Goal: Task Accomplishment & Management: Manage account settings

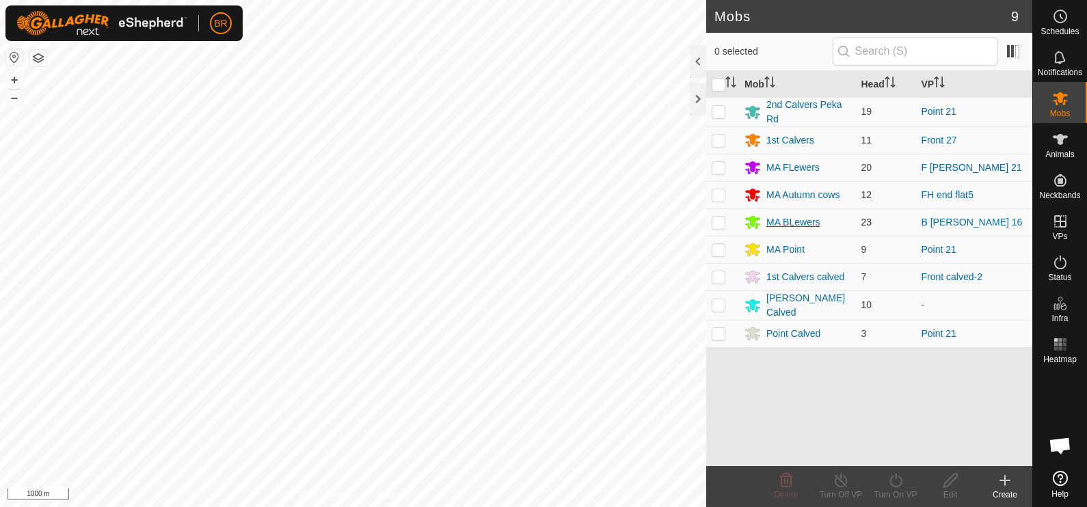
click at [789, 219] on div "MA BLewers" at bounding box center [794, 222] width 54 height 14
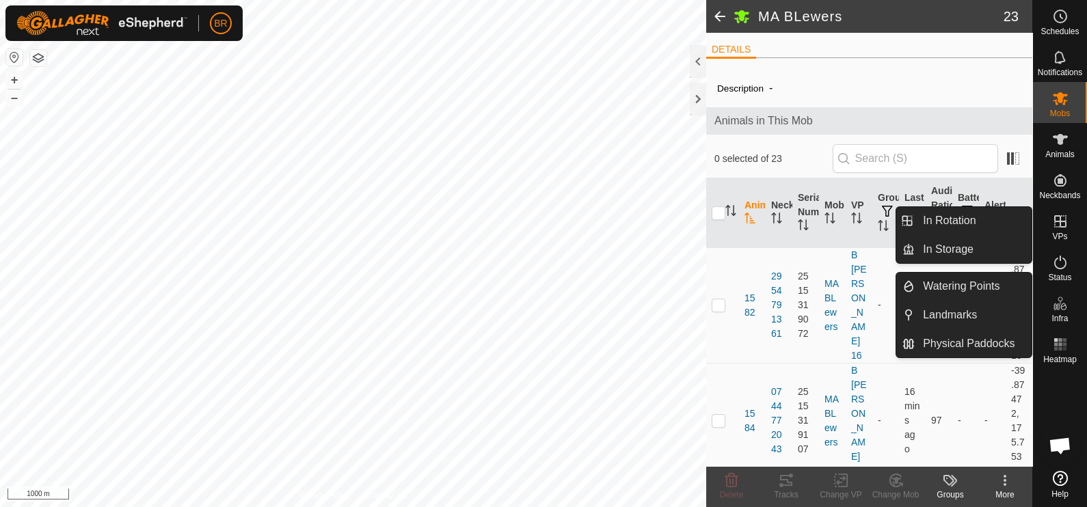
click at [1065, 209] on div "VPs" at bounding box center [1060, 225] width 54 height 41
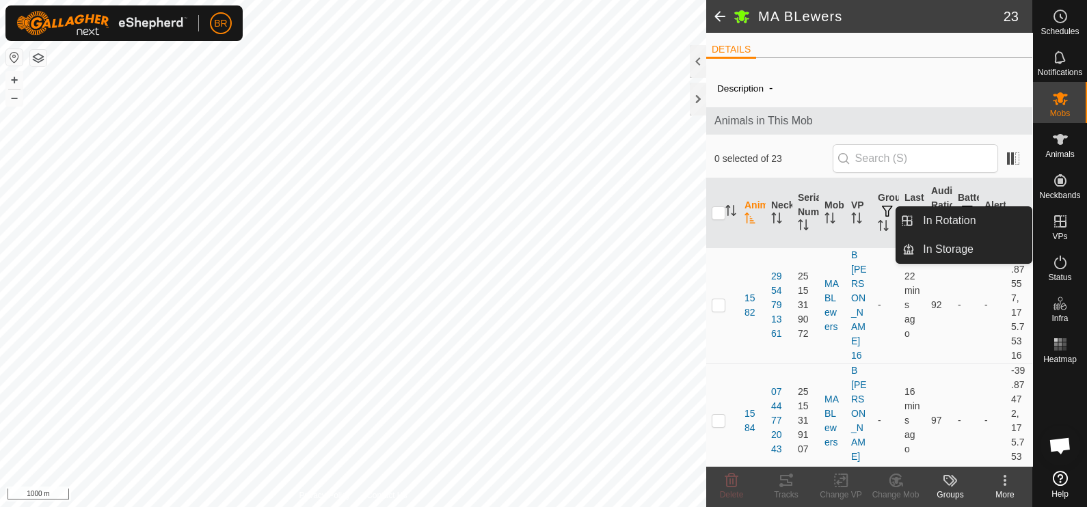
click at [1063, 215] on icon at bounding box center [1061, 221] width 12 height 12
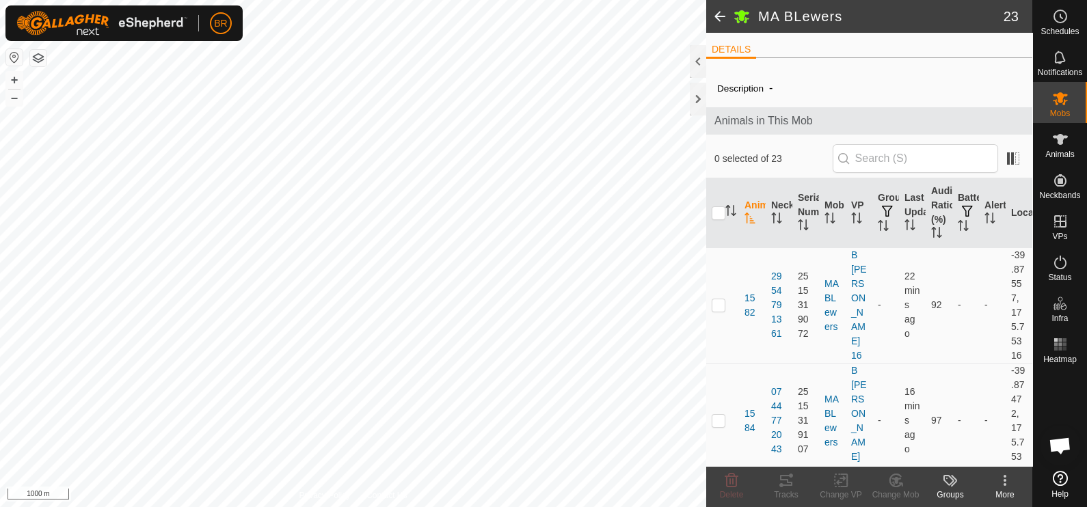
click at [717, 14] on span at bounding box center [719, 16] width 27 height 33
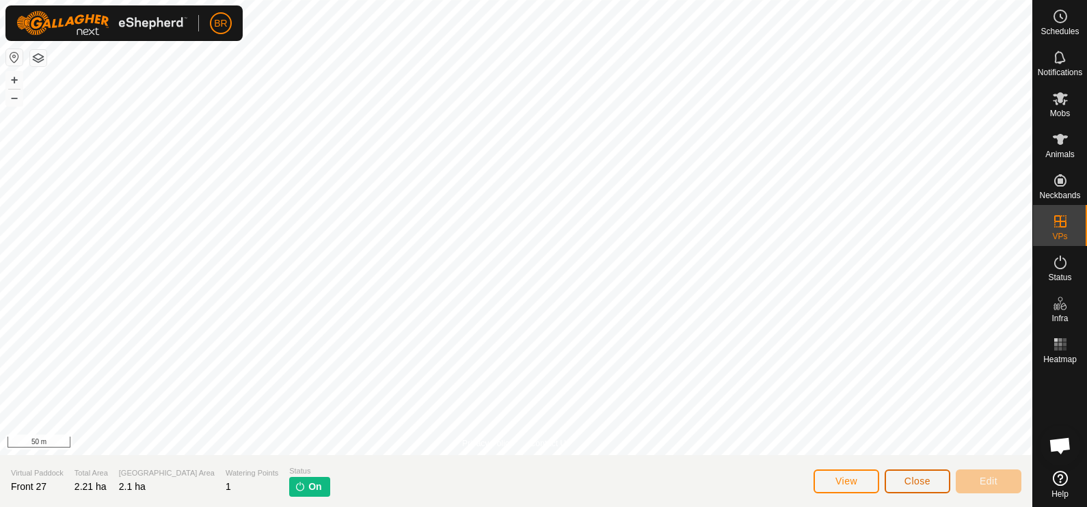
click at [921, 480] on span "Close" at bounding box center [918, 481] width 26 height 11
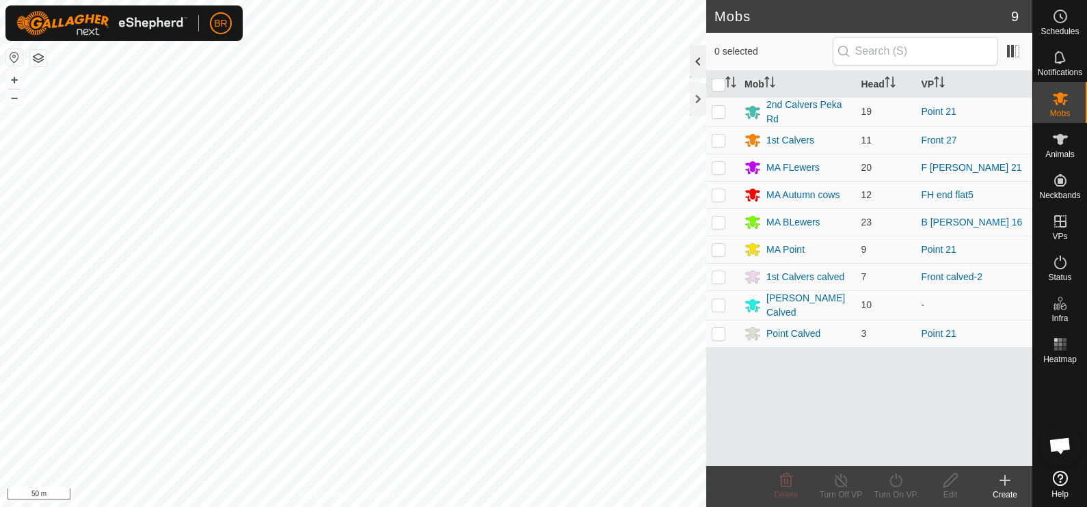
click at [693, 74] on div at bounding box center [698, 61] width 16 height 33
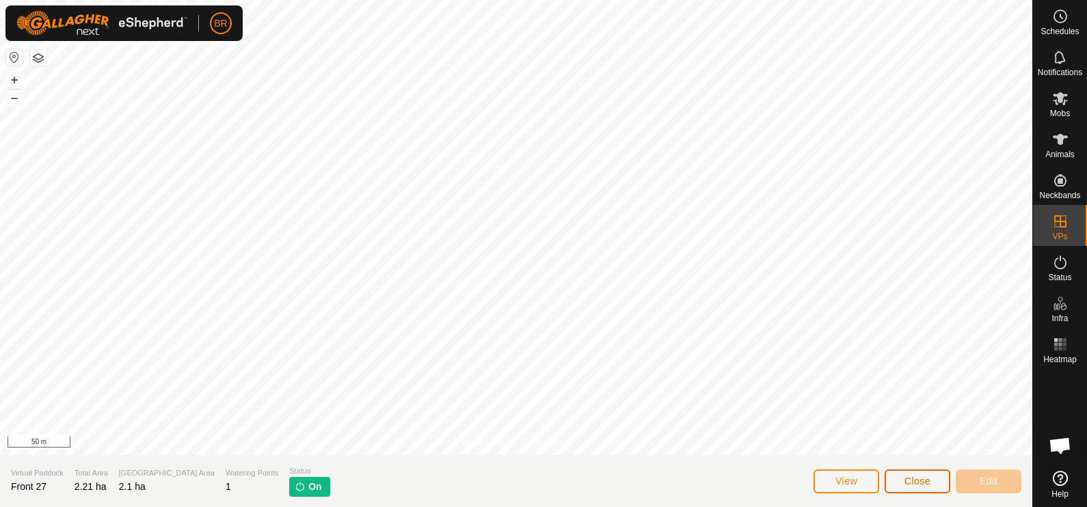
click at [909, 486] on span "Close" at bounding box center [918, 481] width 26 height 11
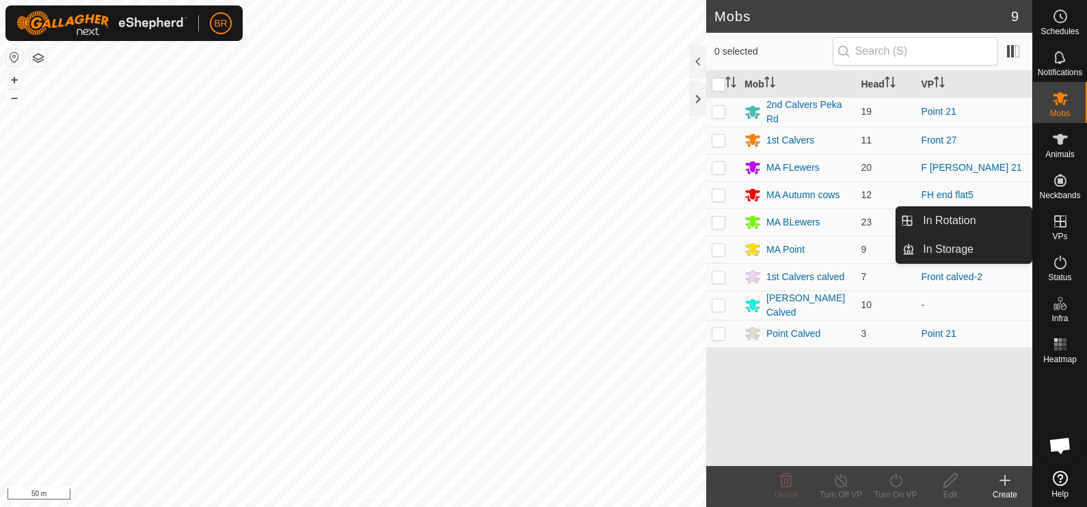
click at [1048, 230] on es-virtualpaddocks-svg-icon at bounding box center [1060, 222] width 25 height 22
click at [962, 222] on link "In Rotation" at bounding box center [973, 220] width 117 height 27
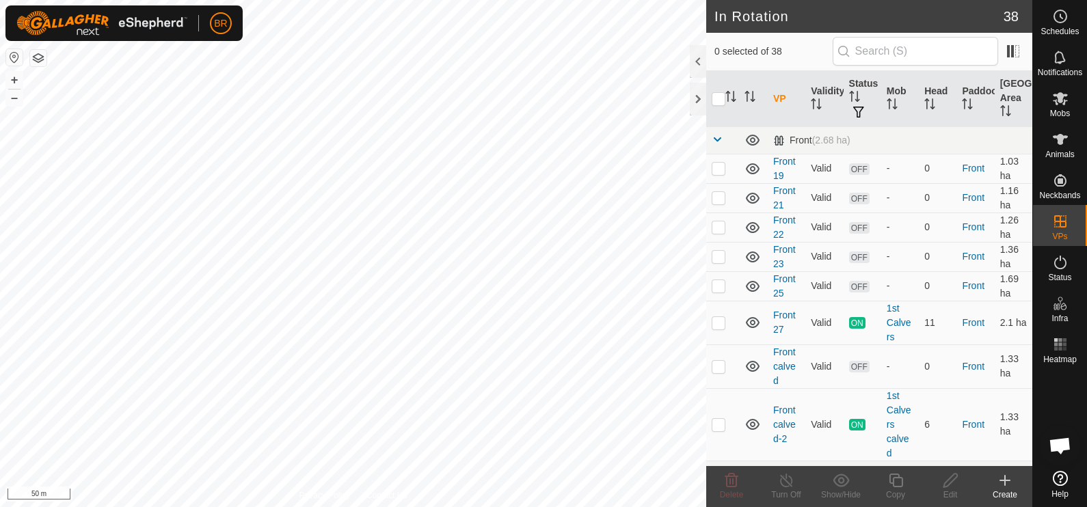
checkbox input "true"
click at [886, 492] on div "Copy" at bounding box center [896, 495] width 55 height 12
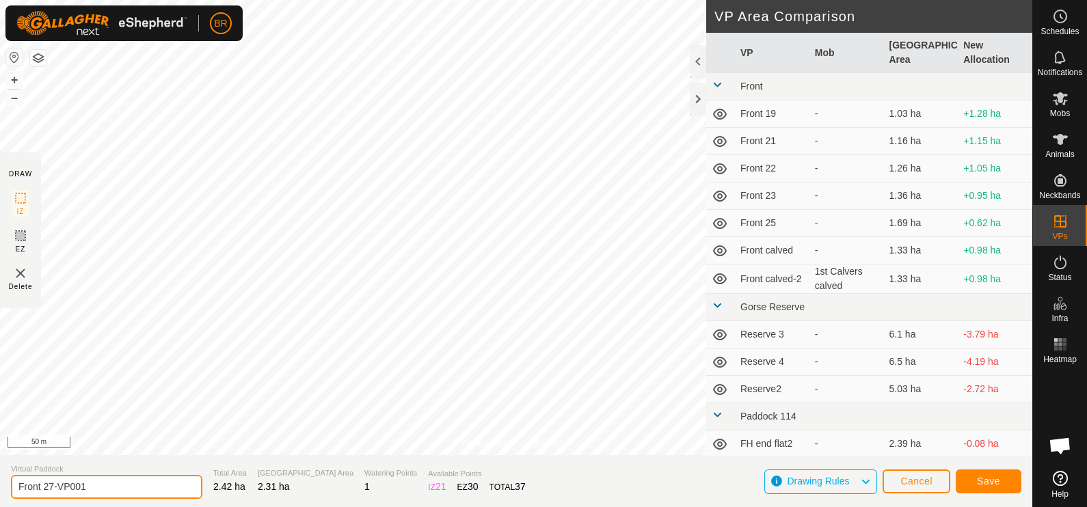
drag, startPoint x: 102, startPoint y: 479, endPoint x: 51, endPoint y: 489, distance: 52.2
click at [51, 489] on input "Front 27-VP001" at bounding box center [106, 487] width 191 height 24
type input "Front 28"
click at [970, 486] on button "Save" at bounding box center [989, 482] width 66 height 24
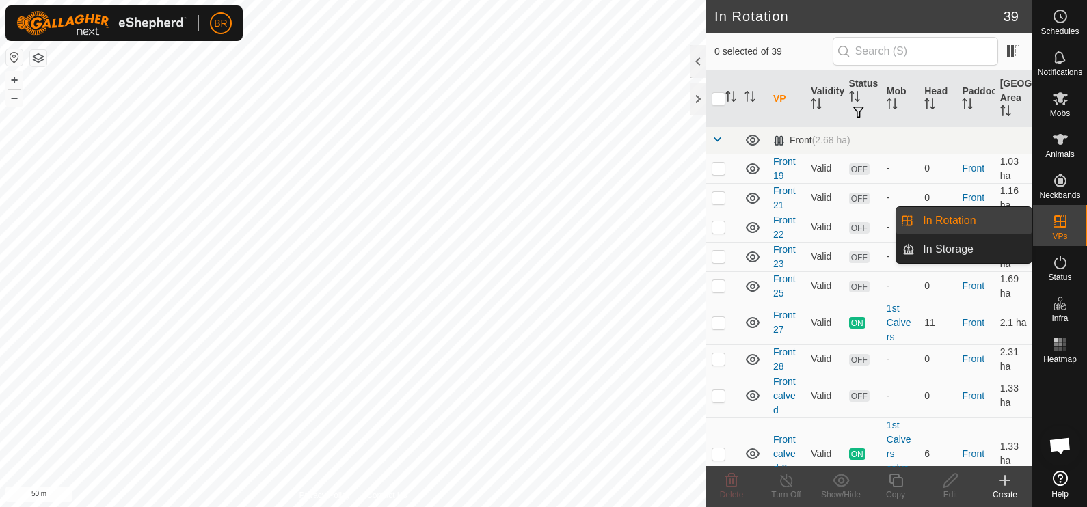
click at [1063, 219] on icon at bounding box center [1061, 221] width 16 height 16
click at [994, 219] on link "In Rotation" at bounding box center [973, 220] width 117 height 27
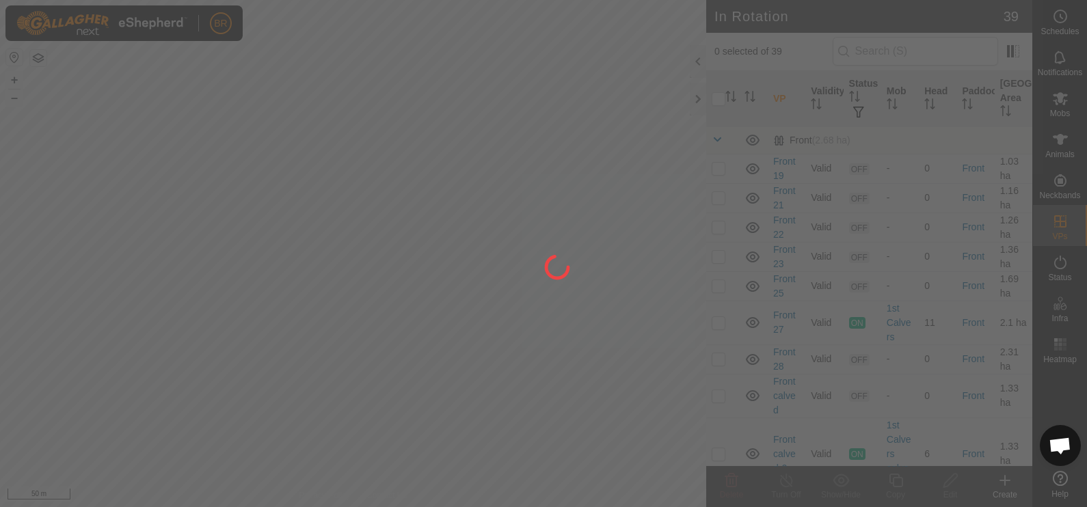
click at [466, 438] on div at bounding box center [543, 253] width 1087 height 507
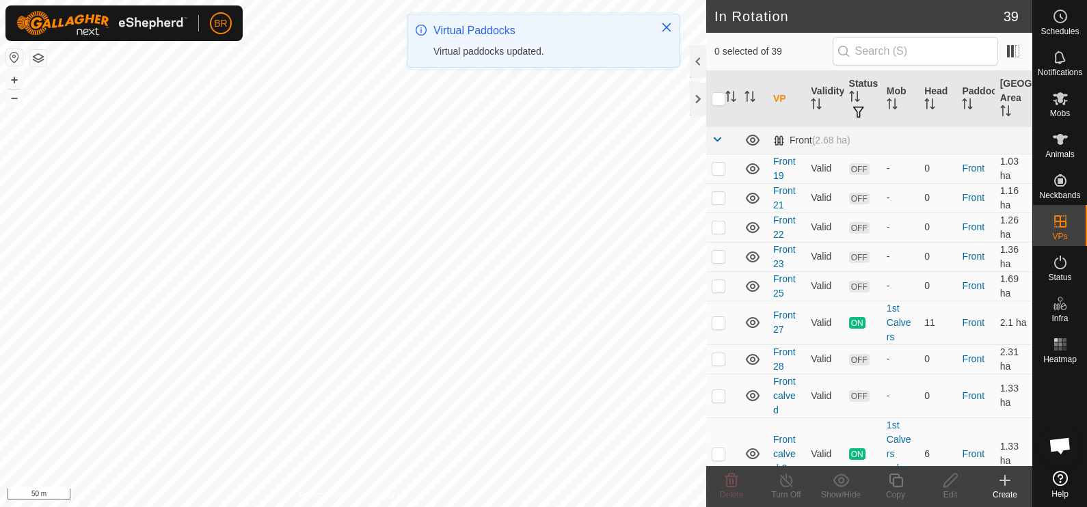
click at [532, 58] on div "BR Schedules Notifications Mobs Animals Neckbands VPs Status Infra Heatmap Help…" at bounding box center [543, 253] width 1087 height 507
click at [522, 0] on html "BR Schedules Notifications Mobs Animals Neckbands VPs Status Infra Heatmap Help…" at bounding box center [543, 253] width 1087 height 507
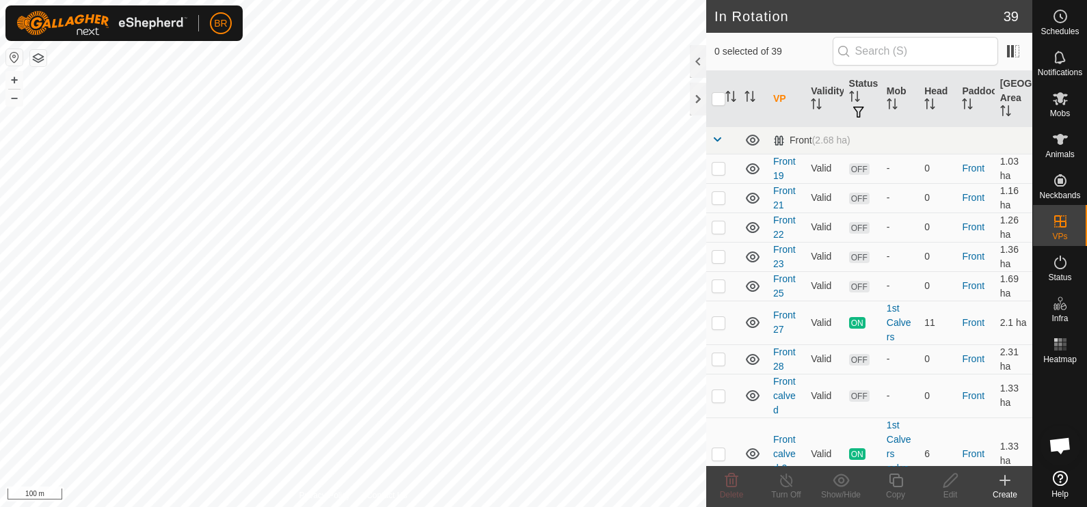
checkbox input "true"
click at [888, 484] on icon at bounding box center [896, 481] width 17 height 16
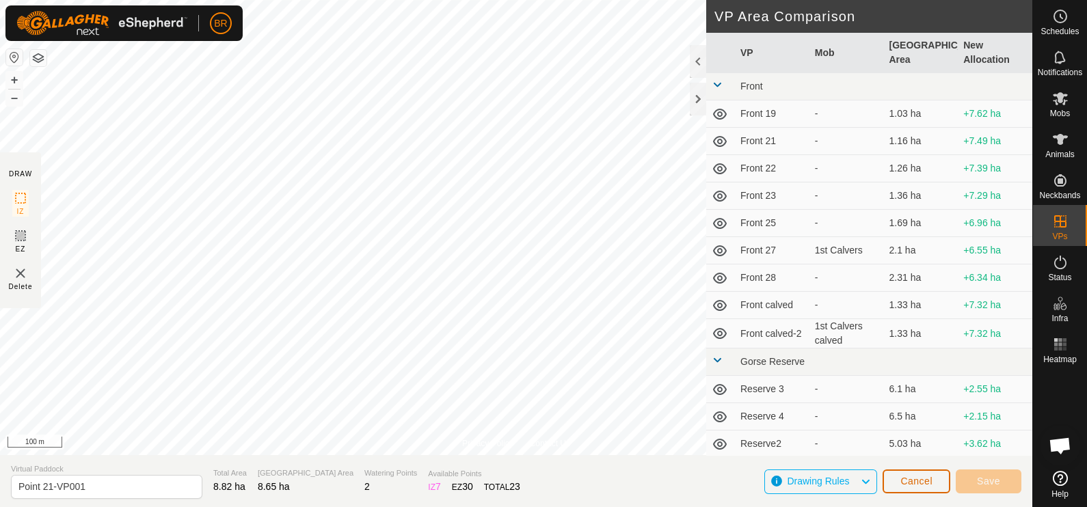
click at [896, 483] on button "Cancel" at bounding box center [917, 482] width 68 height 24
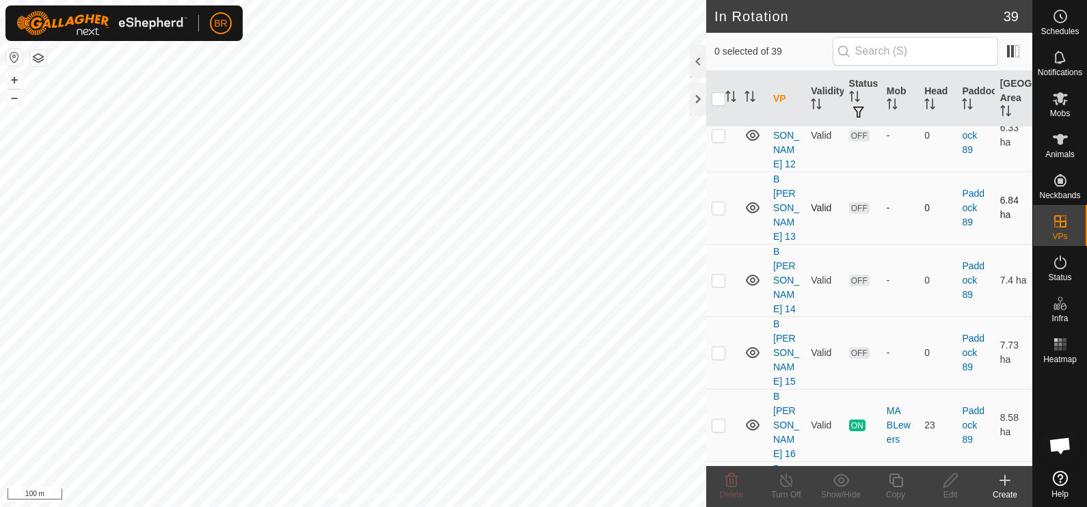
scroll to position [1611, 0]
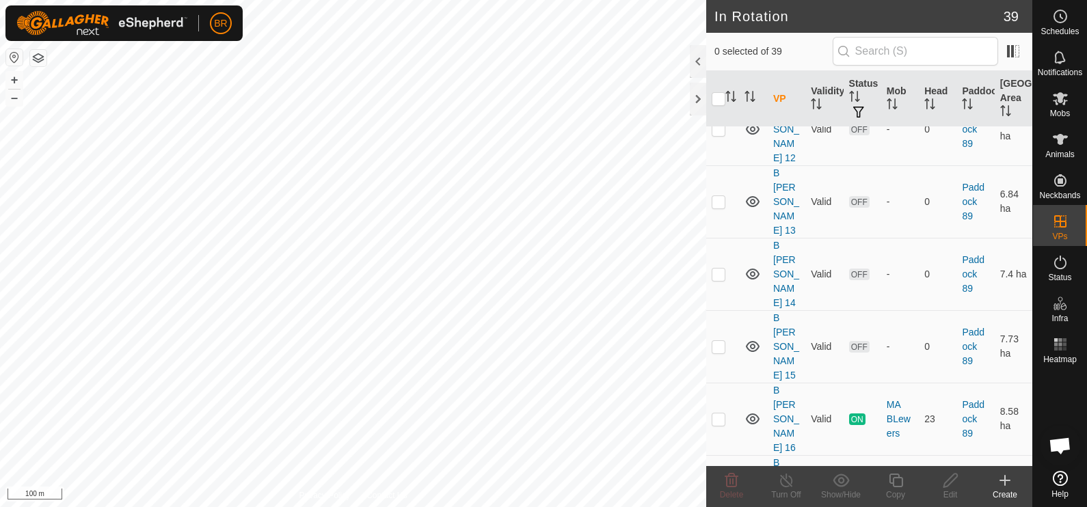
checkbox input "true"
click at [893, 482] on icon at bounding box center [896, 481] width 14 height 14
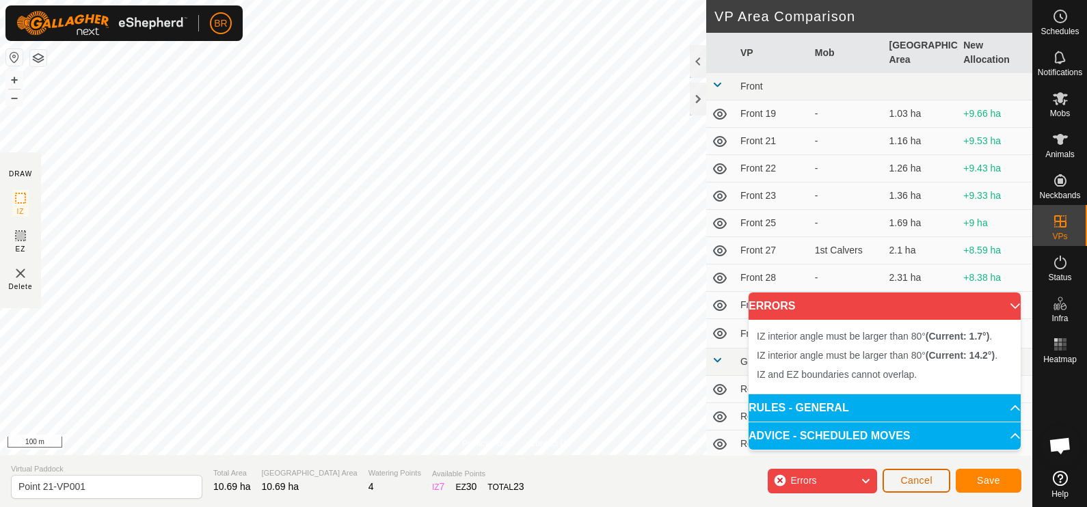
click at [923, 479] on span "Cancel" at bounding box center [917, 480] width 32 height 11
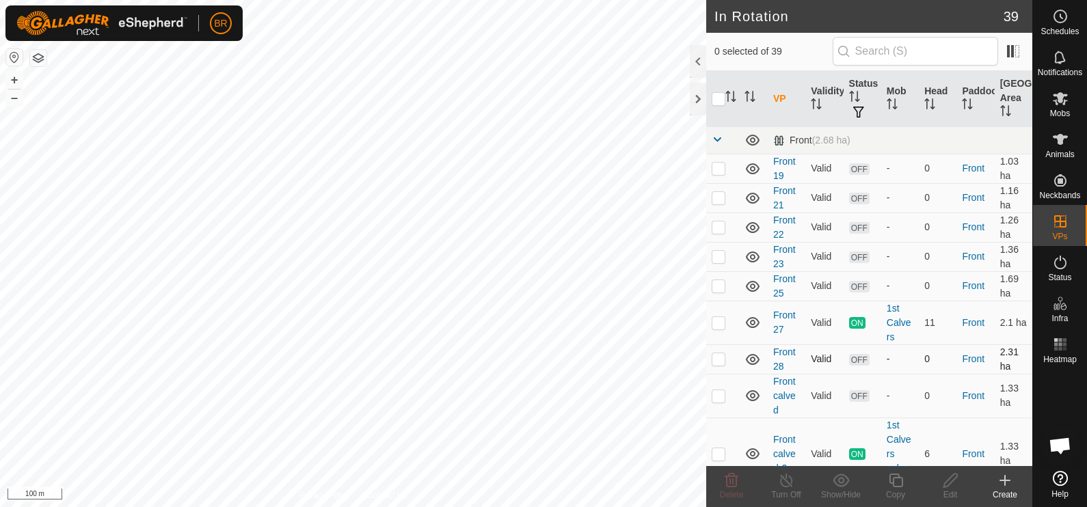
checkbox input "true"
click at [893, 486] on icon at bounding box center [896, 481] width 14 height 14
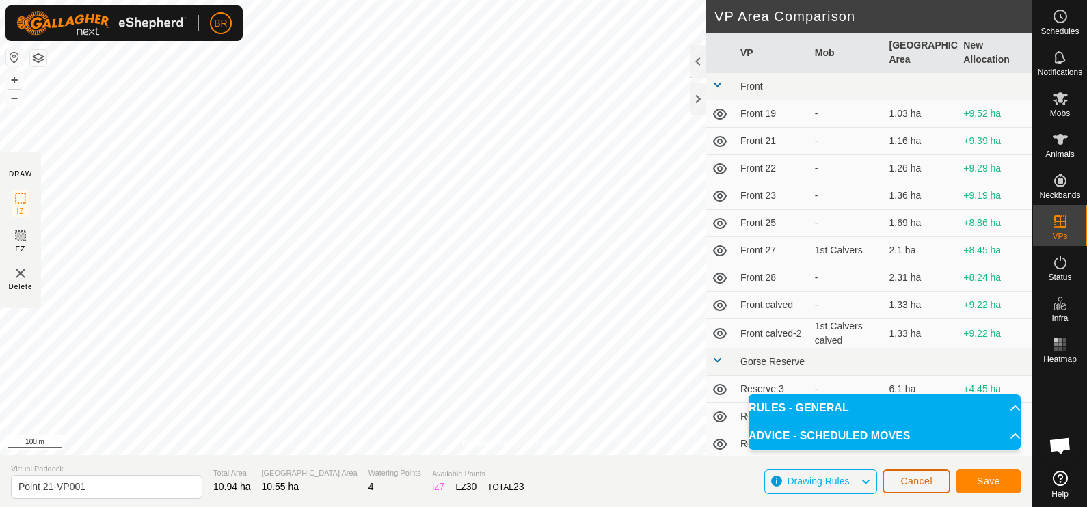
click at [907, 478] on span "Cancel" at bounding box center [917, 481] width 32 height 11
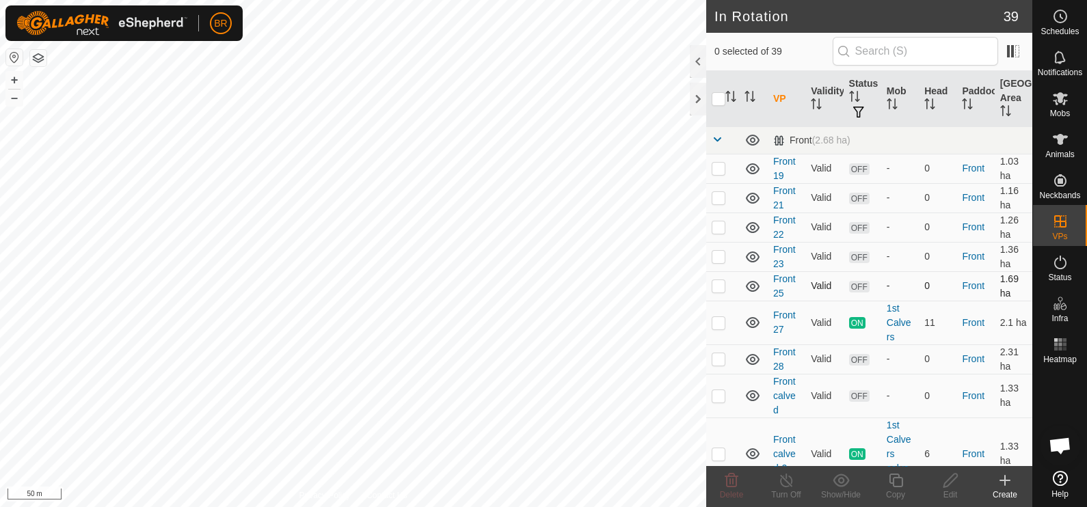
checkbox input "true"
click at [899, 483] on icon at bounding box center [896, 481] width 17 height 16
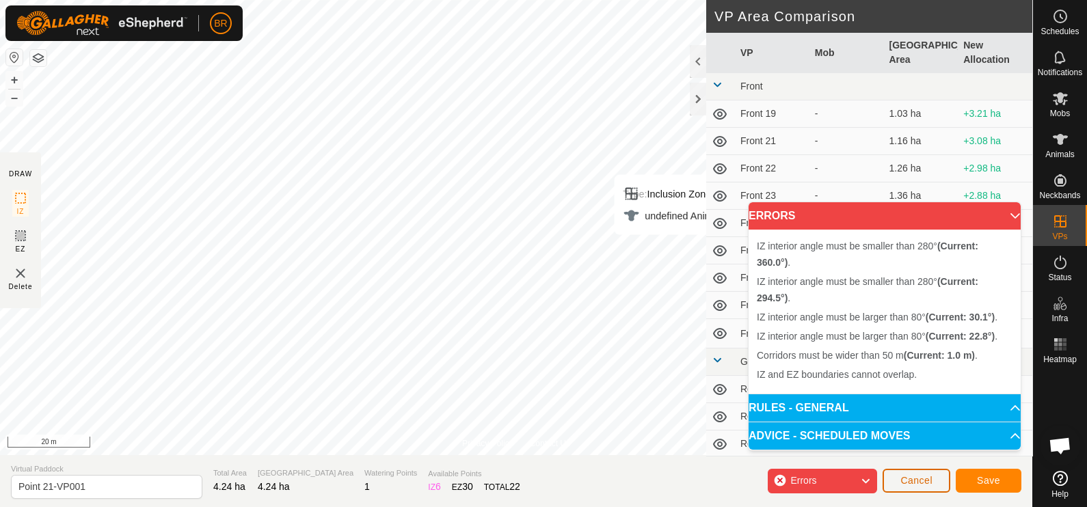
click at [935, 483] on button "Cancel" at bounding box center [917, 481] width 68 height 24
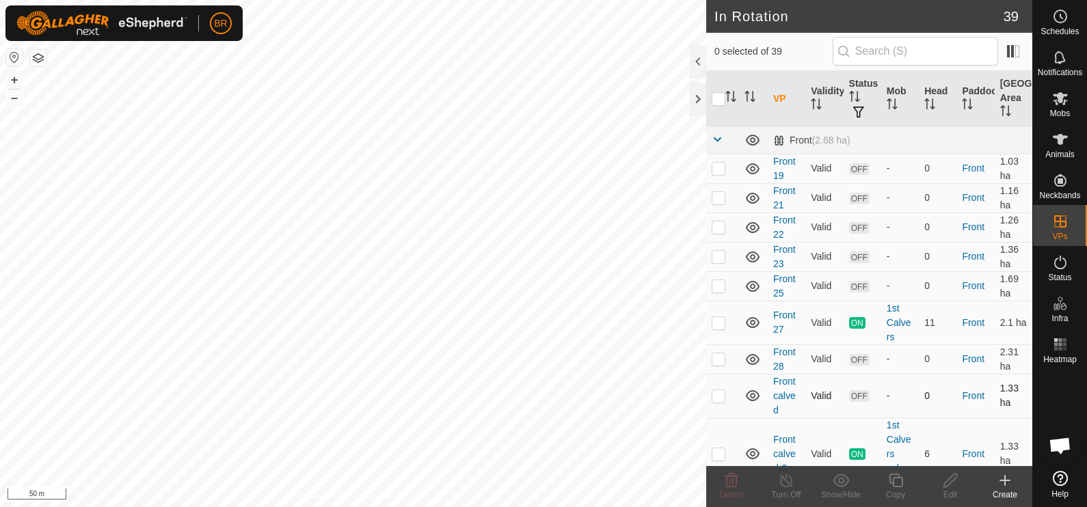
checkbox input "true"
click at [906, 482] on copy-svg-icon at bounding box center [896, 481] width 55 height 16
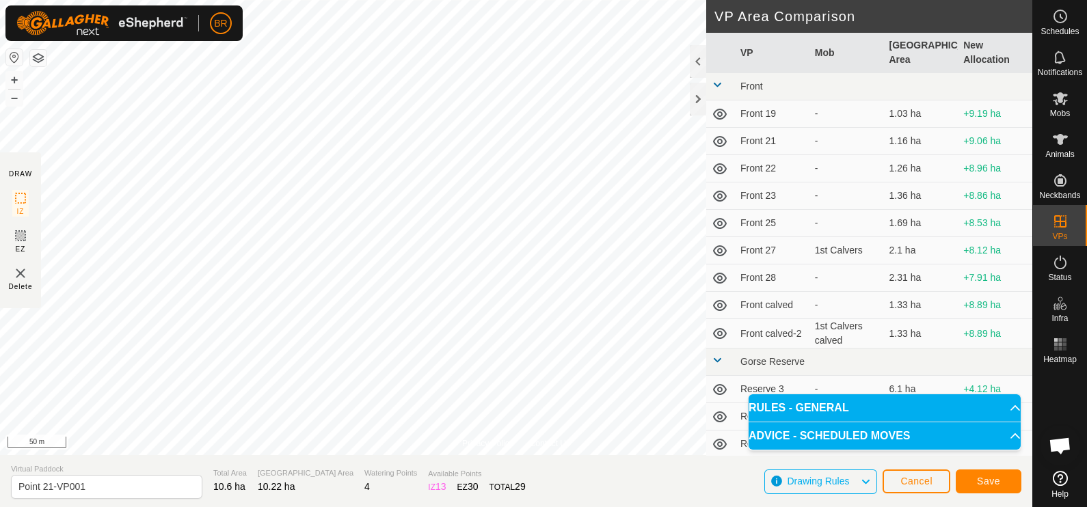
click at [444, 0] on html "BR Schedules Notifications Mobs Animals Neckbands VPs Status Infra Heatmap Help…" at bounding box center [543, 253] width 1087 height 507
drag, startPoint x: 96, startPoint y: 486, endPoint x: -3, endPoint y: 445, distance: 107.6
click at [0, 445] on html "BR Schedules Notifications Mobs Animals Neckbands VPs Status Infra Heatmap Help…" at bounding box center [543, 253] width 1087 height 507
type input "Point 23"
click at [995, 484] on span "Save" at bounding box center [988, 481] width 23 height 11
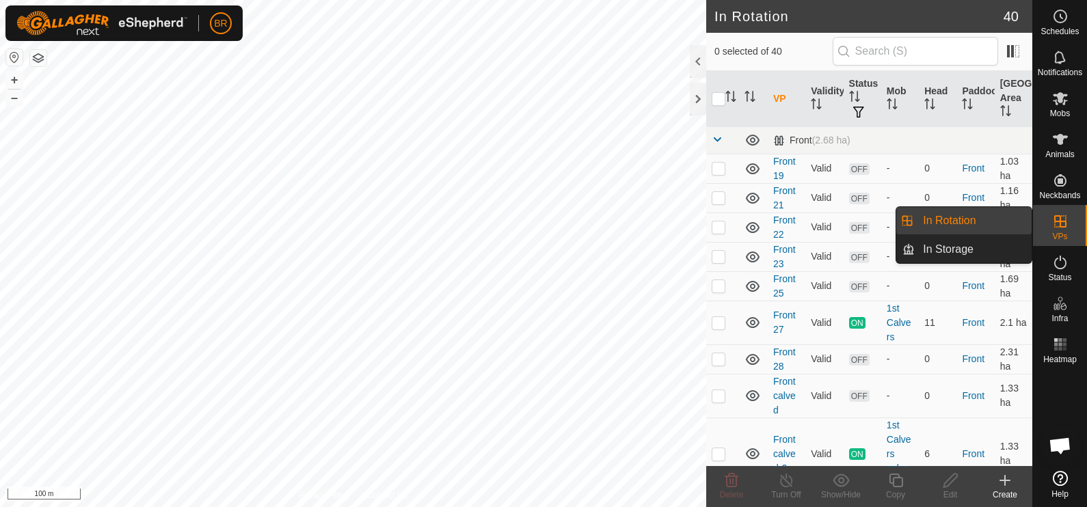
click at [1053, 214] on icon at bounding box center [1061, 221] width 16 height 16
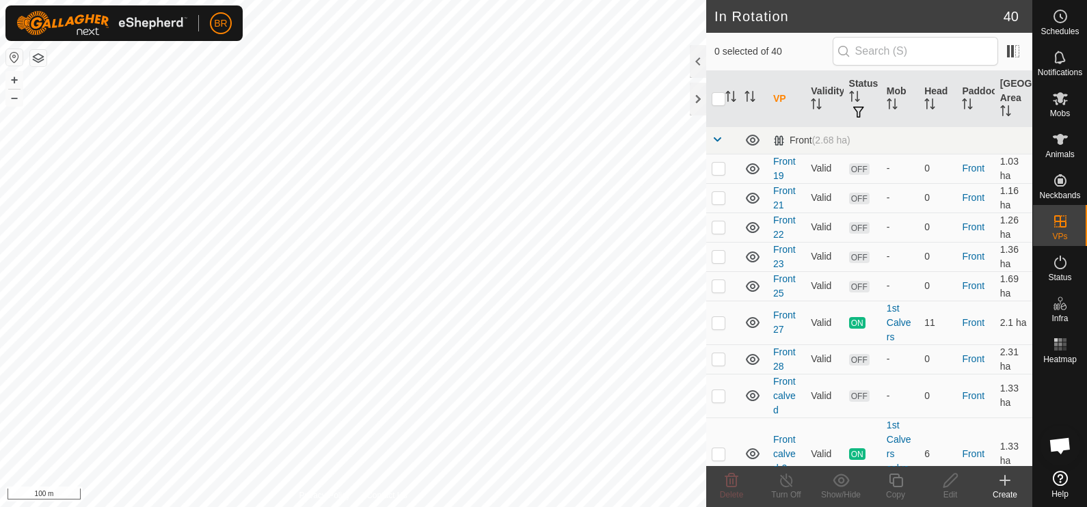
checkbox input "true"
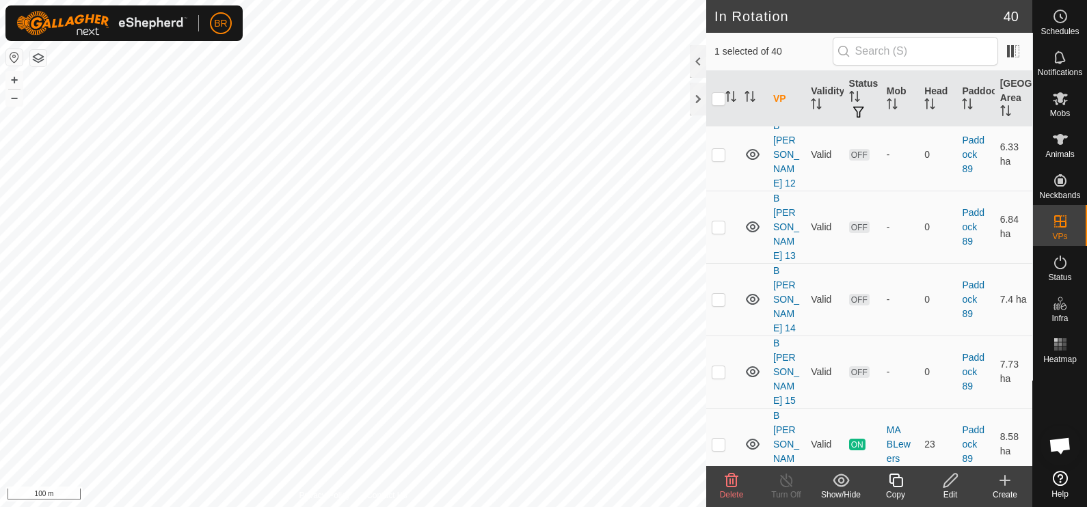
scroll to position [1624, 0]
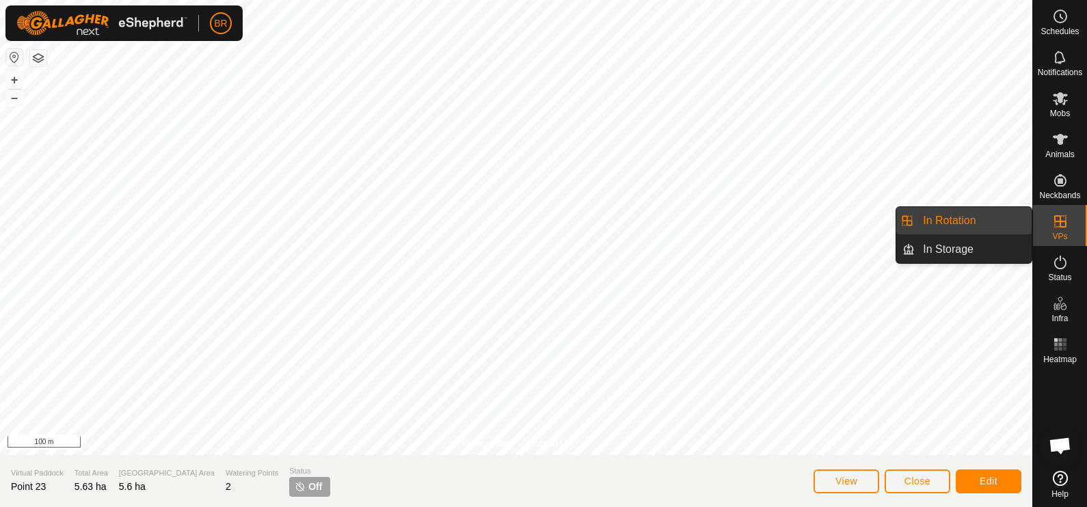
click at [1064, 226] on icon at bounding box center [1061, 221] width 16 height 16
click at [992, 241] on link "In Storage" at bounding box center [973, 249] width 117 height 27
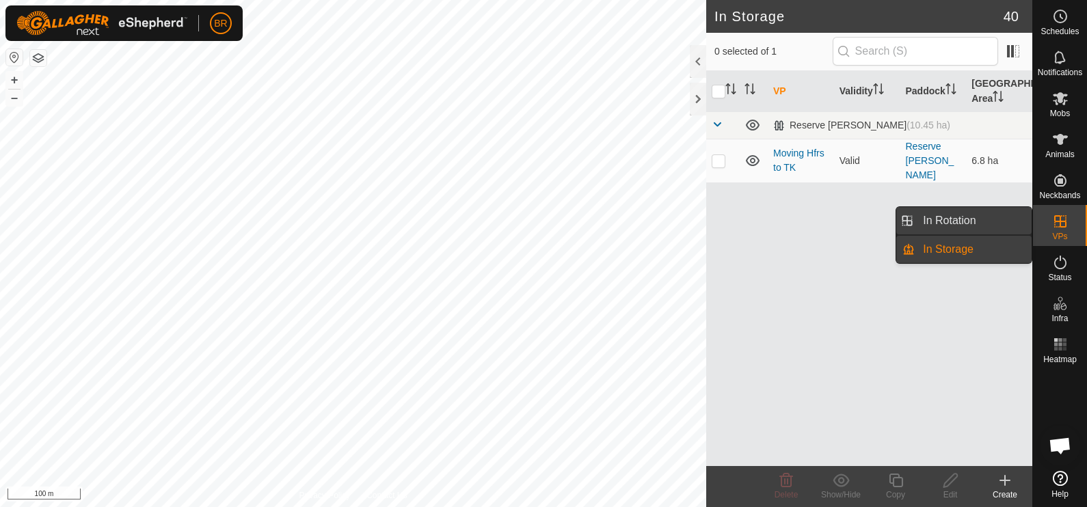
click at [1005, 212] on link "In Rotation" at bounding box center [973, 220] width 117 height 27
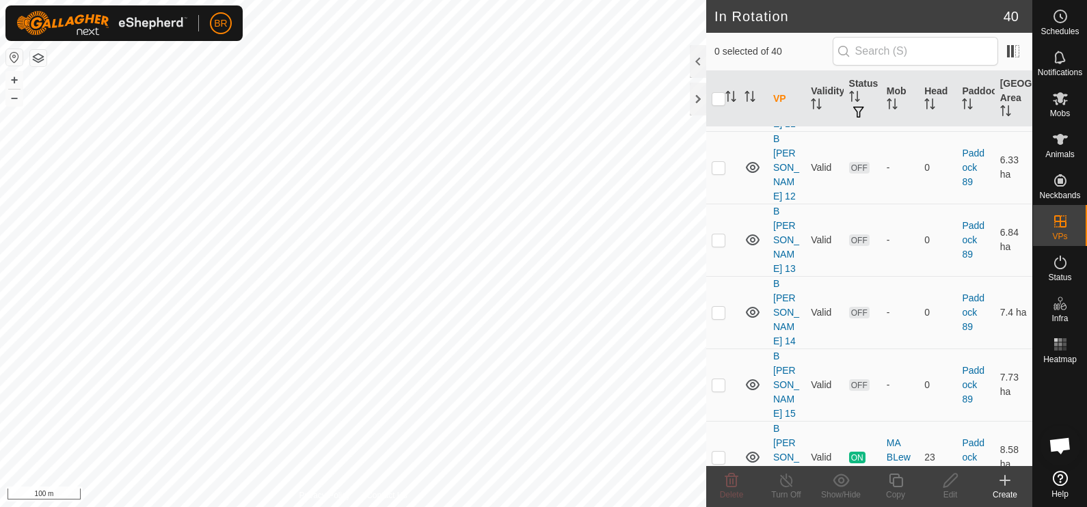
scroll to position [1639, 0]
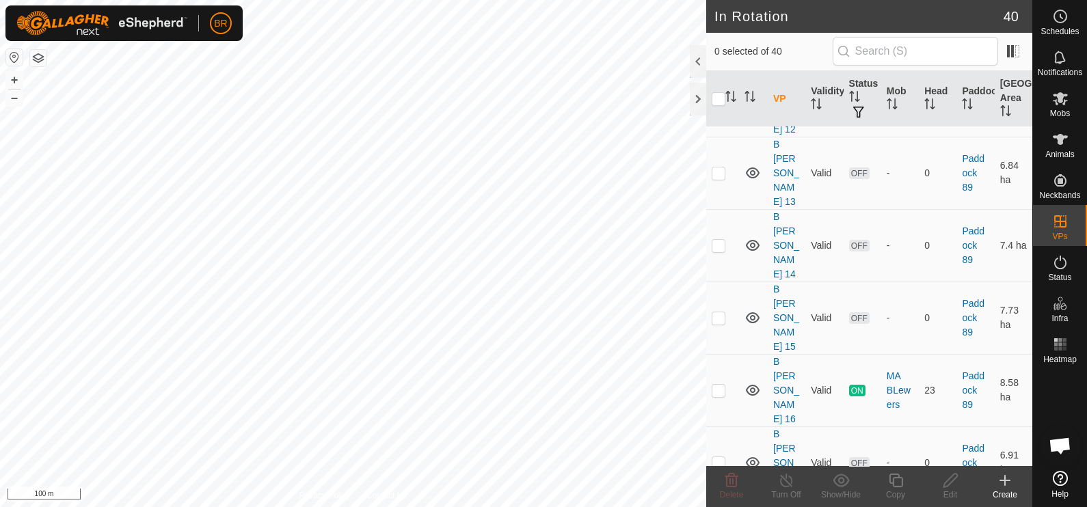
checkbox input "true"
click at [949, 479] on icon at bounding box center [951, 481] width 14 height 14
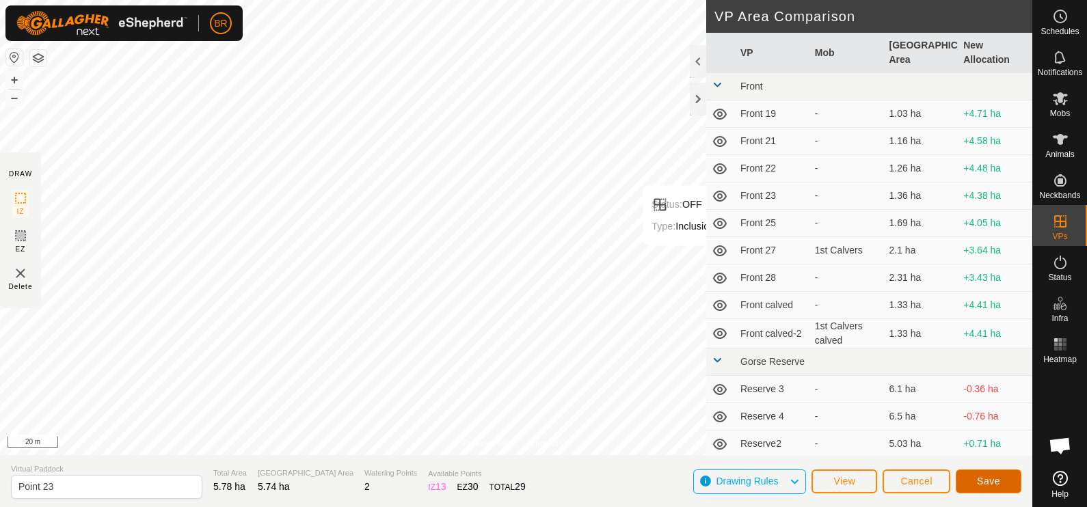
click at [986, 481] on span "Save" at bounding box center [988, 481] width 23 height 11
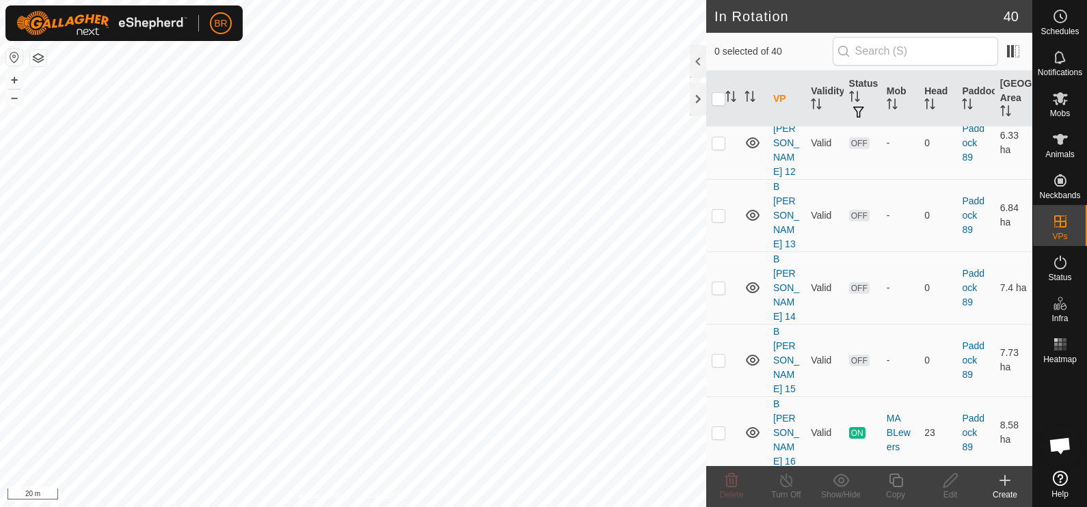
scroll to position [1624, 0]
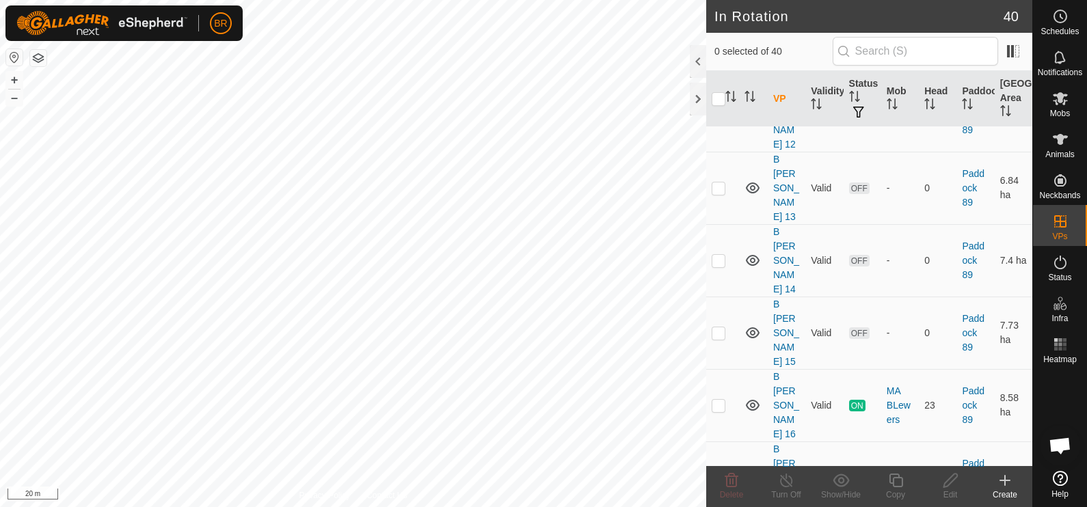
checkbox input "false"
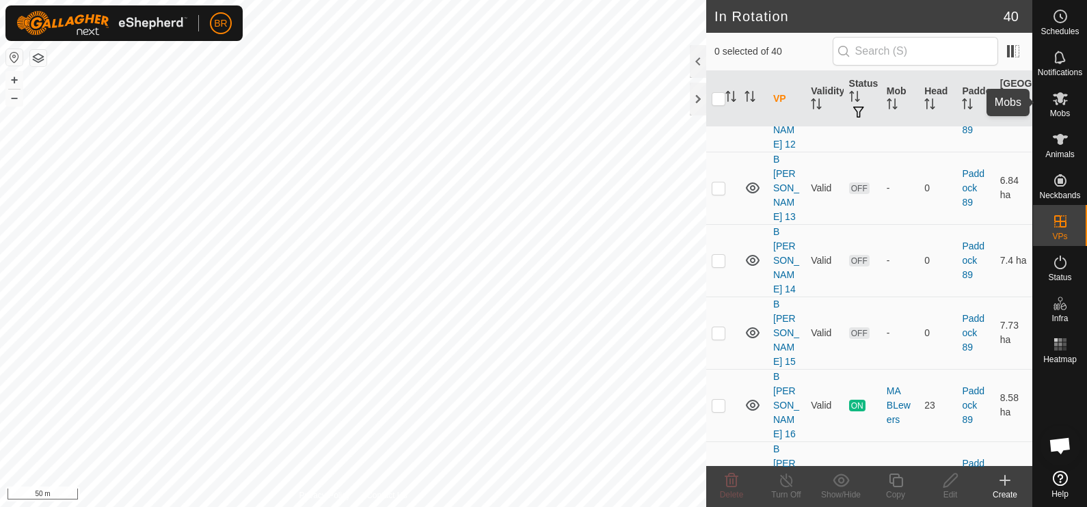
click at [1052, 110] on span "Mobs" at bounding box center [1060, 113] width 20 height 8
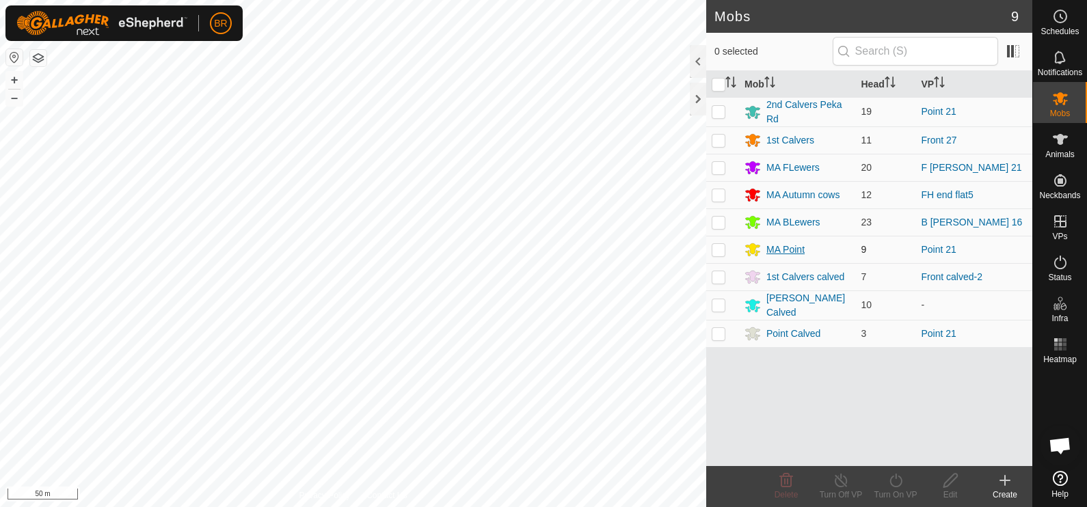
click at [771, 249] on div "MA Point" at bounding box center [786, 250] width 38 height 14
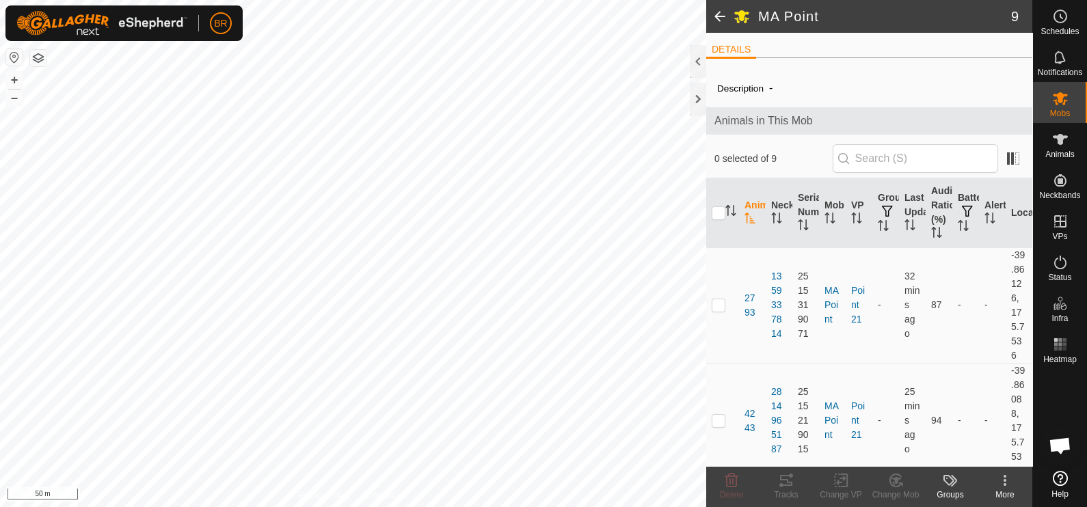
click at [715, 12] on span at bounding box center [719, 16] width 27 height 33
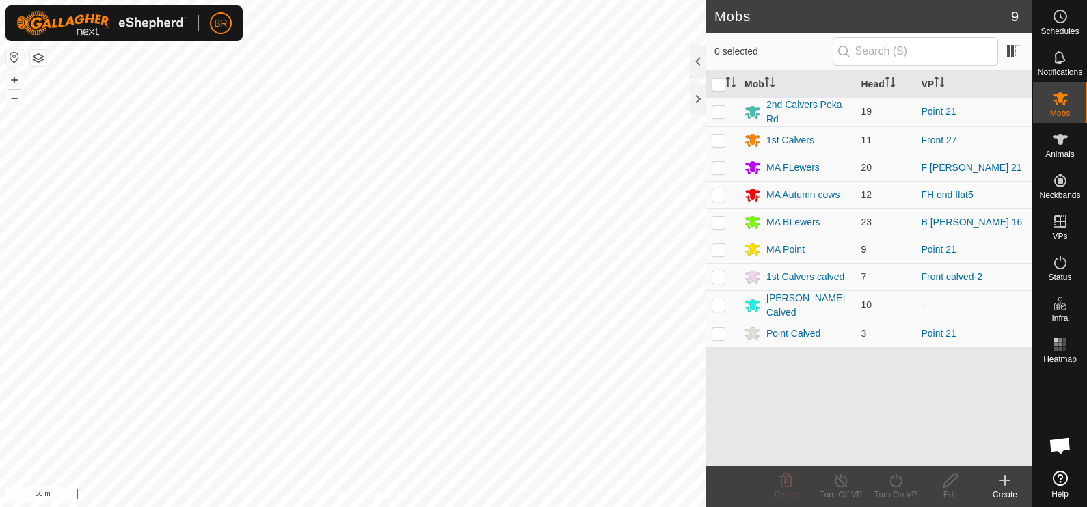
click at [721, 251] on p-checkbox at bounding box center [719, 249] width 14 height 11
checkbox input "true"
click at [895, 481] on icon at bounding box center [896, 481] width 17 height 16
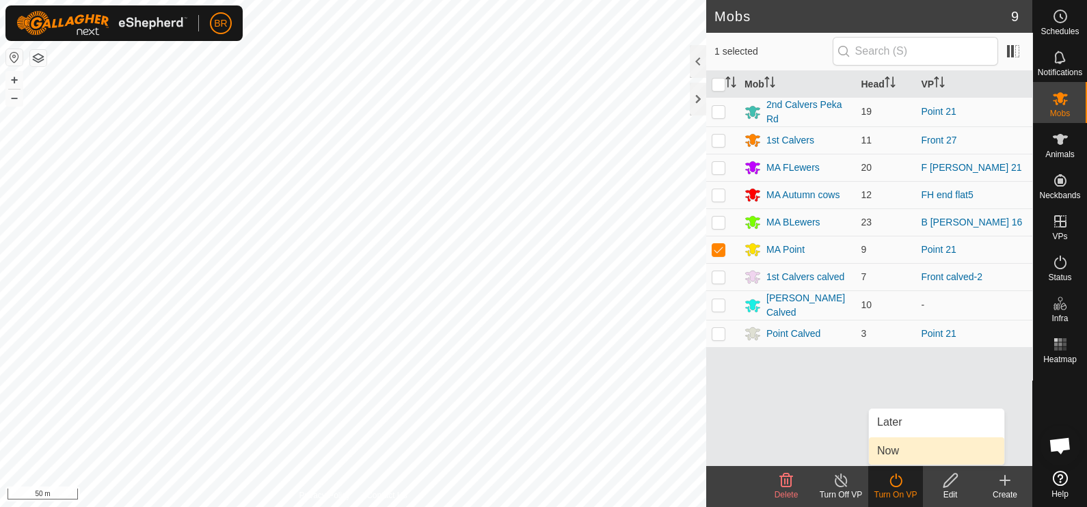
click at [897, 451] on link "Now" at bounding box center [936, 451] width 135 height 27
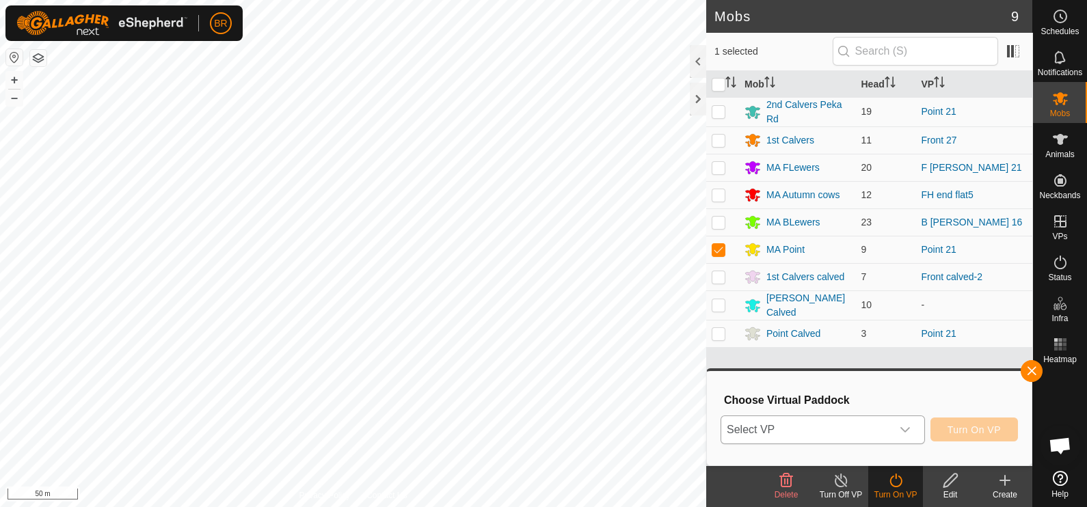
click at [906, 429] on icon "dropdown trigger" at bounding box center [906, 429] width 10 height 5
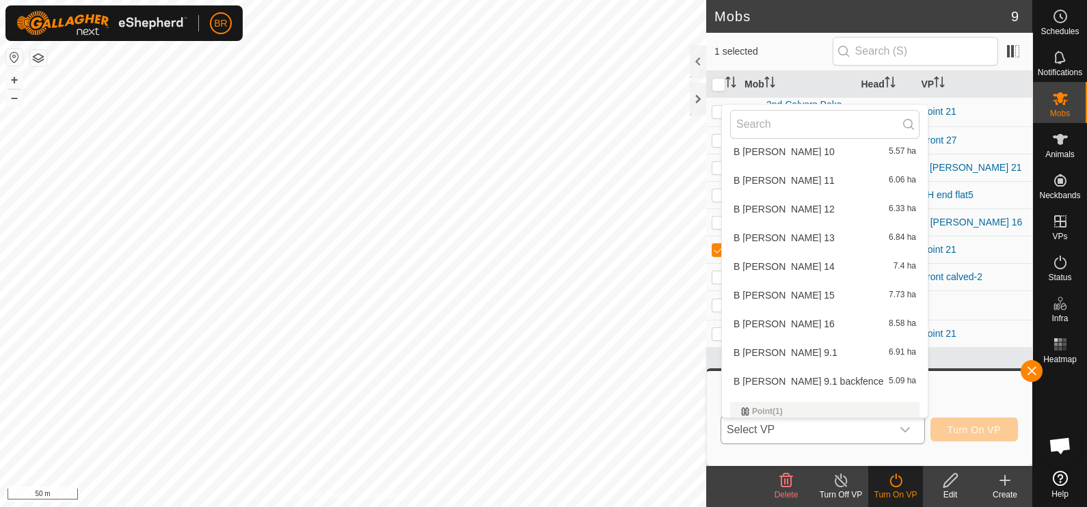
scroll to position [1053, 0]
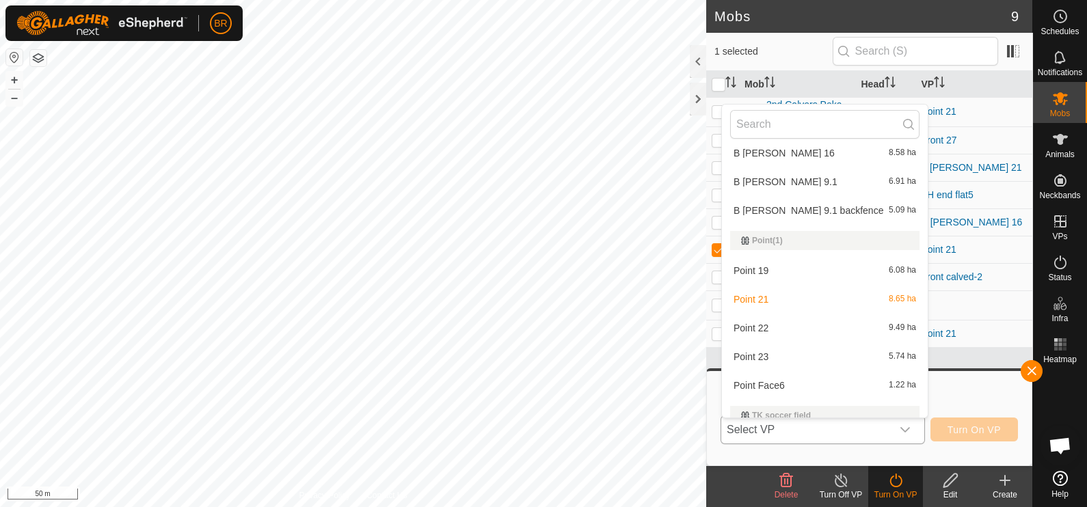
click at [845, 354] on li "Point 23 5.74 ha" at bounding box center [825, 356] width 206 height 27
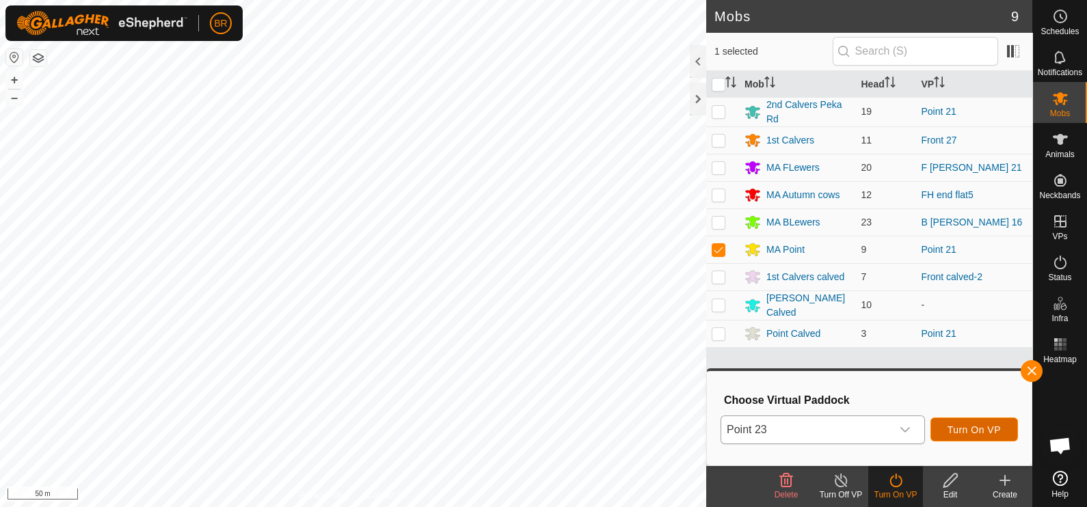
click at [962, 432] on span "Turn On VP" at bounding box center [974, 430] width 53 height 11
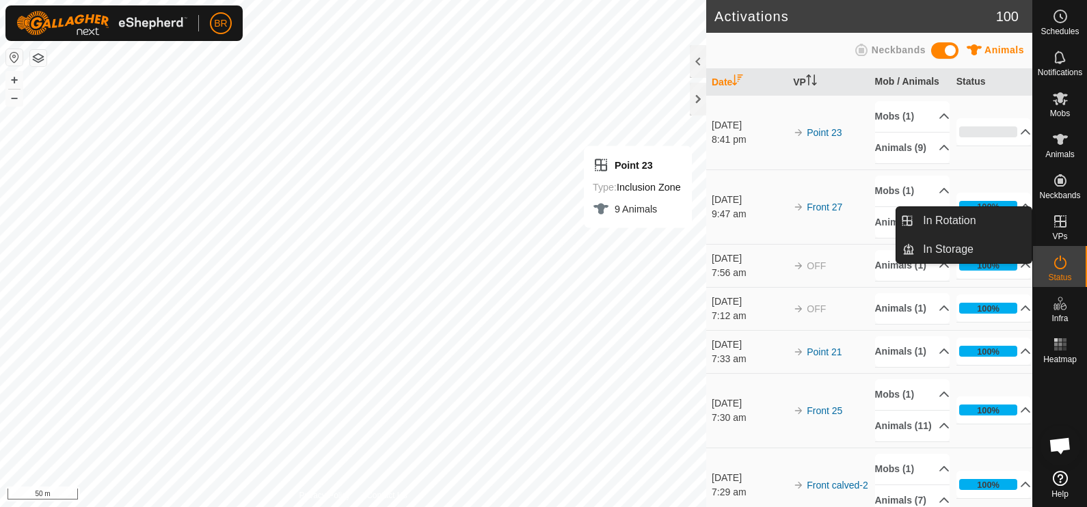
click at [1072, 230] on es-virtualpaddocks-svg-icon at bounding box center [1060, 222] width 25 height 22
click at [1055, 215] on icon at bounding box center [1061, 221] width 12 height 12
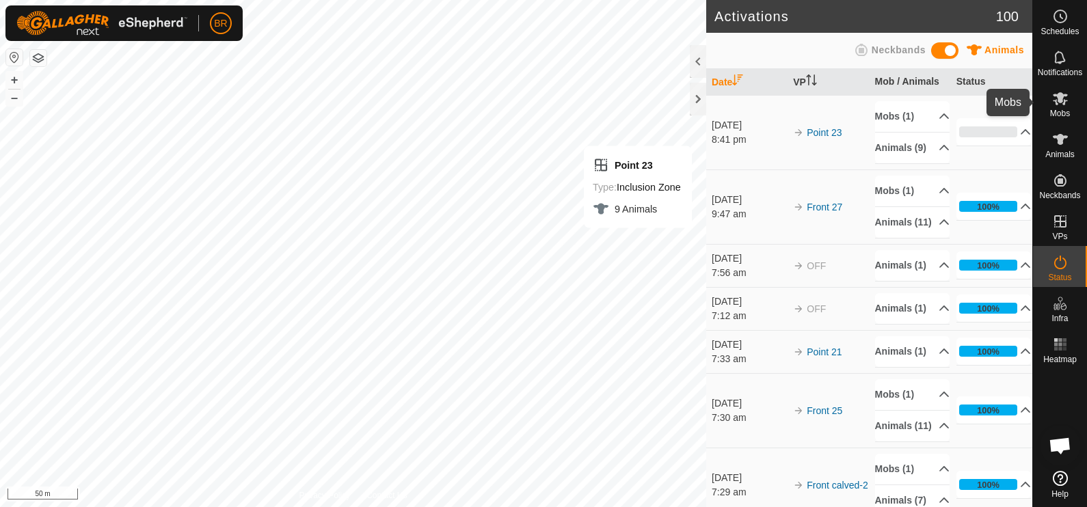
click at [1057, 109] on span "Mobs" at bounding box center [1060, 113] width 20 height 8
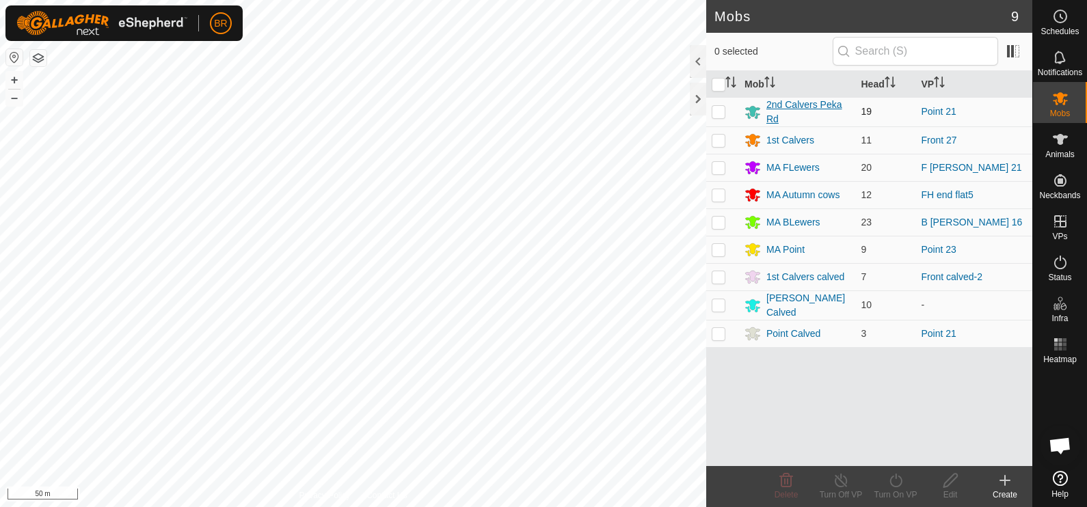
click at [778, 102] on div "2nd Calvers Peka Rd" at bounding box center [809, 112] width 84 height 29
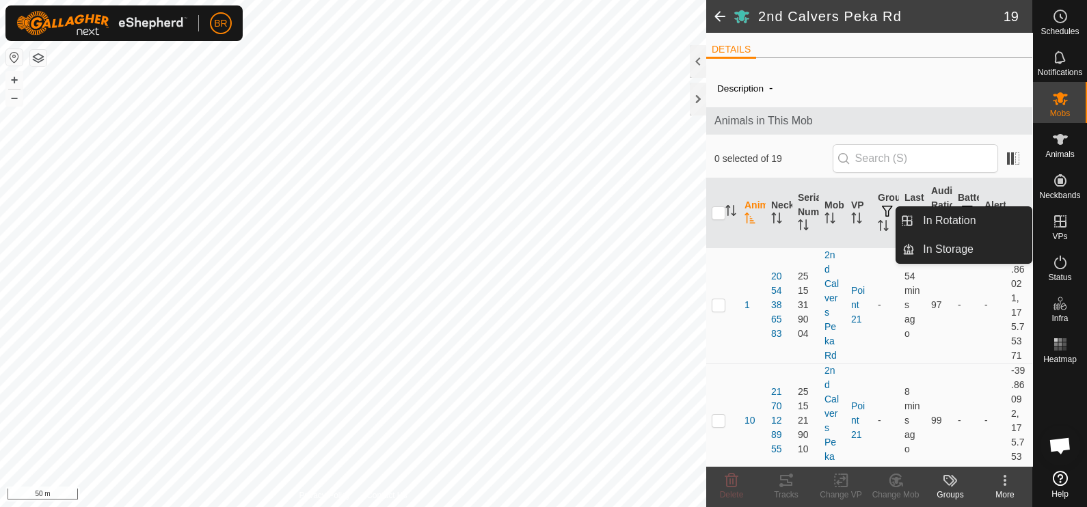
click at [1057, 218] on icon at bounding box center [1061, 221] width 16 height 16
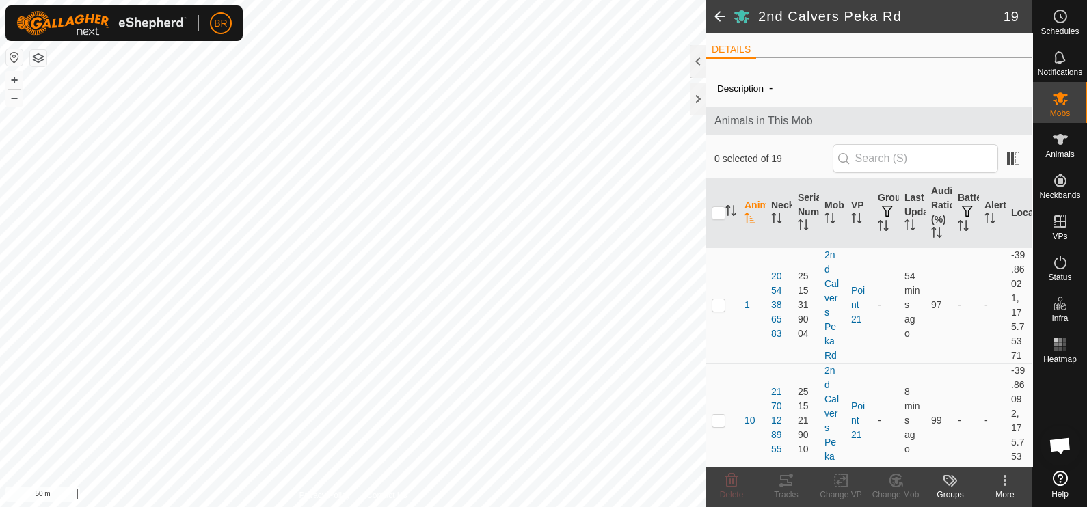
click at [722, 8] on span at bounding box center [719, 16] width 27 height 33
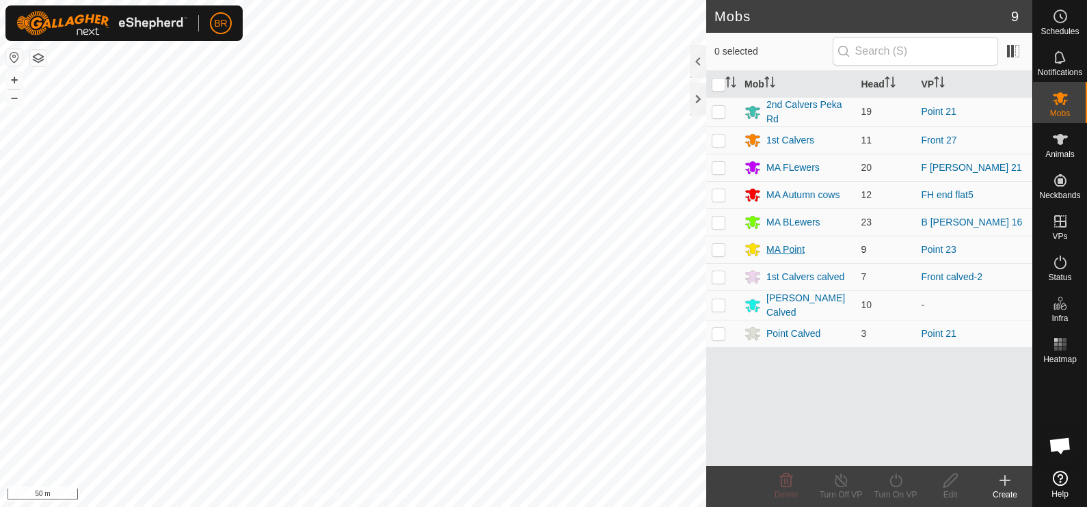
click at [793, 243] on div "MA Point" at bounding box center [786, 250] width 38 height 14
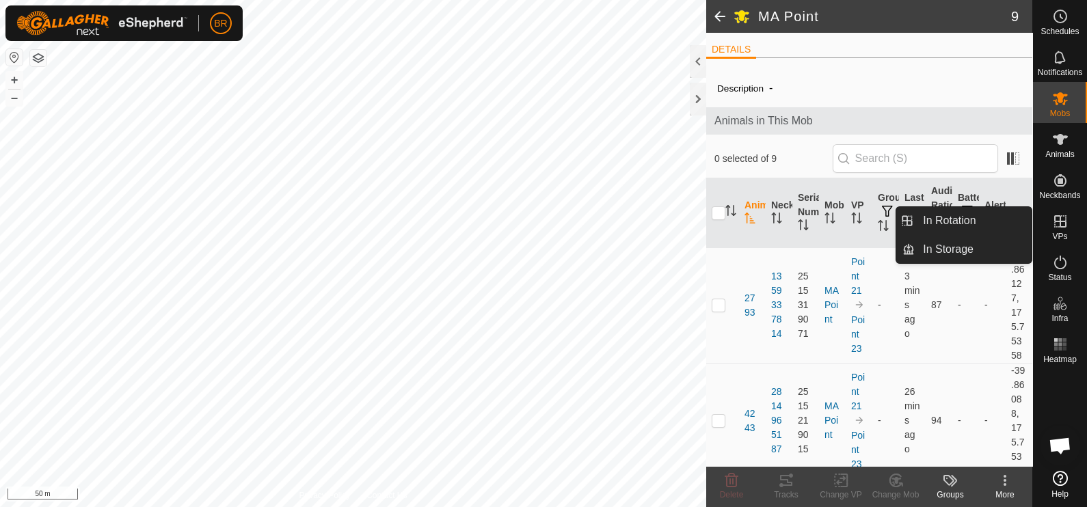
click at [1055, 220] on icon at bounding box center [1061, 221] width 12 height 12
click at [1058, 215] on icon at bounding box center [1061, 221] width 16 height 16
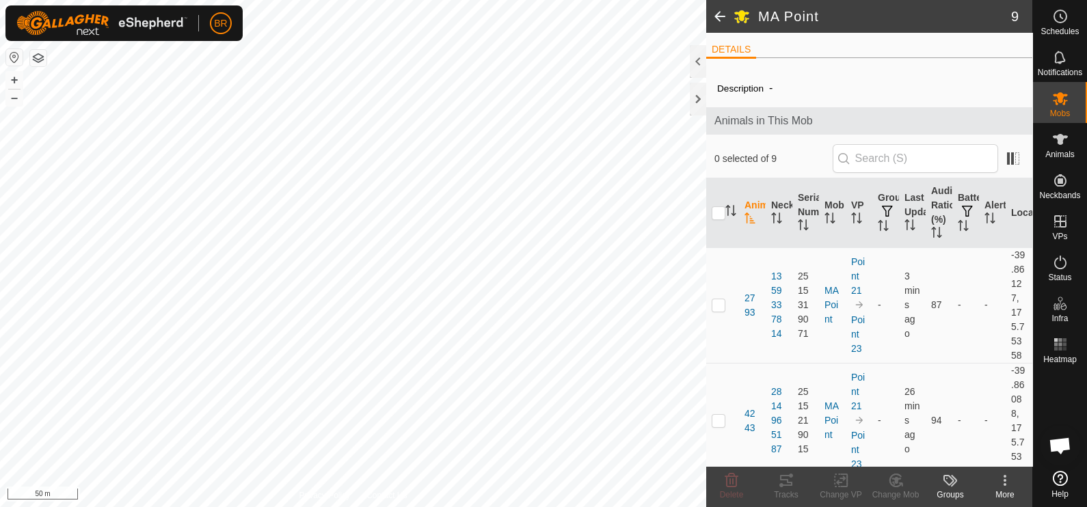
click at [718, 10] on span at bounding box center [719, 16] width 27 height 33
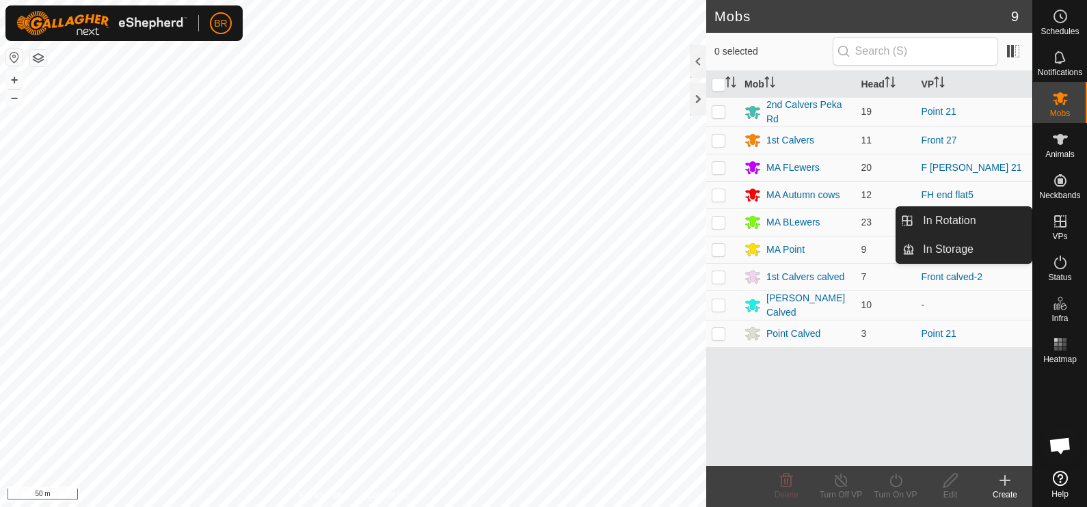
click at [1055, 219] on icon at bounding box center [1061, 221] width 12 height 12
click at [994, 215] on link "In Rotation" at bounding box center [973, 220] width 117 height 27
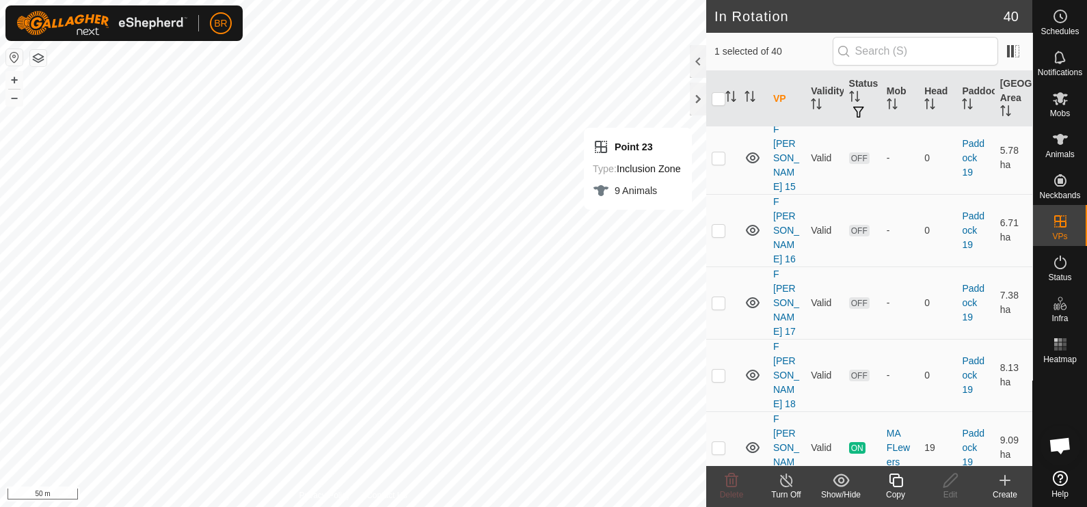
scroll to position [940, 0]
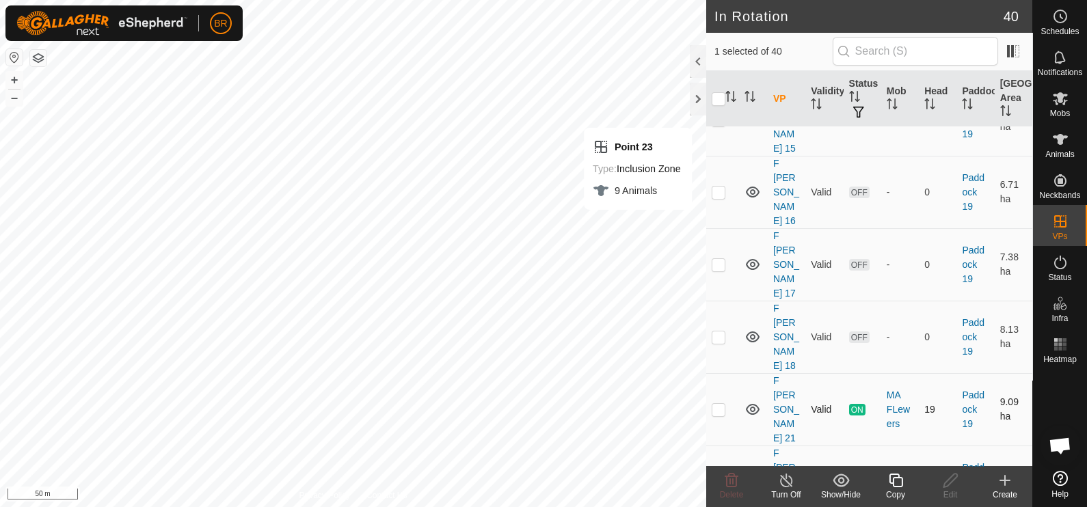
click at [721, 404] on p-checkbox at bounding box center [719, 409] width 14 height 11
checkbox input "true"
click at [780, 375] on link "F [PERSON_NAME] 21" at bounding box center [787, 409] width 26 height 68
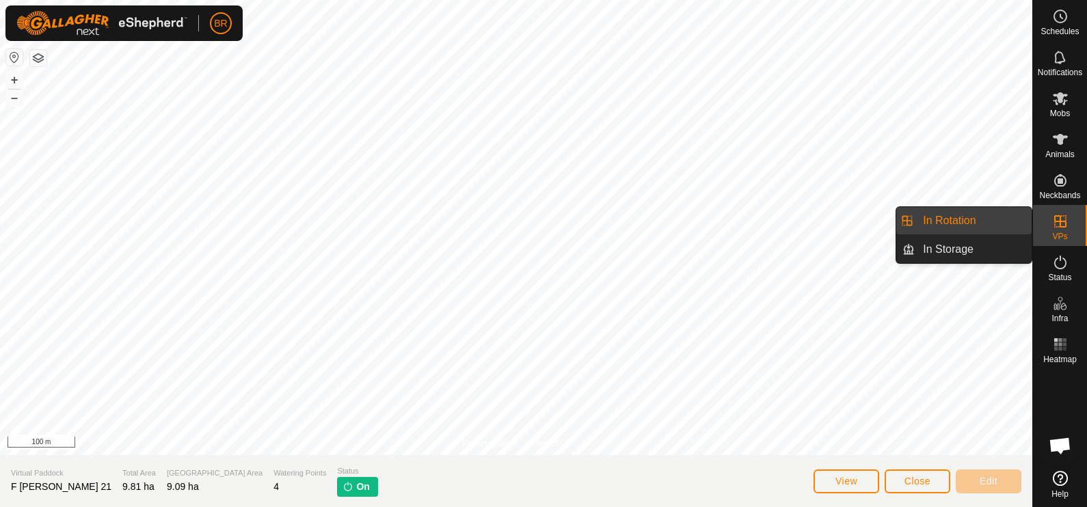
drag, startPoint x: 1071, startPoint y: 239, endPoint x: 1060, endPoint y: 222, distance: 20.3
click at [1060, 222] on icon at bounding box center [1061, 221] width 12 height 12
click at [1016, 223] on link "In Rotation" at bounding box center [973, 220] width 117 height 27
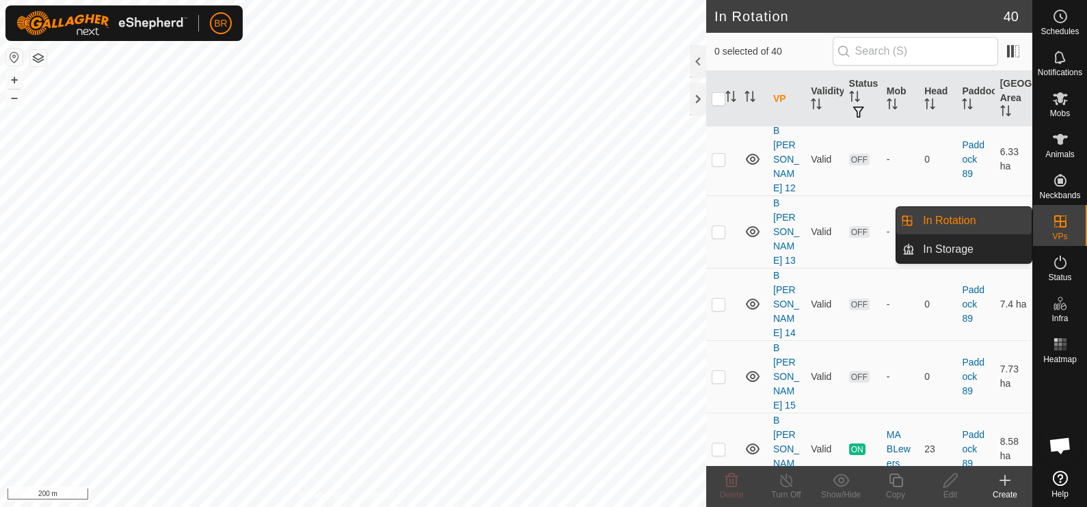
scroll to position [1594, 0]
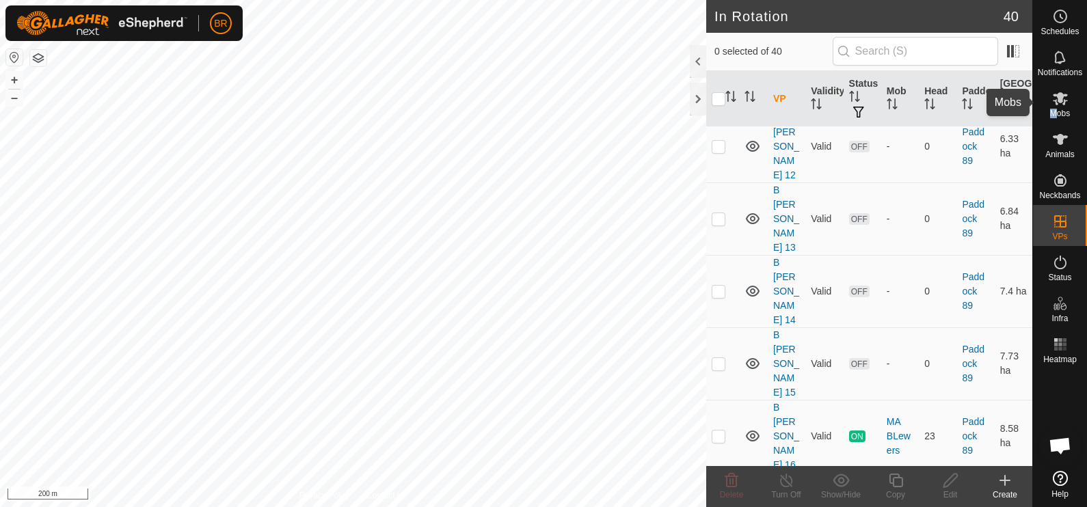
click at [1055, 109] on span "Mobs" at bounding box center [1060, 113] width 20 height 8
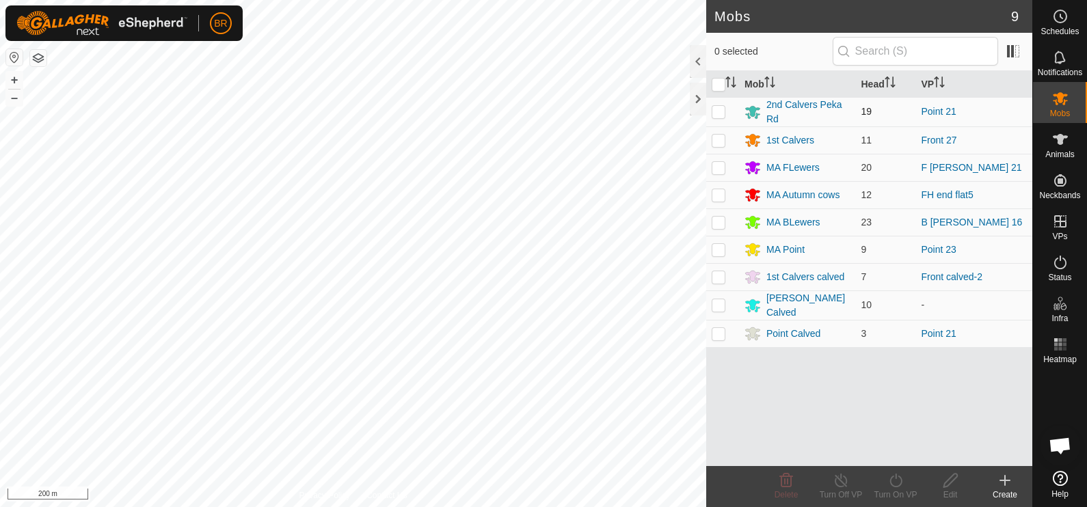
click at [723, 109] on p-checkbox at bounding box center [719, 111] width 14 height 11
click at [721, 113] on p-checkbox at bounding box center [719, 111] width 14 height 11
checkbox input "false"
click at [923, 103] on td "Point 21" at bounding box center [974, 111] width 117 height 29
click at [807, 106] on div "2nd Calvers Peka Rd" at bounding box center [809, 112] width 84 height 29
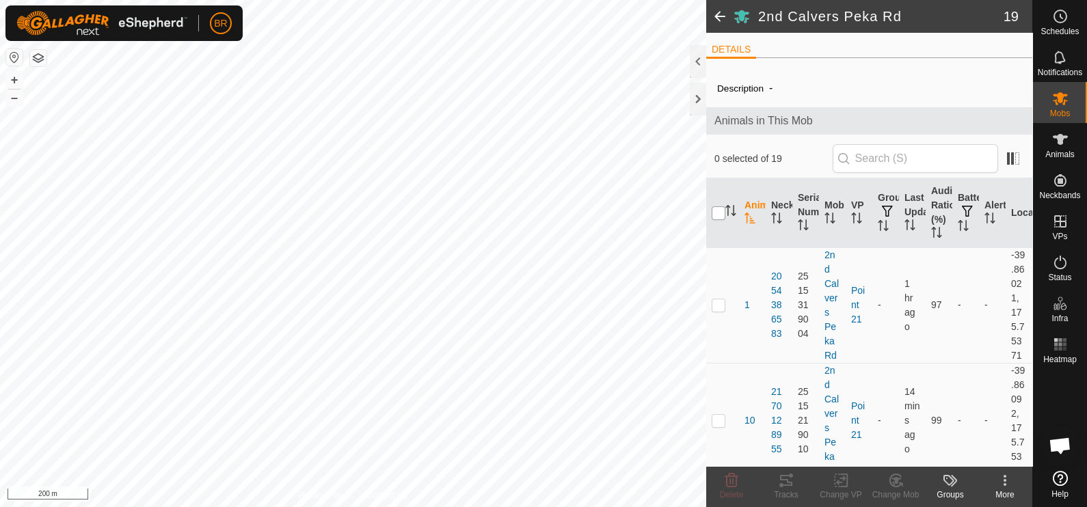
click at [720, 217] on input "checkbox" at bounding box center [719, 214] width 14 height 14
checkbox input "true"
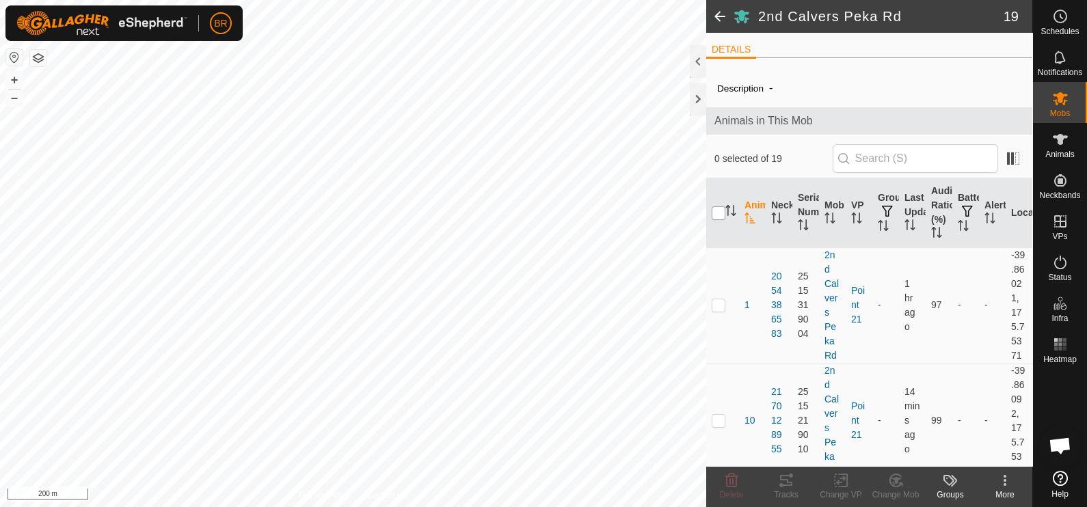
checkbox input "true"
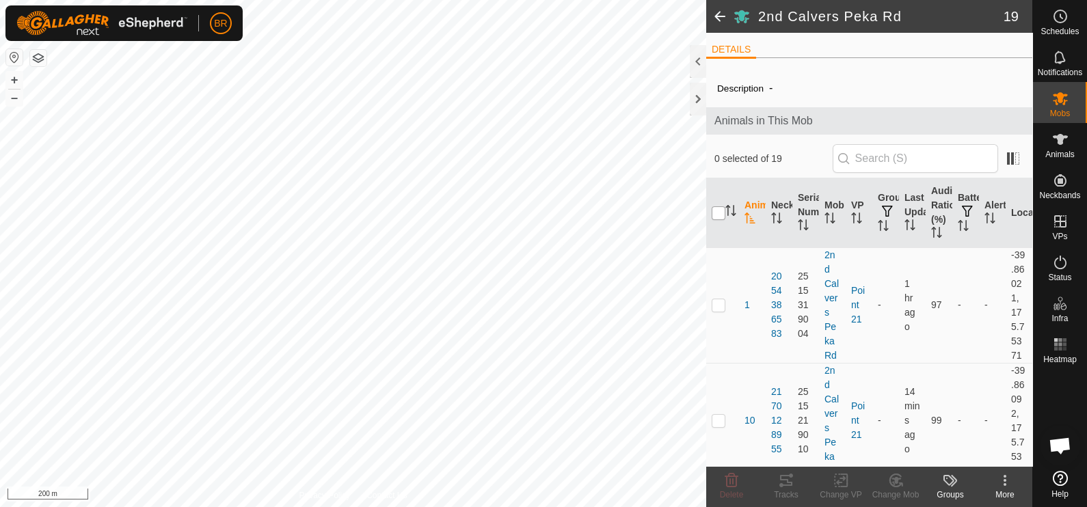
checkbox input "true"
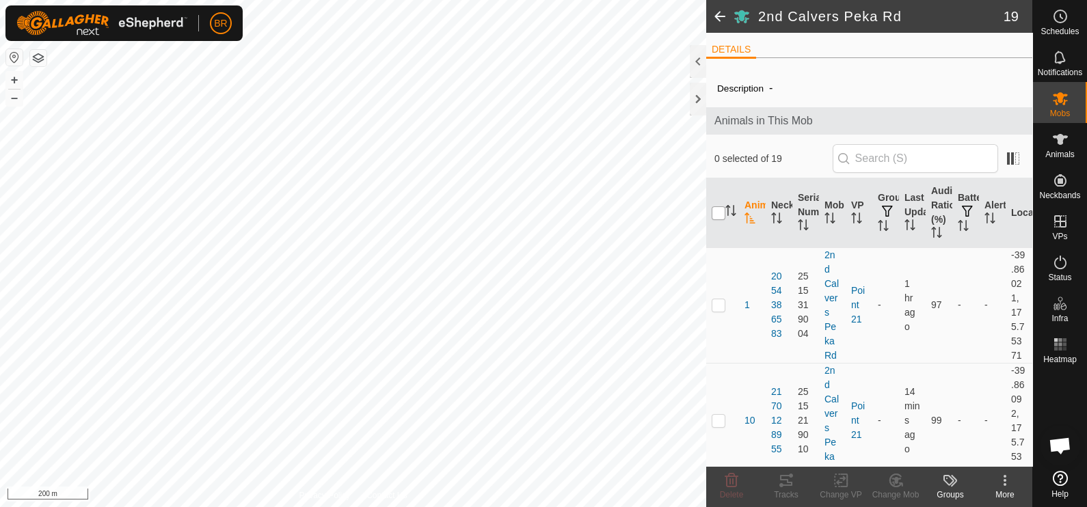
checkbox input "true"
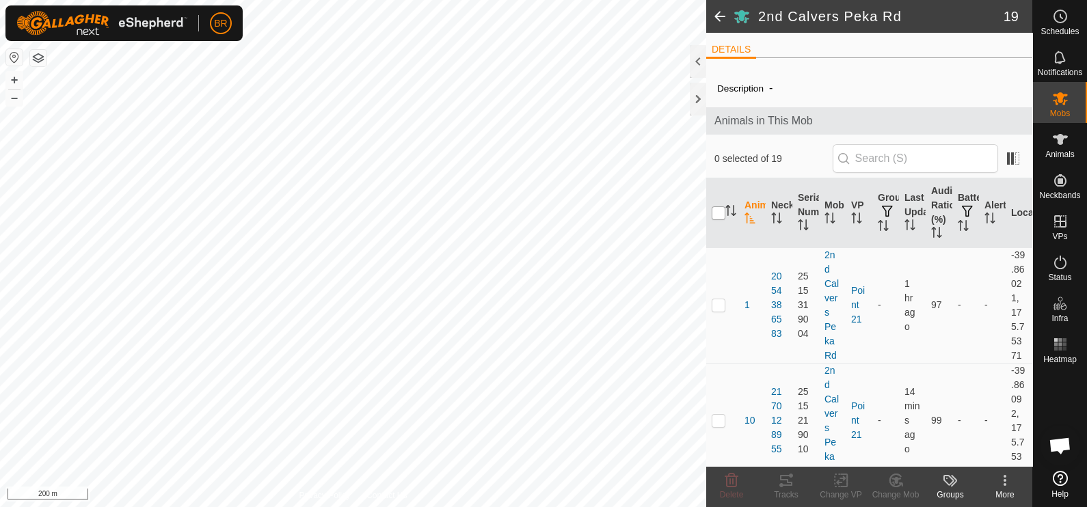
checkbox input "true"
click at [842, 473] on icon at bounding box center [841, 481] width 17 height 16
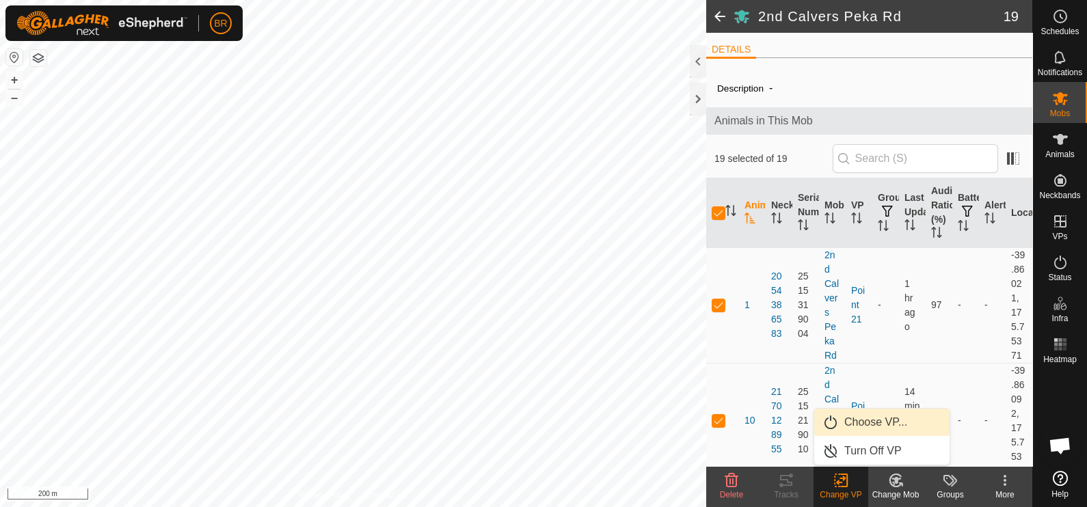
click at [866, 421] on link "Choose VP..." at bounding box center [882, 422] width 135 height 27
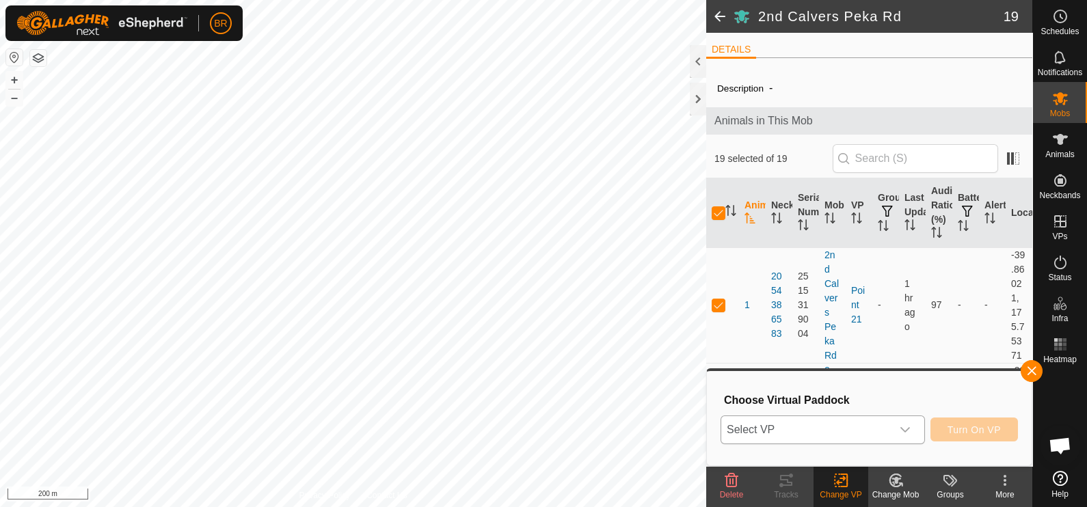
click at [909, 427] on icon "dropdown trigger" at bounding box center [905, 430] width 11 height 11
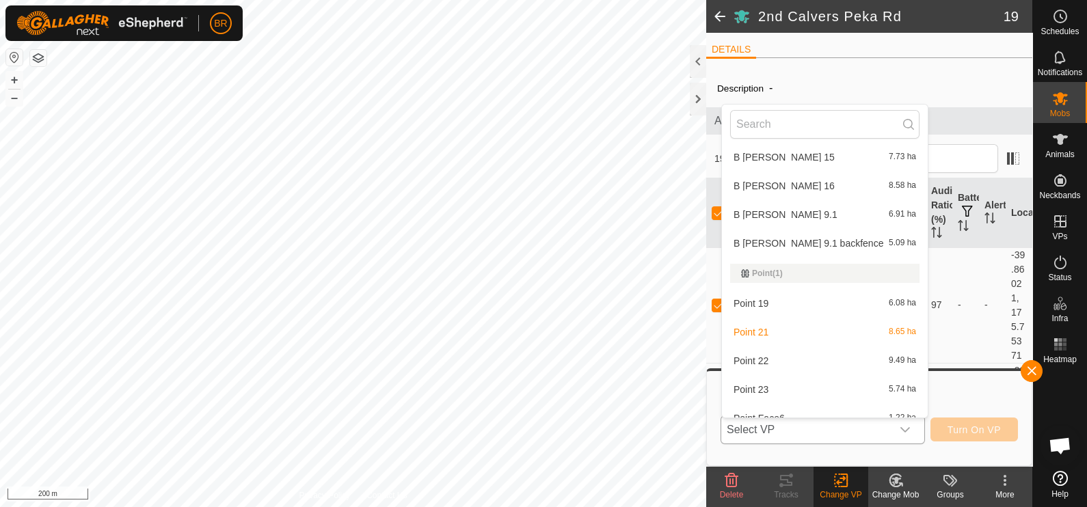
scroll to position [1040, 0]
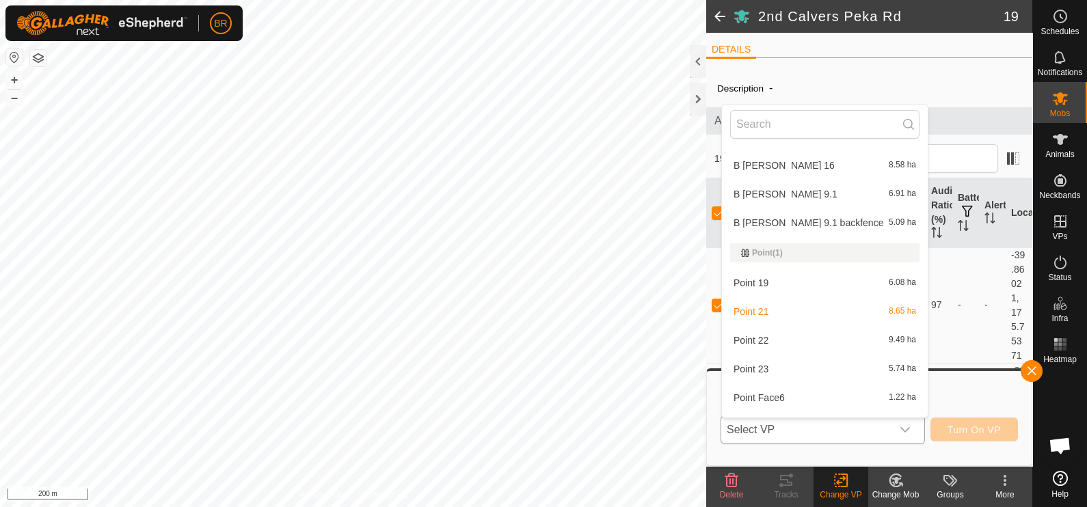
click at [774, 366] on li "Point 23 5.74 ha" at bounding box center [825, 369] width 206 height 27
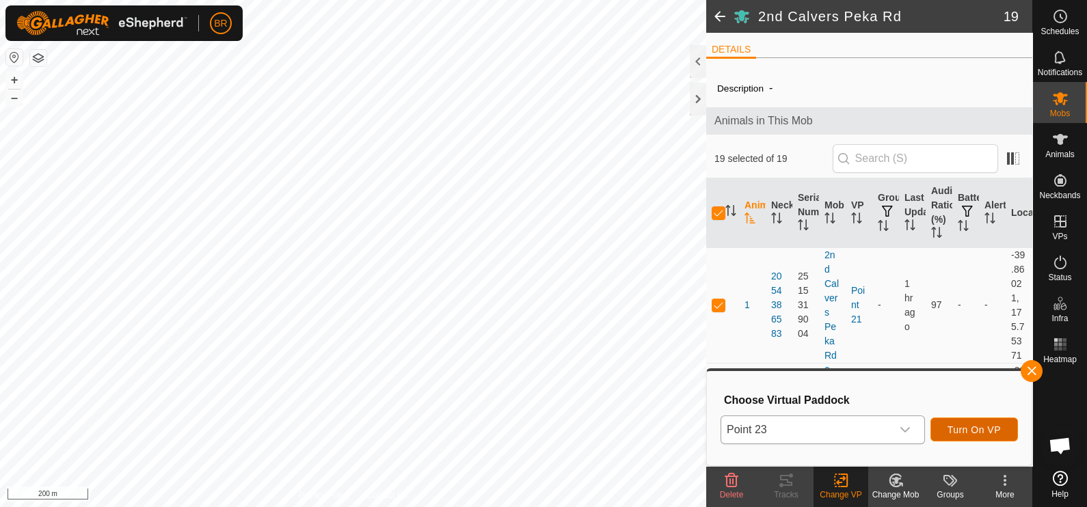
click at [944, 429] on button "Turn On VP" at bounding box center [975, 430] width 88 height 24
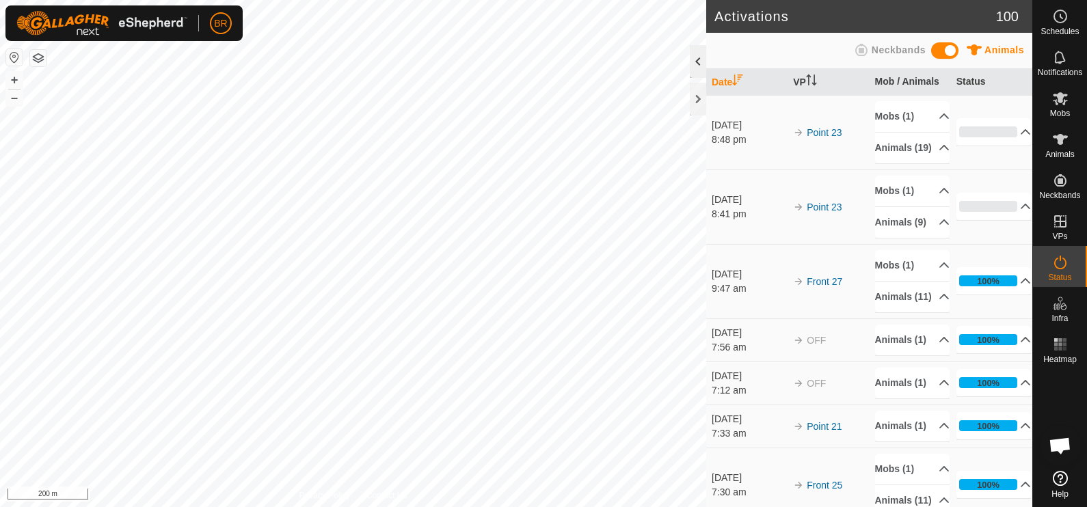
click at [700, 68] on div at bounding box center [698, 61] width 16 height 33
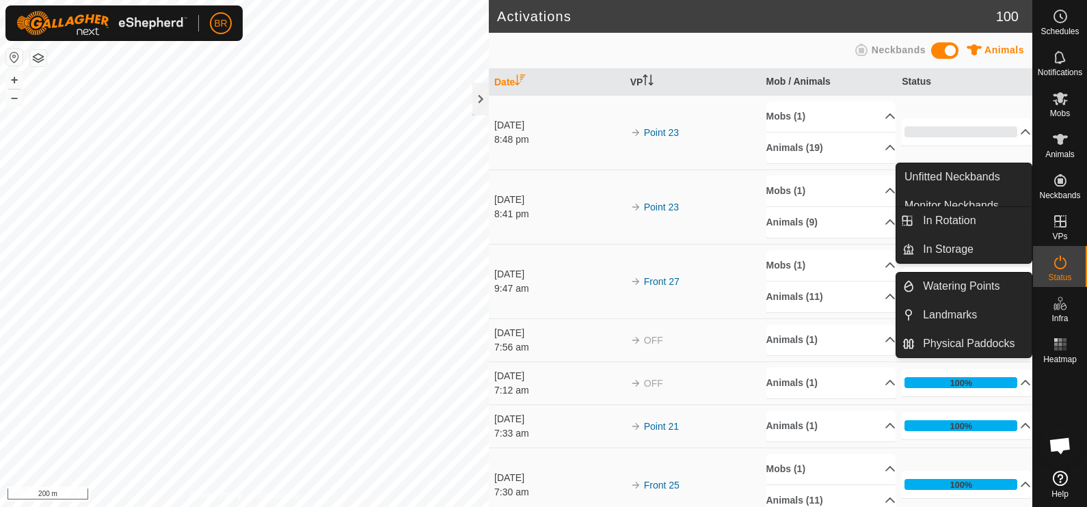
click at [1067, 233] on span "VPs" at bounding box center [1060, 237] width 15 height 8
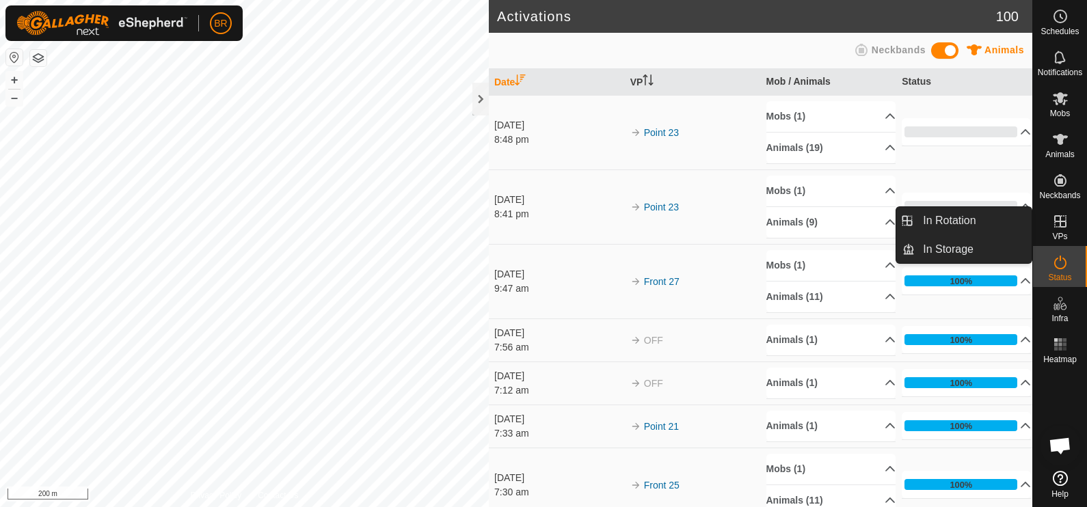
click at [1063, 222] on icon at bounding box center [1061, 221] width 16 height 16
click at [1059, 224] on icon at bounding box center [1061, 221] width 16 height 16
click at [947, 215] on link "In Rotation" at bounding box center [973, 220] width 117 height 27
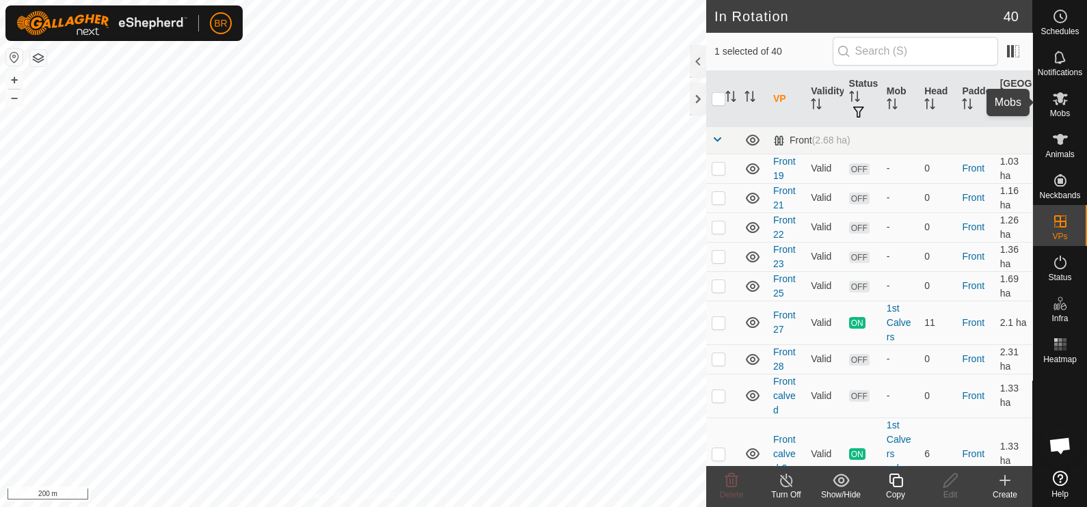
click at [1059, 109] on span "Mobs" at bounding box center [1060, 113] width 20 height 8
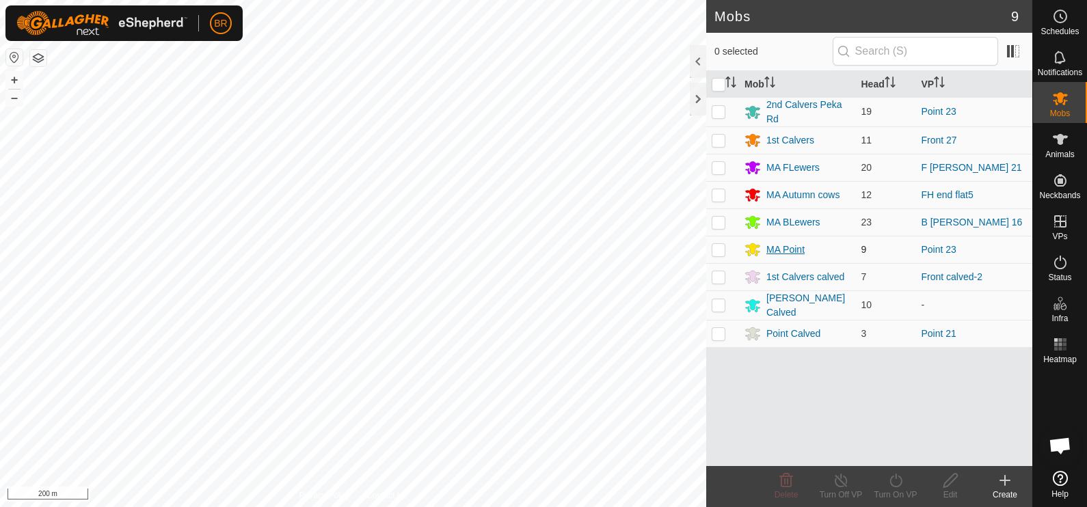
click at [790, 243] on div "MA Point" at bounding box center [786, 250] width 38 height 14
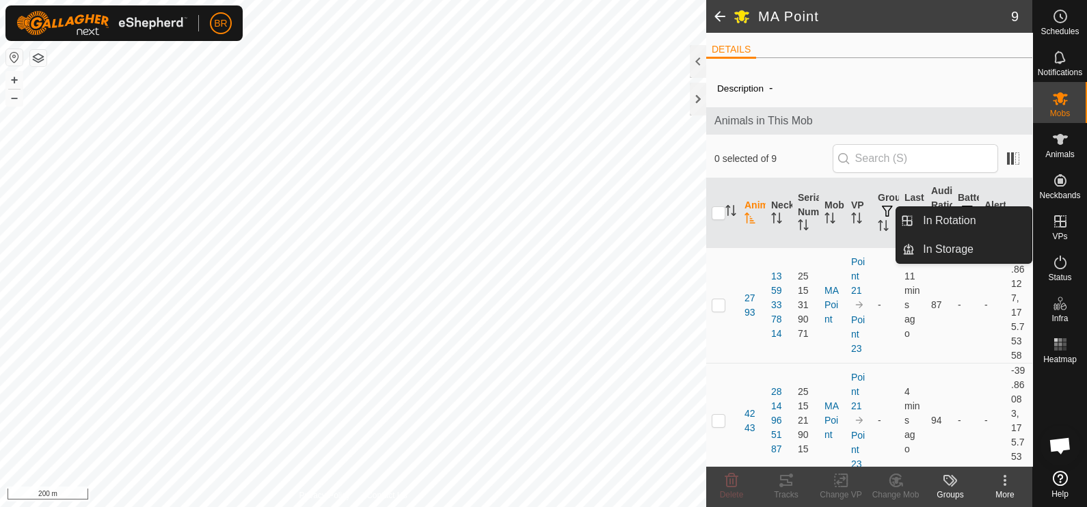
click at [1063, 219] on icon at bounding box center [1061, 221] width 16 height 16
click at [1009, 229] on link "In Rotation" at bounding box center [973, 220] width 117 height 27
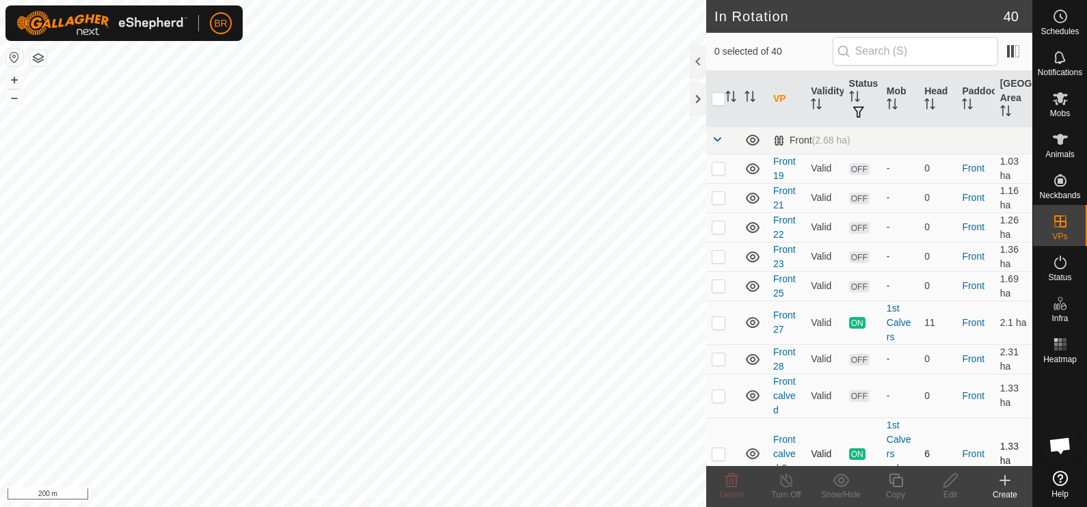
checkbox input "true"
checkbox input "false"
click at [726, 482] on icon at bounding box center [732, 481] width 13 height 14
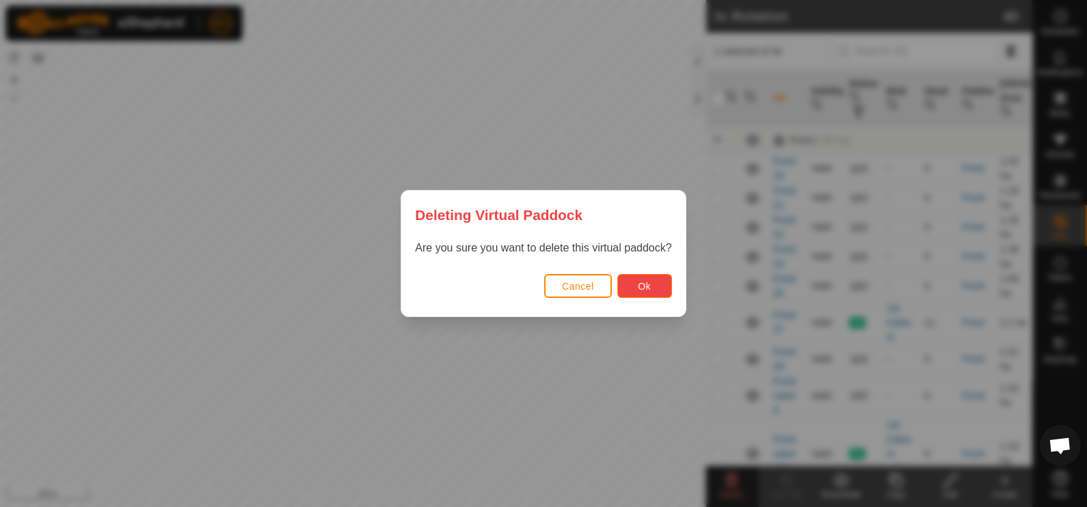
click at [646, 281] on span "Ok" at bounding box center [644, 286] width 13 height 11
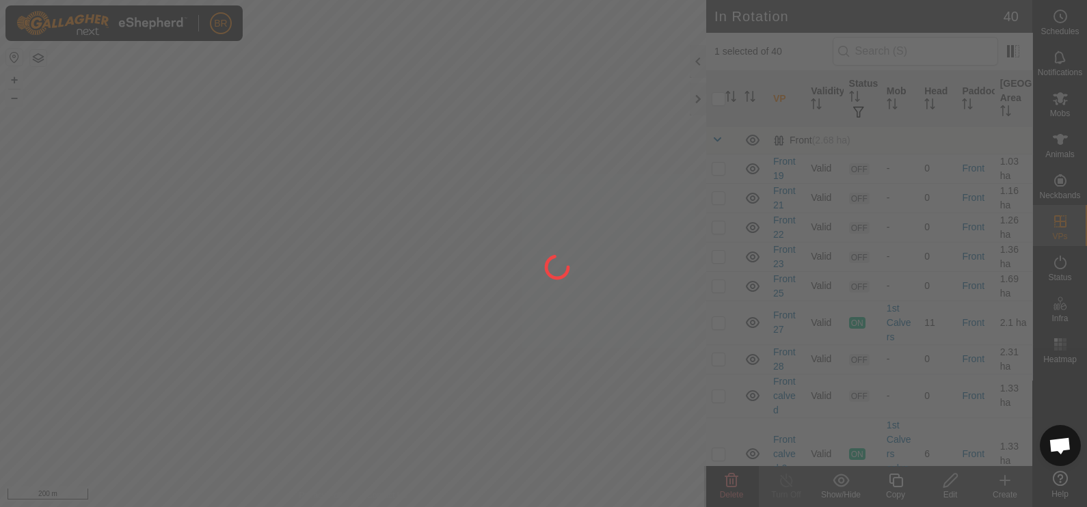
checkbox input "false"
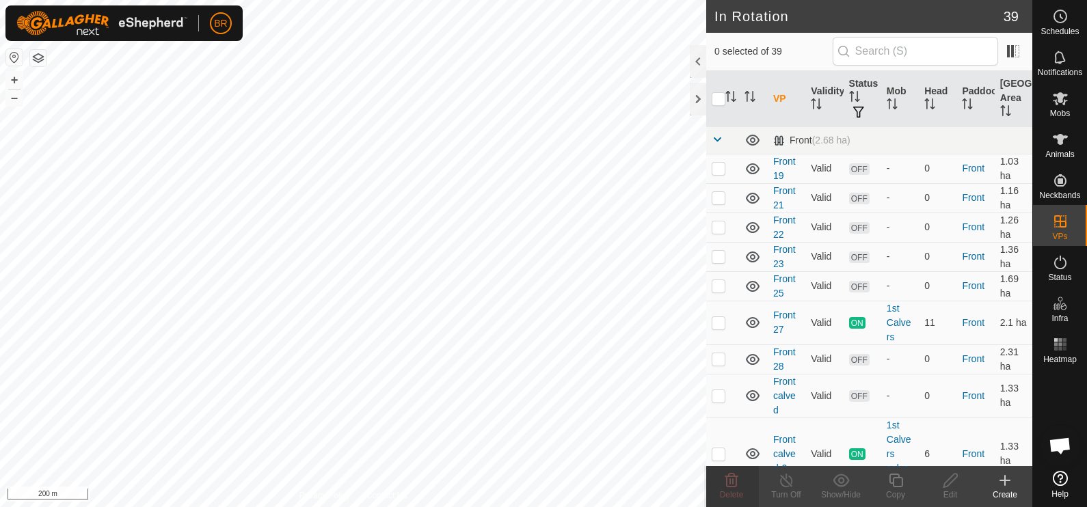
checkbox input "true"
checkbox input "false"
click at [286, 268] on div "BR Schedules Notifications Mobs Animals Neckbands VPs Status Infra Heatmap Help…" at bounding box center [543, 253] width 1087 height 507
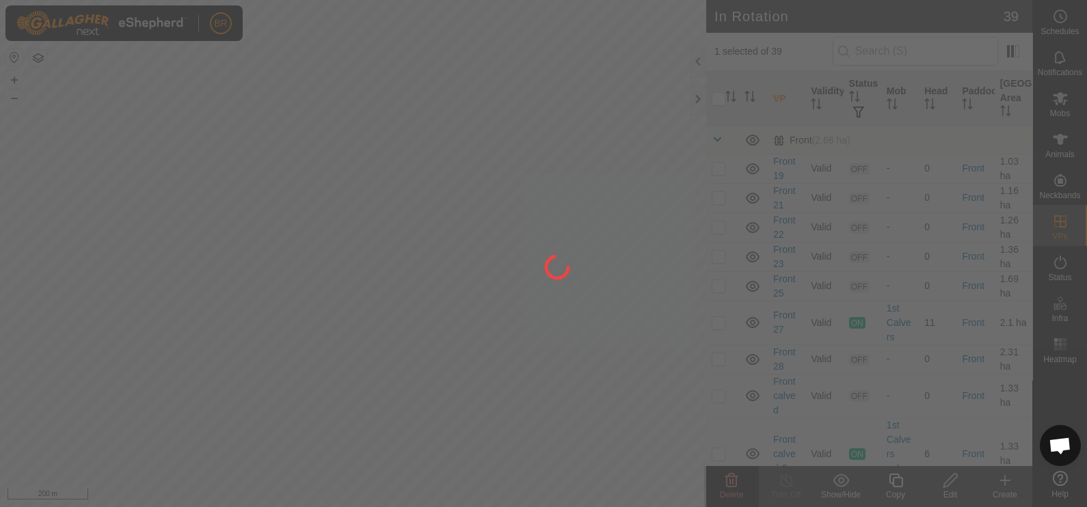
checkbox input "false"
checkbox input "true"
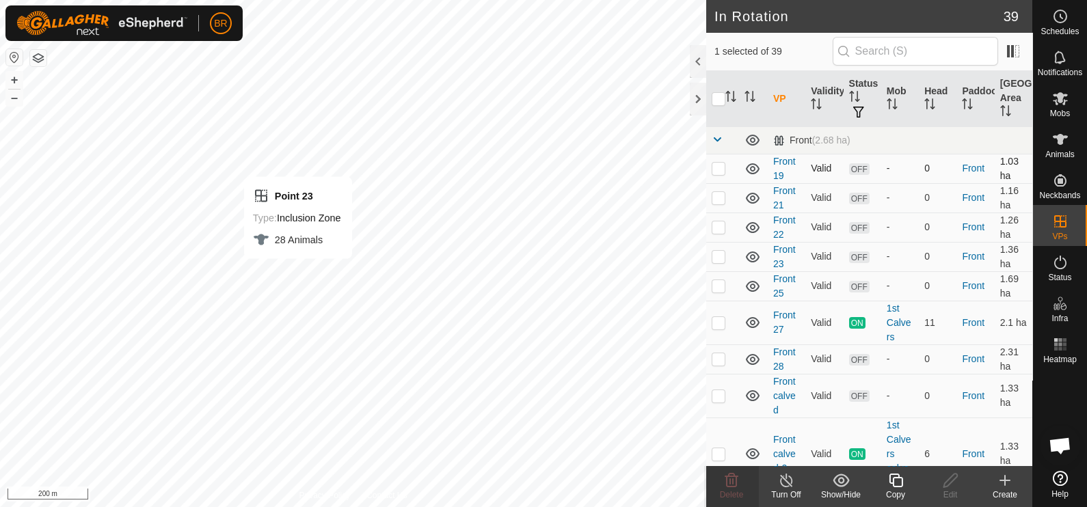
checkbox input "true"
checkbox input "false"
click at [725, 476] on icon at bounding box center [732, 481] width 16 height 16
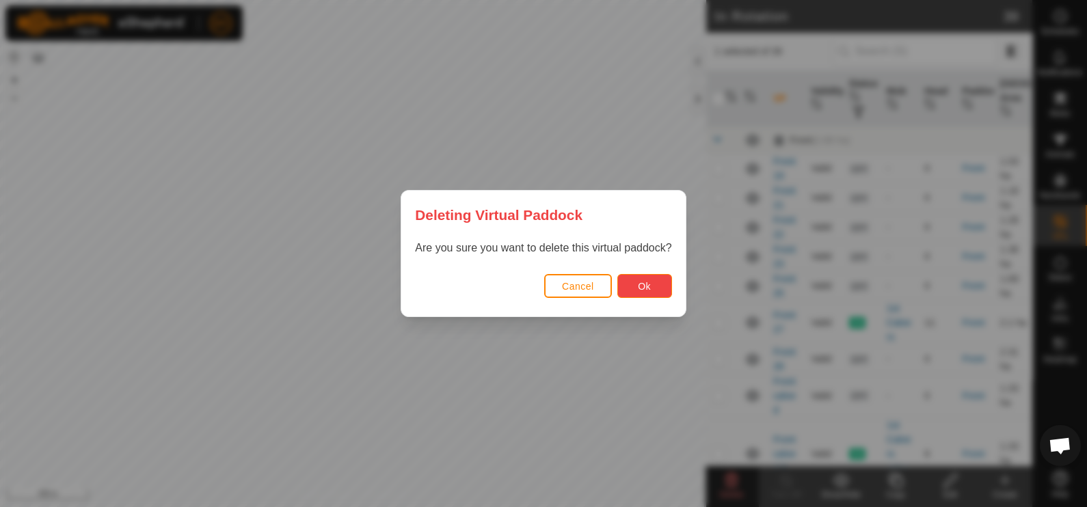
click at [659, 289] on button "Ok" at bounding box center [645, 286] width 55 height 24
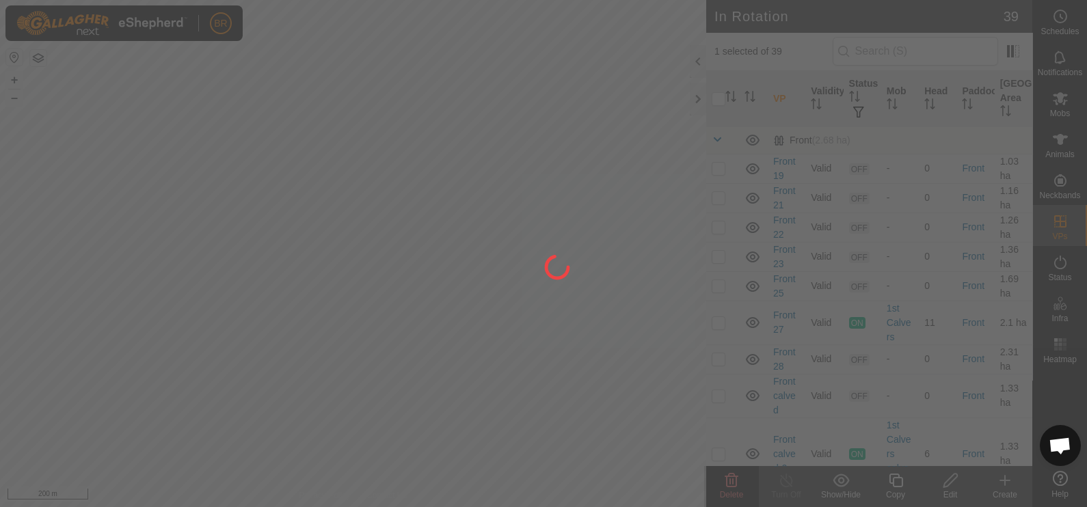
checkbox input "false"
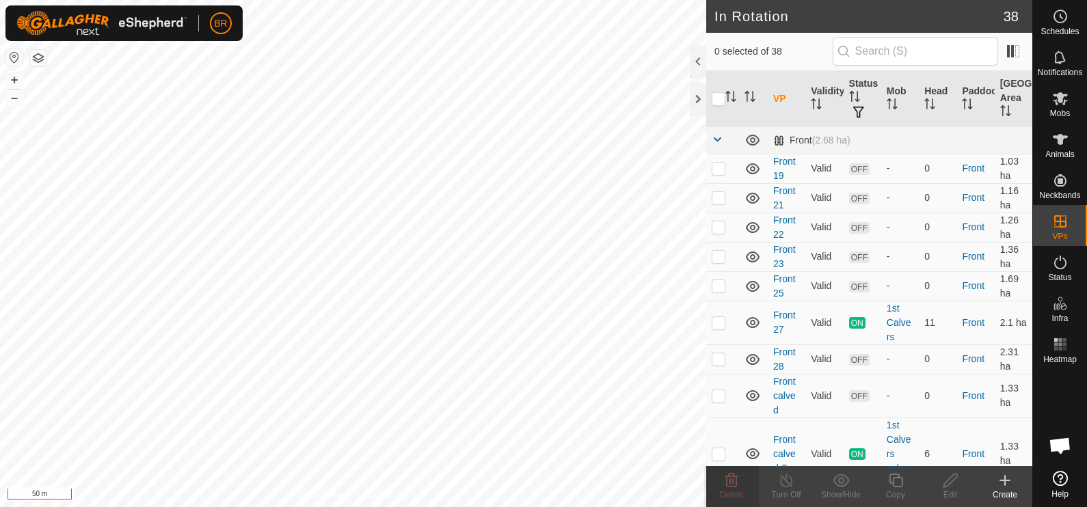
checkbox input "true"
checkbox input "false"
click at [739, 479] on icon at bounding box center [732, 481] width 16 height 16
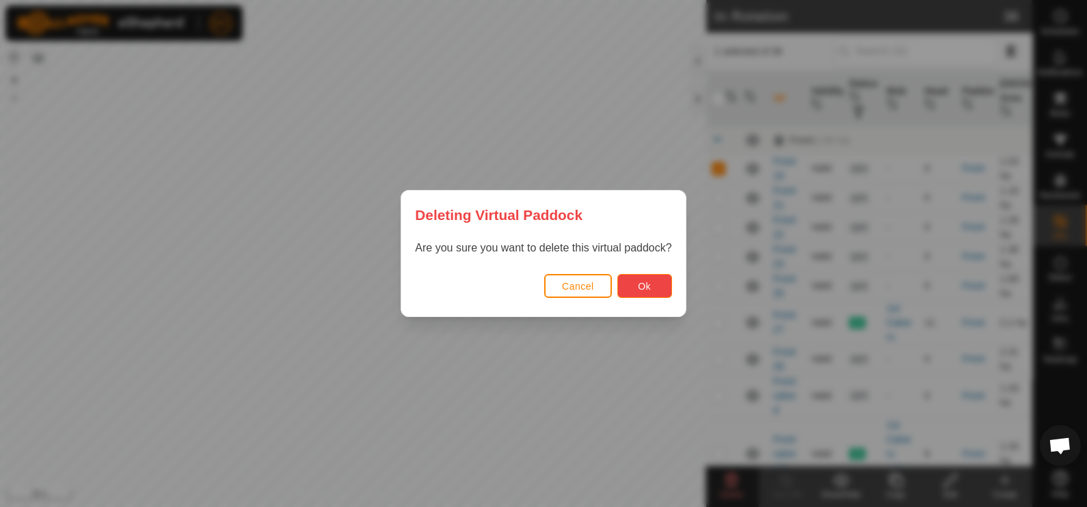
click at [646, 278] on button "Ok" at bounding box center [645, 286] width 55 height 24
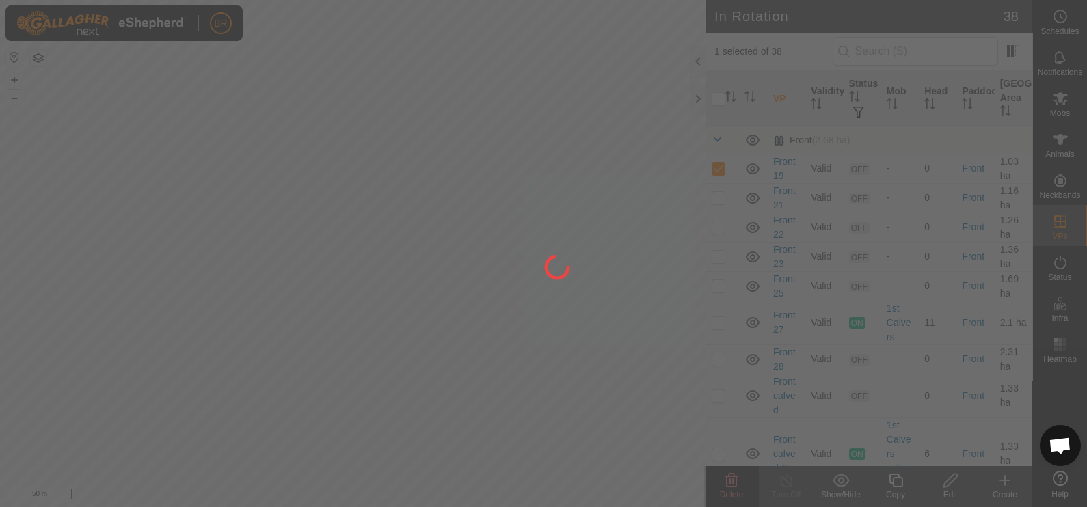
checkbox input "false"
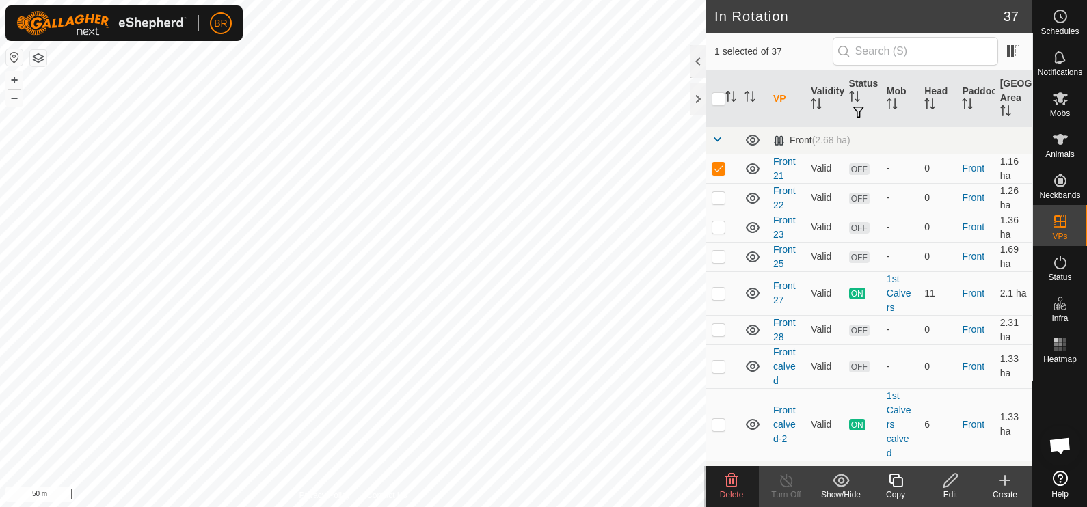
click at [732, 486] on icon at bounding box center [732, 481] width 16 height 16
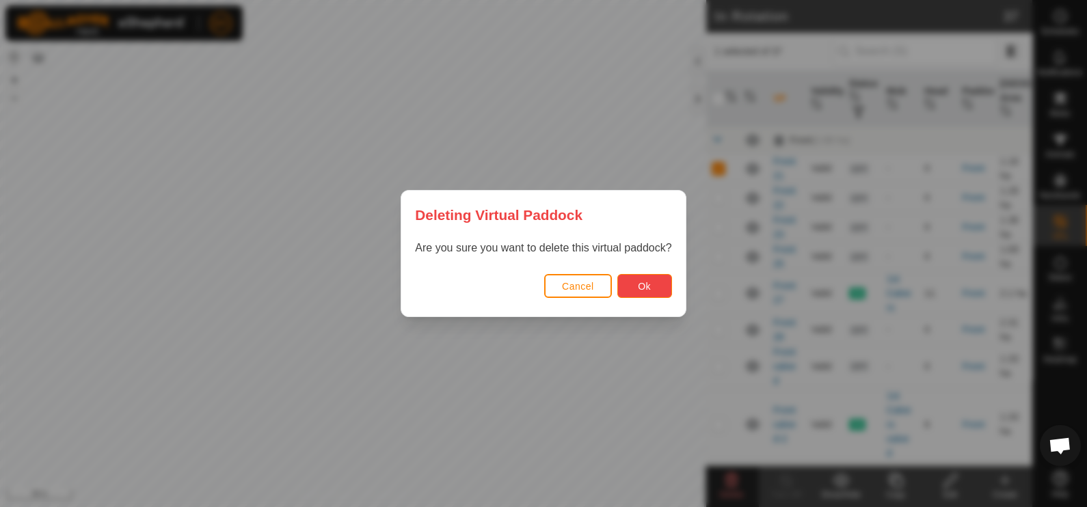
click at [648, 293] on button "Ok" at bounding box center [645, 286] width 55 height 24
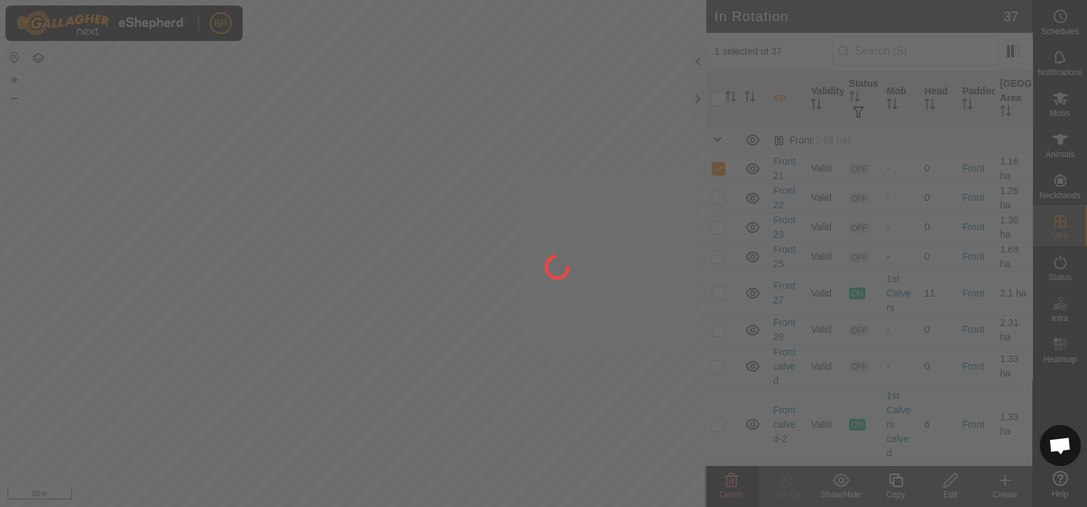
checkbox input "false"
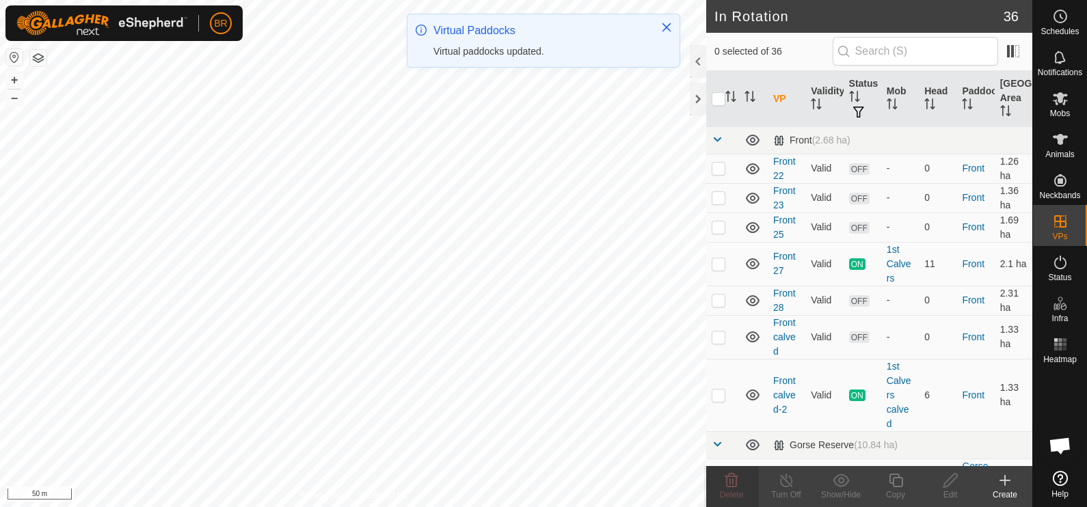
checkbox input "true"
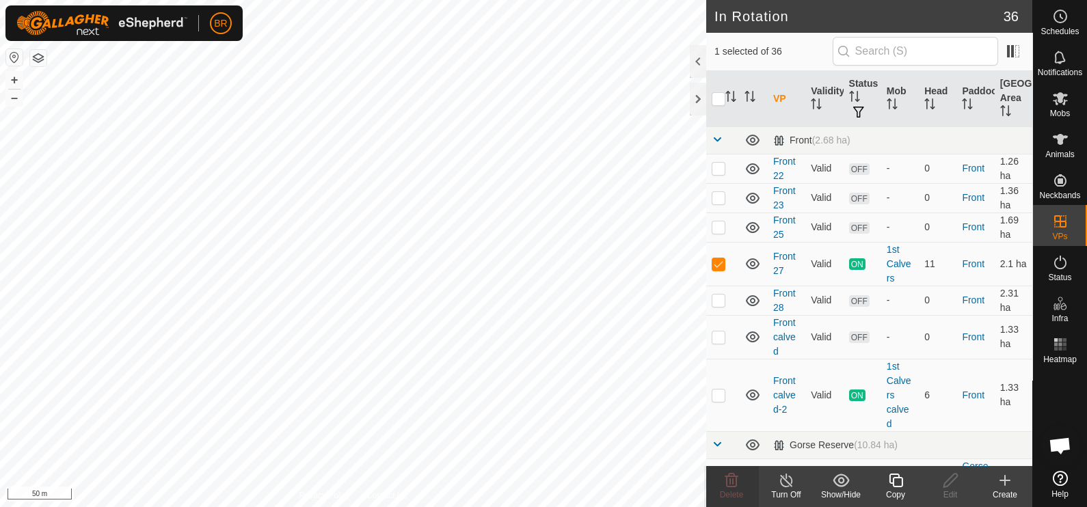
checkbox input "true"
checkbox input "false"
click at [730, 484] on icon at bounding box center [732, 481] width 16 height 16
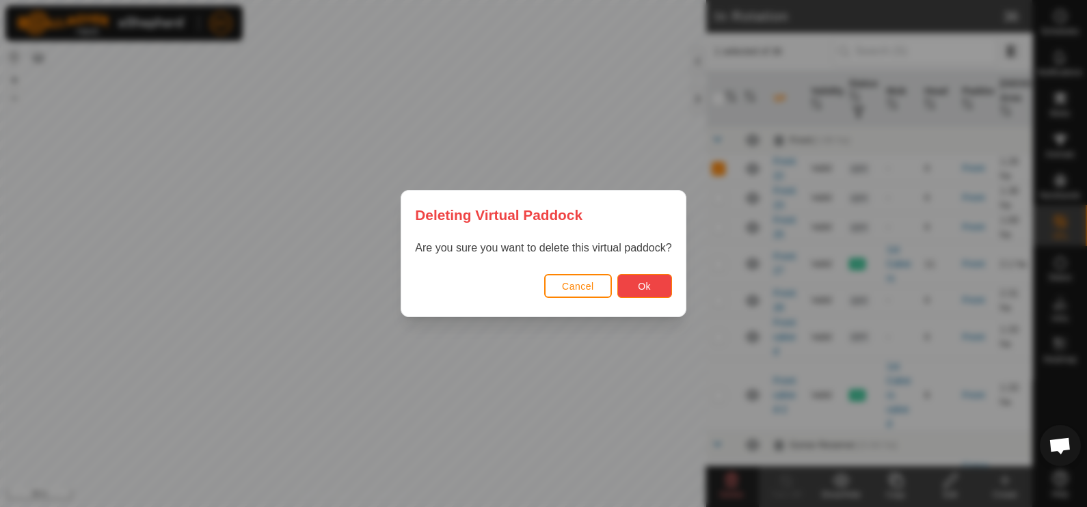
click at [656, 289] on button "Ok" at bounding box center [645, 286] width 55 height 24
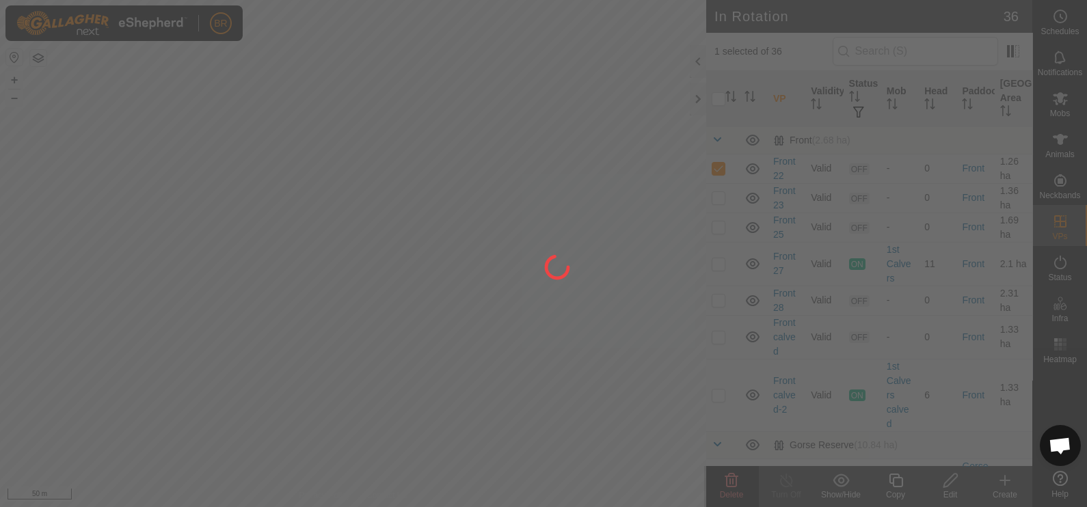
checkbox input "false"
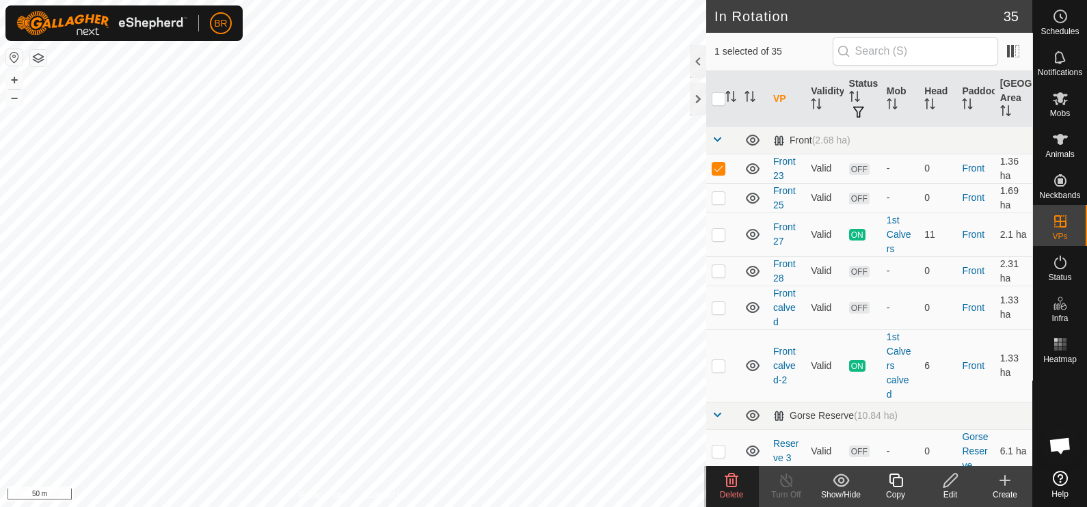
click at [736, 477] on icon at bounding box center [732, 481] width 13 height 14
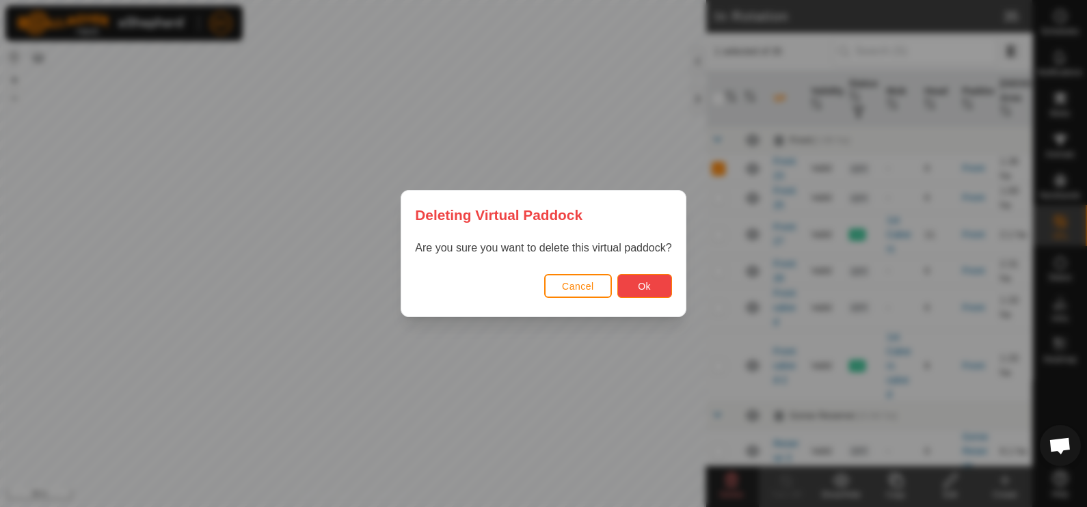
click at [657, 290] on button "Ok" at bounding box center [645, 286] width 55 height 24
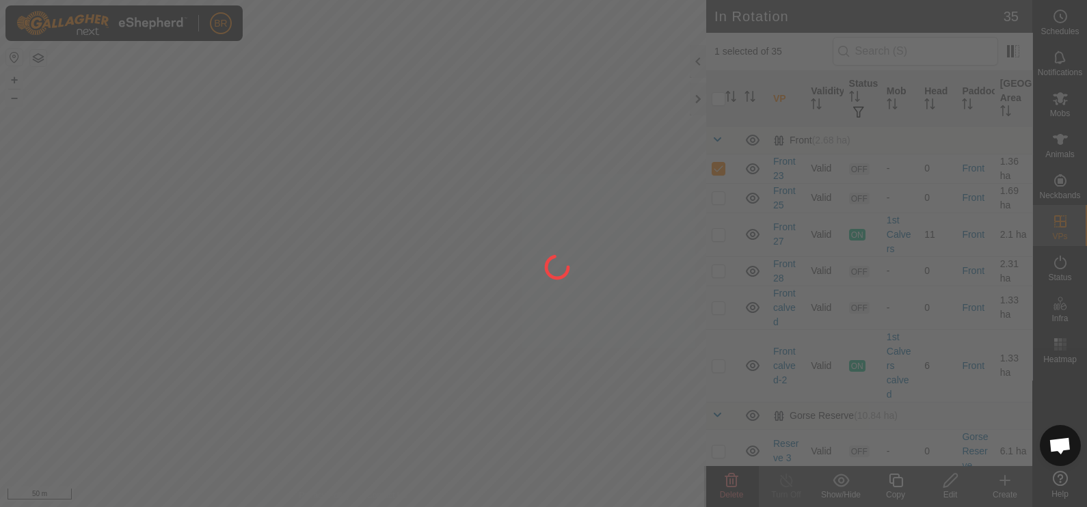
checkbox input "false"
click at [404, 246] on div at bounding box center [543, 253] width 1087 height 507
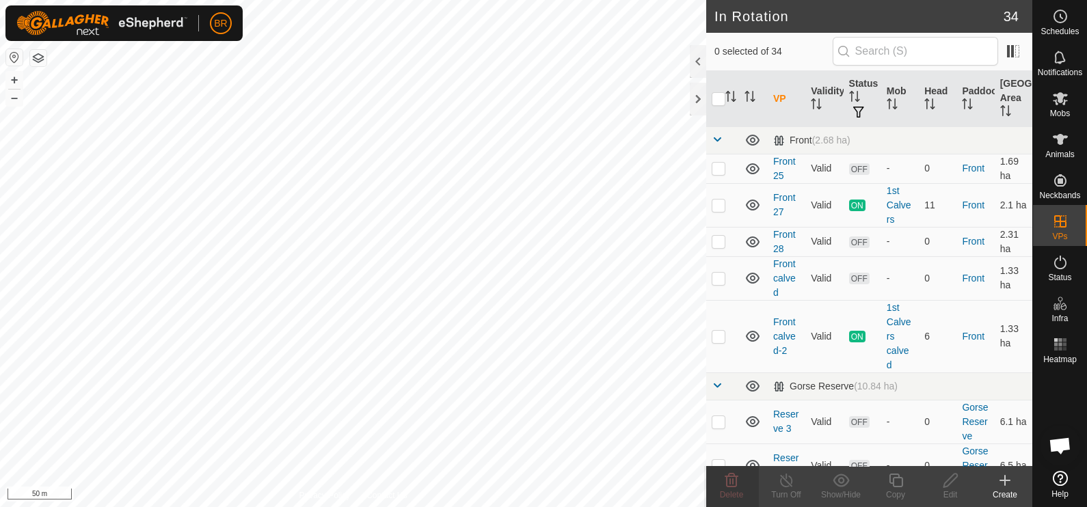
checkbox input "true"
checkbox input "false"
click at [730, 479] on icon at bounding box center [732, 481] width 16 height 16
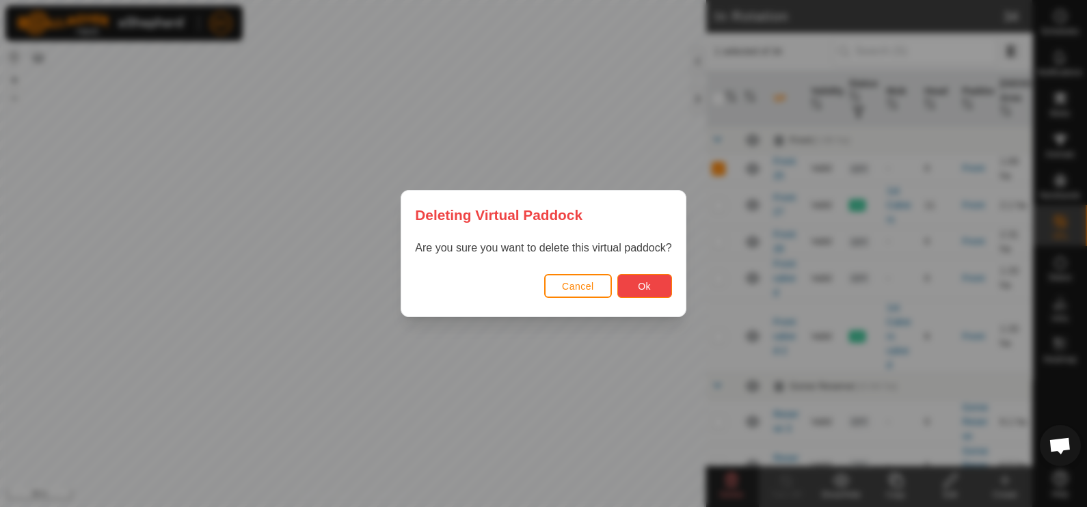
click at [647, 286] on span "Ok" at bounding box center [644, 286] width 13 height 11
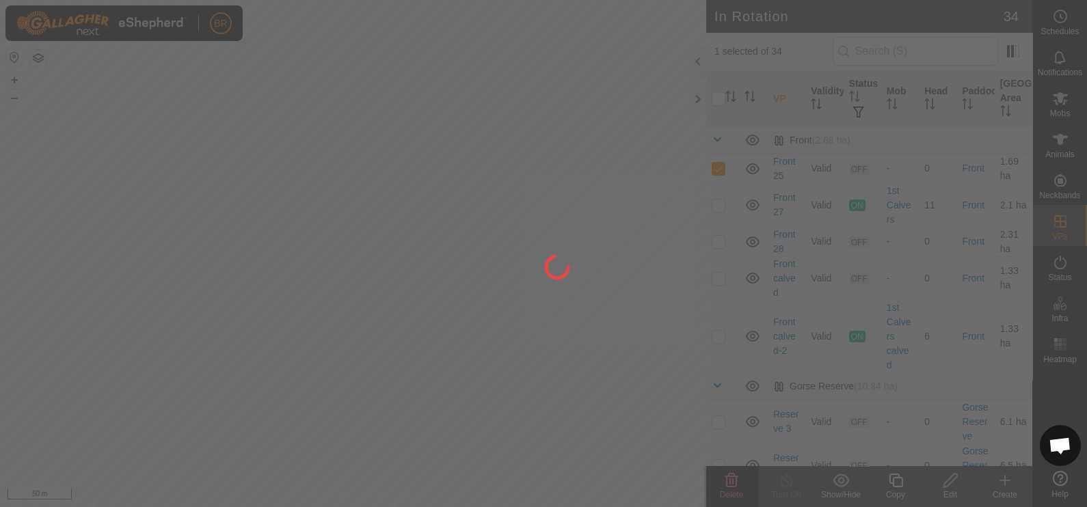
checkbox input "false"
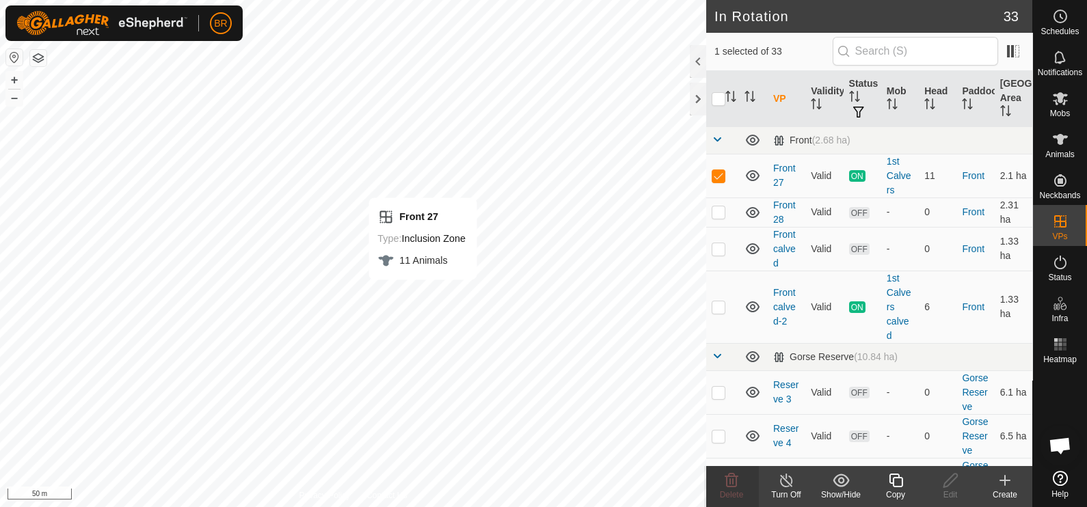
checkbox input "false"
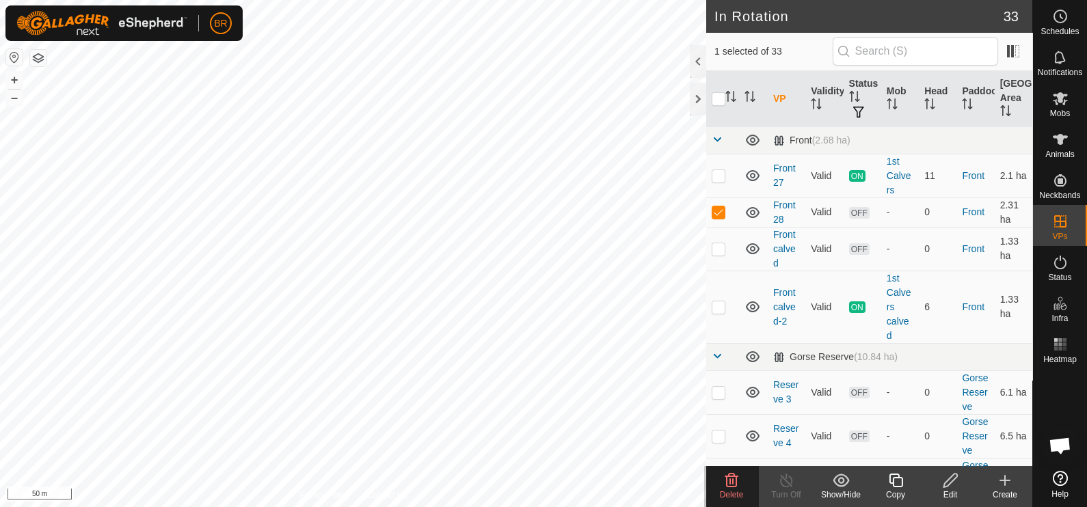
click at [728, 479] on icon at bounding box center [732, 481] width 16 height 16
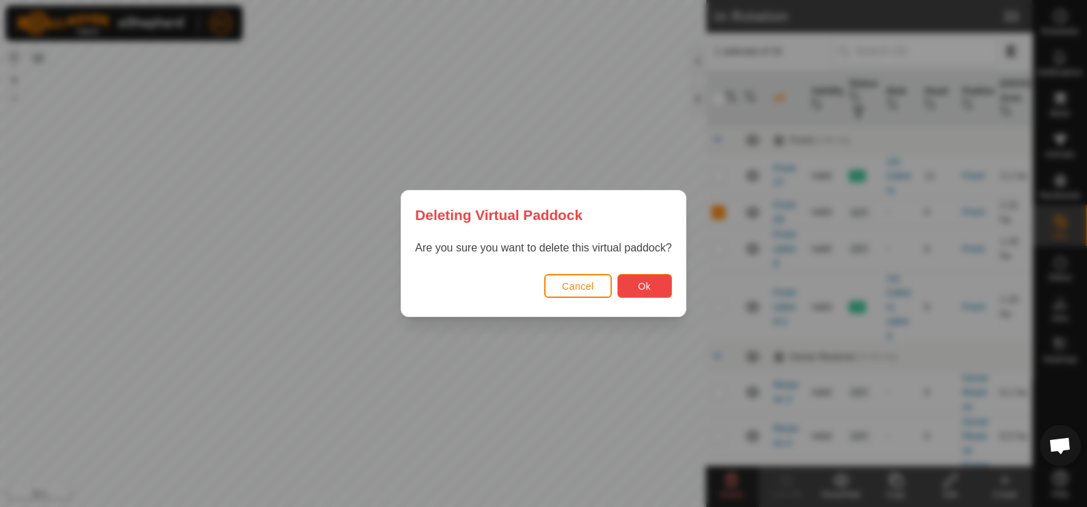
click at [650, 282] on button "Ok" at bounding box center [645, 286] width 55 height 24
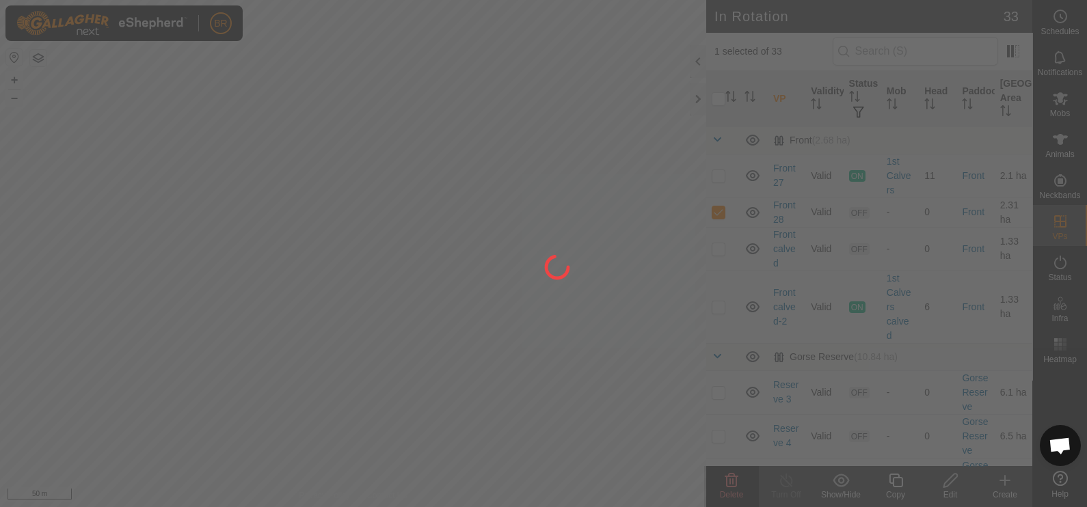
checkbox input "false"
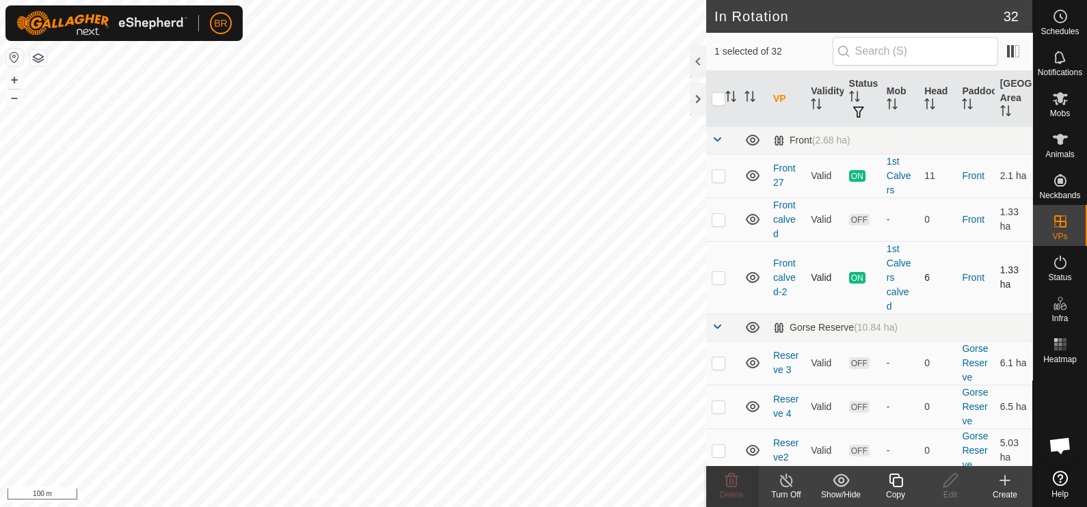
checkbox input "false"
checkbox input "true"
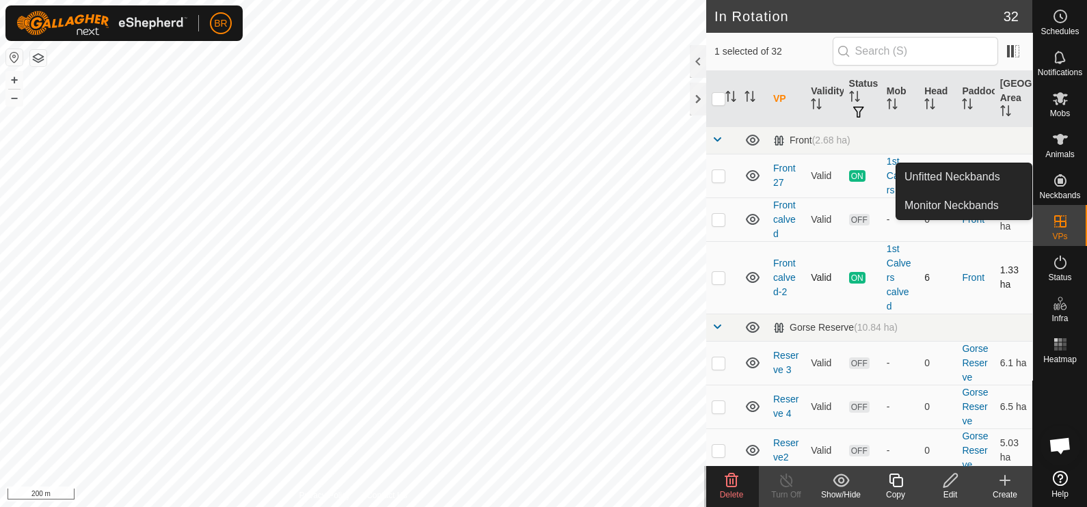
checkbox input "true"
checkbox input "false"
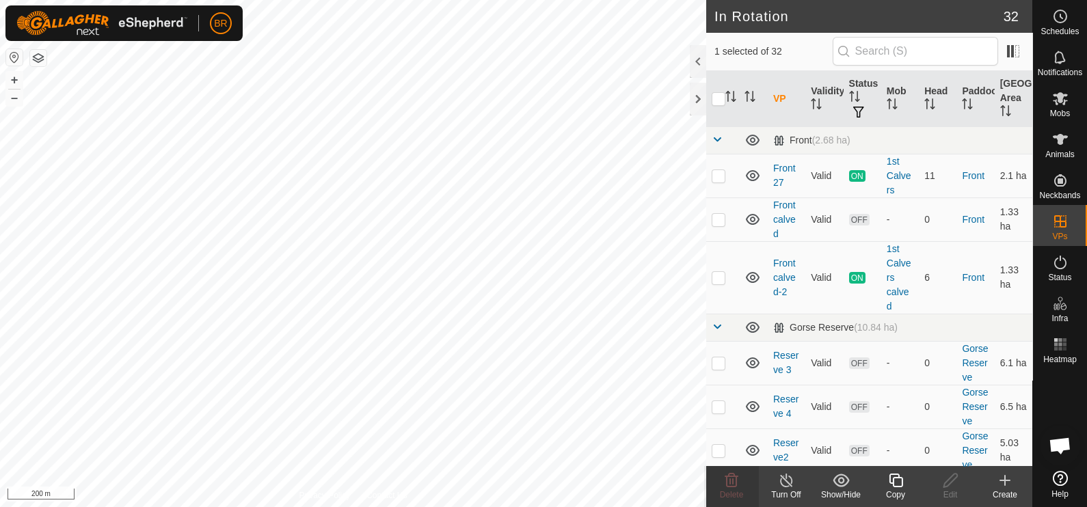
click at [901, 486] on icon at bounding box center [896, 481] width 17 height 16
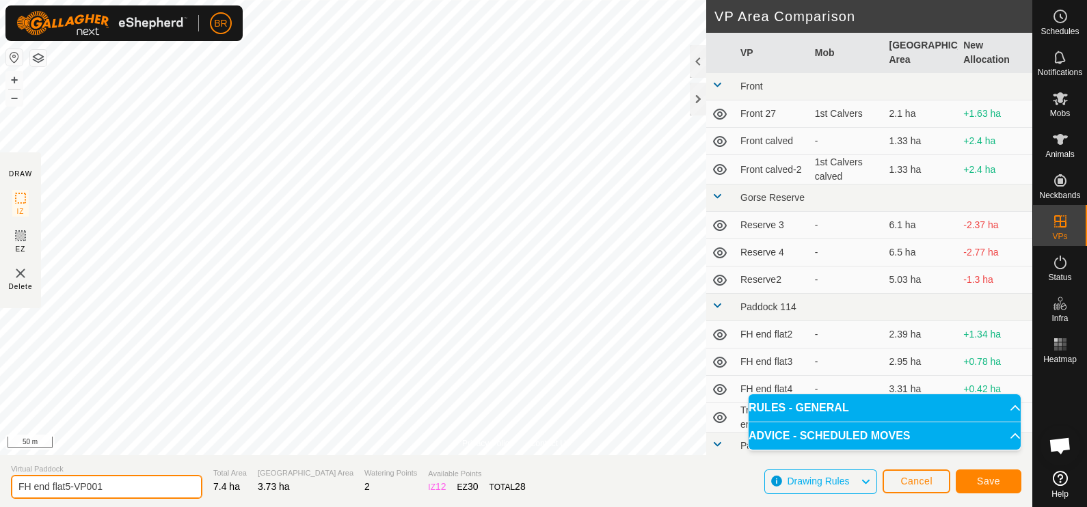
drag, startPoint x: 103, startPoint y: 490, endPoint x: -3, endPoint y: 518, distance: 110.1
click at [0, 507] on html "BR Schedules Notifications Mobs Animals Neckbands VPs Status Infra Heatmap Help…" at bounding box center [543, 253] width 1087 height 507
type input "M"
type input "Top Stoney Flat - move"
click at [974, 479] on button "Save" at bounding box center [989, 482] width 66 height 24
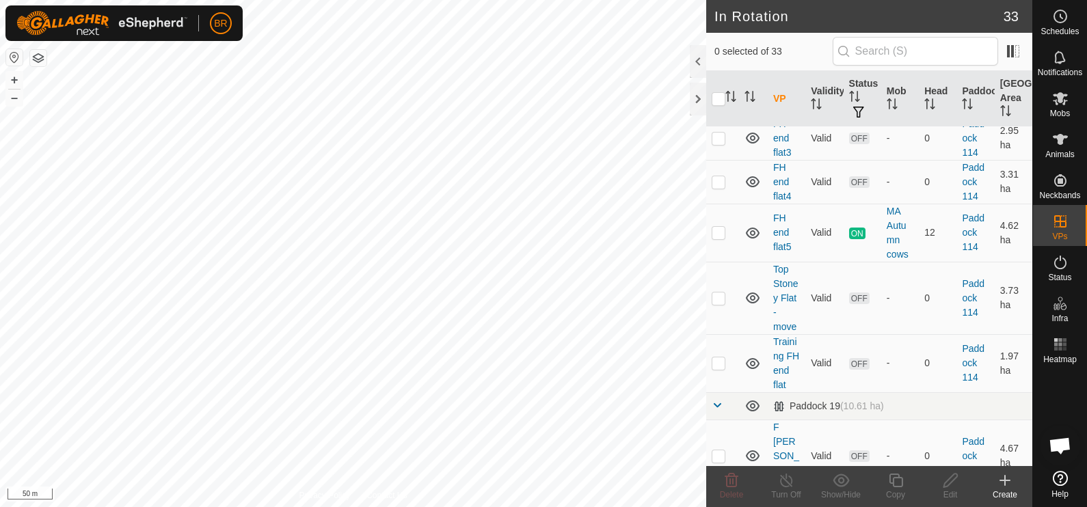
scroll to position [513, 0]
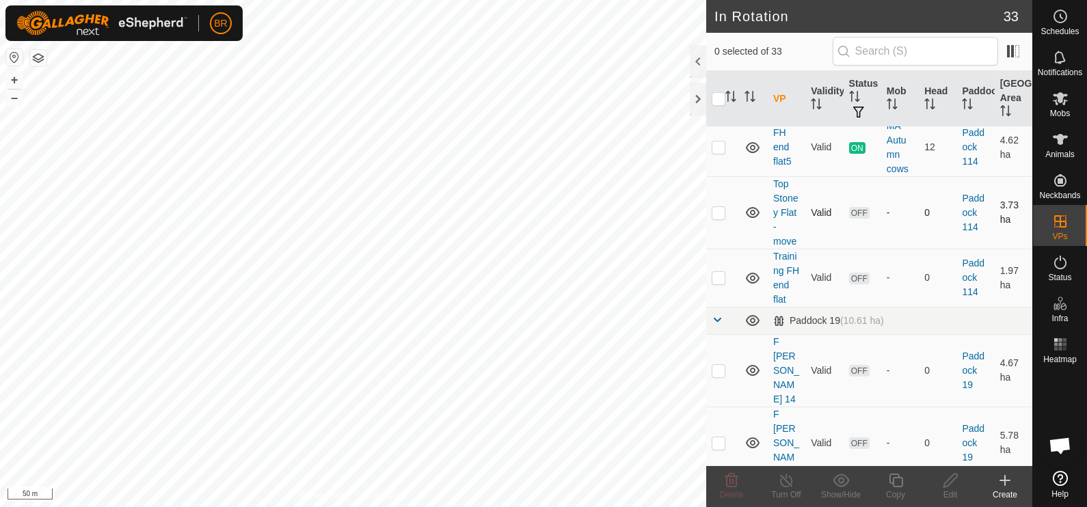
click at [719, 218] on p-checkbox at bounding box center [719, 212] width 14 height 11
checkbox input "true"
click at [1070, 106] on es-mob-svg-icon at bounding box center [1060, 99] width 25 height 22
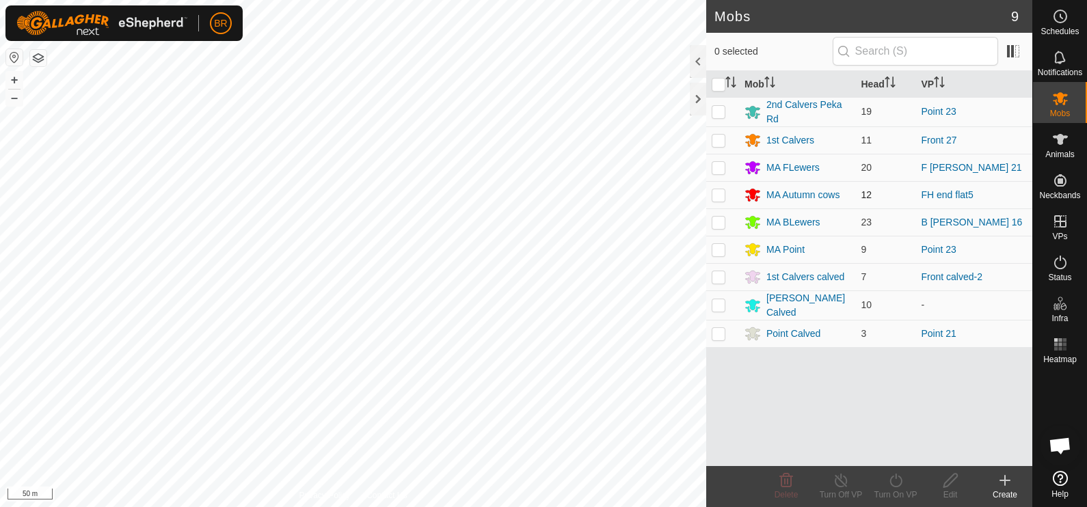
click at [718, 198] on p-checkbox at bounding box center [719, 194] width 14 height 11
checkbox input "true"
click at [782, 187] on div "MA Autumn cows" at bounding box center [798, 195] width 106 height 16
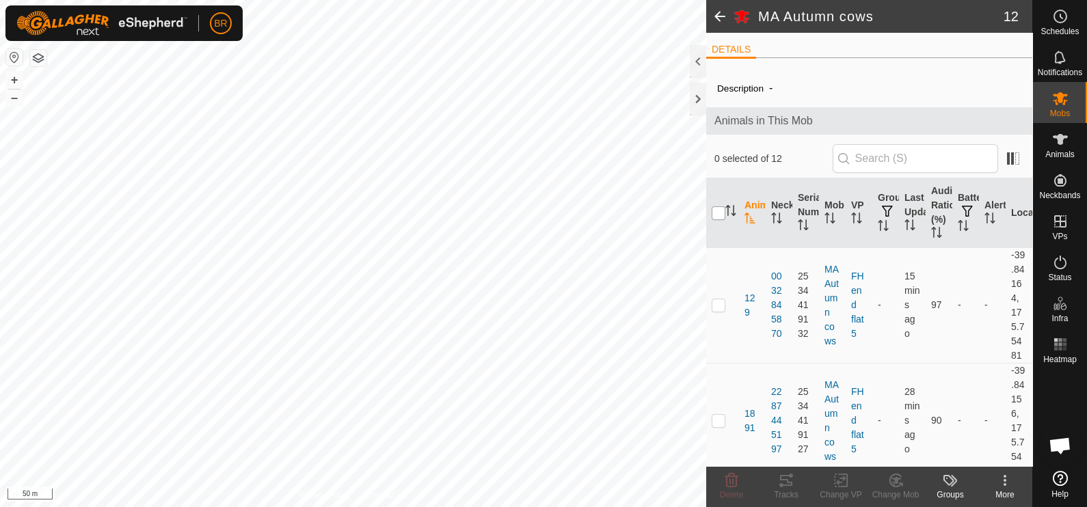
click at [719, 214] on input "checkbox" at bounding box center [719, 214] width 14 height 14
checkbox input "true"
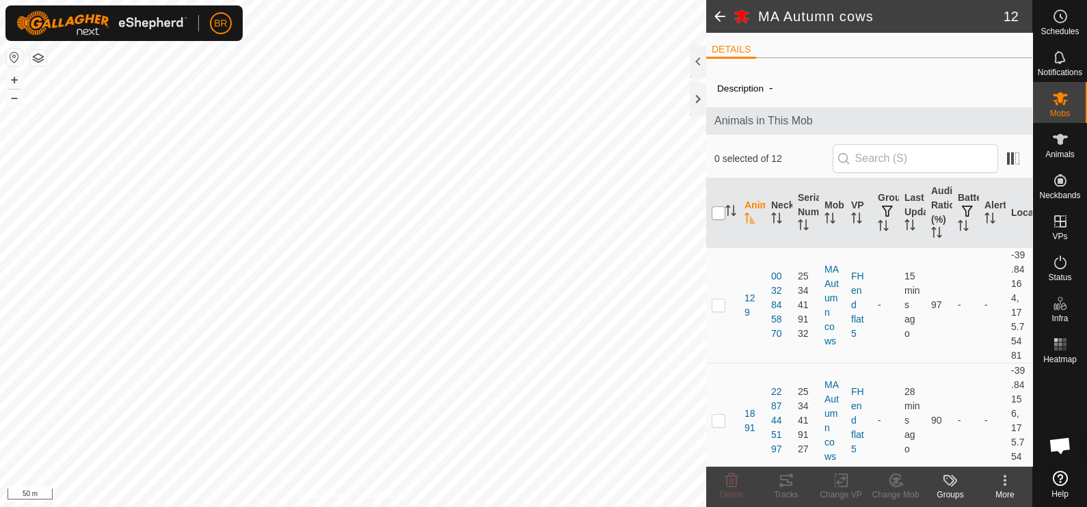
checkbox input "true"
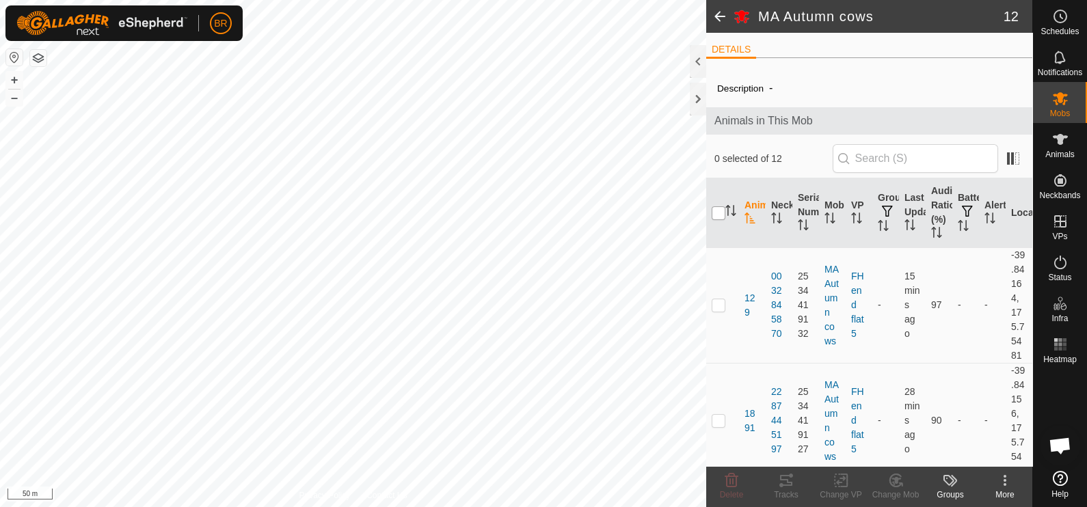
checkbox input "true"
click at [845, 487] on icon at bounding box center [844, 481] width 6 height 12
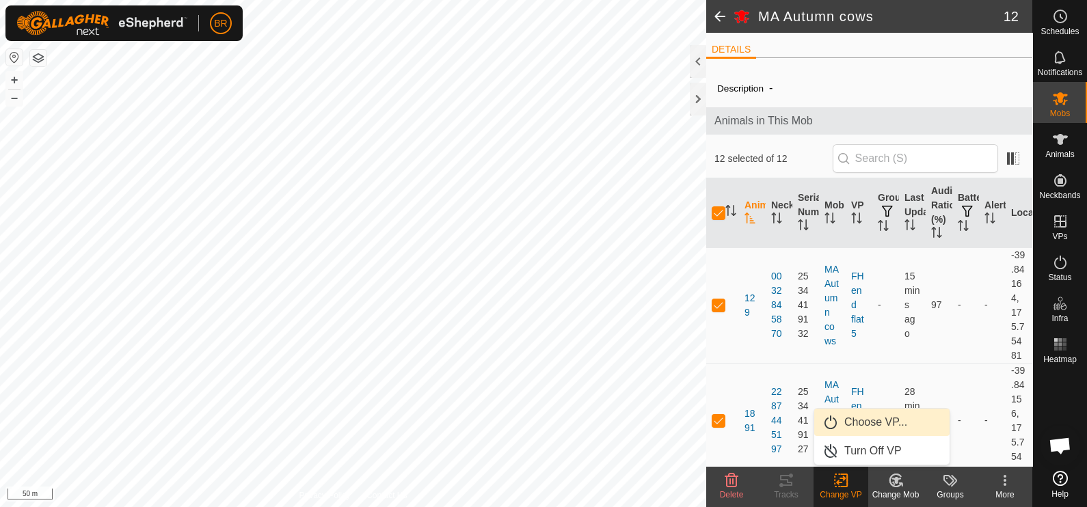
click at [840, 418] on link "Choose VP..." at bounding box center [882, 422] width 135 height 27
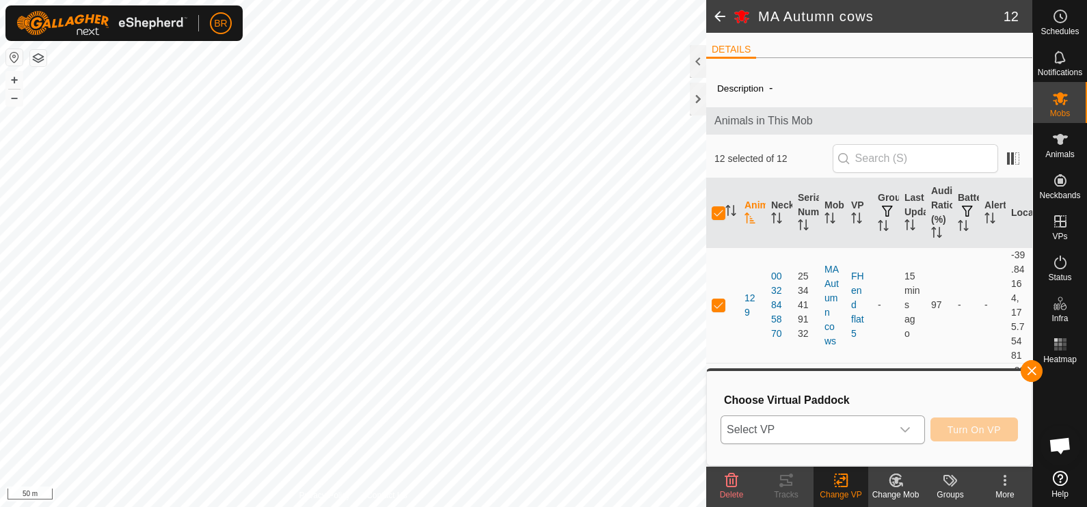
click at [911, 434] on icon "dropdown trigger" at bounding box center [905, 430] width 11 height 11
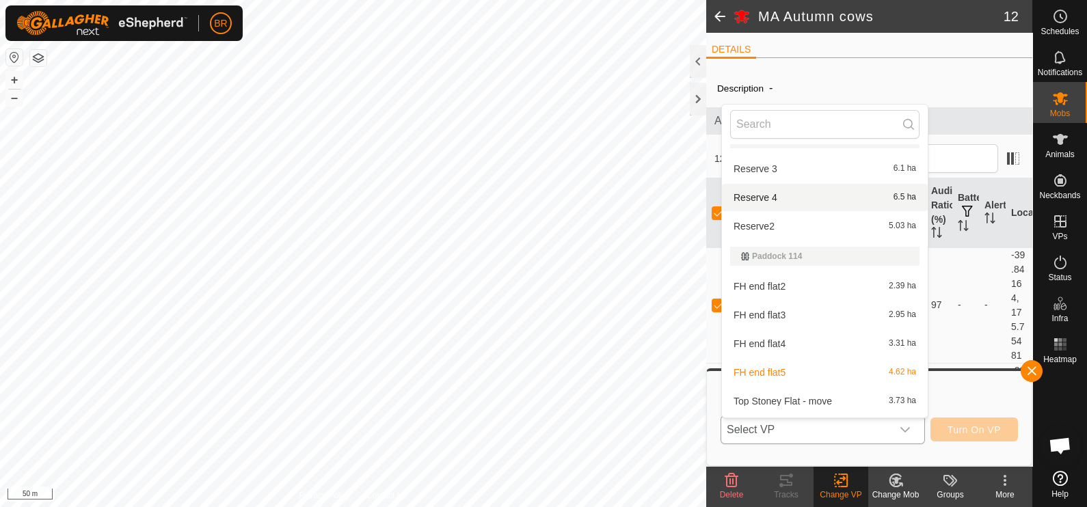
scroll to position [170, 0]
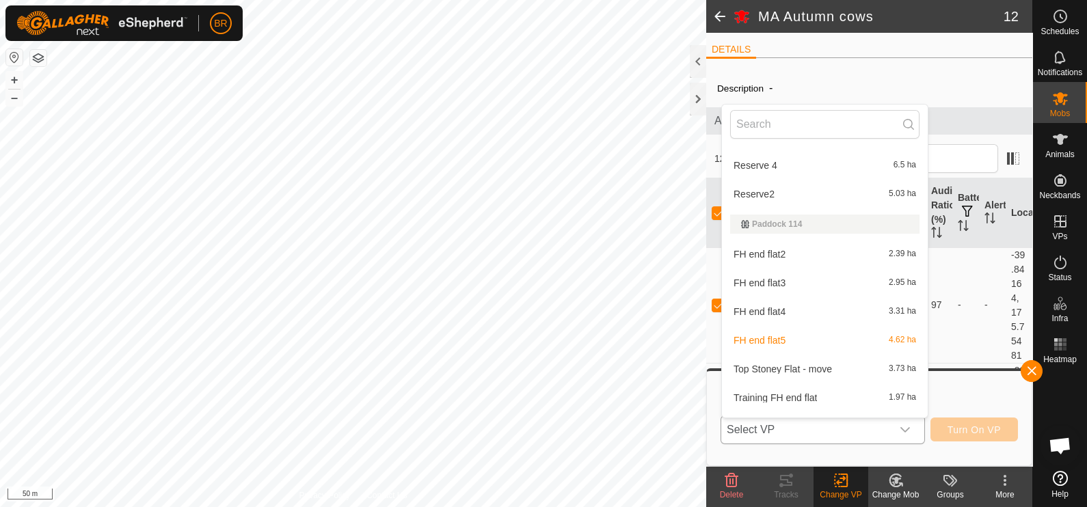
click at [823, 364] on li "Top Stoney Flat - move 3.73 ha" at bounding box center [825, 369] width 206 height 27
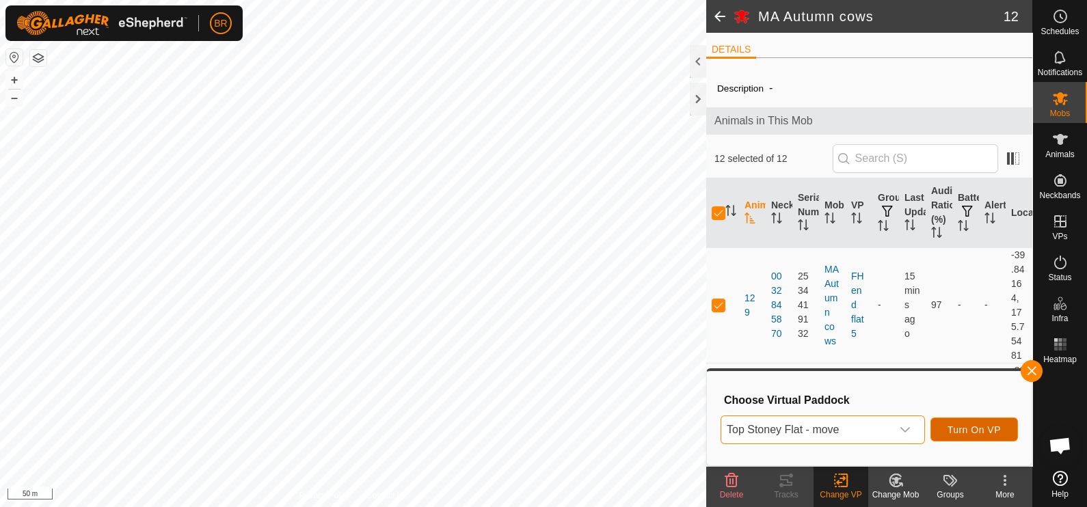
click at [972, 427] on span "Turn On VP" at bounding box center [974, 430] width 53 height 11
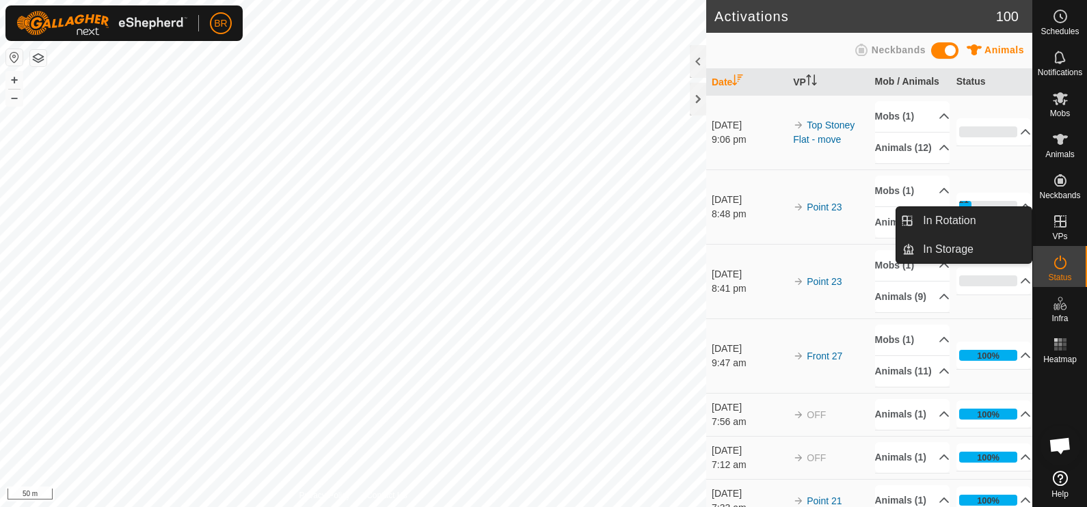
click at [1064, 233] on span "VPs" at bounding box center [1060, 237] width 15 height 8
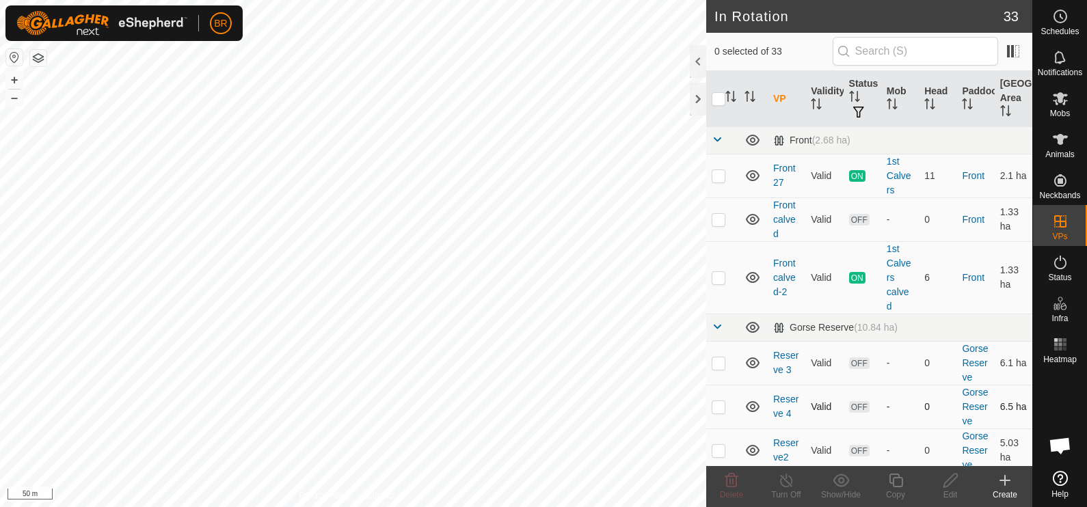
checkbox input "true"
click at [893, 483] on icon at bounding box center [896, 481] width 14 height 14
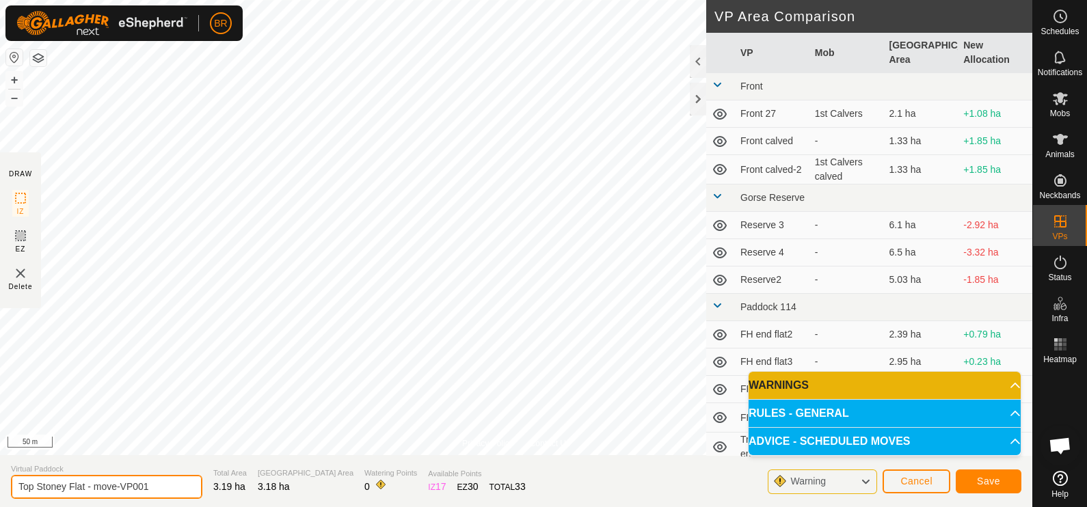
click at [147, 486] on input "Top Stoney Flat - move-VP001" at bounding box center [106, 487] width 191 height 24
type input "Top Stoney Flat 1"
click at [983, 481] on span "Save" at bounding box center [988, 481] width 23 height 11
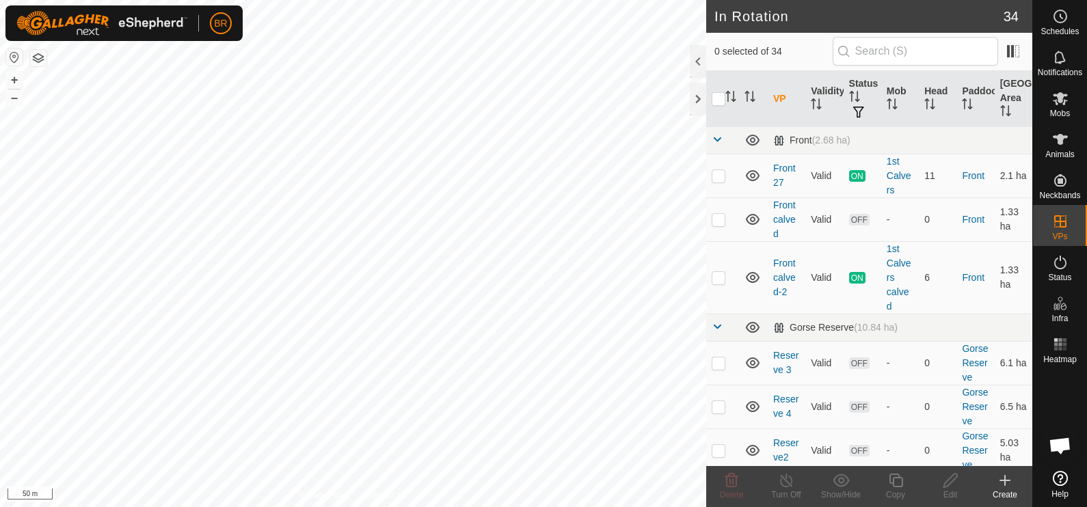
click at [1005, 483] on icon at bounding box center [1005, 481] width 0 height 10
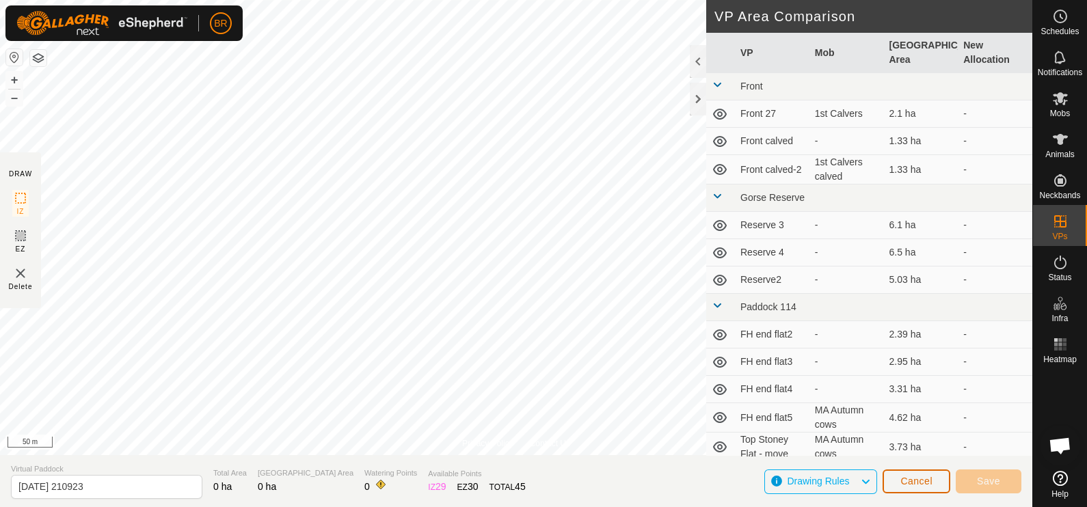
click at [923, 481] on span "Cancel" at bounding box center [917, 481] width 32 height 11
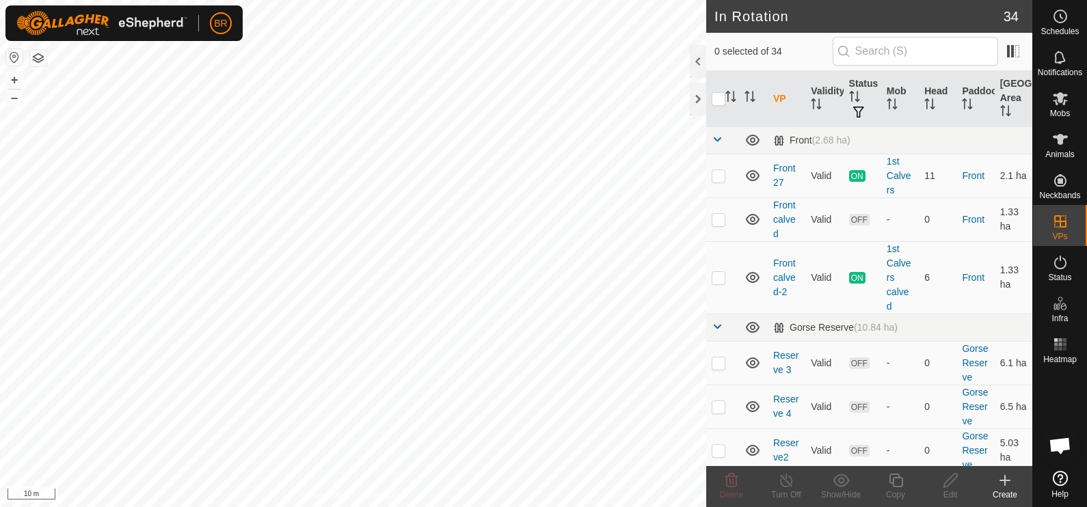
click at [1005, 482] on icon at bounding box center [1005, 481] width 0 height 10
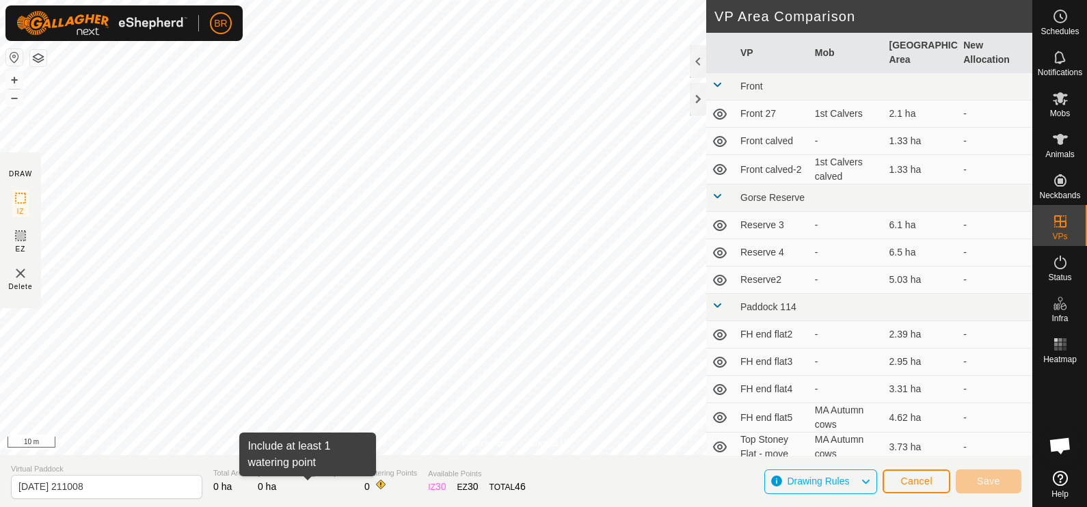
click at [375, 486] on span at bounding box center [380, 484] width 11 height 11
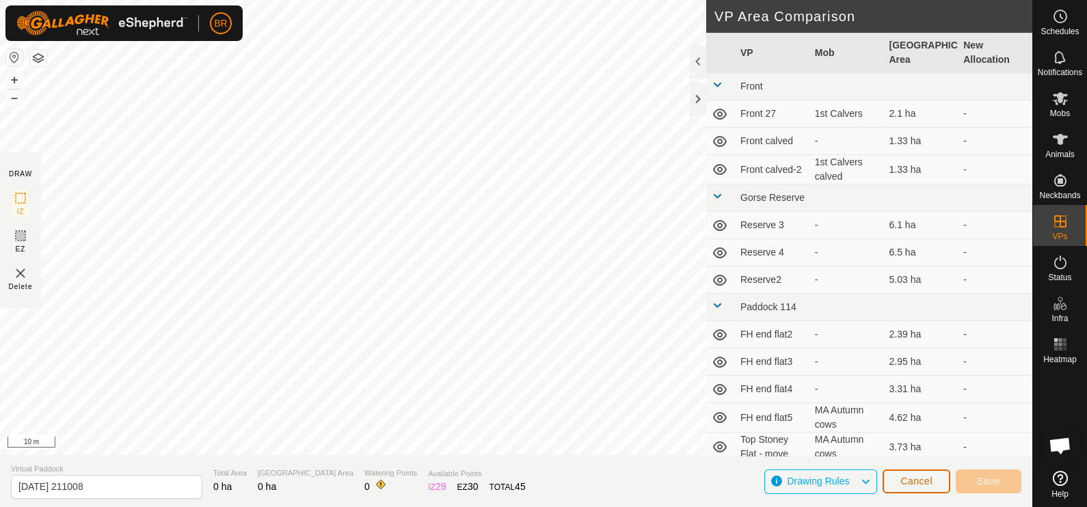
click at [925, 480] on span "Cancel" at bounding box center [917, 481] width 32 height 11
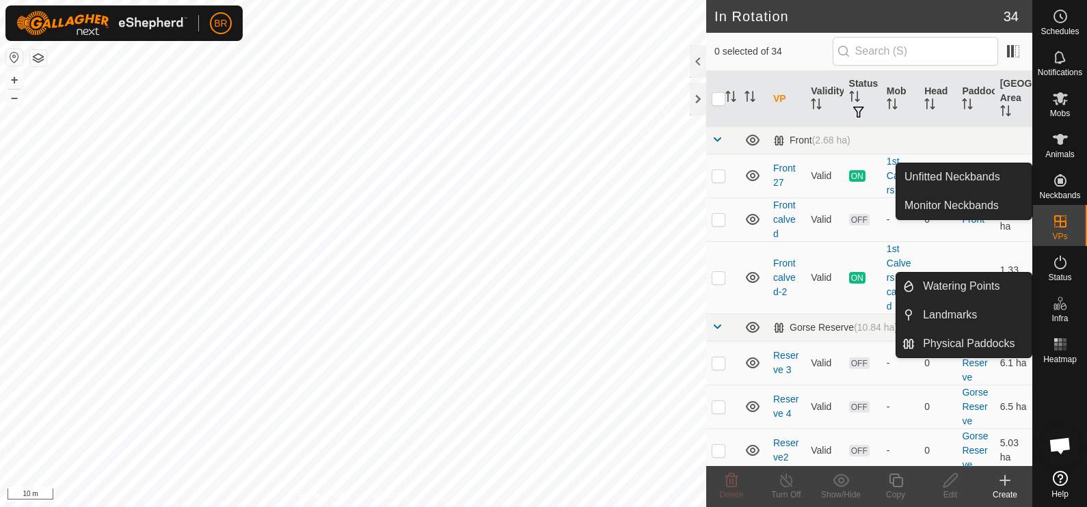
click at [1056, 304] on icon at bounding box center [1061, 303] width 16 height 16
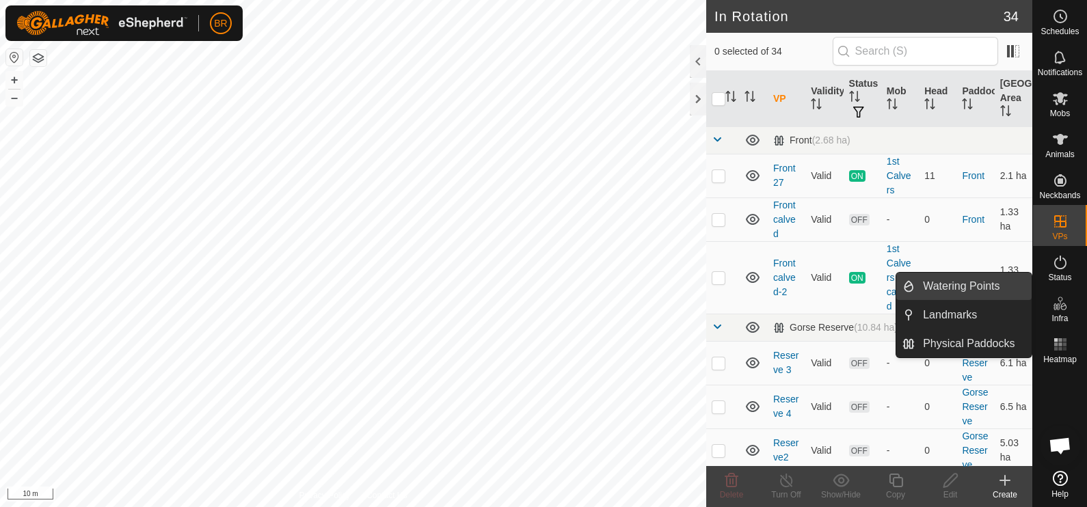
click at [954, 281] on link "Watering Points" at bounding box center [973, 286] width 117 height 27
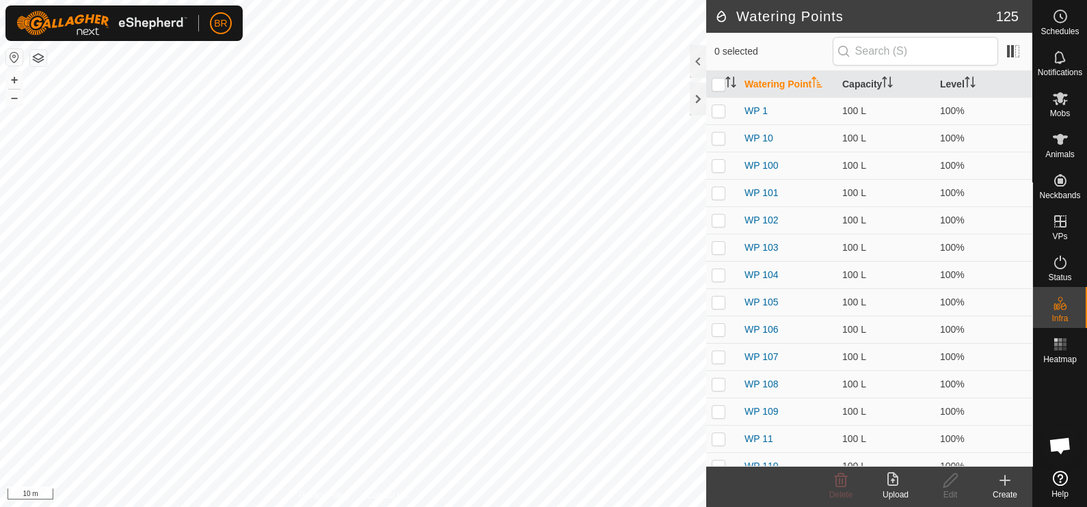
click at [1012, 482] on icon at bounding box center [1005, 481] width 16 height 16
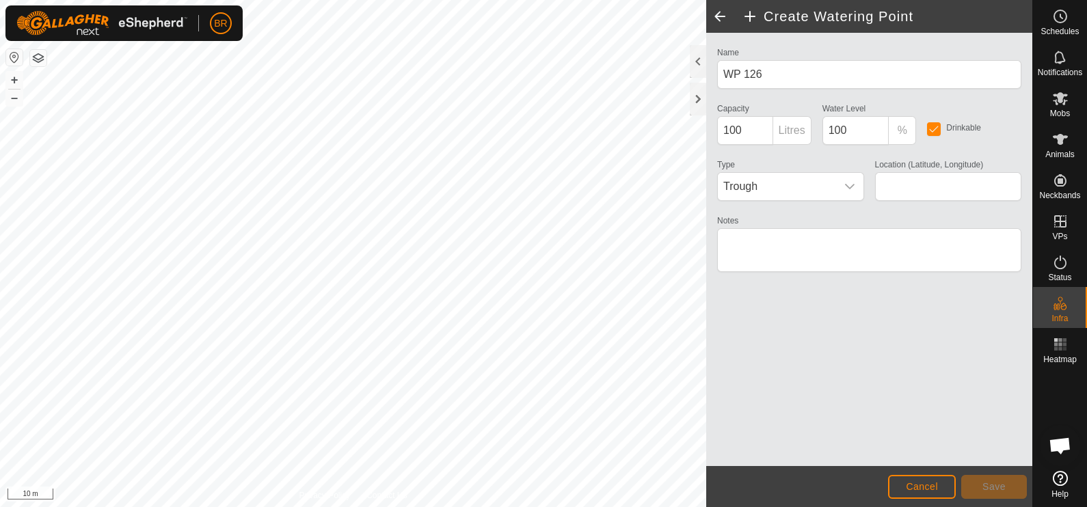
type input "-39.843721, 175.755124"
click at [992, 479] on button "Save" at bounding box center [995, 487] width 66 height 24
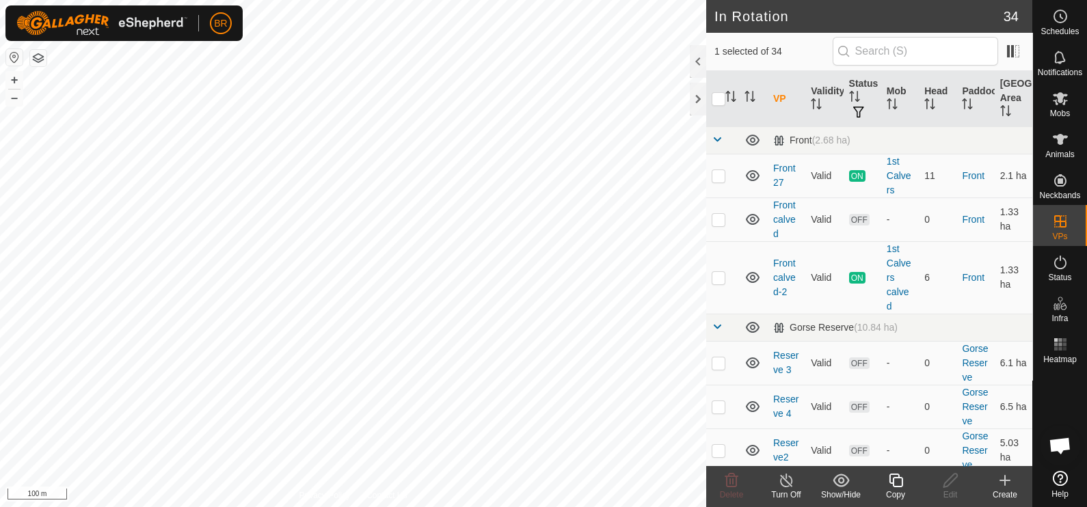
click at [898, 479] on icon at bounding box center [896, 481] width 17 height 16
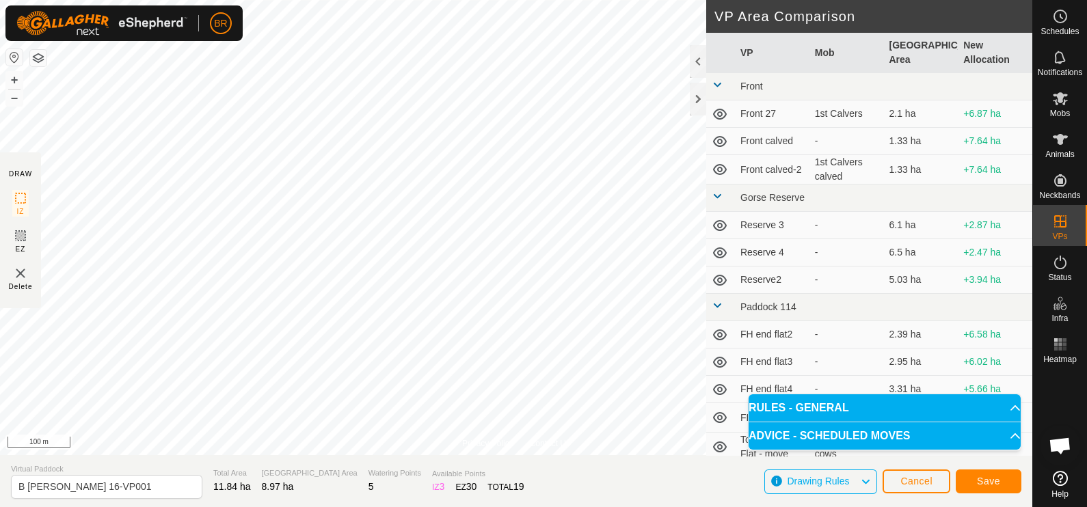
click at [917, 468] on div "Cancel Save" at bounding box center [952, 481] width 139 height 33
click at [903, 476] on span "Cancel" at bounding box center [917, 481] width 32 height 11
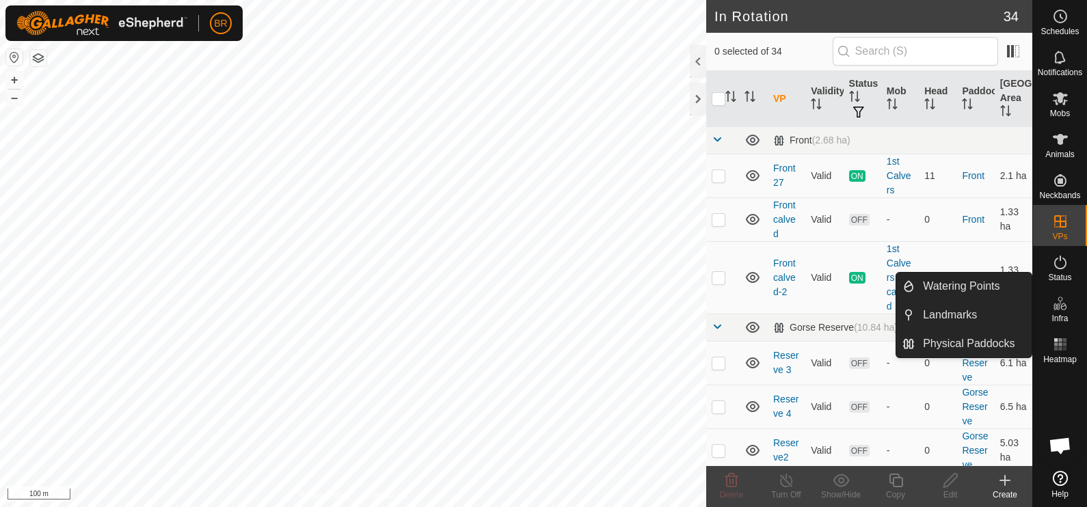
click at [1058, 311] on icon at bounding box center [1061, 303] width 16 height 16
click at [951, 277] on link "Watering Points" at bounding box center [973, 286] width 117 height 27
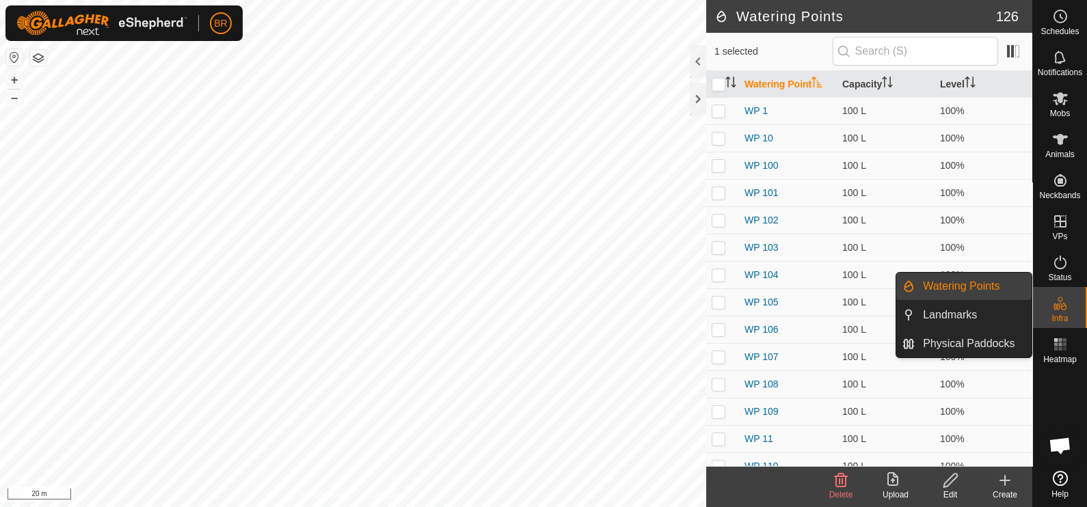
click at [1059, 310] on icon at bounding box center [1061, 303] width 16 height 16
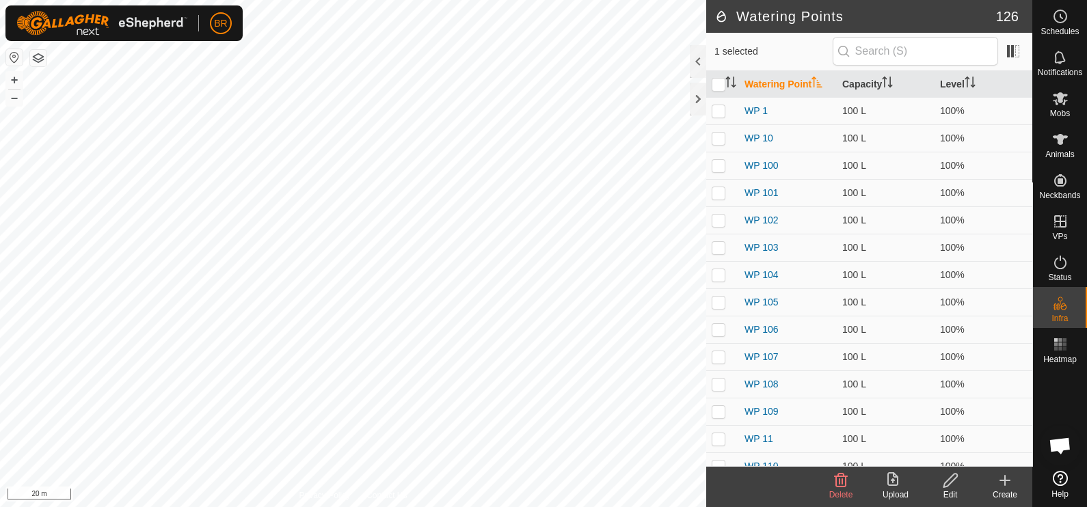
click at [1000, 474] on icon at bounding box center [1005, 481] width 16 height 16
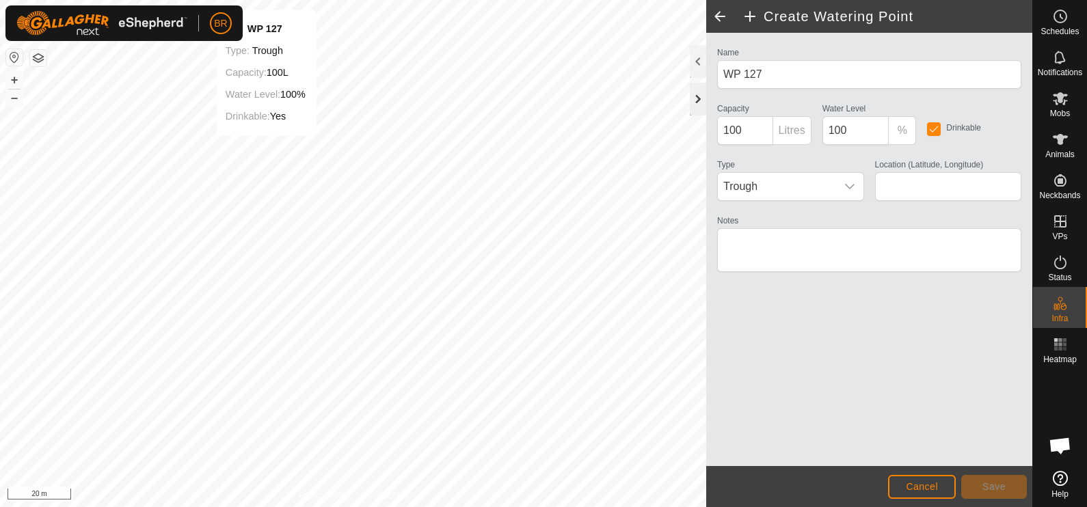
type input "-39.873093, 175.754439"
click at [984, 483] on span "Save" at bounding box center [994, 486] width 23 height 11
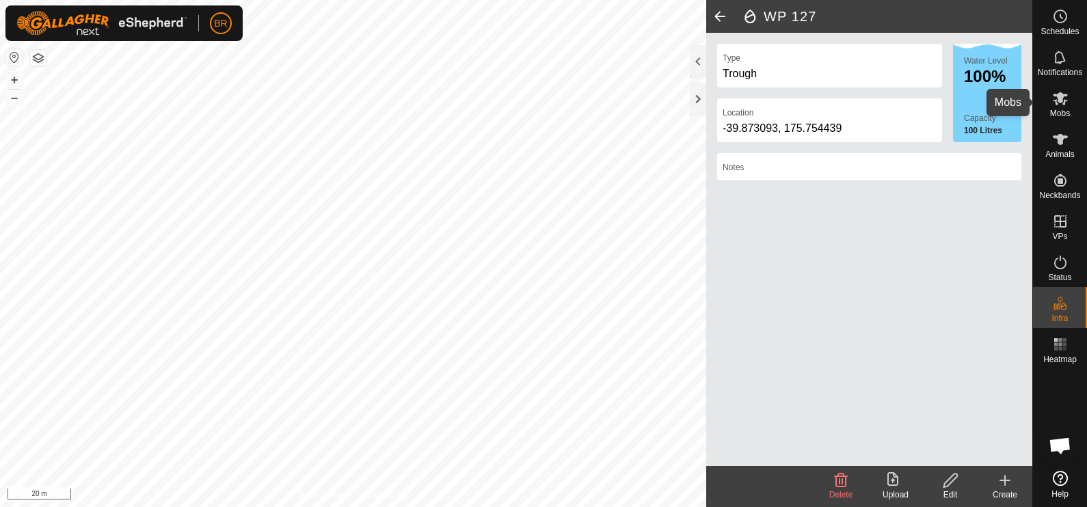
click at [1066, 103] on icon at bounding box center [1061, 98] width 16 height 16
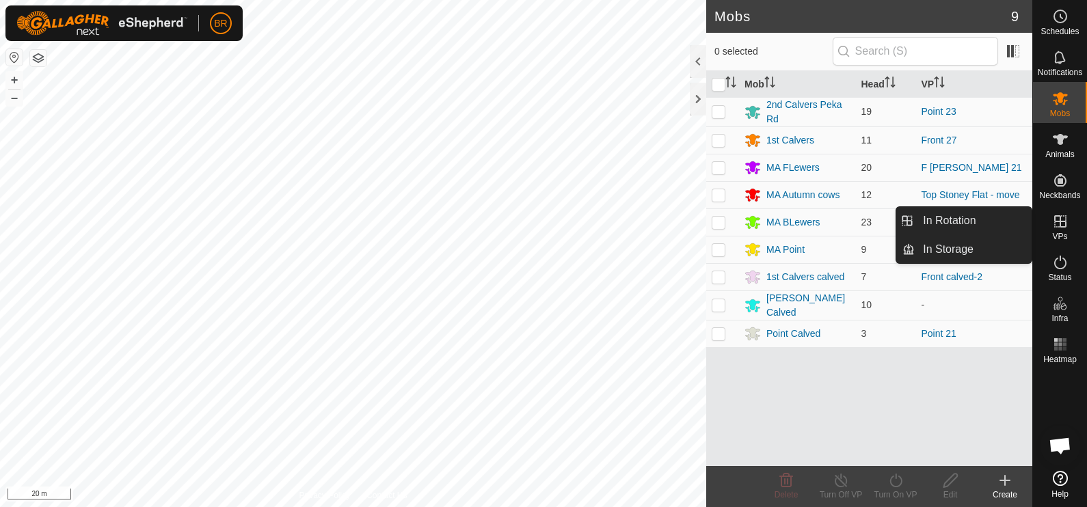
click at [1061, 229] on icon at bounding box center [1061, 221] width 16 height 16
click at [1057, 215] on icon at bounding box center [1061, 221] width 16 height 16
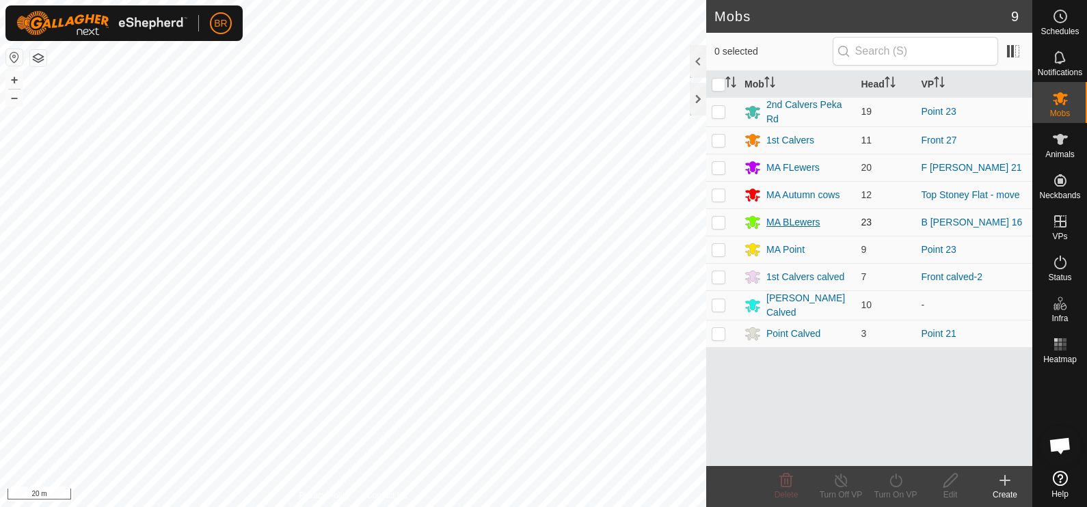
click at [785, 217] on div "MA BLewers" at bounding box center [794, 222] width 54 height 14
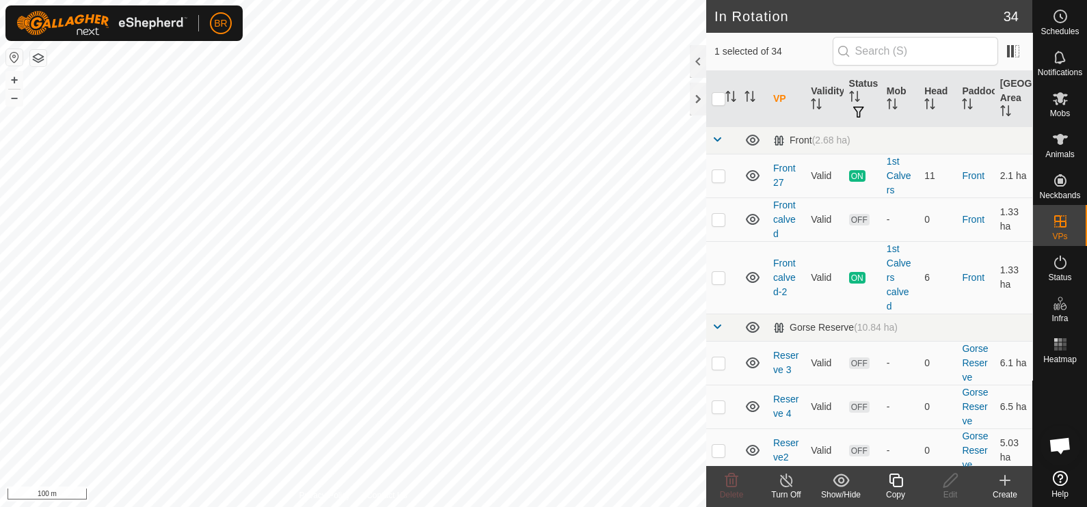
click at [896, 482] on icon at bounding box center [896, 481] width 17 height 16
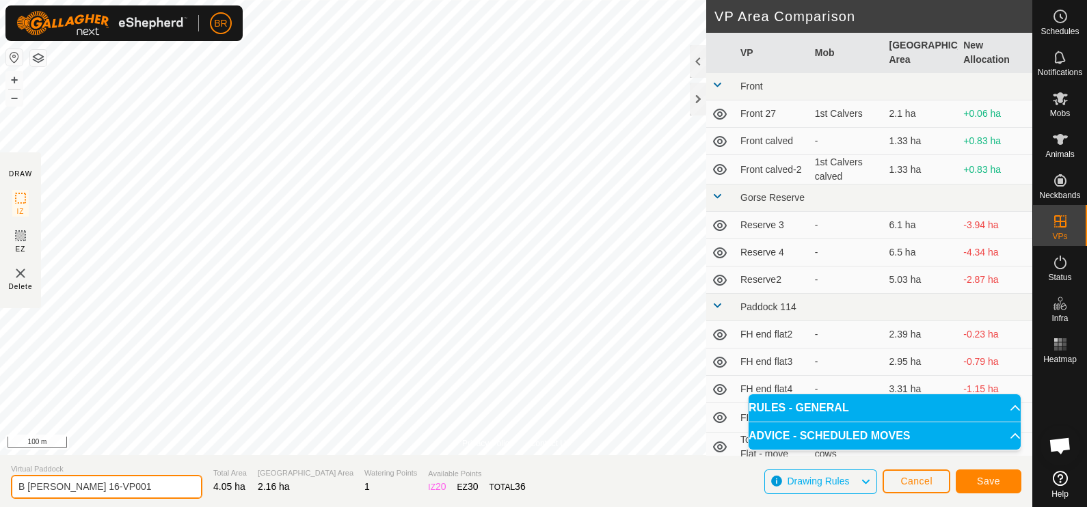
drag, startPoint x: 122, startPoint y: 486, endPoint x: 17, endPoint y: 492, distance: 105.5
click at [17, 492] on input "B [PERSON_NAME] 16-VP001" at bounding box center [106, 487] width 191 height 24
type input "Mountain - move"
click at [975, 477] on button "Save" at bounding box center [989, 482] width 66 height 24
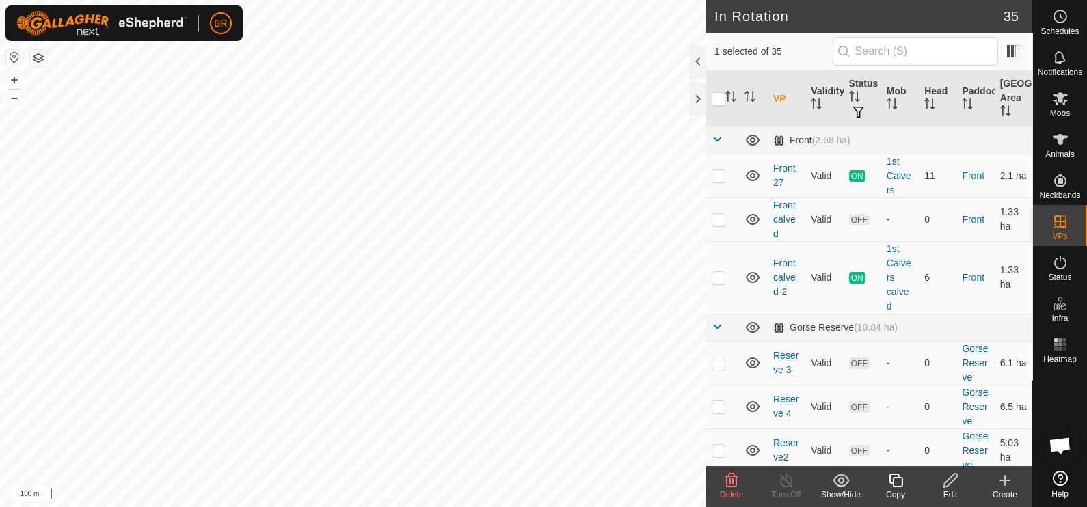
click at [735, 483] on icon at bounding box center [732, 481] width 16 height 16
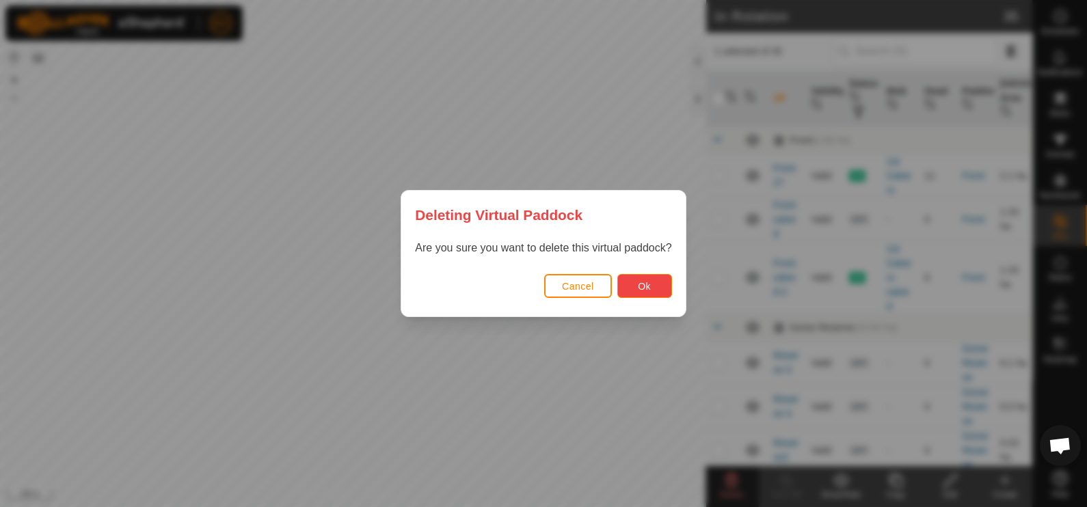
click at [650, 284] on button "Ok" at bounding box center [645, 286] width 55 height 24
checkbox input "false"
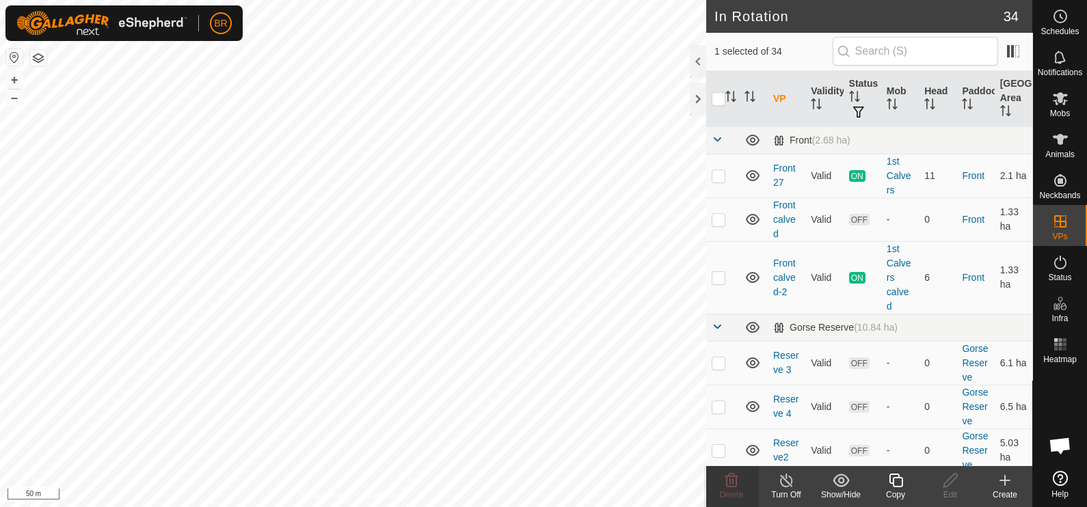
checkbox input "false"
checkbox input "true"
checkbox input "false"
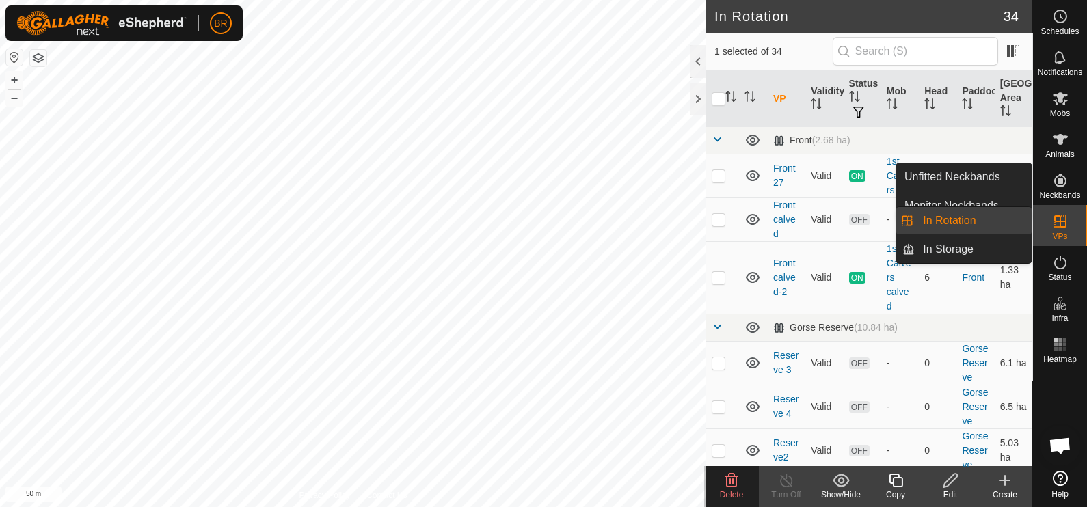
click at [1067, 228] on icon at bounding box center [1061, 221] width 16 height 16
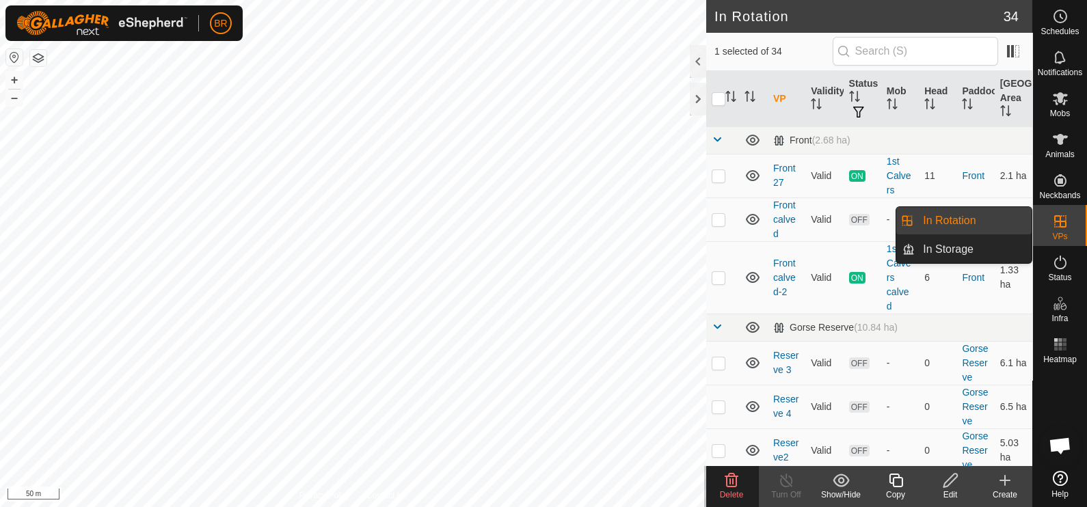
click at [992, 209] on link "In Rotation" at bounding box center [973, 220] width 117 height 27
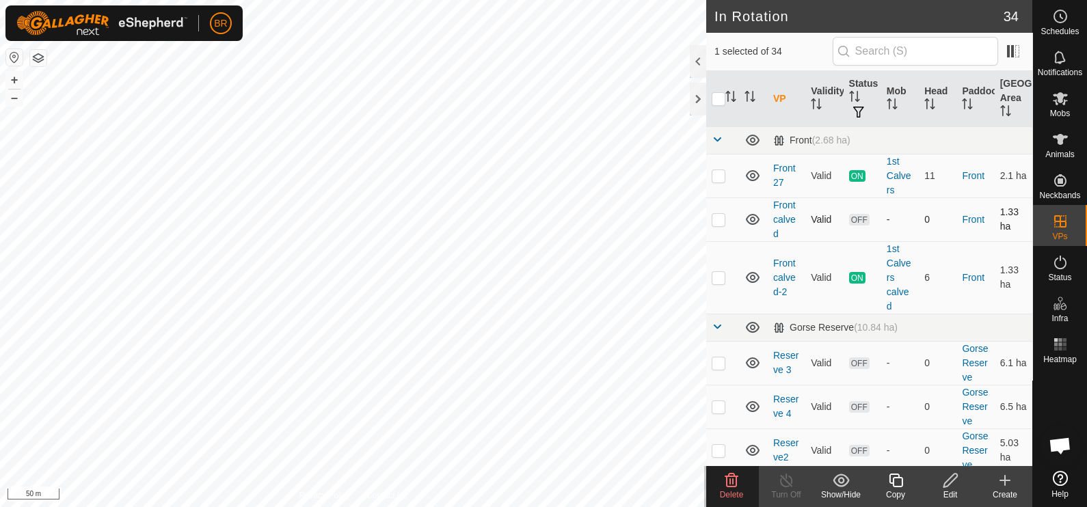
checkbox input "true"
checkbox input "false"
click at [730, 485] on icon at bounding box center [732, 481] width 13 height 14
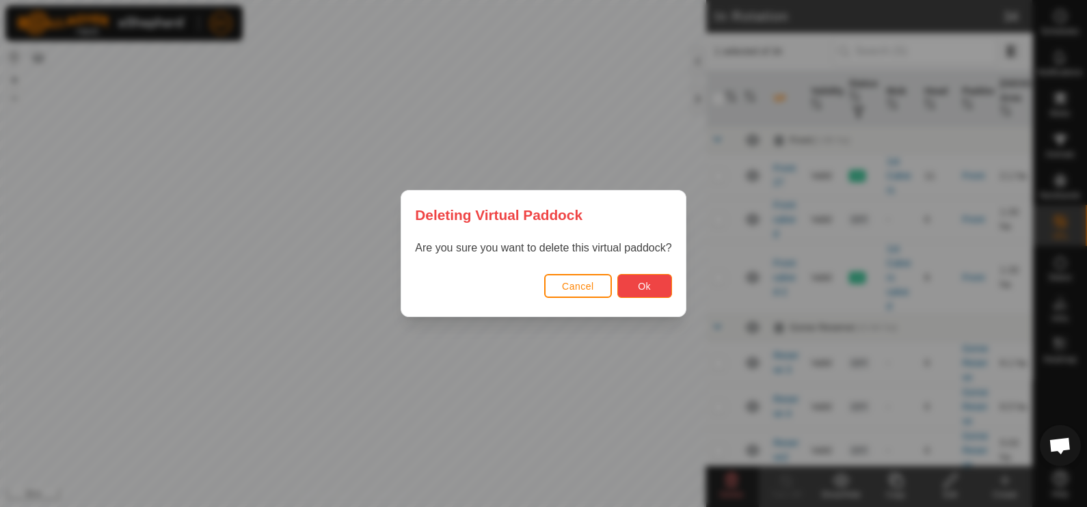
click at [649, 284] on span "Ok" at bounding box center [644, 286] width 13 height 11
checkbox input "false"
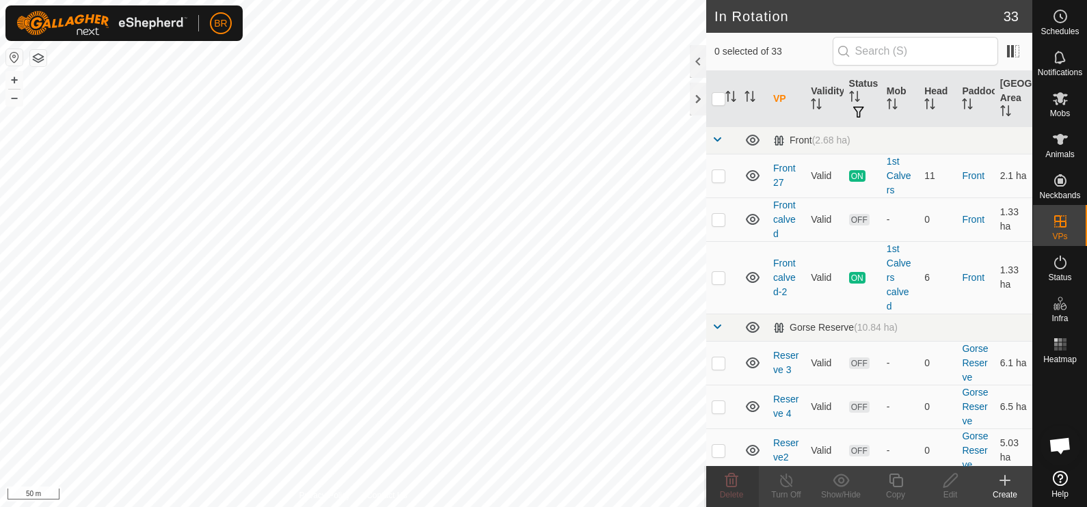
checkbox input "true"
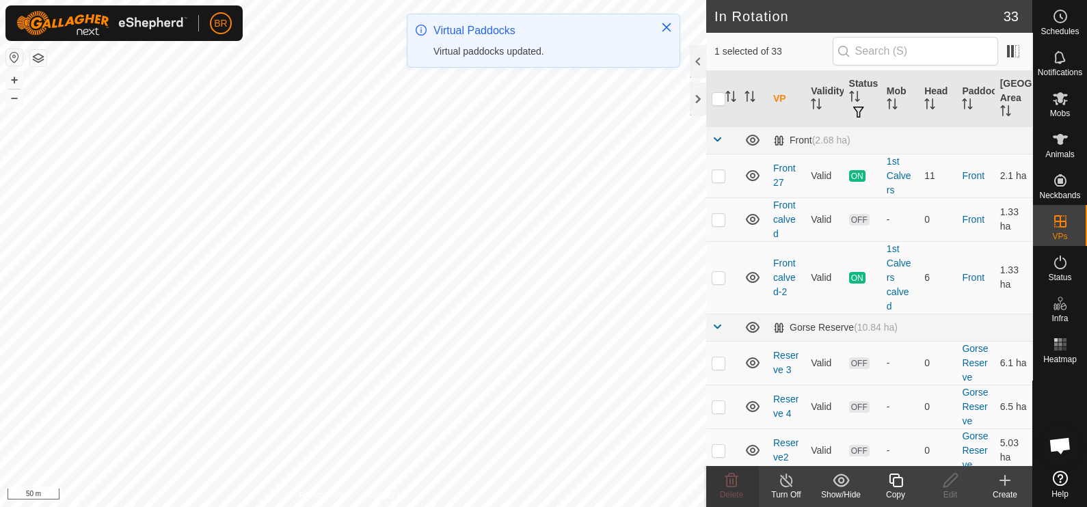
click at [899, 479] on icon at bounding box center [896, 481] width 17 height 16
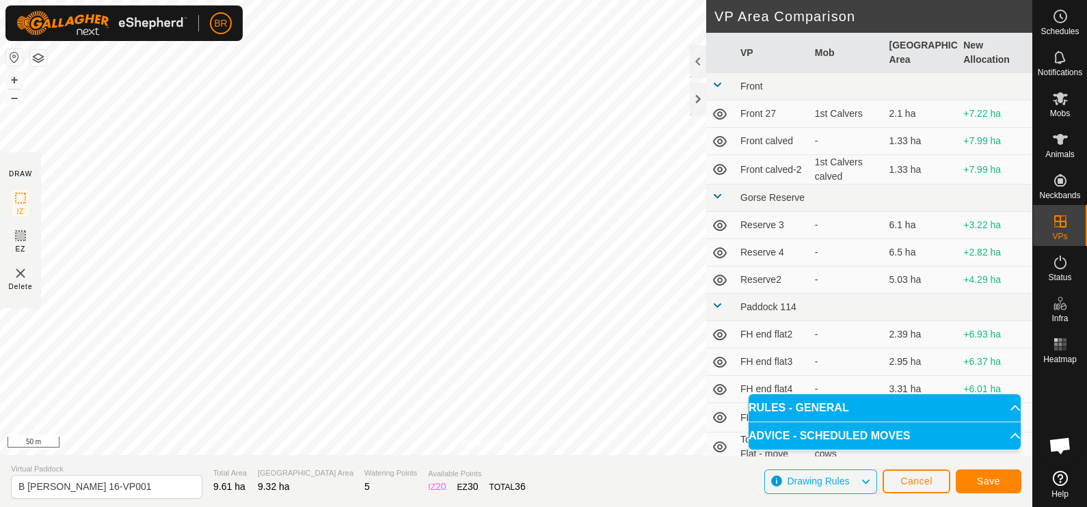
scroll to position [85, 0]
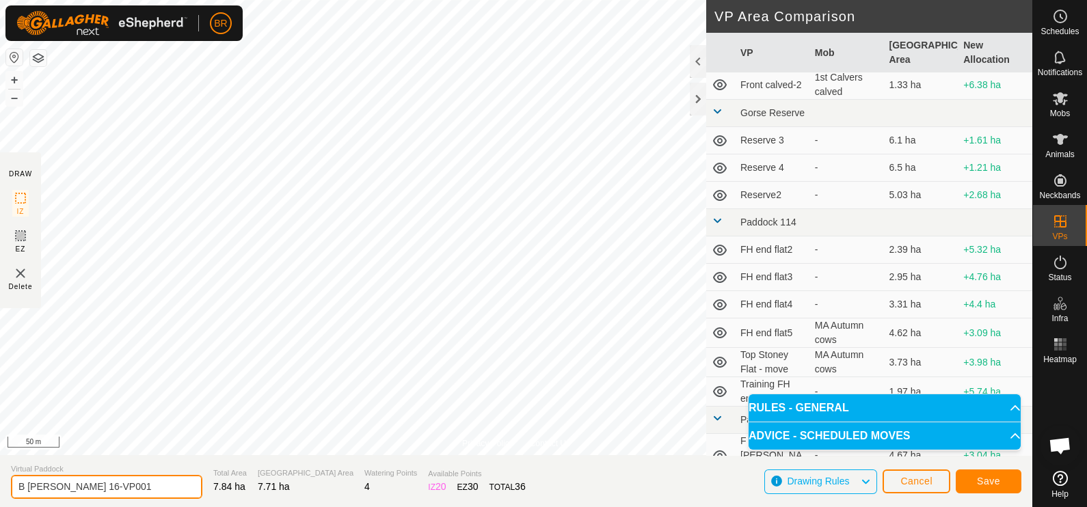
click at [121, 487] on input "B [PERSON_NAME] 16-VP001" at bounding box center [106, 487] width 191 height 24
type input "B [PERSON_NAME] 17"
click at [979, 481] on span "Save" at bounding box center [988, 481] width 23 height 11
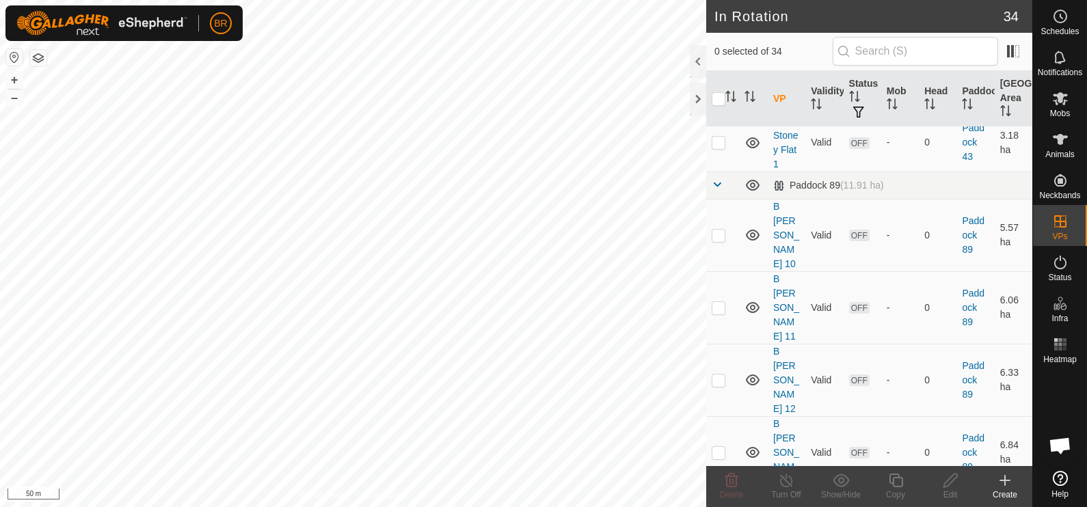
scroll to position [1367, 0]
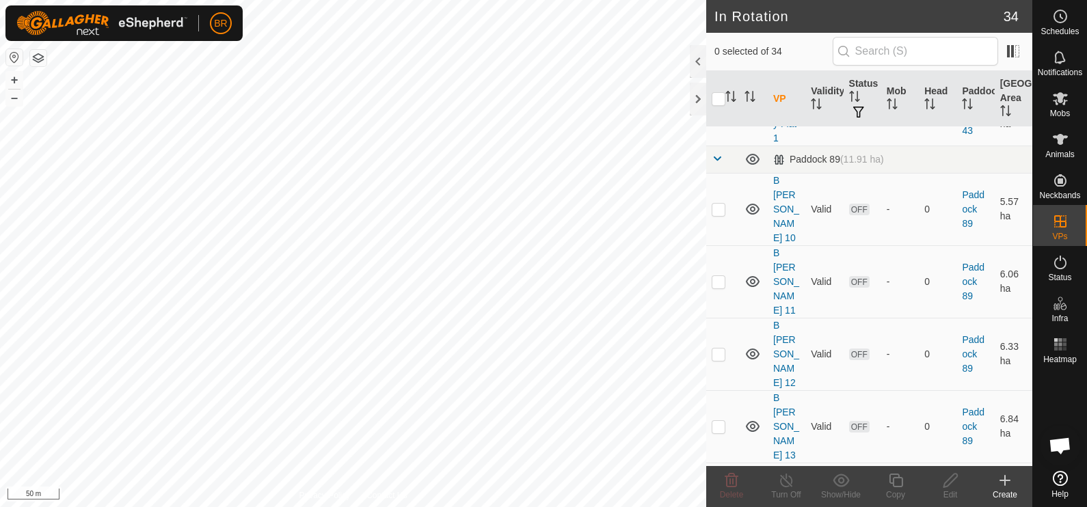
checkbox input "true"
click at [715, 92] on input "checkbox" at bounding box center [719, 99] width 14 height 14
checkbox input "true"
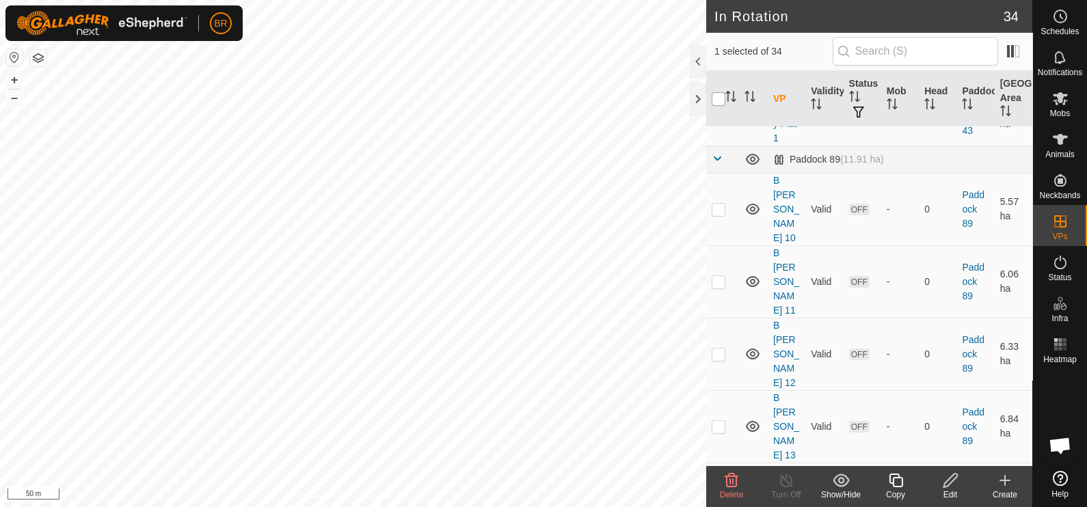
checkbox input "true"
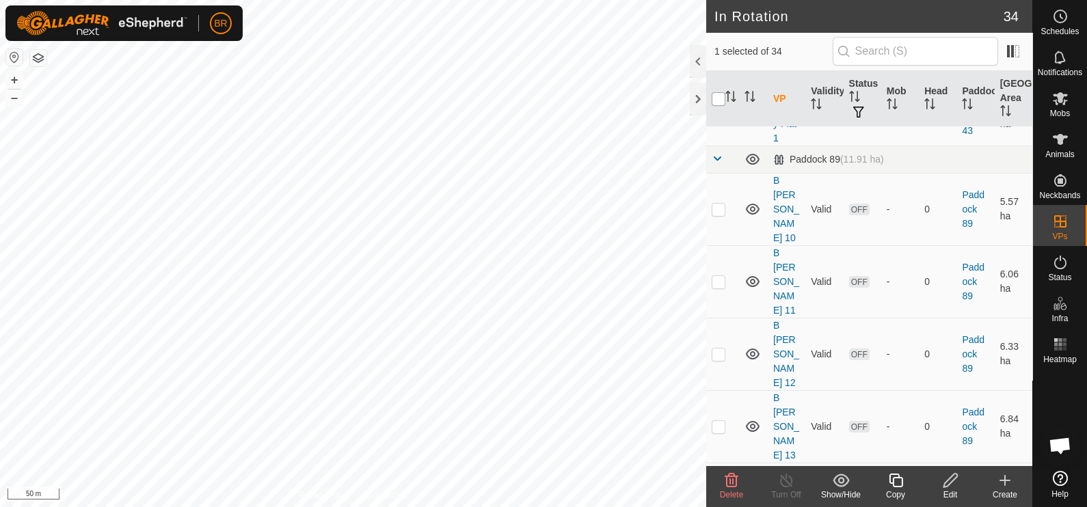
checkbox input "true"
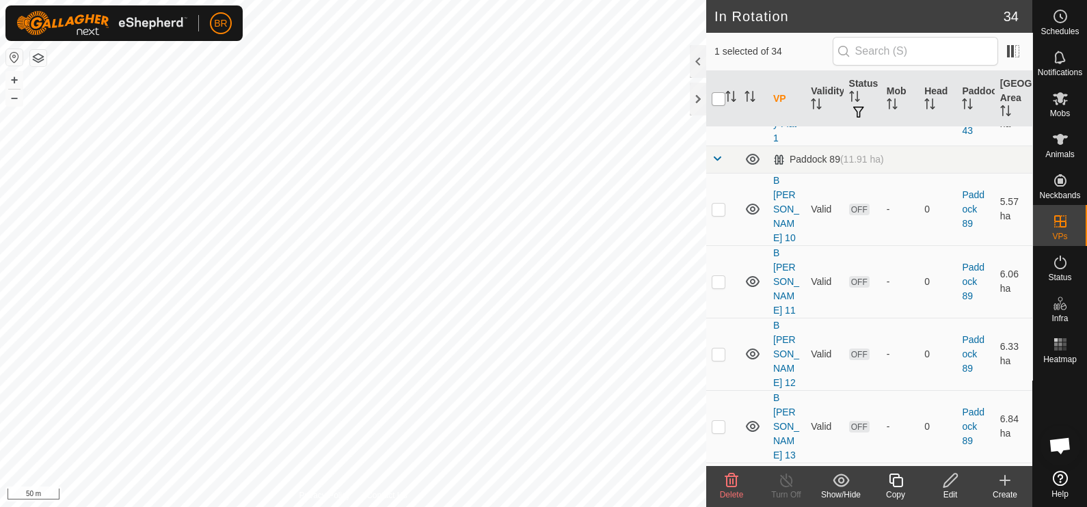
checkbox input "true"
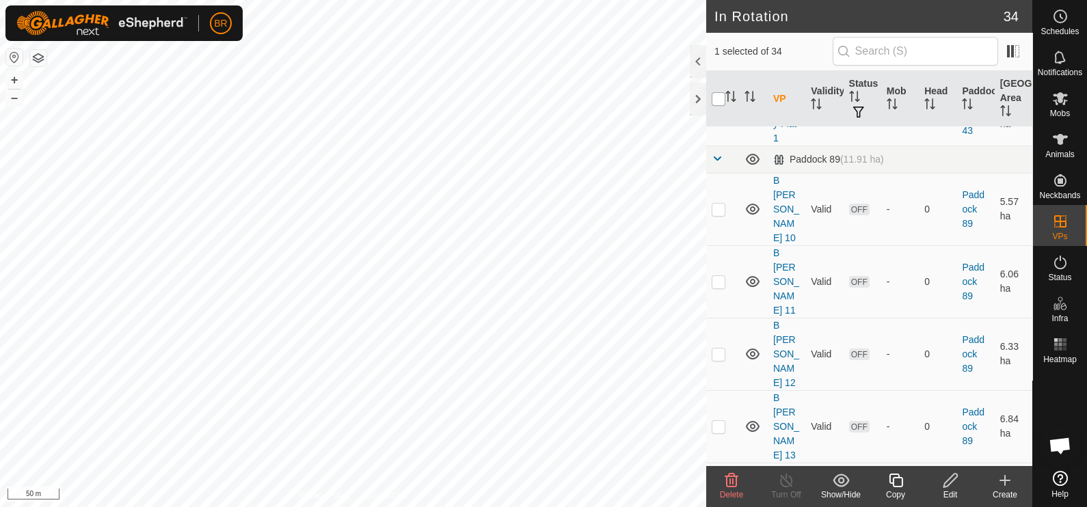
checkbox input "true"
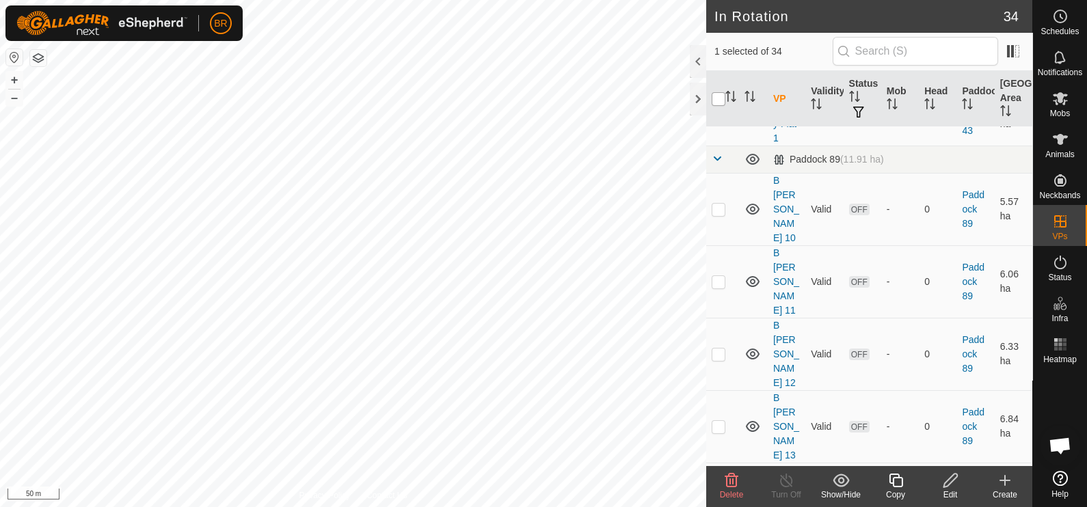
checkbox input "true"
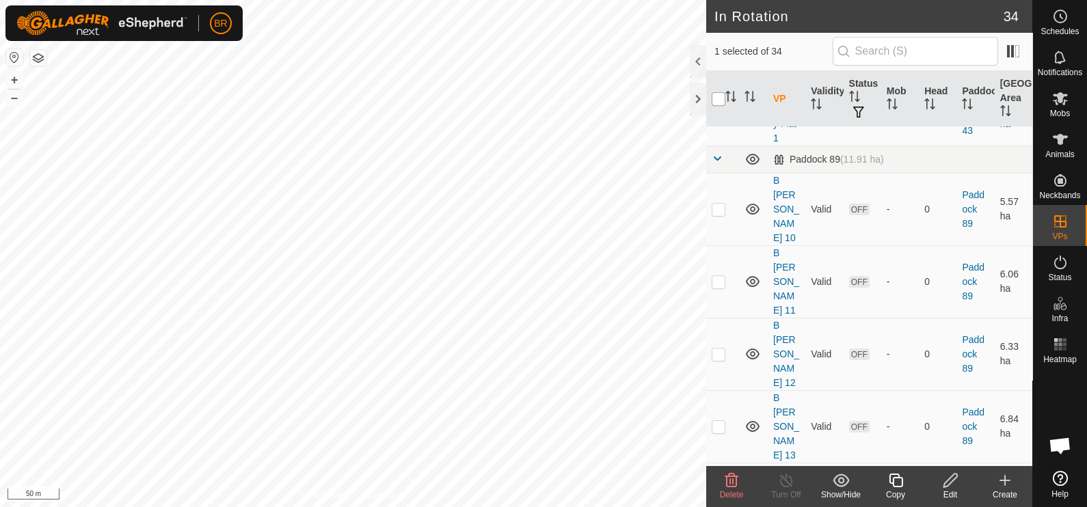
checkbox input "true"
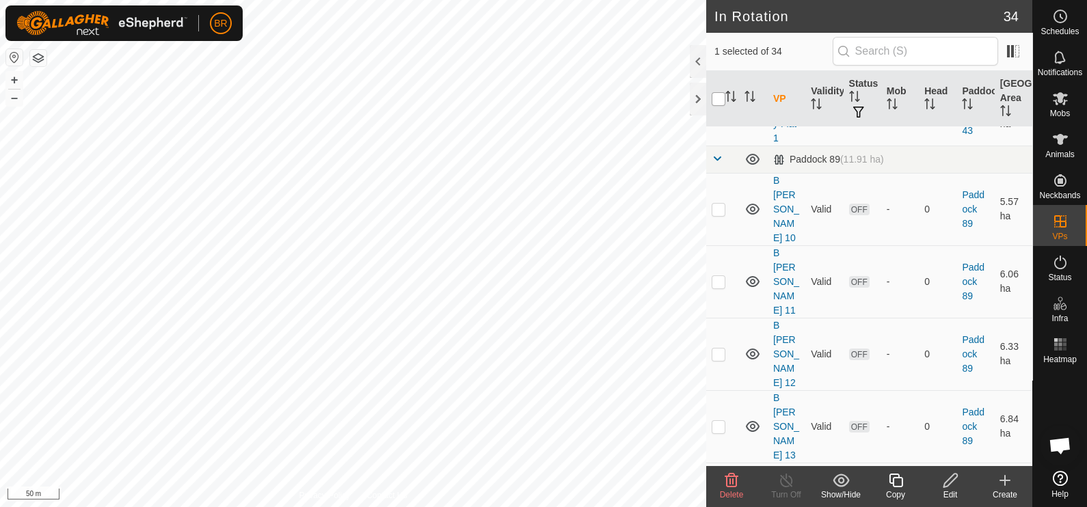
checkbox input "true"
click at [715, 92] on input "checkbox" at bounding box center [719, 99] width 14 height 14
checkbox input "false"
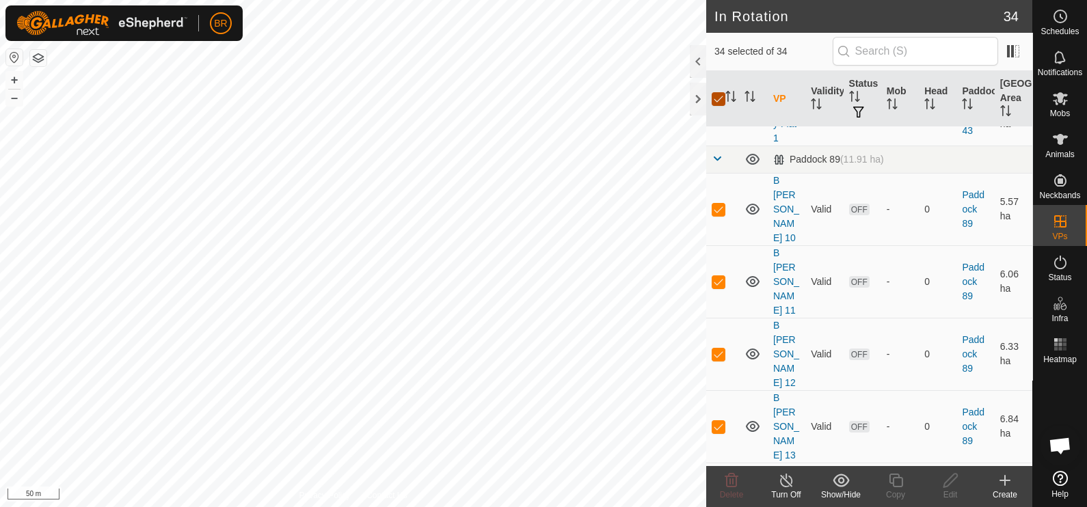
checkbox input "false"
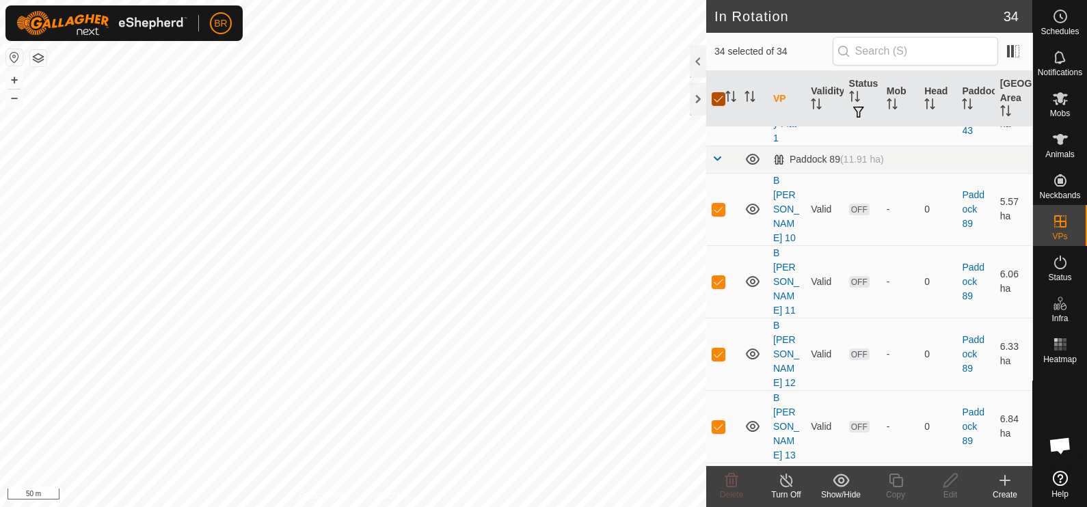
checkbox input "false"
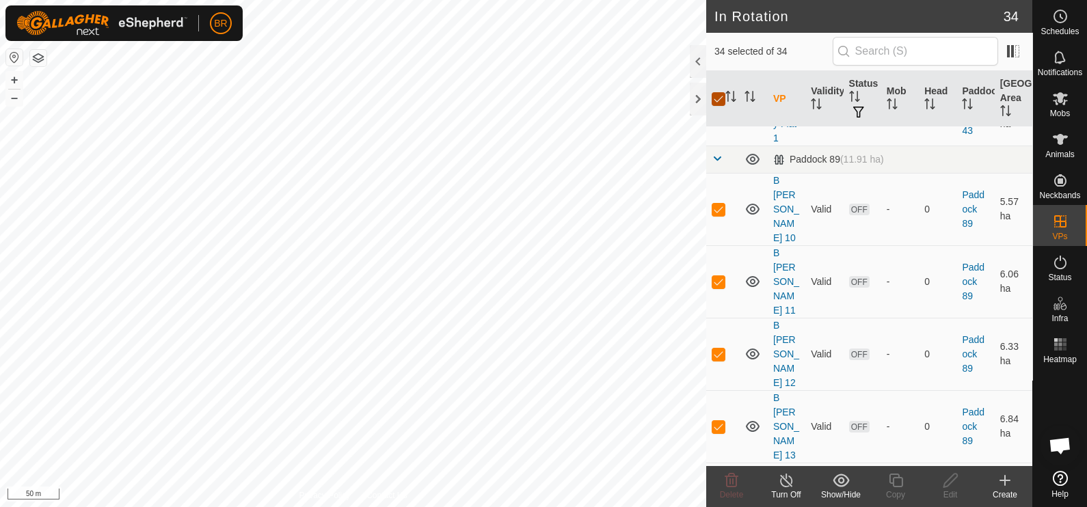
checkbox input "false"
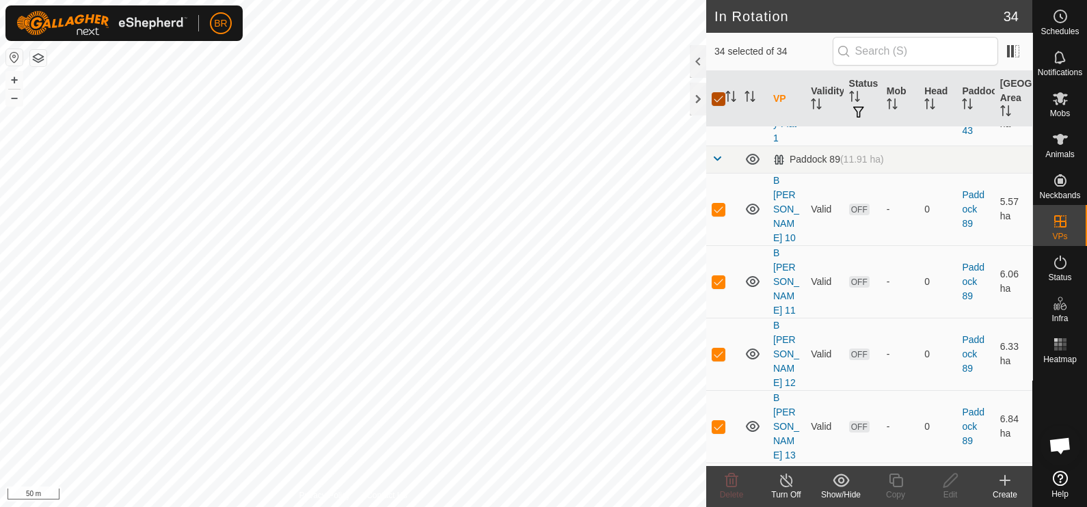
checkbox input "false"
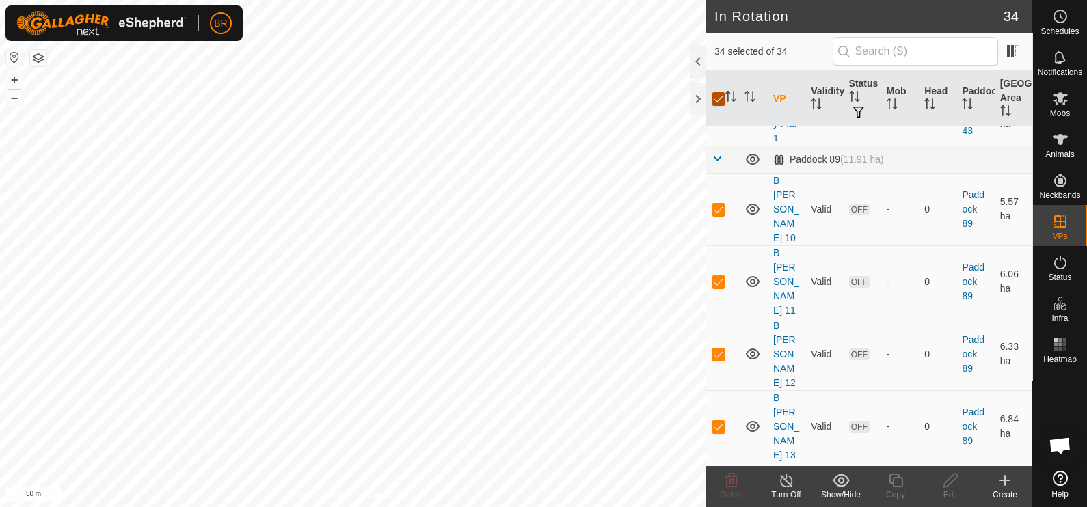
checkbox input "false"
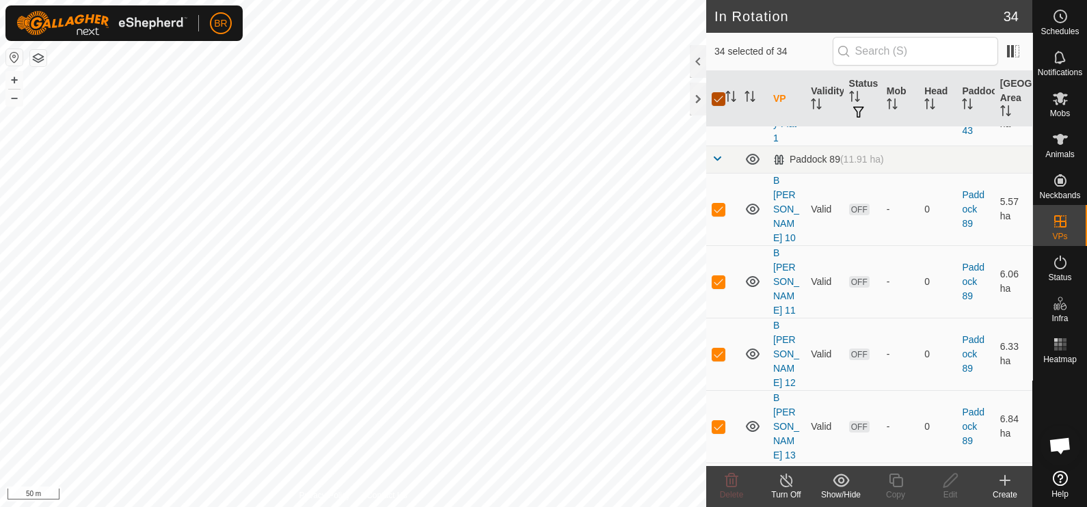
checkbox input "false"
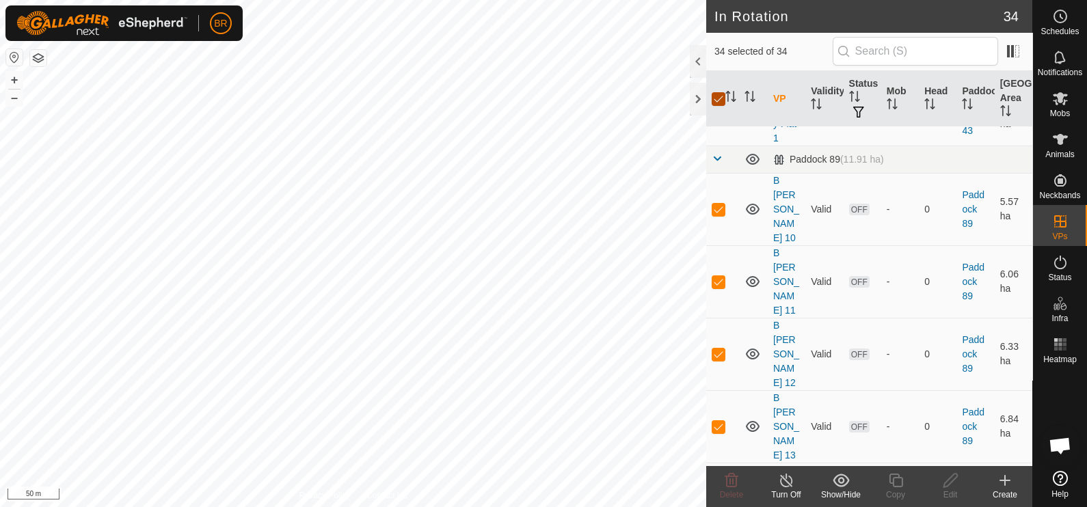
checkbox input "false"
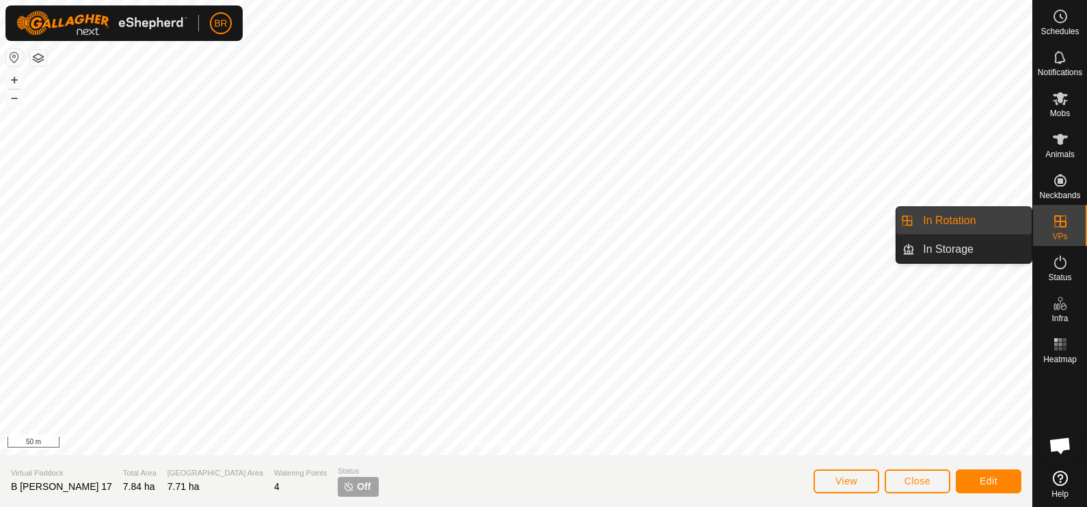
click at [1063, 224] on icon at bounding box center [1061, 221] width 16 height 16
click at [998, 213] on link "In Rotation" at bounding box center [973, 220] width 117 height 27
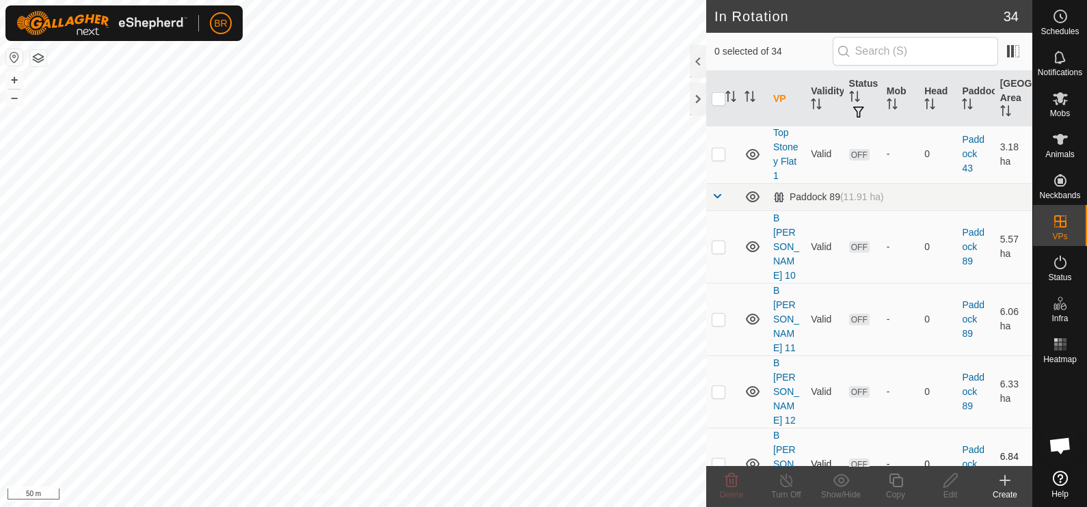
scroll to position [1367, 0]
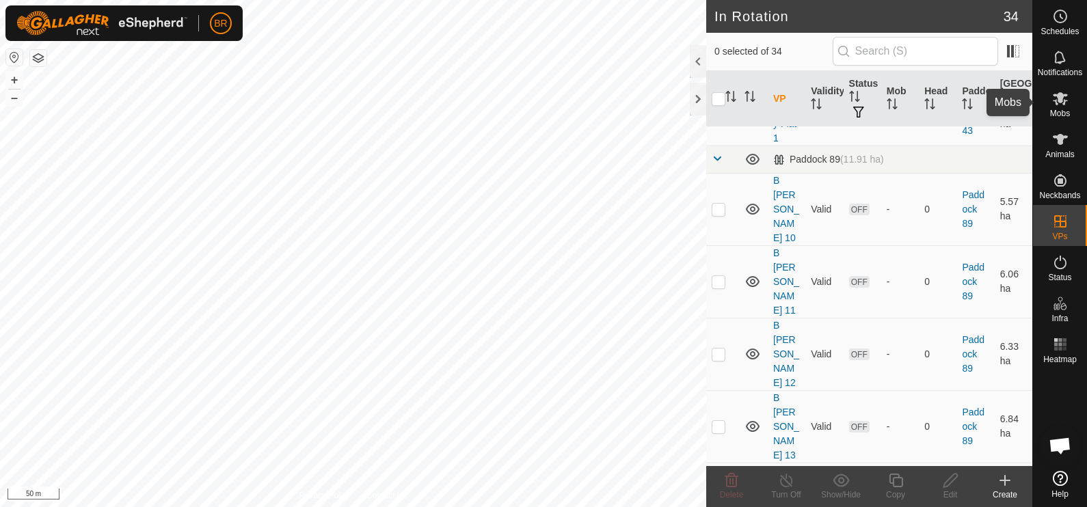
click at [1062, 109] on span "Mobs" at bounding box center [1060, 113] width 20 height 8
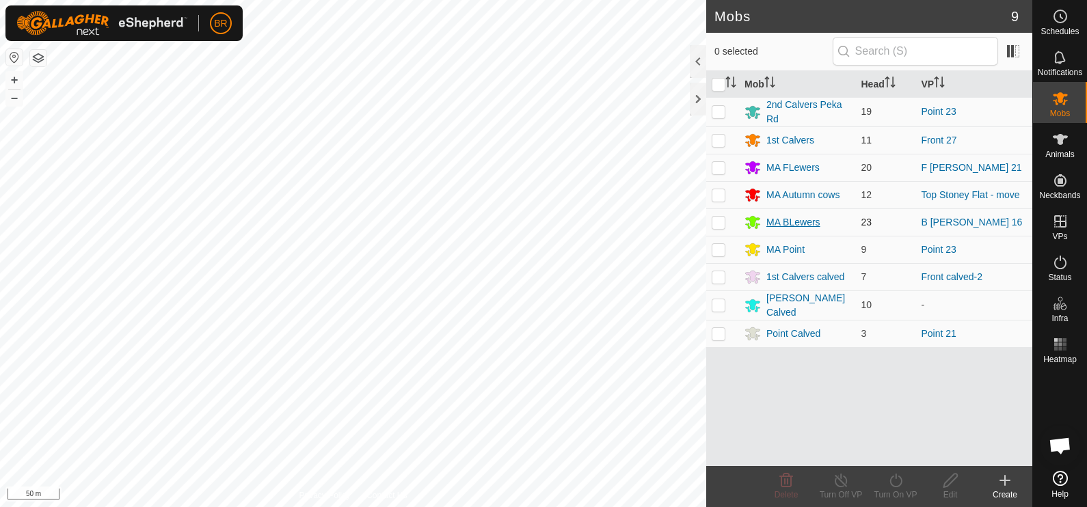
click at [806, 224] on div "MA BLewers" at bounding box center [794, 222] width 54 height 14
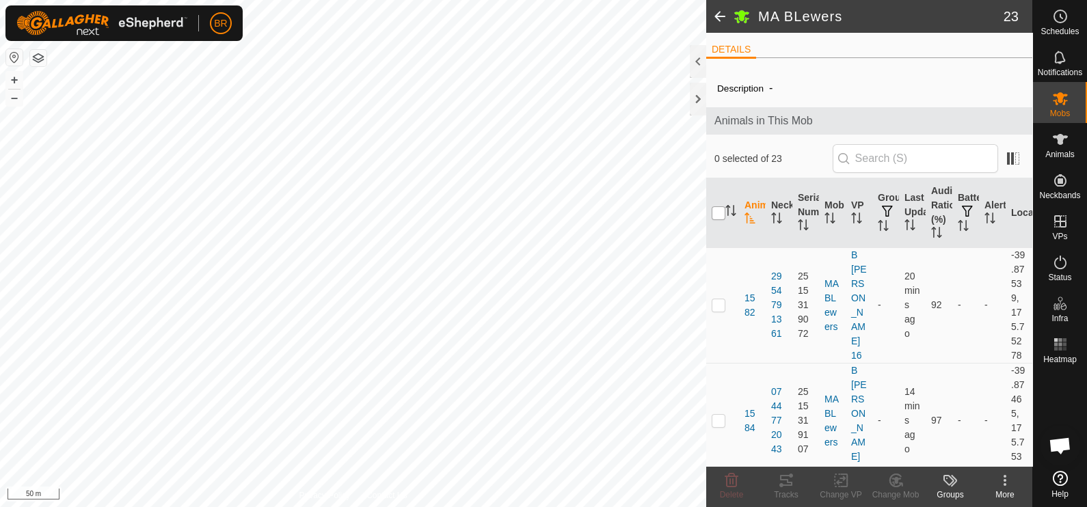
click at [722, 214] on input "checkbox" at bounding box center [719, 214] width 14 height 14
checkbox input "true"
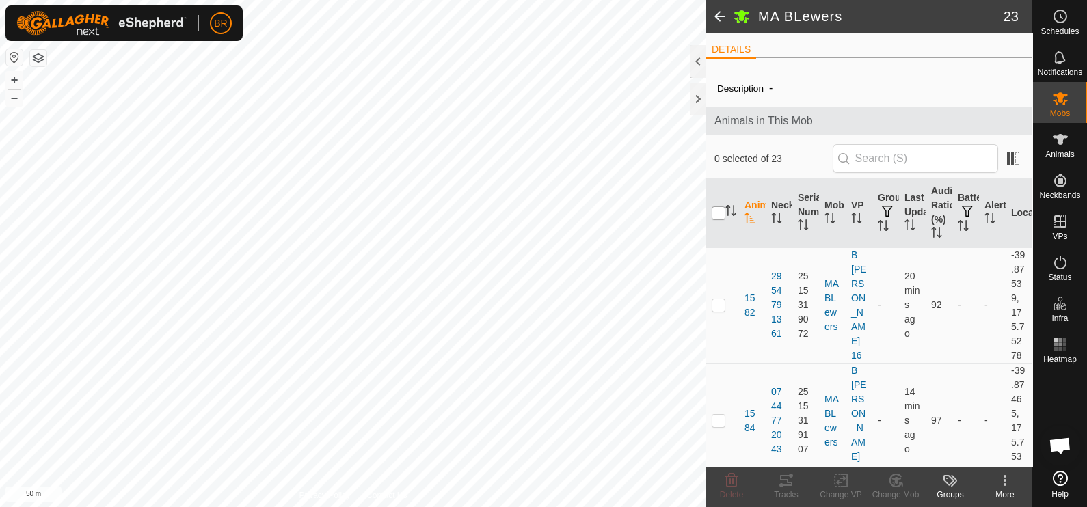
checkbox input "true"
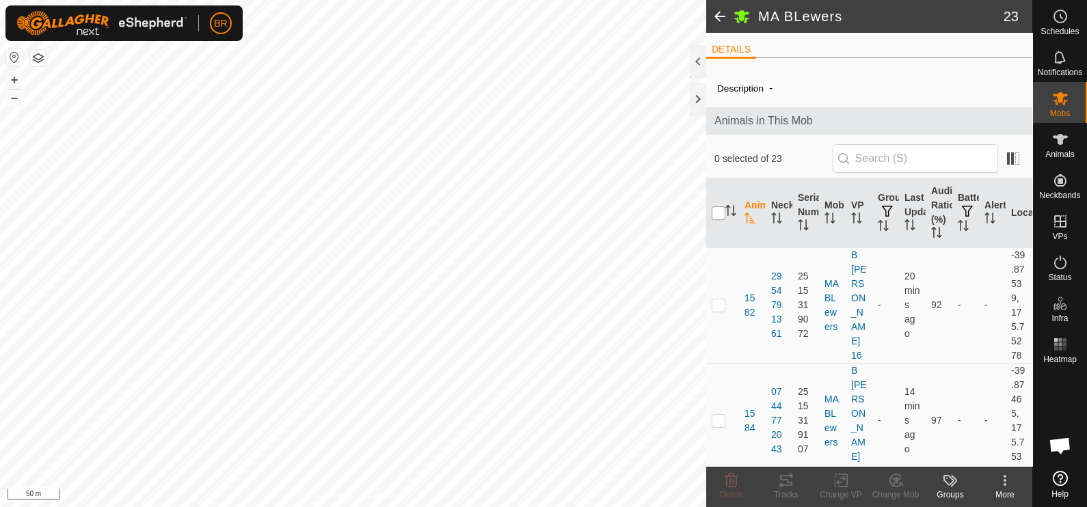
checkbox input "true"
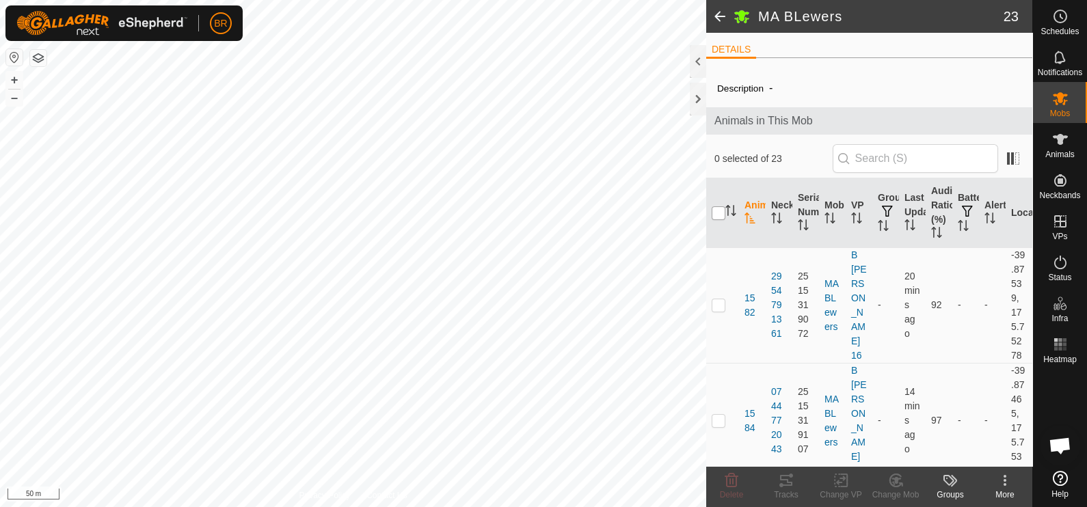
checkbox input "true"
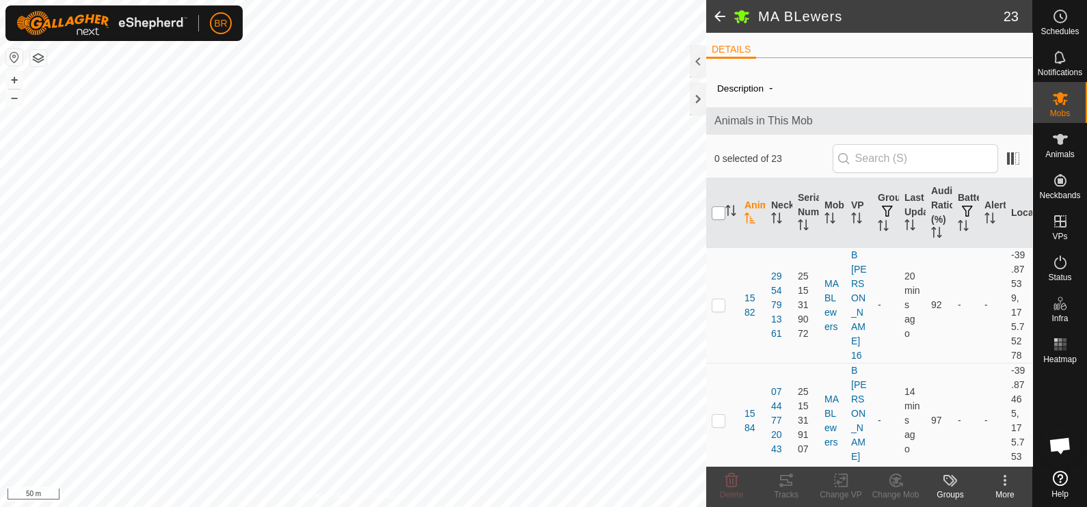
checkbox input "true"
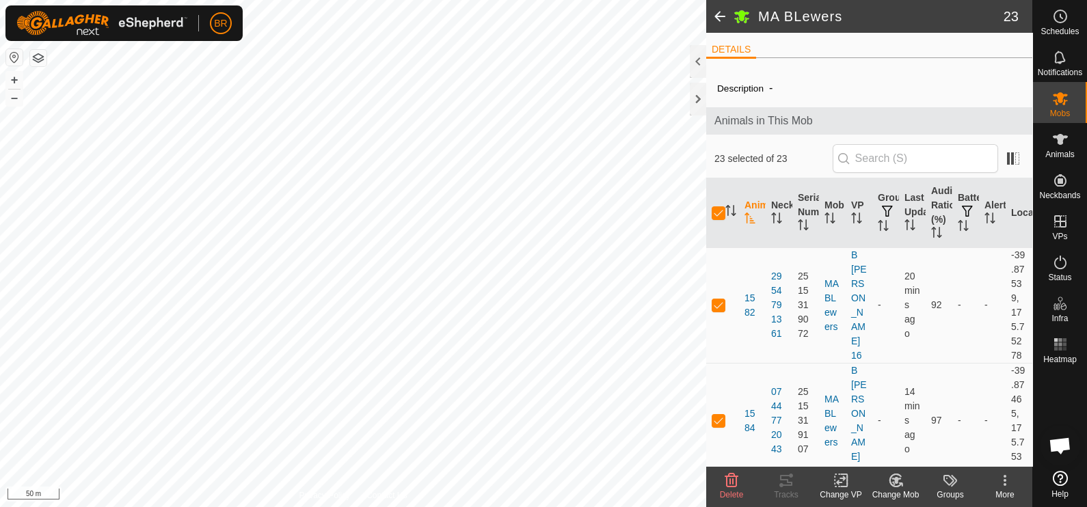
click at [843, 477] on icon at bounding box center [841, 481] width 17 height 16
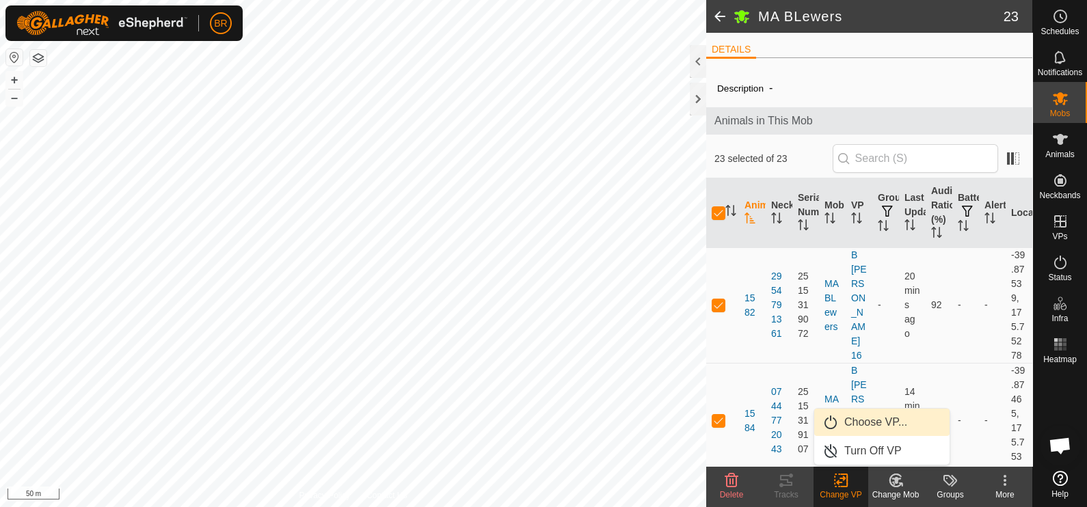
click at [869, 417] on link "Choose VP..." at bounding box center [882, 422] width 135 height 27
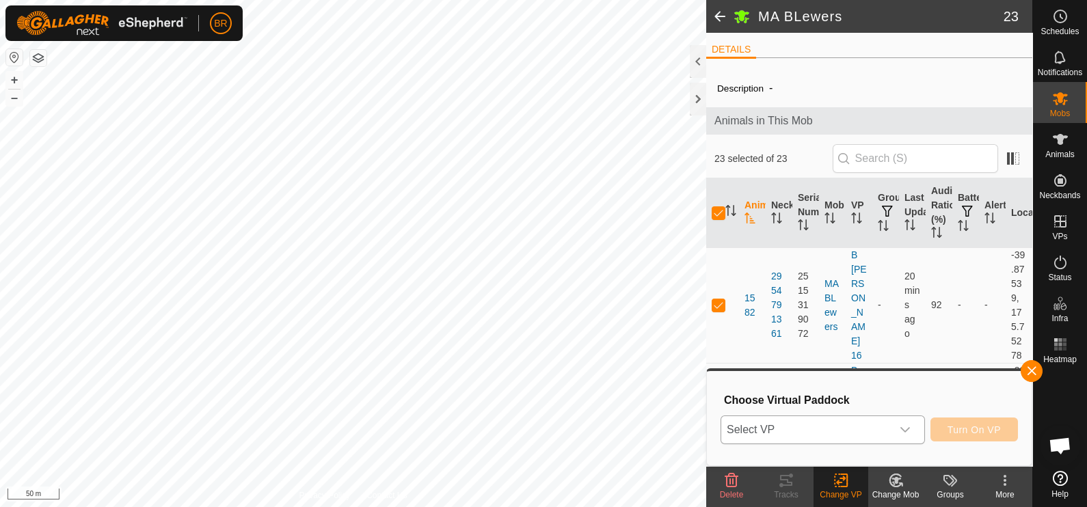
click at [906, 428] on icon "dropdown trigger" at bounding box center [905, 430] width 11 height 11
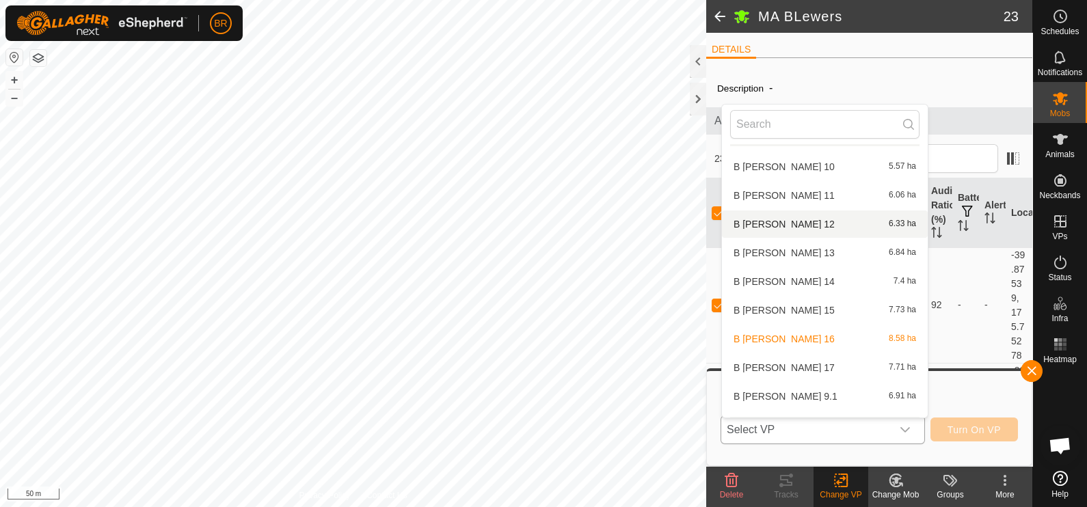
scroll to position [790, 0]
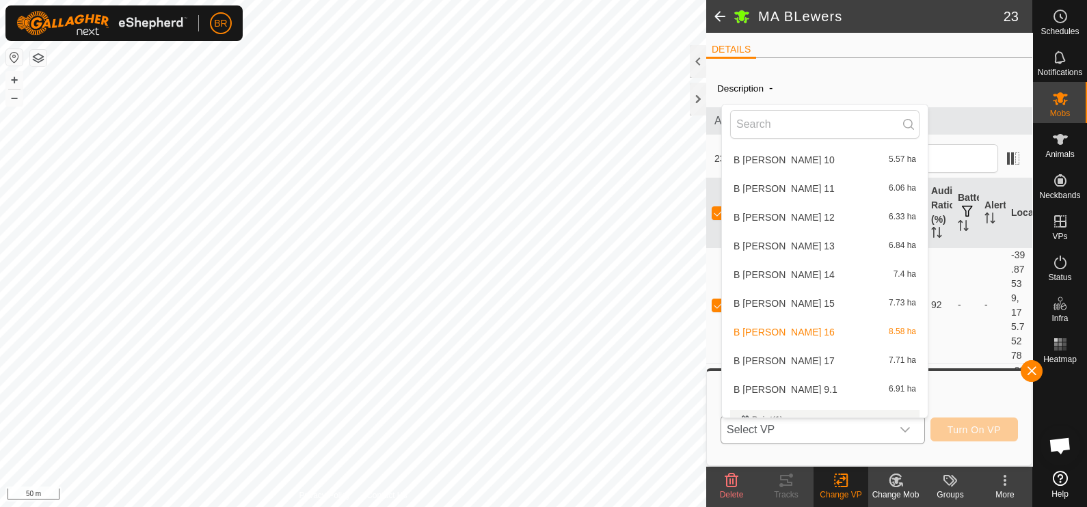
click at [831, 362] on li "B [PERSON_NAME] 17 7.71 ha" at bounding box center [825, 360] width 206 height 27
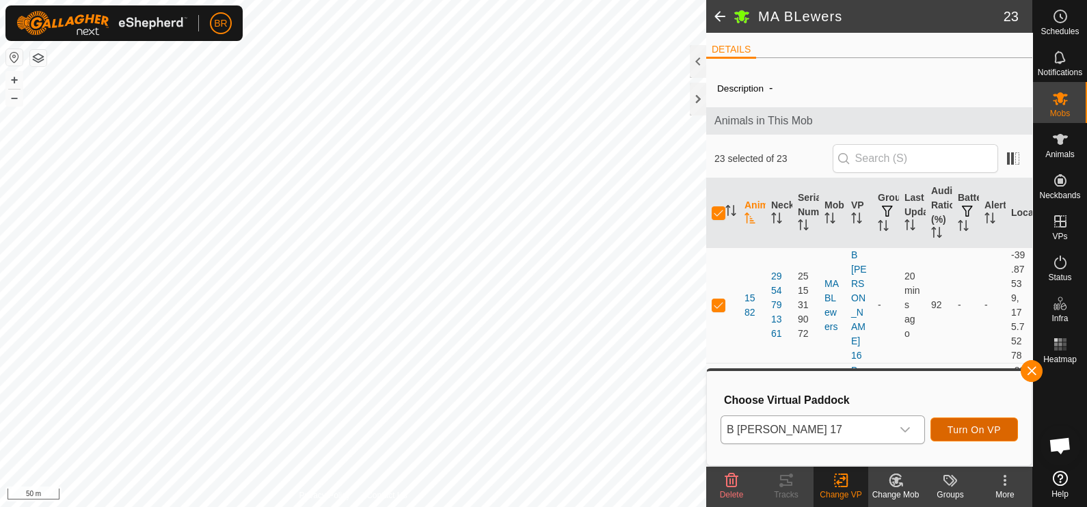
click at [971, 425] on span "Turn On VP" at bounding box center [974, 430] width 53 height 11
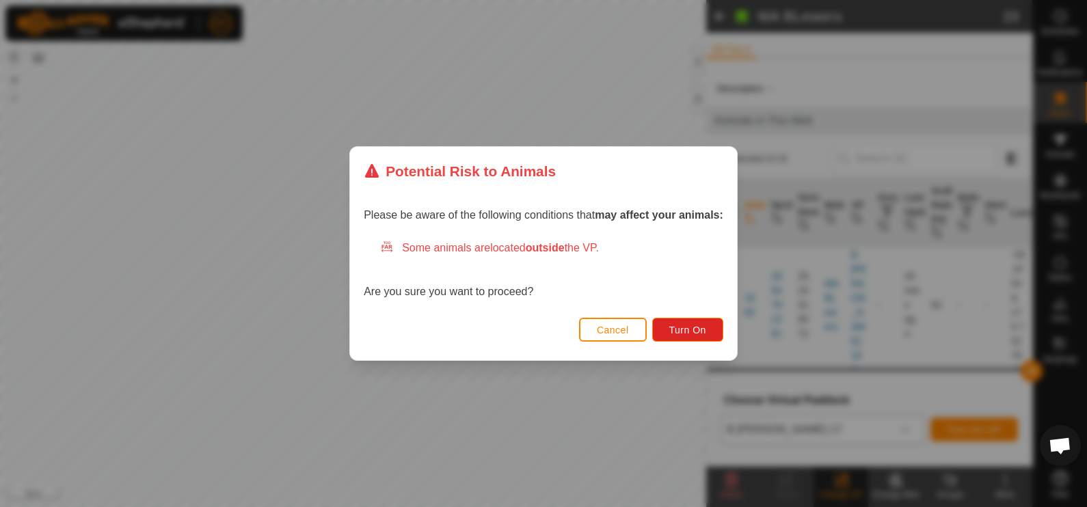
click at [633, 333] on button "Cancel" at bounding box center [613, 330] width 68 height 24
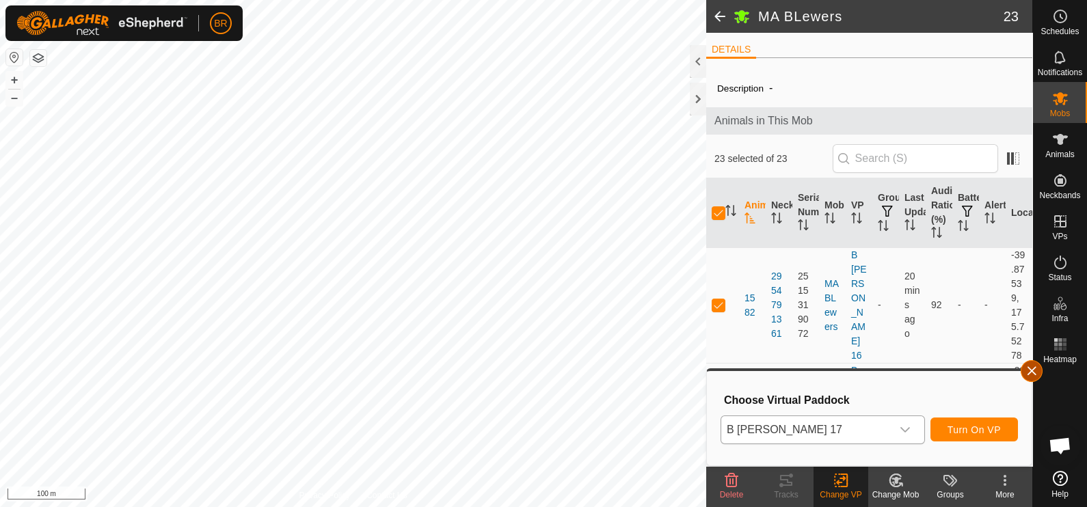
click at [1029, 369] on button "button" at bounding box center [1032, 371] width 22 height 22
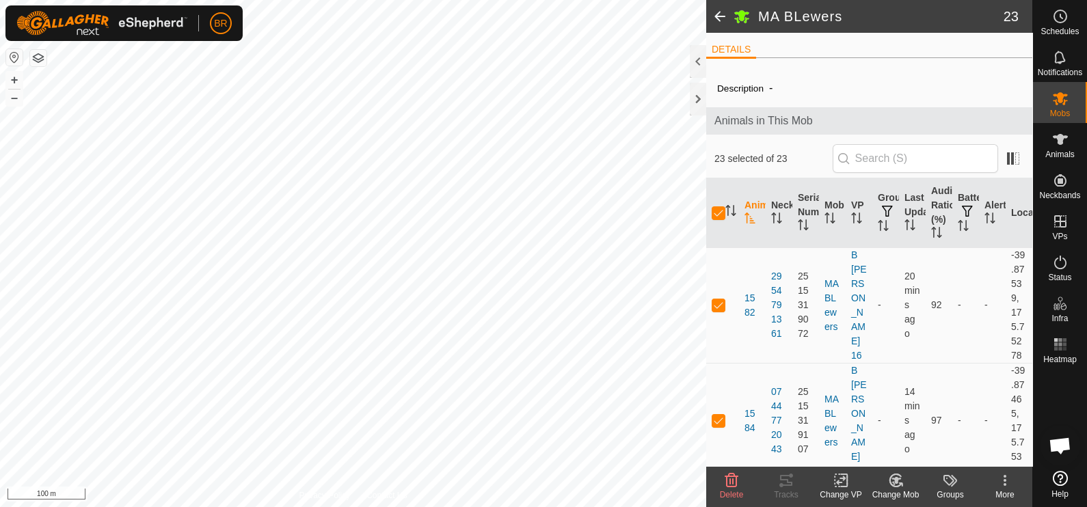
click at [720, 10] on span at bounding box center [719, 16] width 27 height 33
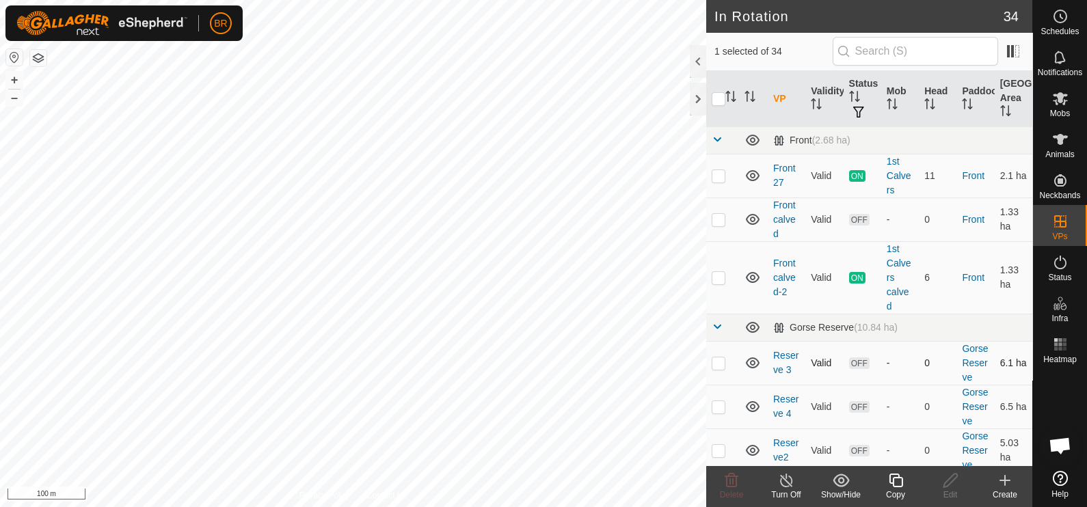
checkbox input "false"
checkbox input "true"
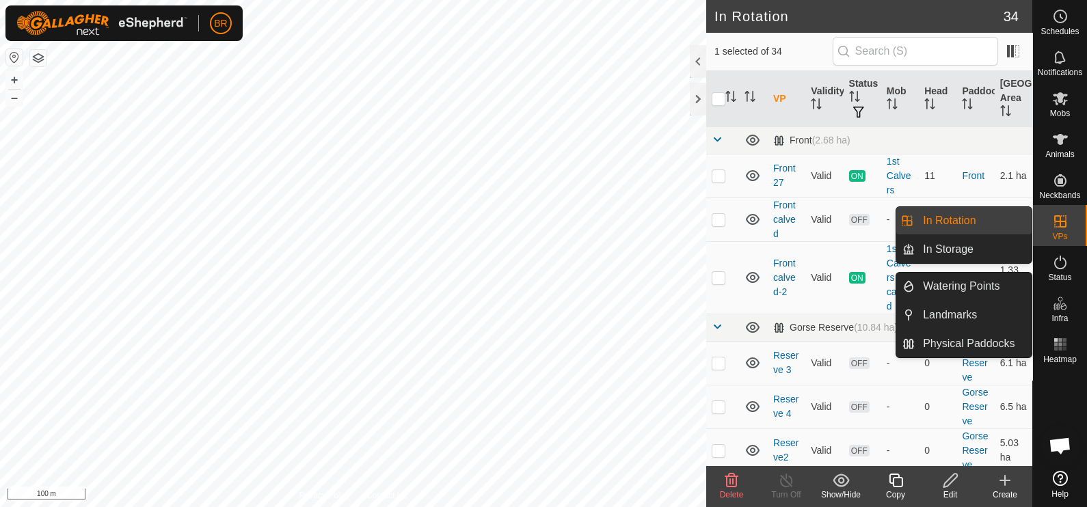
click at [964, 226] on link "In Rotation" at bounding box center [973, 220] width 117 height 27
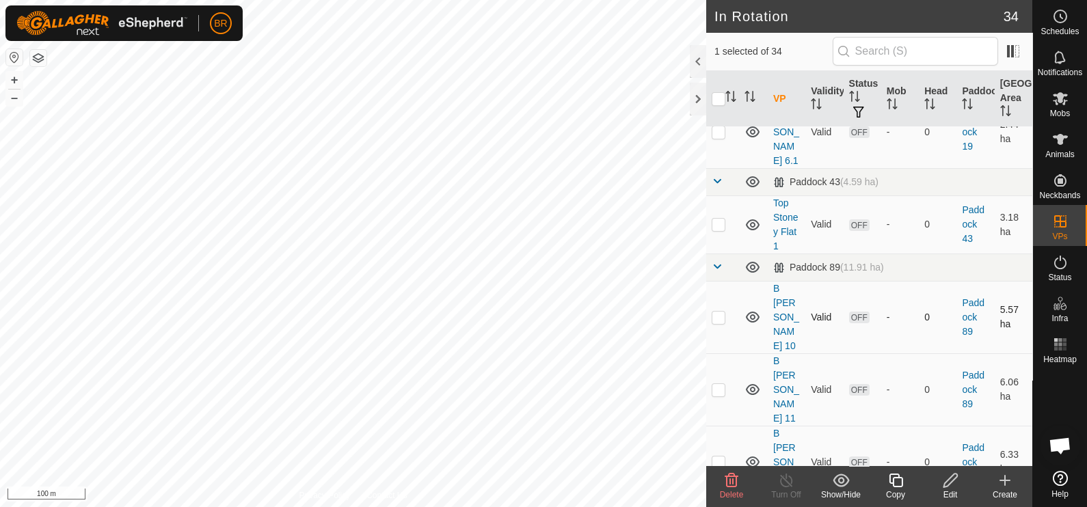
scroll to position [1367, 0]
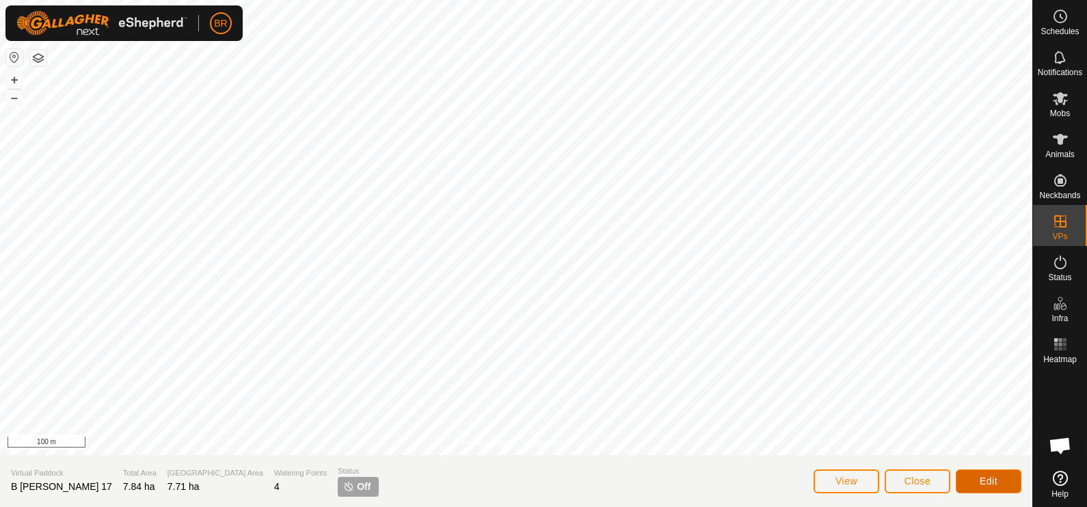
click at [984, 480] on span "Edit" at bounding box center [989, 481] width 18 height 11
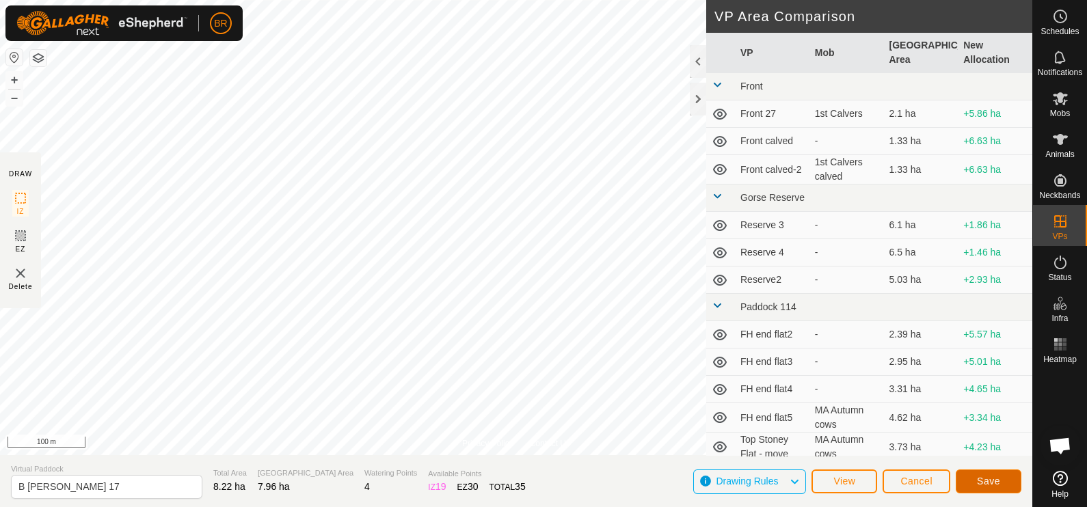
click at [999, 479] on button "Save" at bounding box center [989, 482] width 66 height 24
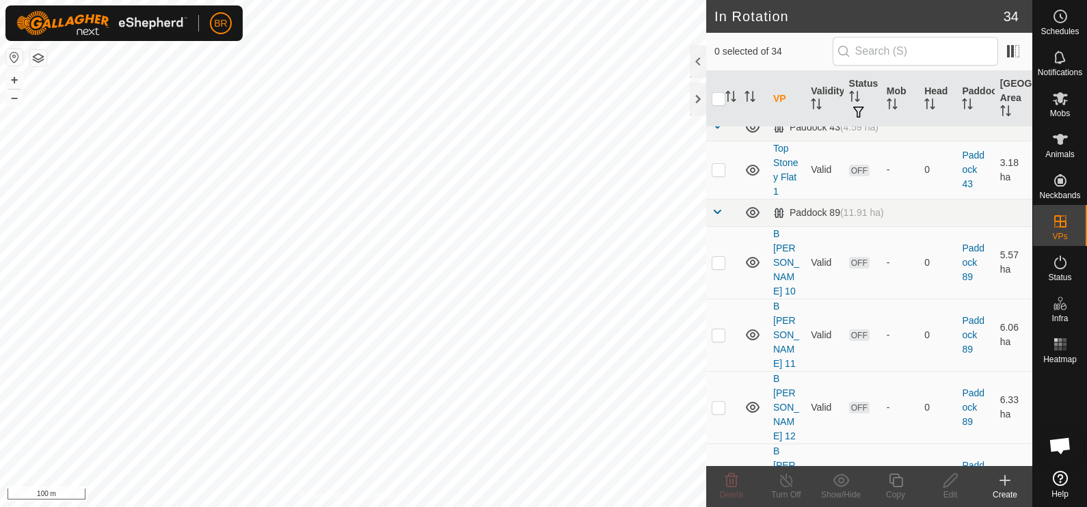
scroll to position [1367, 0]
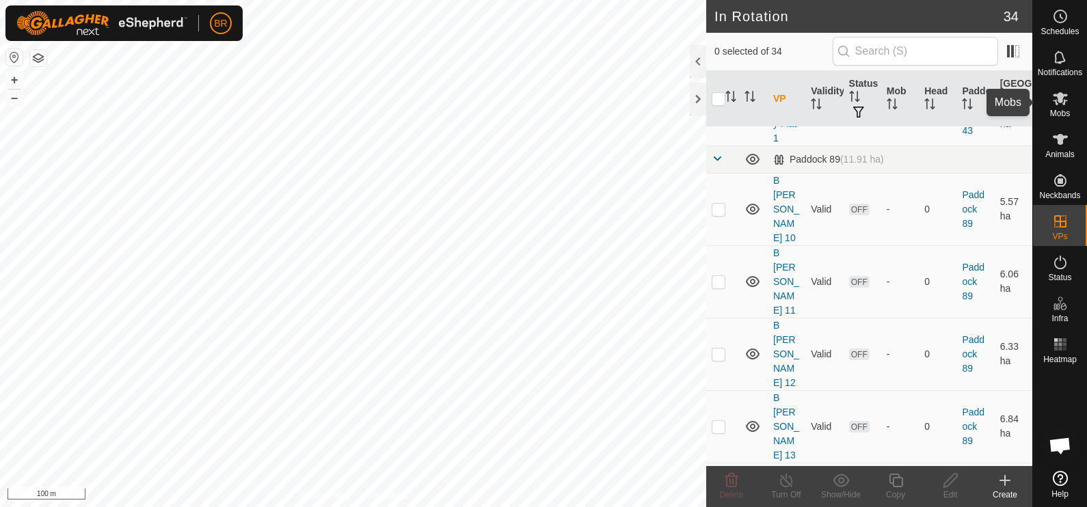
click at [1056, 101] on icon at bounding box center [1061, 98] width 16 height 16
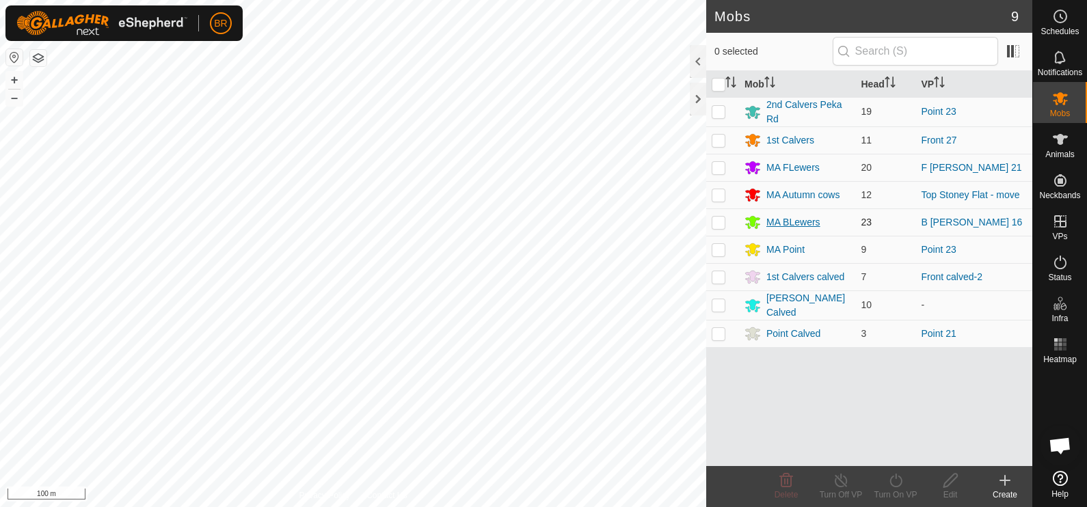
click at [806, 215] on div "MA BLewers" at bounding box center [794, 222] width 54 height 14
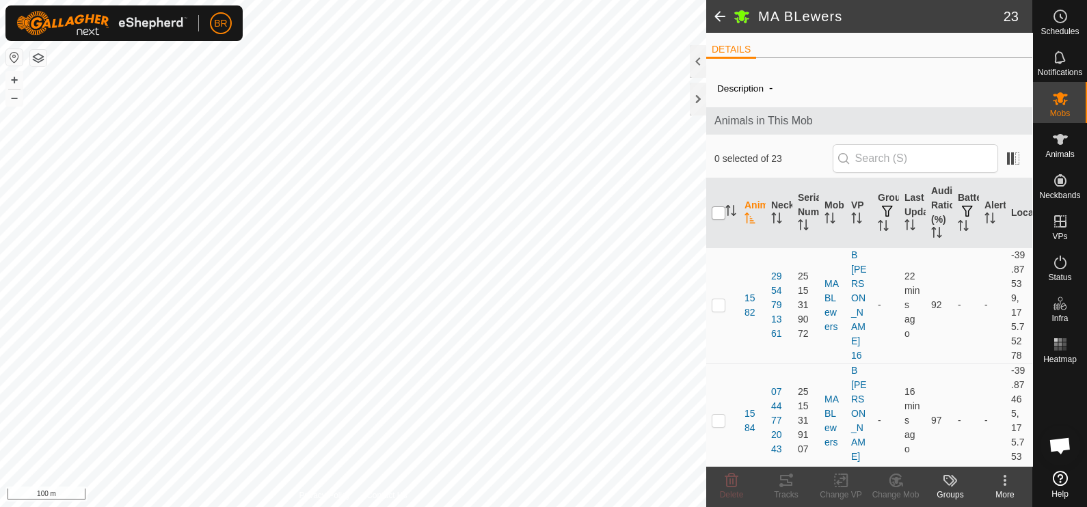
click at [718, 211] on input "checkbox" at bounding box center [719, 214] width 14 height 14
checkbox input "true"
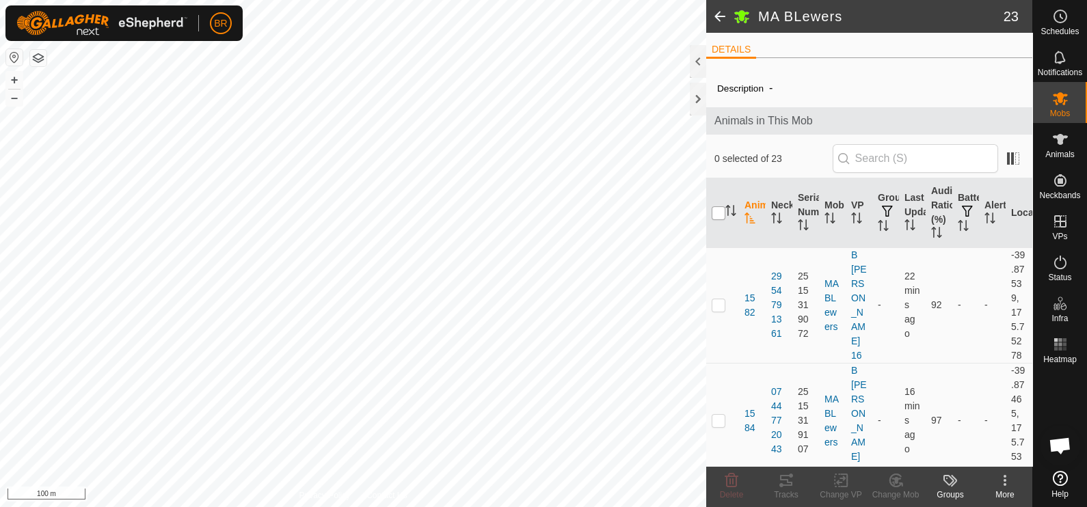
checkbox input "true"
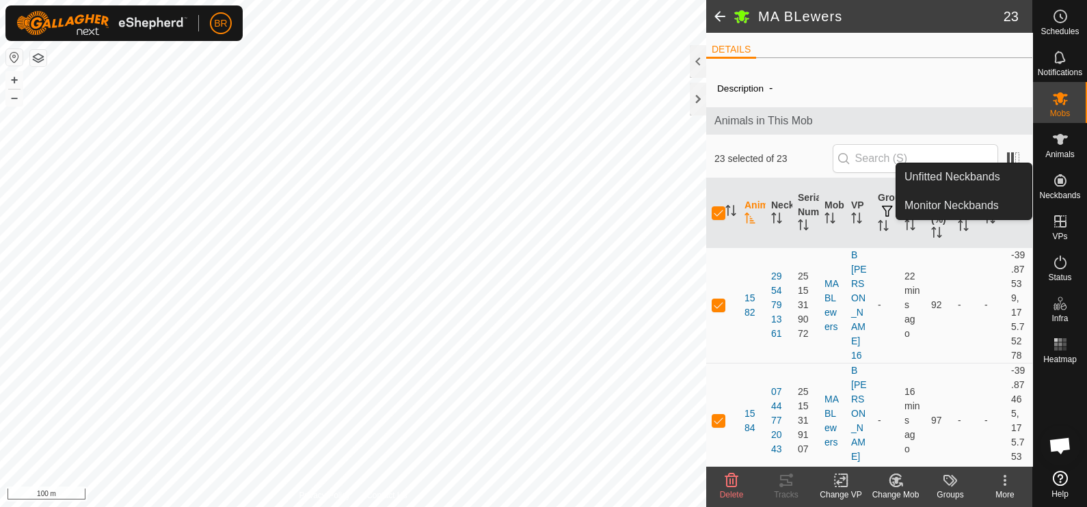
click at [847, 479] on icon at bounding box center [844, 481] width 6 height 12
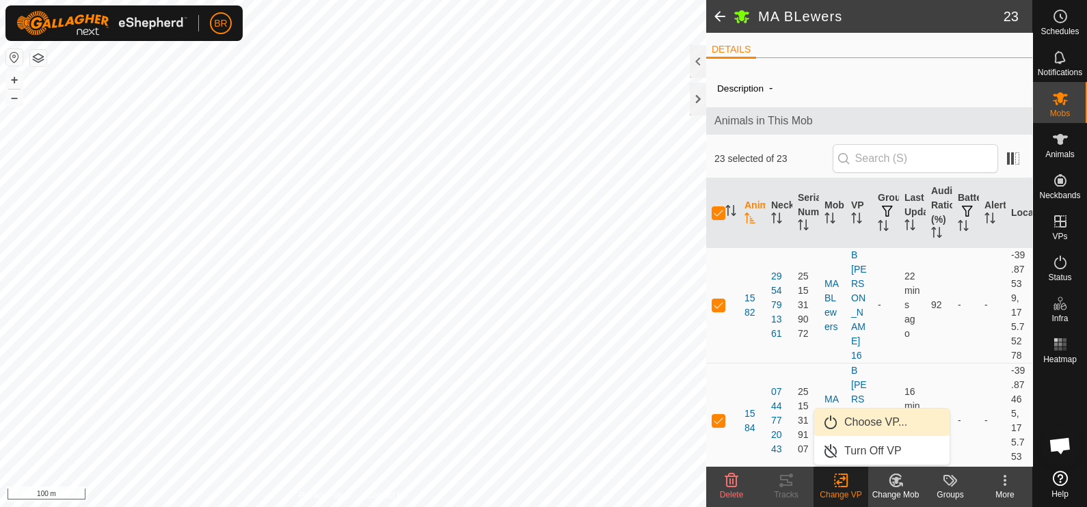
click at [874, 419] on link "Choose VP..." at bounding box center [882, 422] width 135 height 27
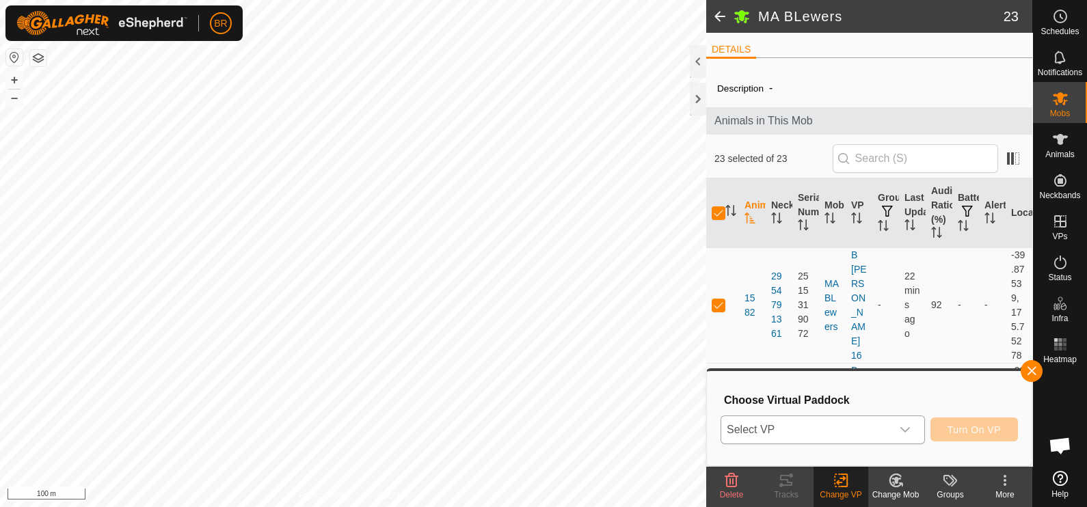
click at [904, 429] on icon "dropdown trigger" at bounding box center [905, 430] width 11 height 11
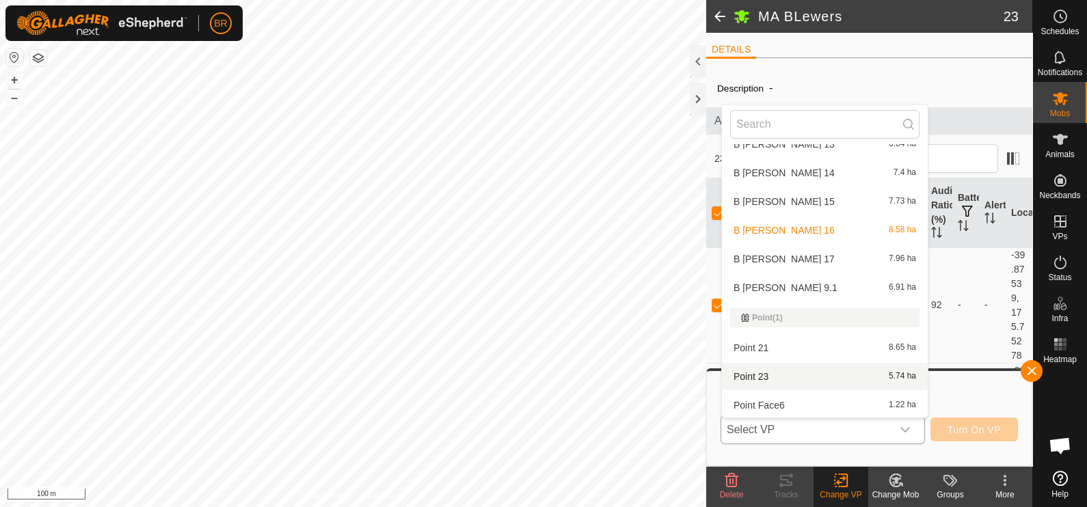
scroll to position [867, 0]
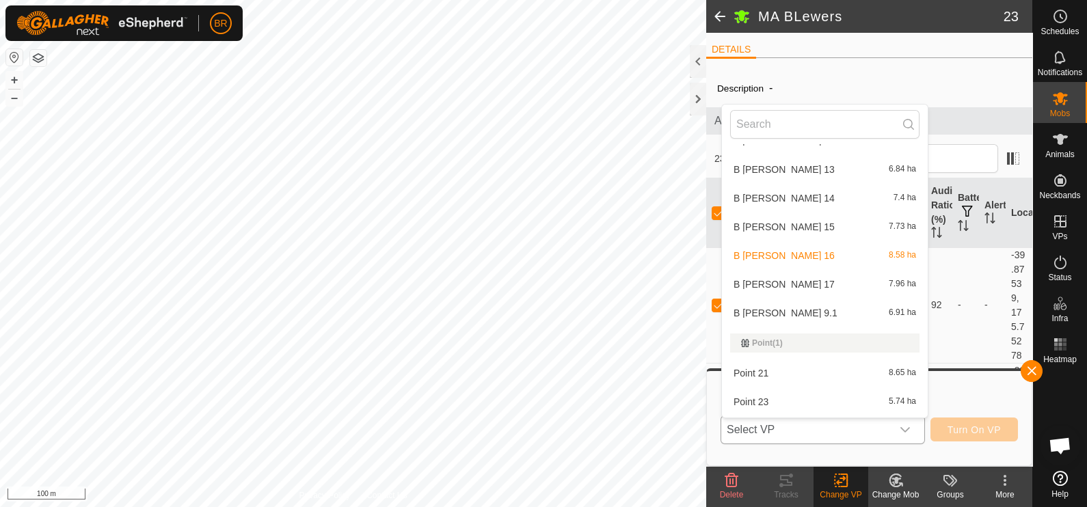
click at [830, 280] on li "B [PERSON_NAME] 17 7.96 ha" at bounding box center [825, 284] width 206 height 27
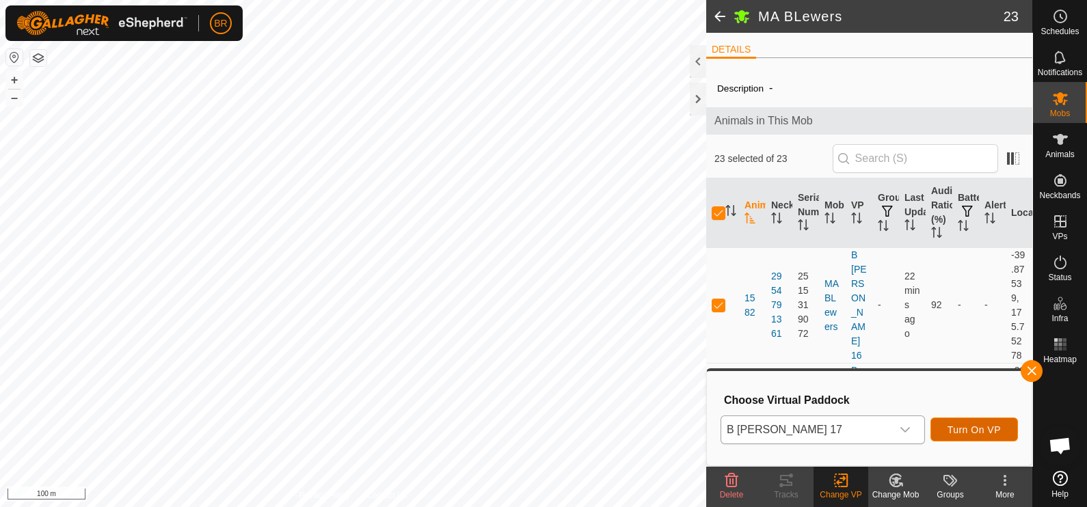
click at [960, 423] on button "Turn On VP" at bounding box center [975, 430] width 88 height 24
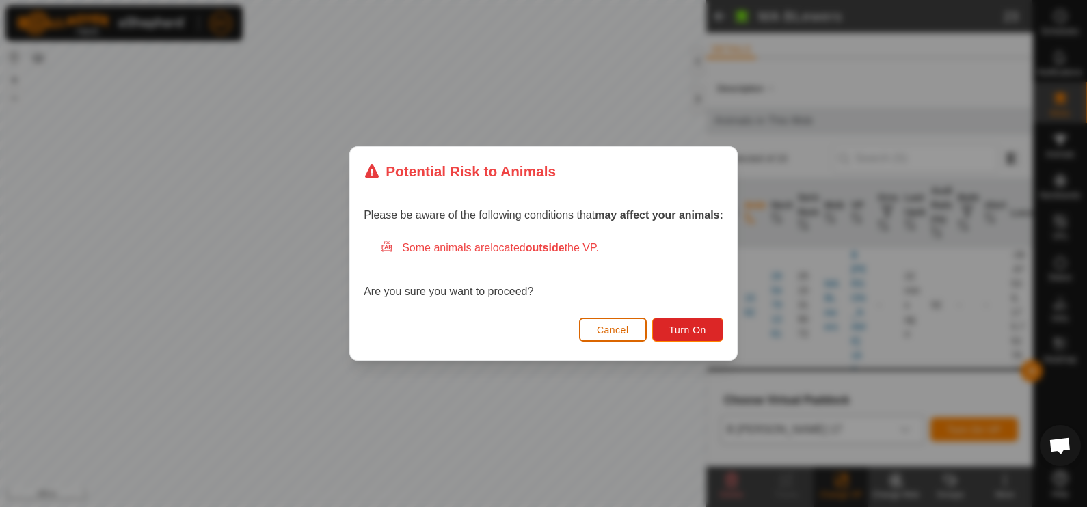
click at [613, 330] on span "Cancel" at bounding box center [613, 330] width 32 height 11
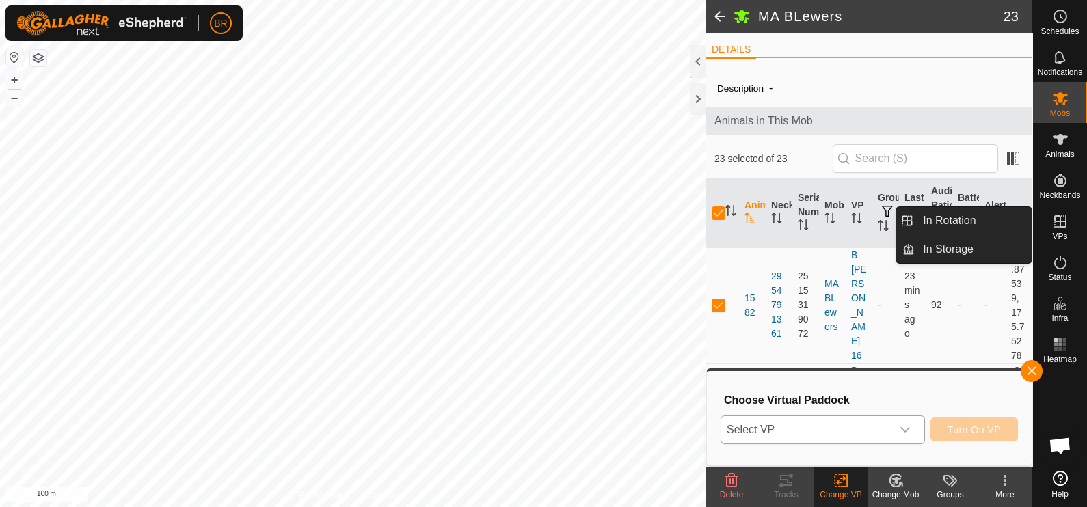
click at [1061, 222] on icon at bounding box center [1061, 221] width 12 height 12
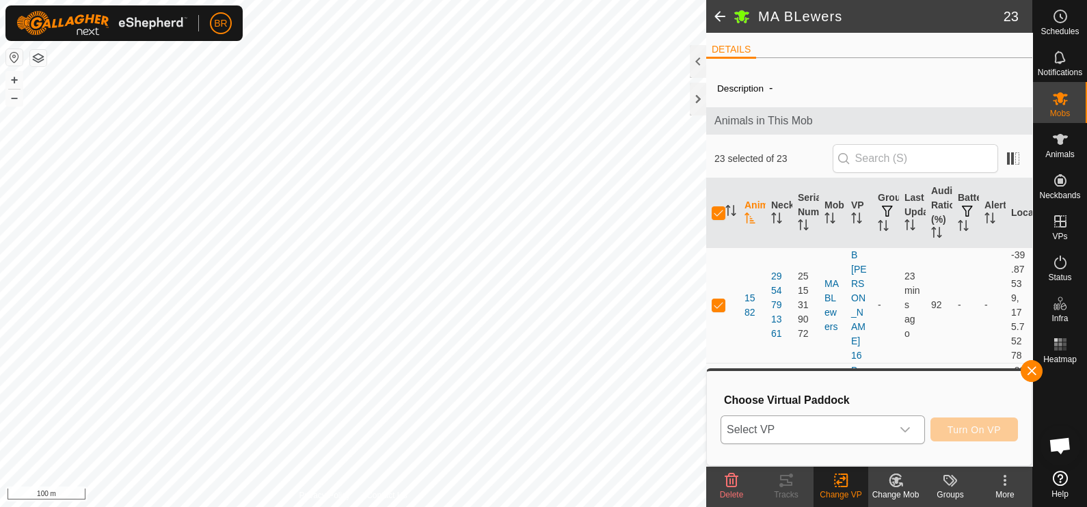
click at [722, 19] on span at bounding box center [719, 16] width 27 height 33
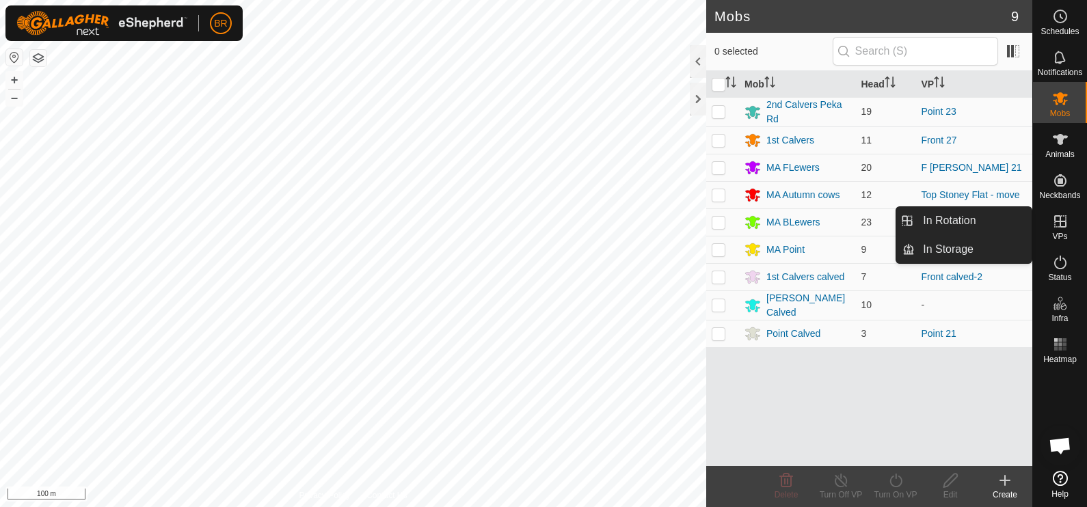
click at [1063, 228] on icon at bounding box center [1061, 221] width 16 height 16
click at [973, 222] on link "In Rotation" at bounding box center [973, 220] width 117 height 27
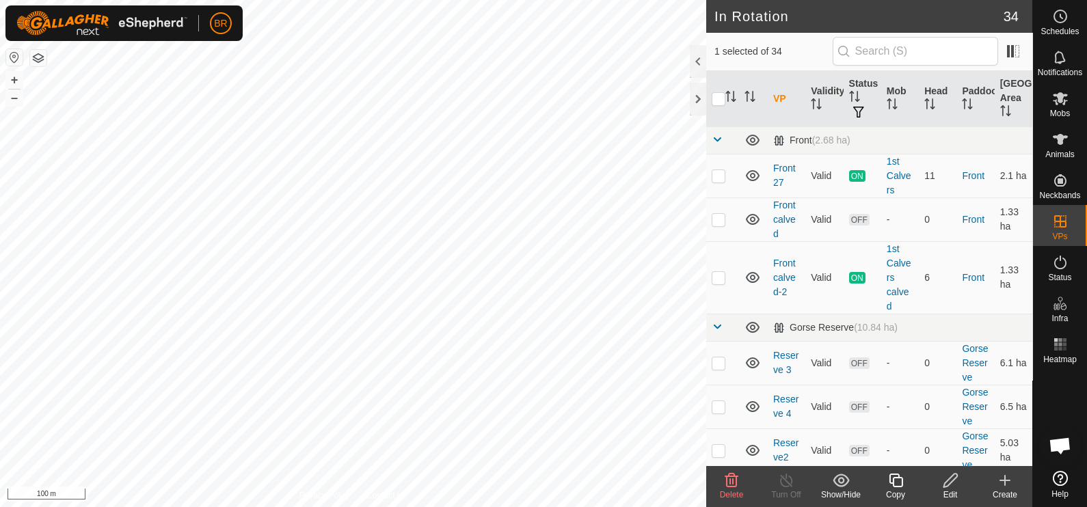
click at [951, 483] on icon at bounding box center [951, 481] width 14 height 14
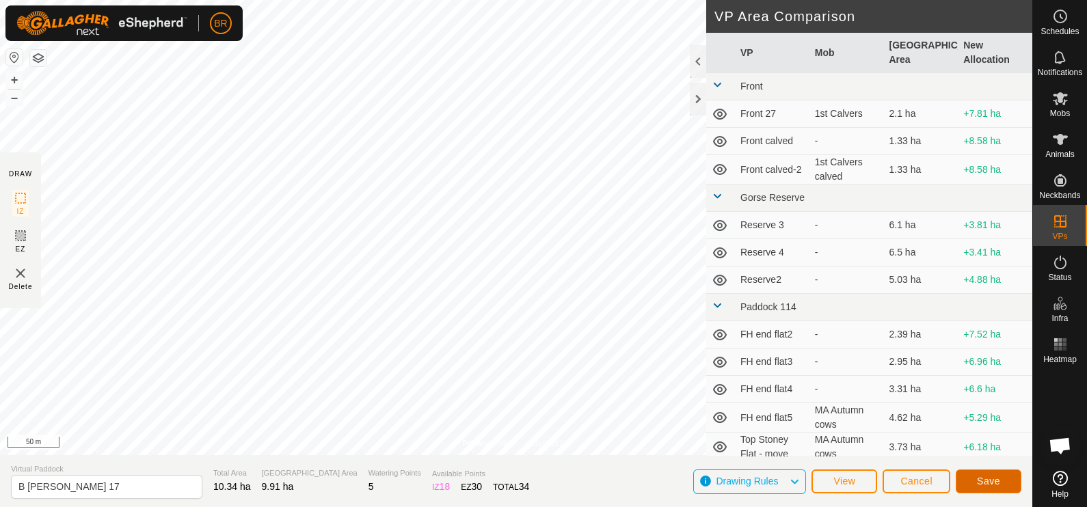
click at [994, 475] on button "Save" at bounding box center [989, 482] width 66 height 24
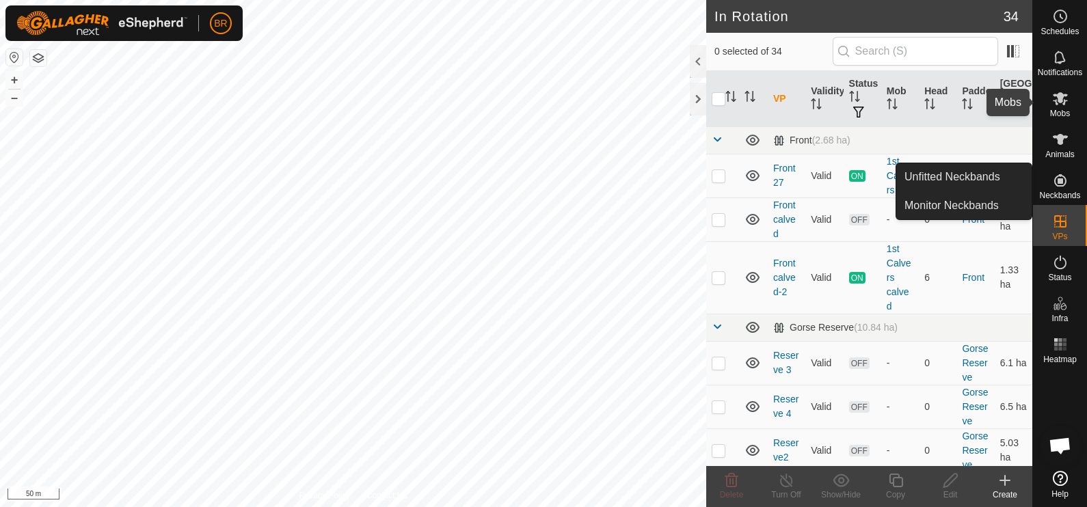
click at [1058, 101] on div "BR Schedules Notifications Mobs Animals Neckbands VPs Status Infra Heatmap Help…" at bounding box center [543, 253] width 1087 height 507
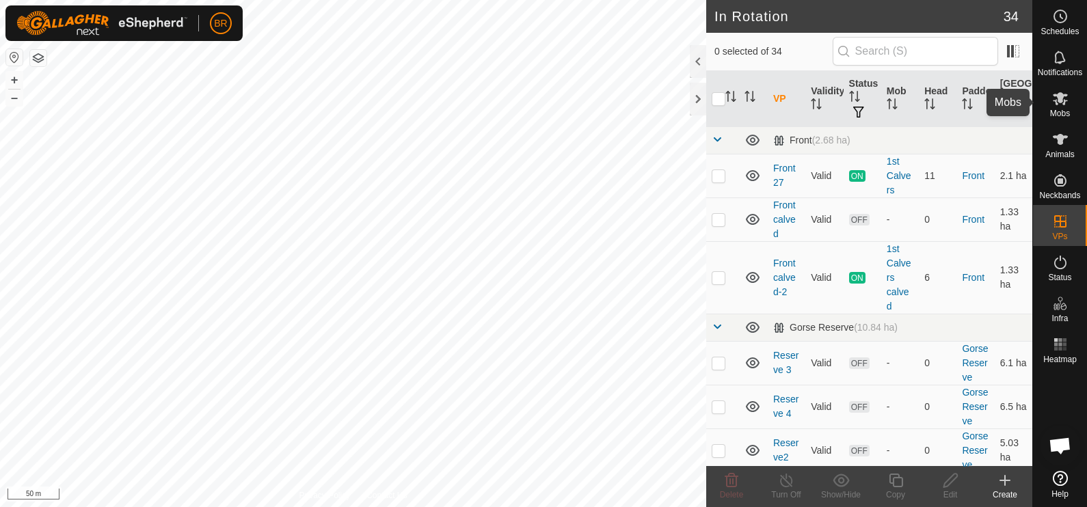
click at [1062, 97] on icon at bounding box center [1060, 98] width 15 height 13
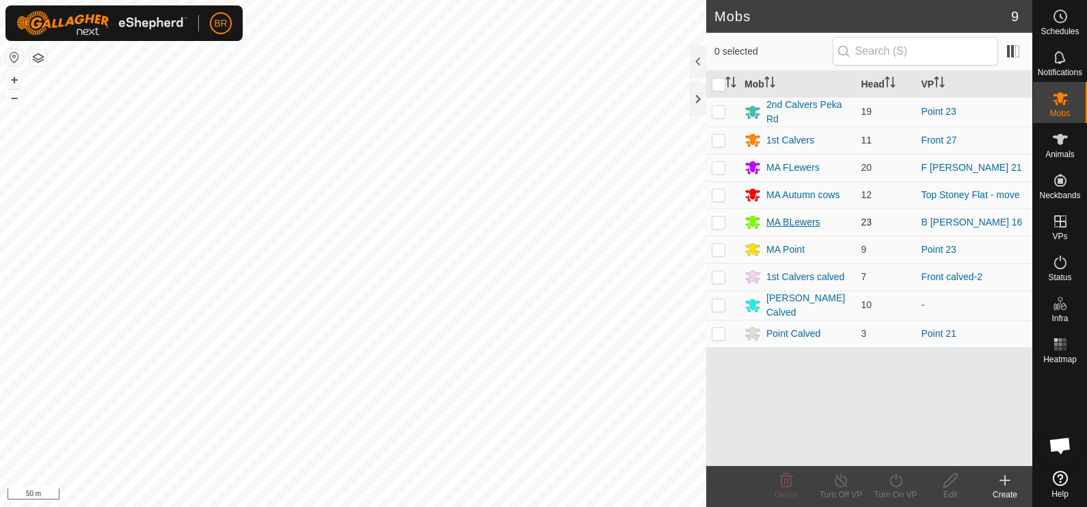
click at [787, 218] on div "MA BLewers" at bounding box center [794, 222] width 54 height 14
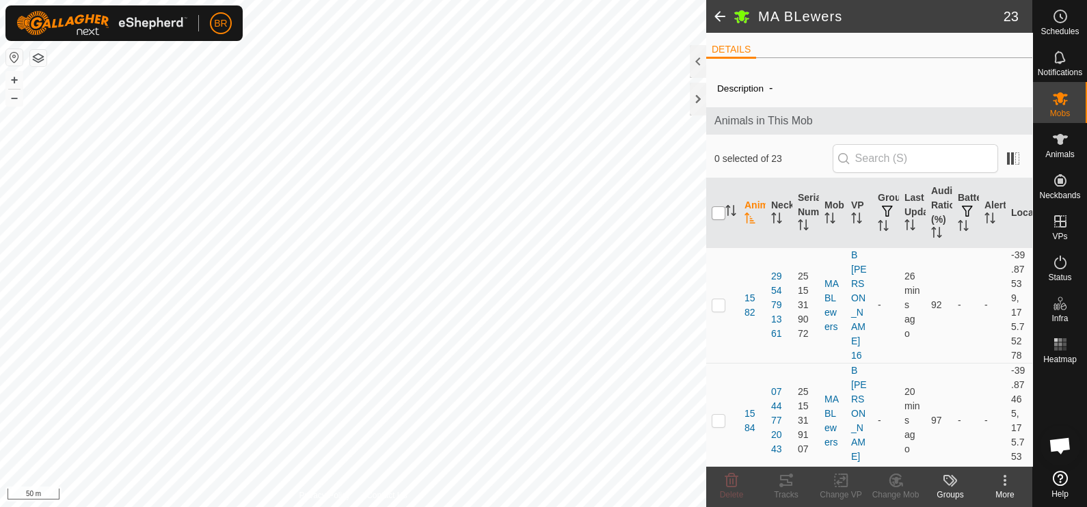
click at [716, 214] on input "checkbox" at bounding box center [719, 214] width 14 height 14
click at [834, 479] on icon at bounding box center [841, 481] width 17 height 16
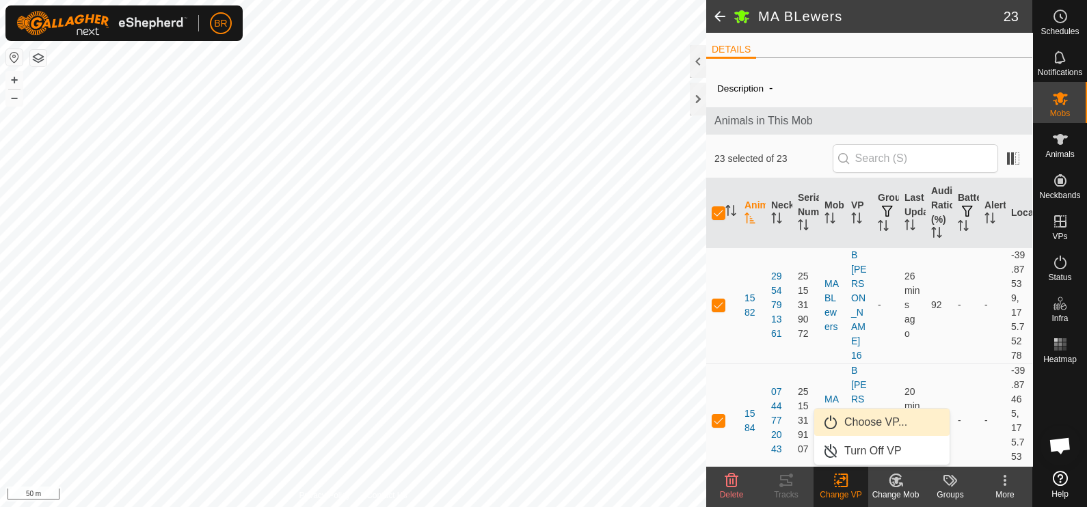
click at [889, 419] on link "Choose VP..." at bounding box center [882, 422] width 135 height 27
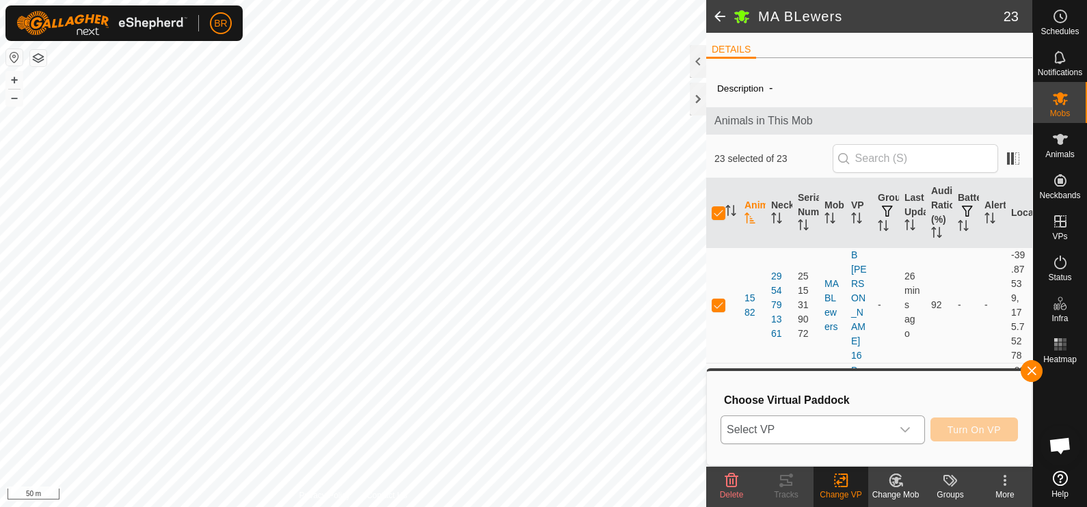
click at [911, 426] on icon "dropdown trigger" at bounding box center [905, 430] width 11 height 11
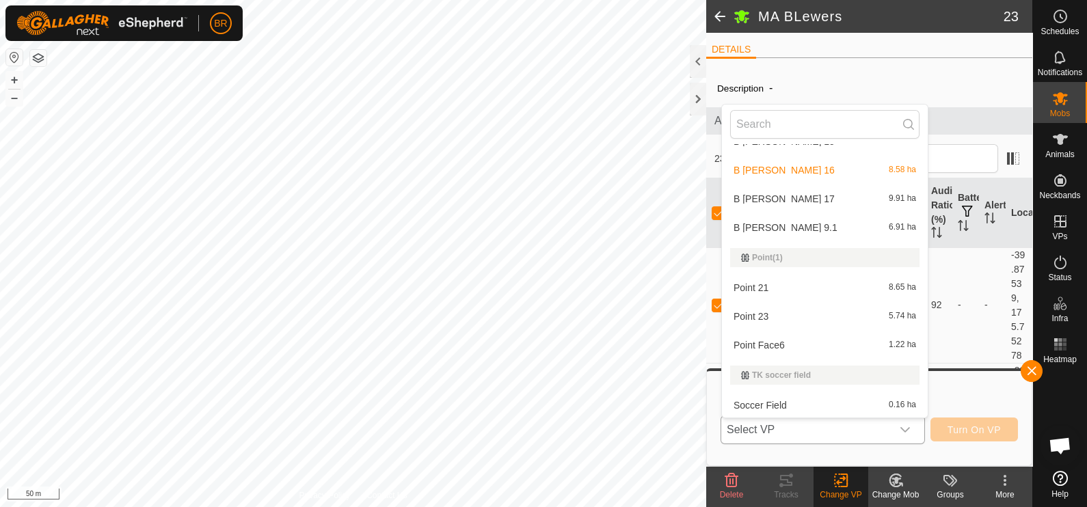
scroll to position [871, 0]
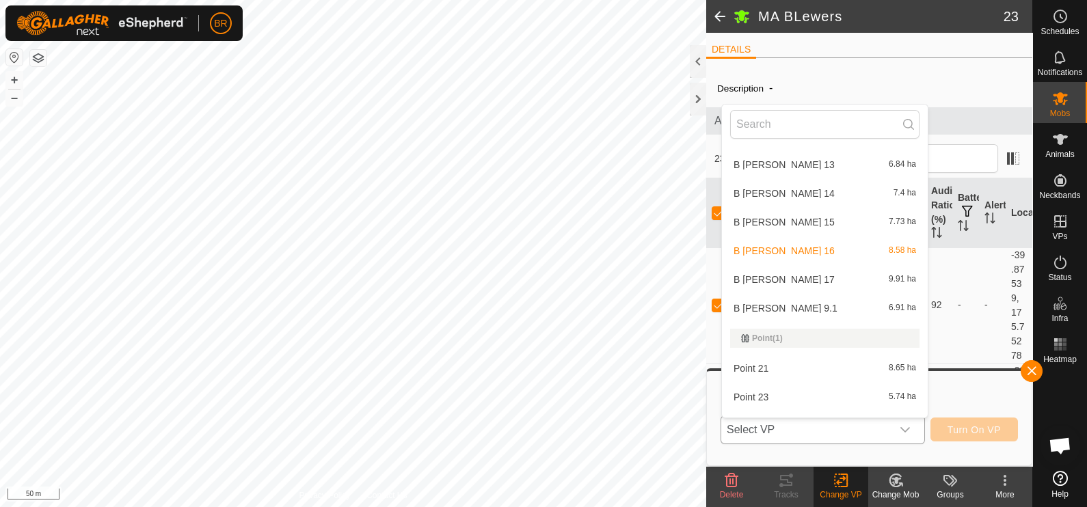
click at [791, 272] on li "B [PERSON_NAME] 17 9.91 ha" at bounding box center [825, 279] width 206 height 27
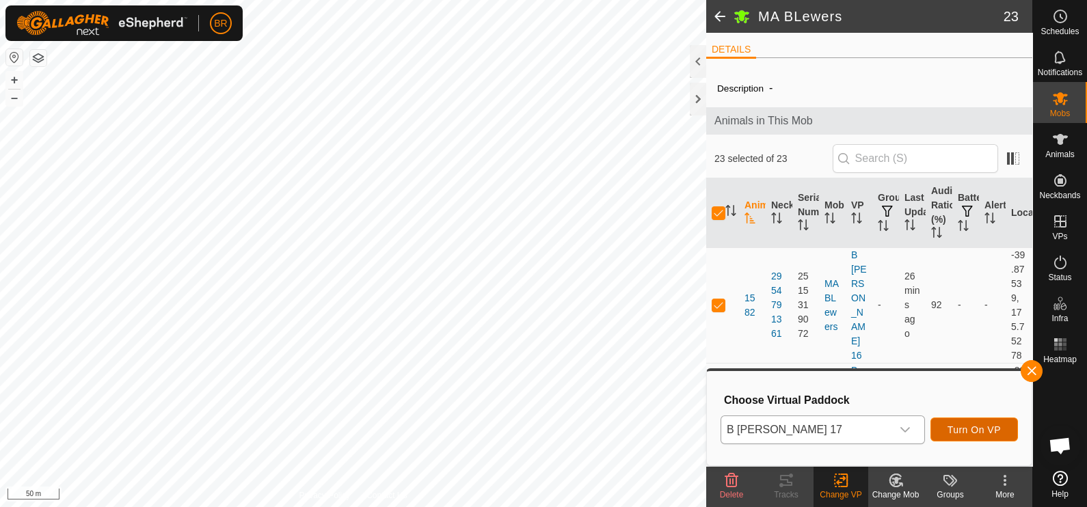
click at [975, 425] on span "Turn On VP" at bounding box center [974, 430] width 53 height 11
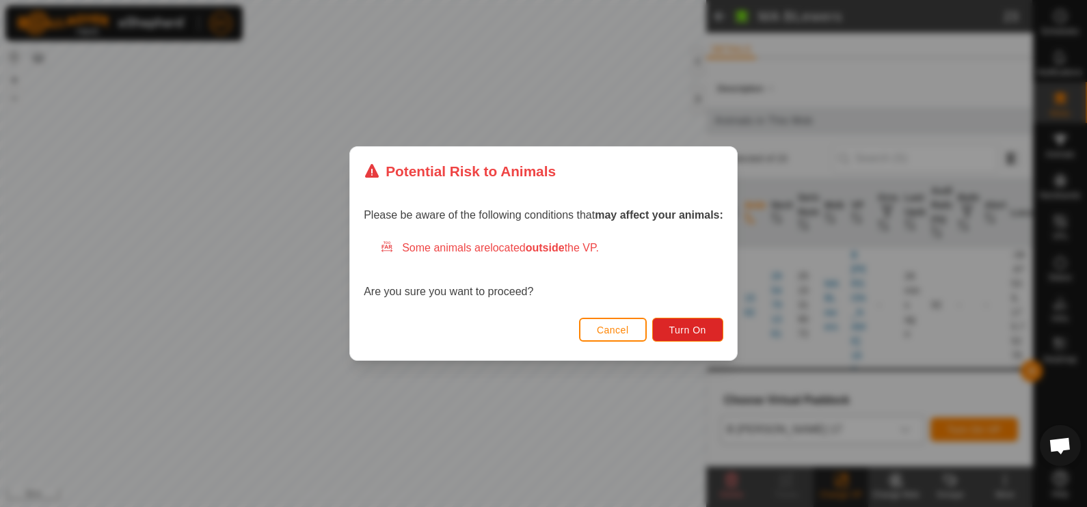
click at [623, 328] on span "Cancel" at bounding box center [613, 330] width 32 height 11
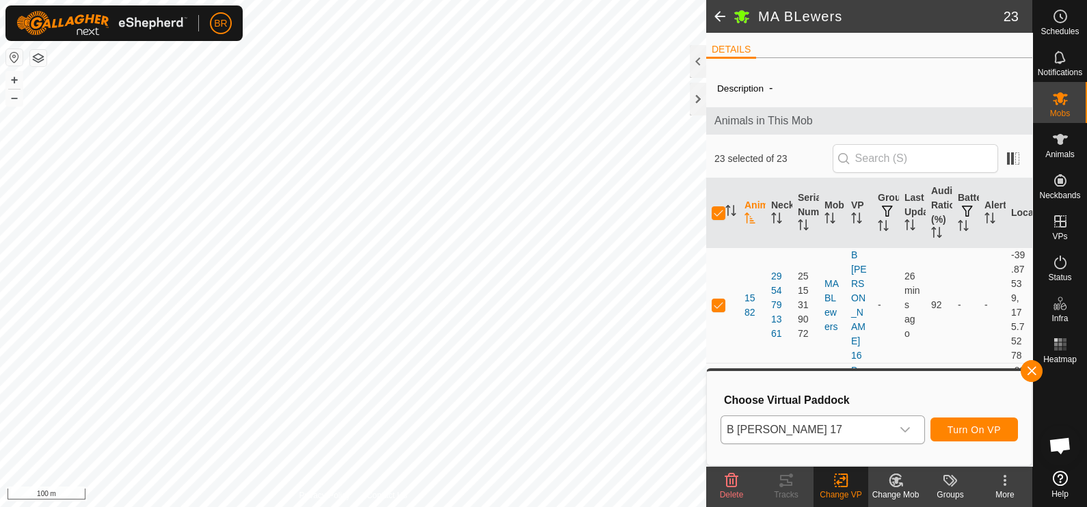
click at [720, 12] on span at bounding box center [719, 16] width 27 height 33
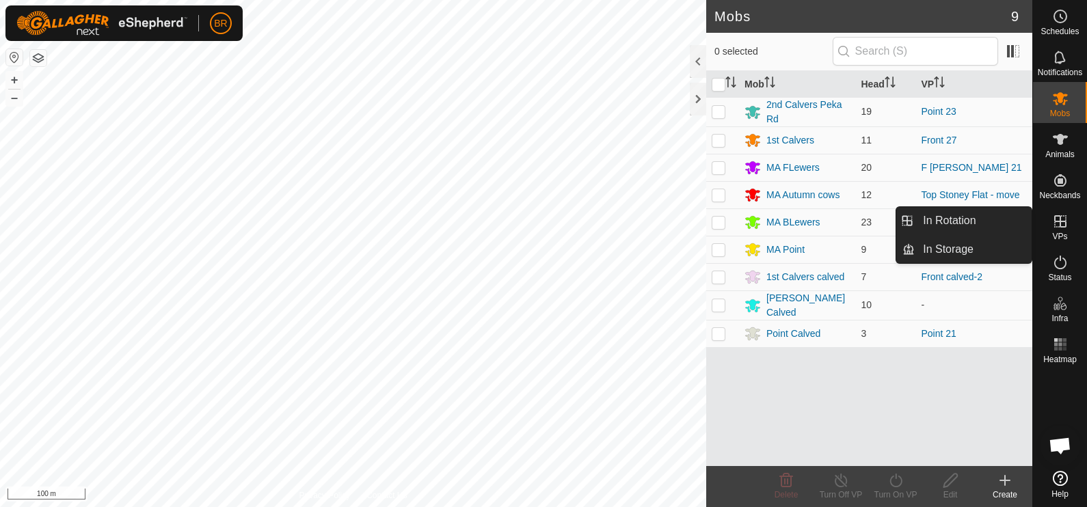
click at [1062, 222] on icon at bounding box center [1061, 221] width 16 height 16
click at [992, 215] on link "In Rotation" at bounding box center [973, 220] width 117 height 27
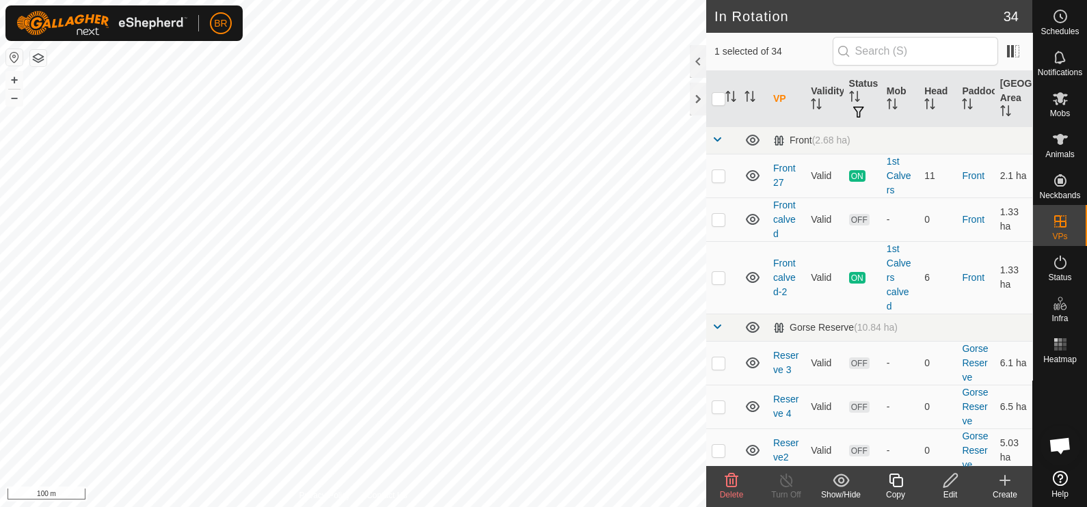
click at [953, 482] on icon at bounding box center [950, 481] width 17 height 16
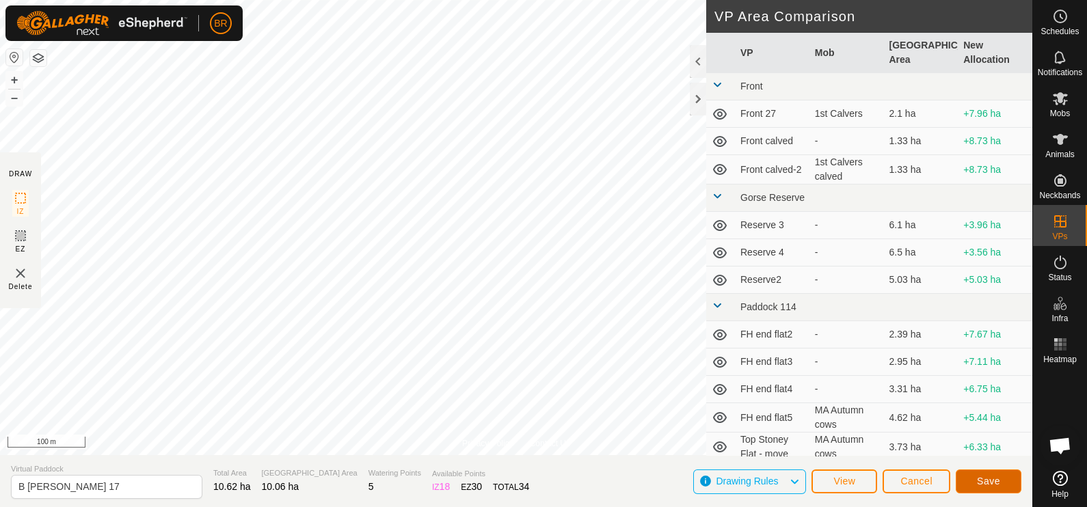
click at [989, 482] on span "Save" at bounding box center [988, 481] width 23 height 11
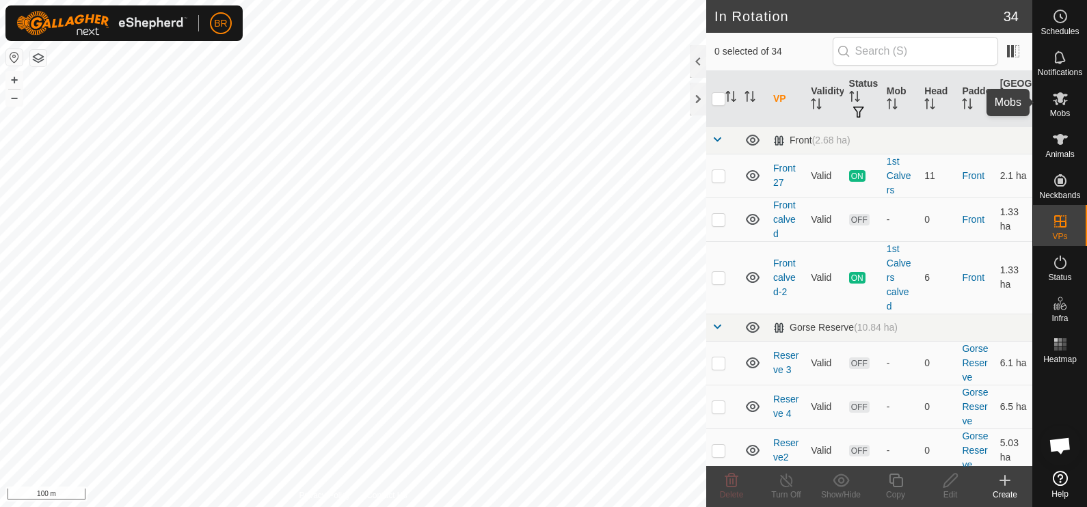
click at [1057, 99] on icon at bounding box center [1061, 98] width 16 height 16
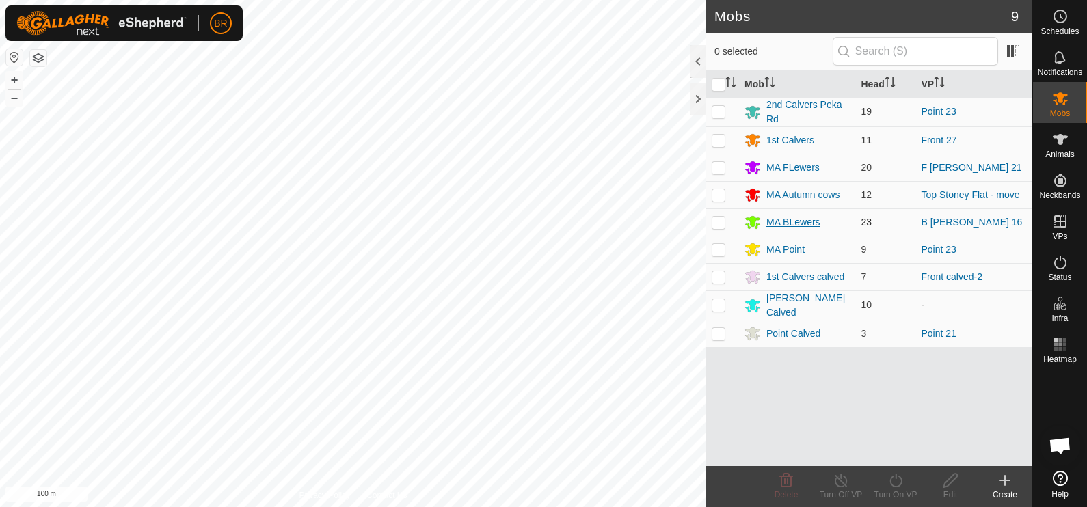
click at [793, 222] on div "MA BLewers" at bounding box center [794, 222] width 54 height 14
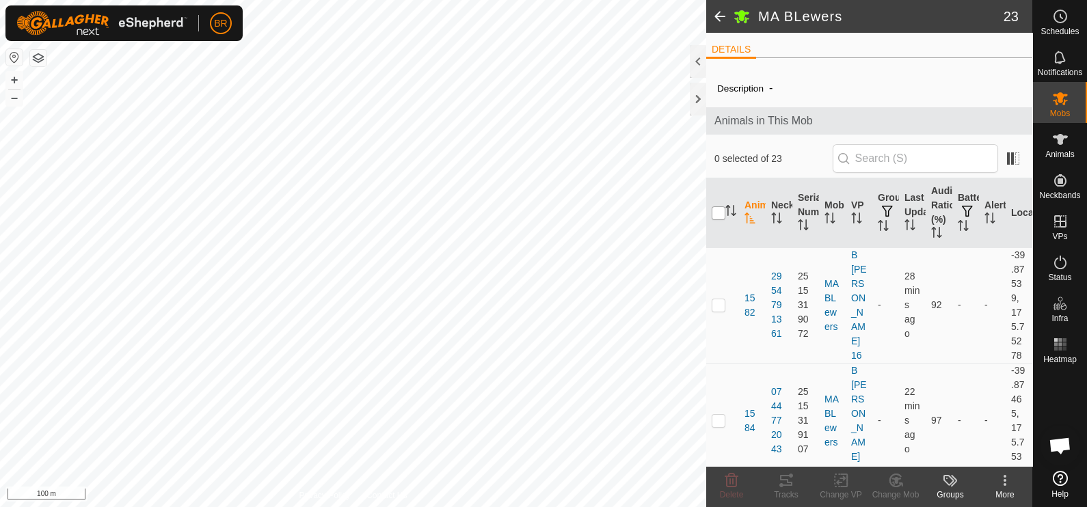
click at [716, 209] on input "checkbox" at bounding box center [719, 214] width 14 height 14
checkbox input "true"
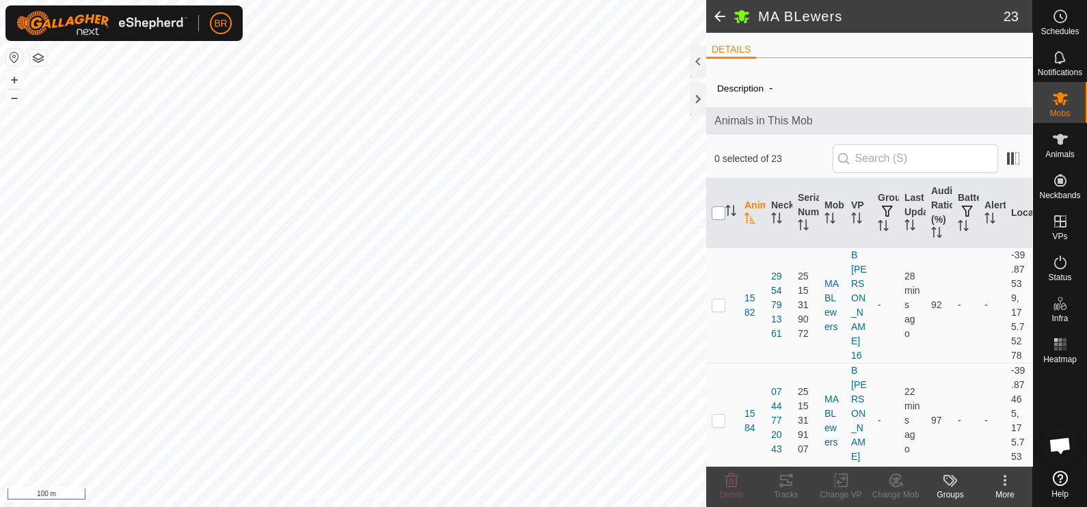
checkbox input "true"
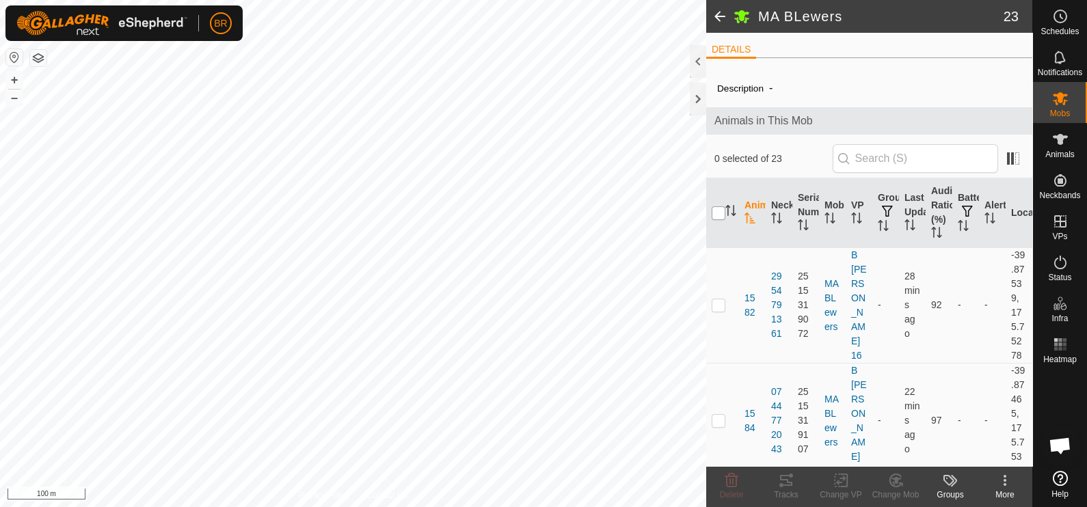
checkbox input "true"
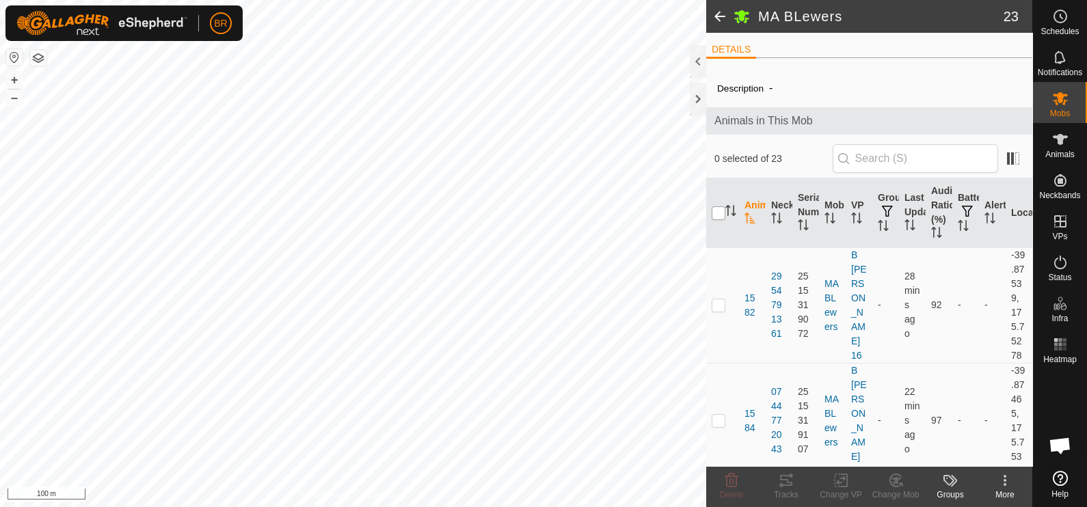
checkbox input "true"
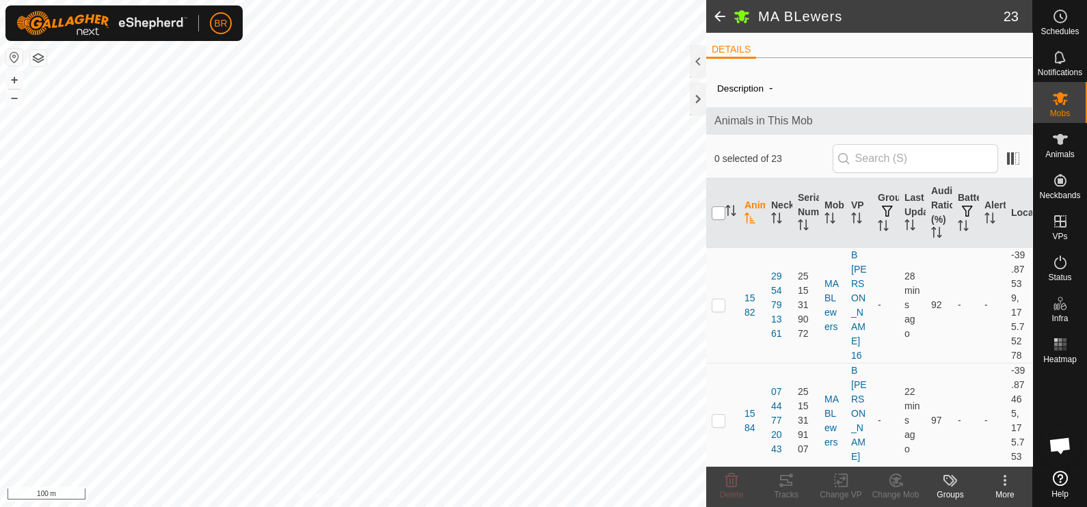
checkbox input "true"
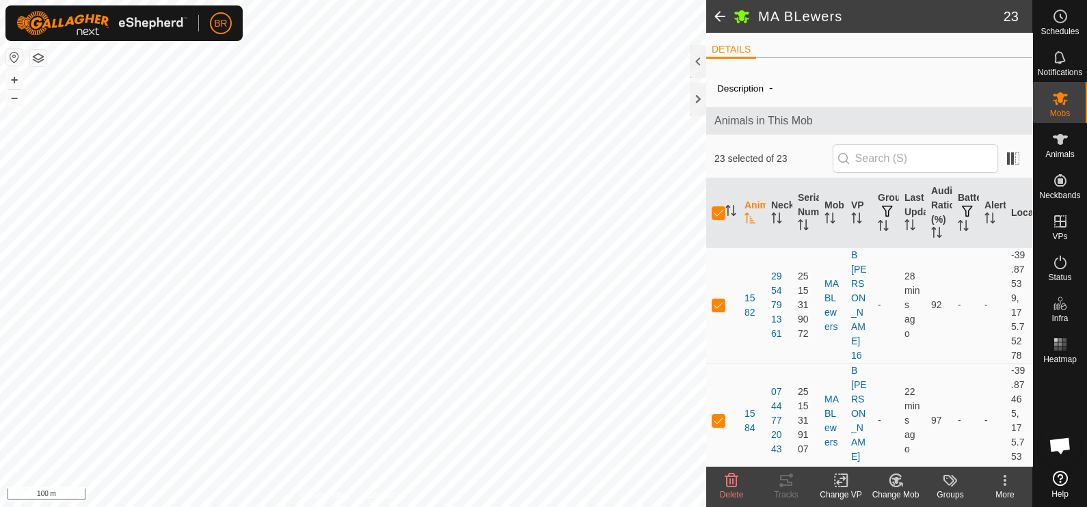
click at [846, 481] on icon at bounding box center [841, 481] width 17 height 16
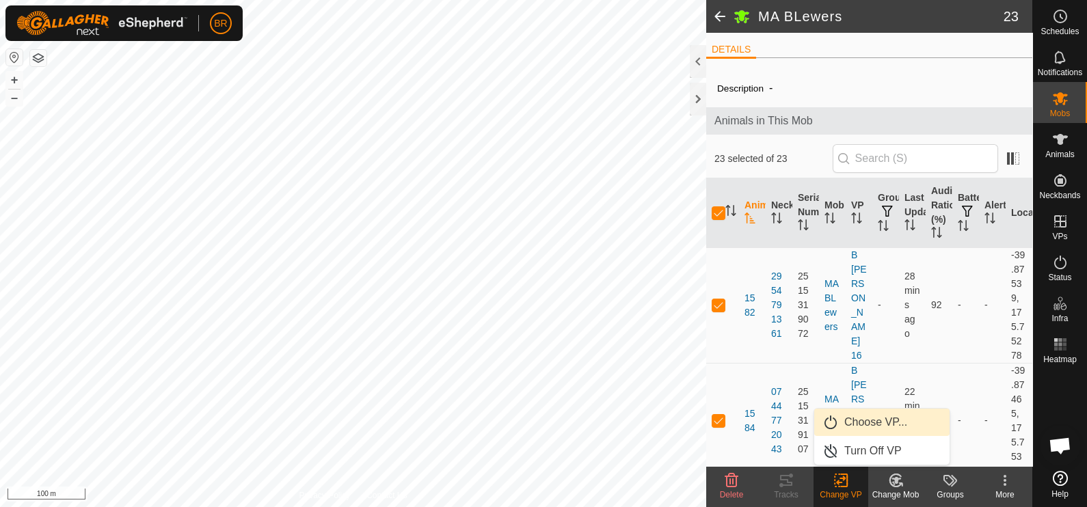
click at [871, 417] on link "Choose VP..." at bounding box center [882, 422] width 135 height 27
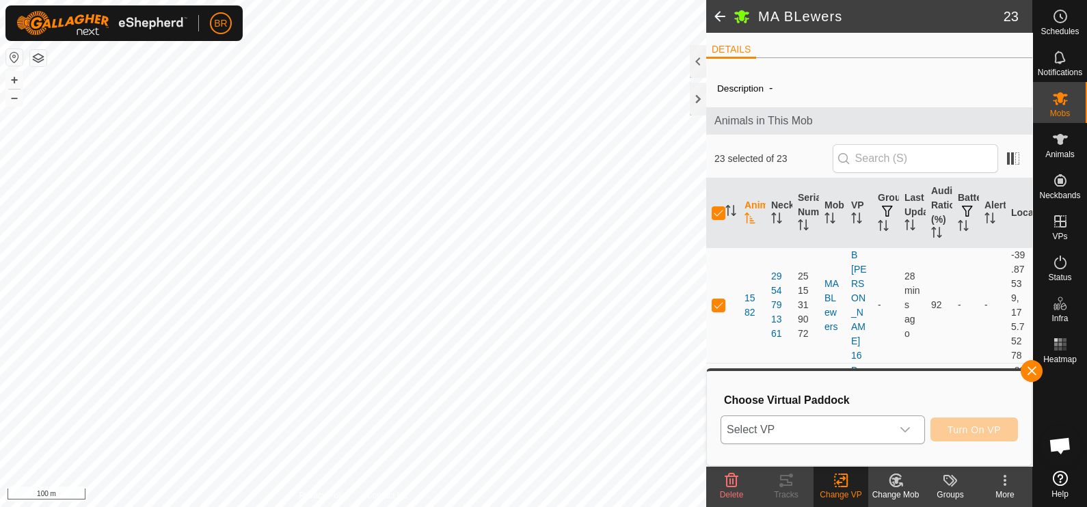
click at [906, 425] on icon "dropdown trigger" at bounding box center [905, 430] width 11 height 11
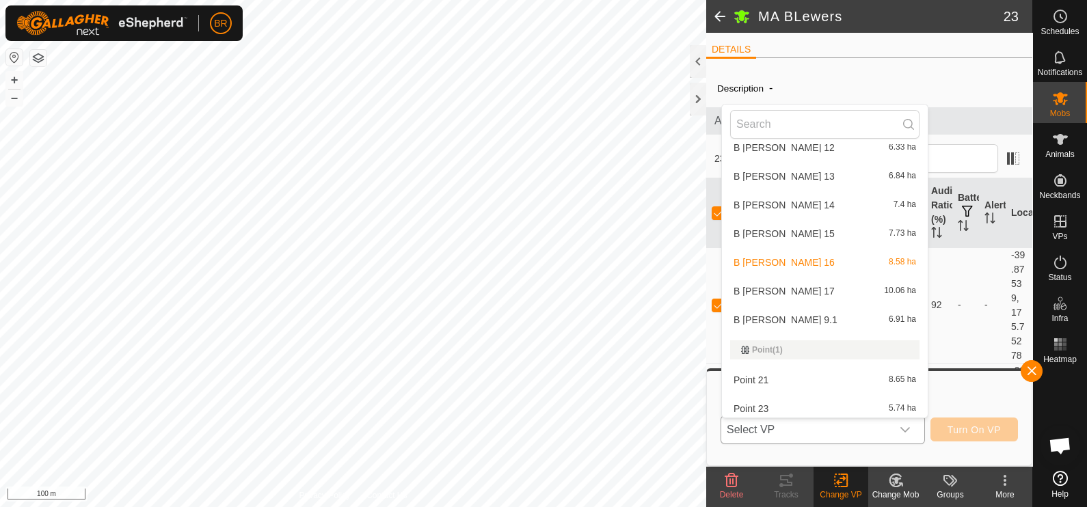
scroll to position [875, 0]
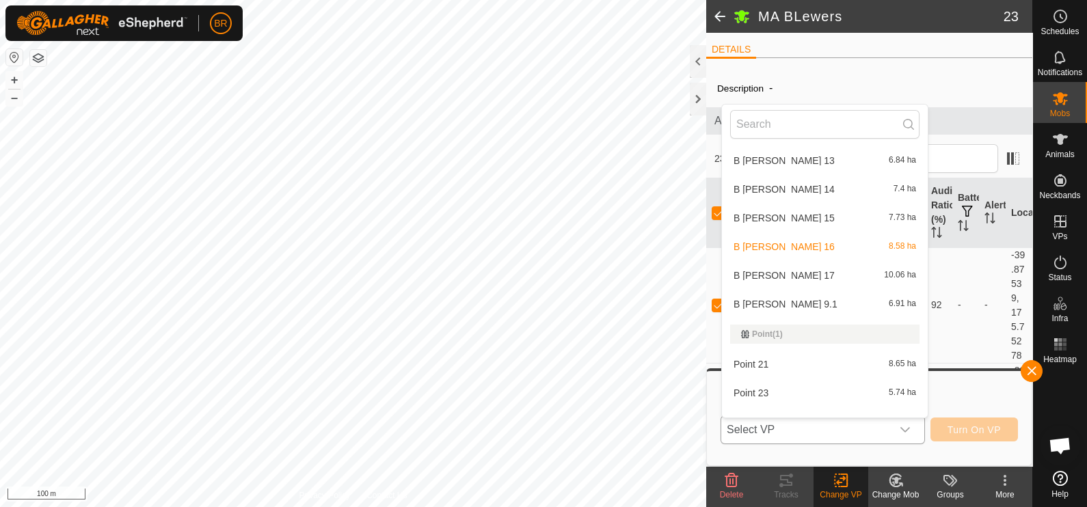
click at [828, 271] on li "B Lewers 17 10.06 ha" at bounding box center [825, 275] width 206 height 27
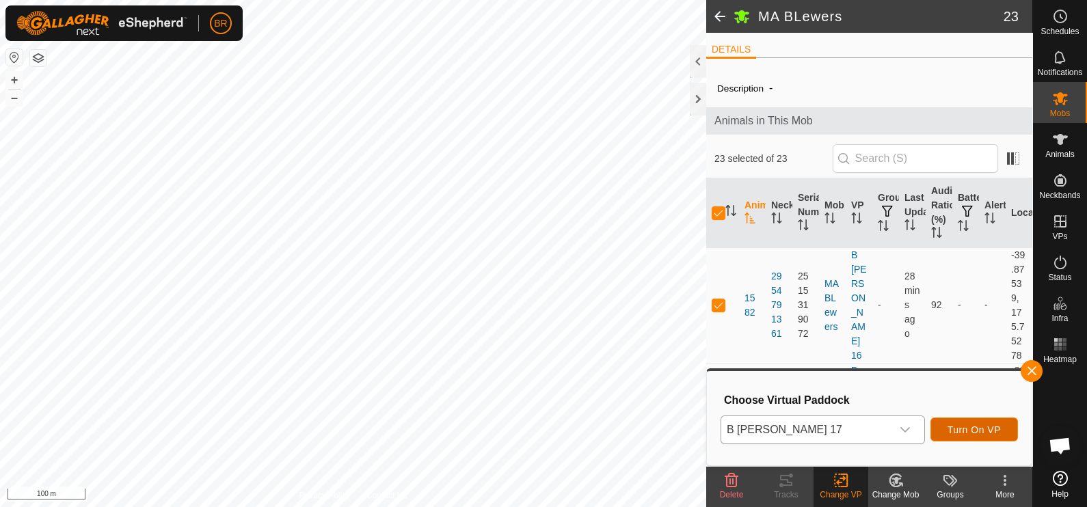
click at [992, 420] on button "Turn On VP" at bounding box center [975, 430] width 88 height 24
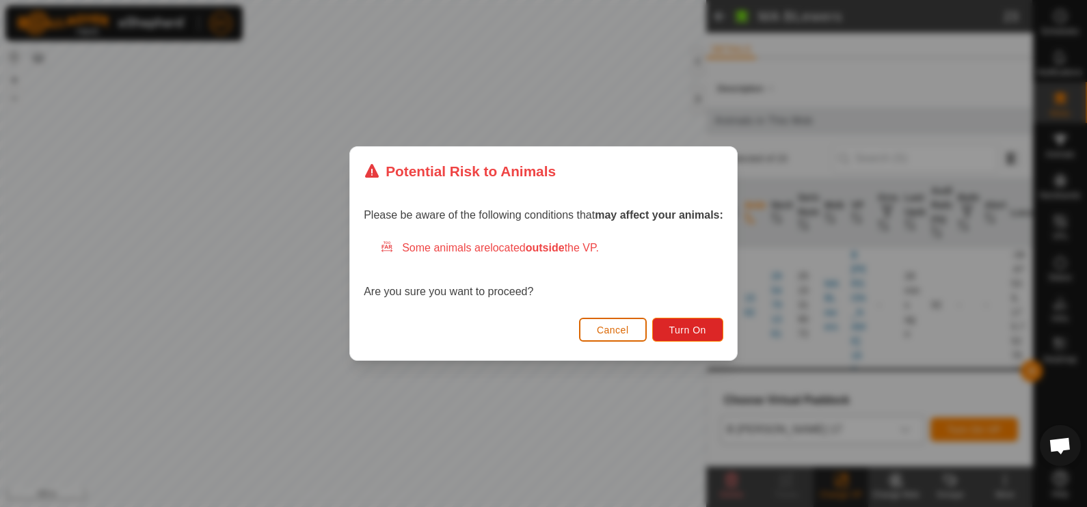
click at [615, 329] on span "Cancel" at bounding box center [613, 330] width 32 height 11
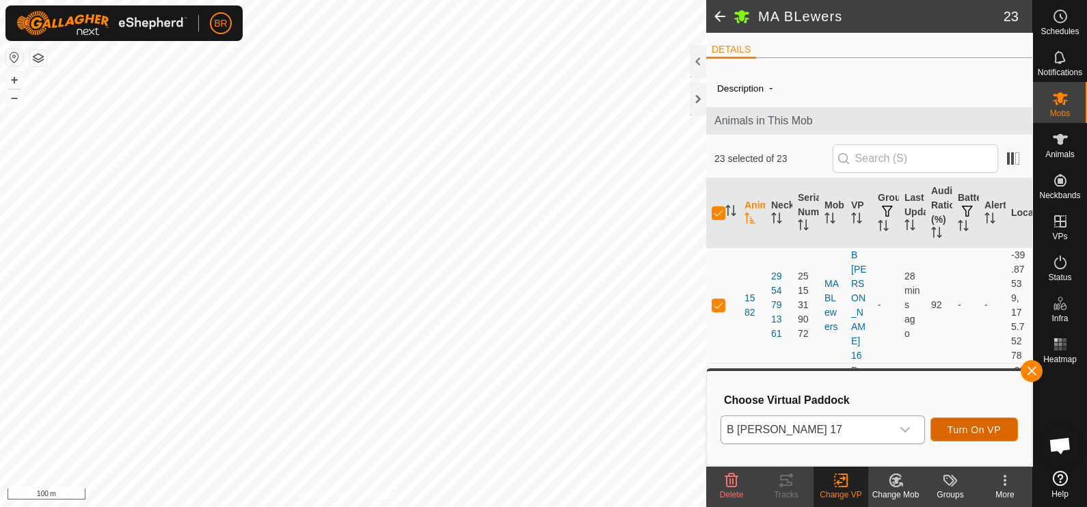
click at [960, 425] on span "Turn On VP" at bounding box center [974, 430] width 53 height 11
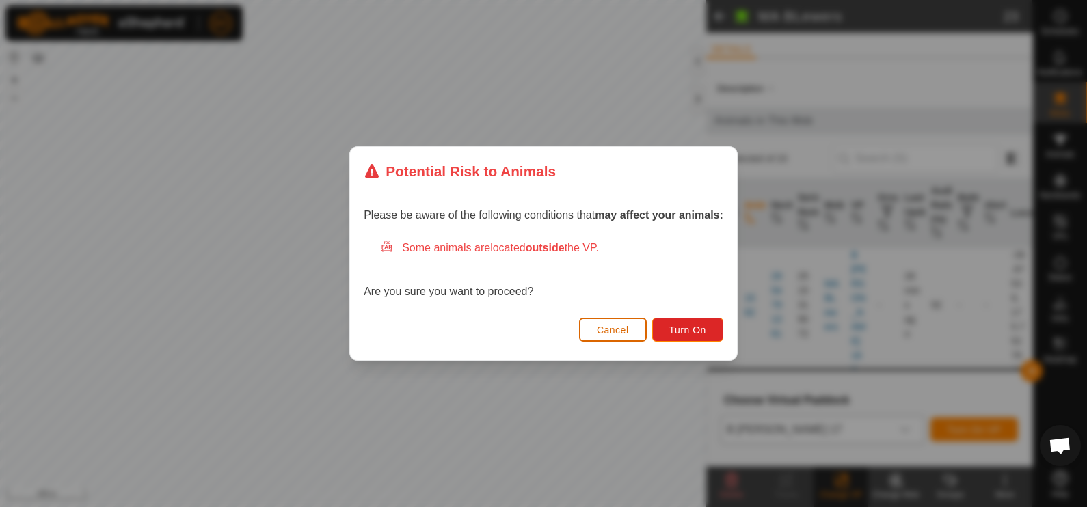
click at [626, 332] on span "Cancel" at bounding box center [613, 330] width 32 height 11
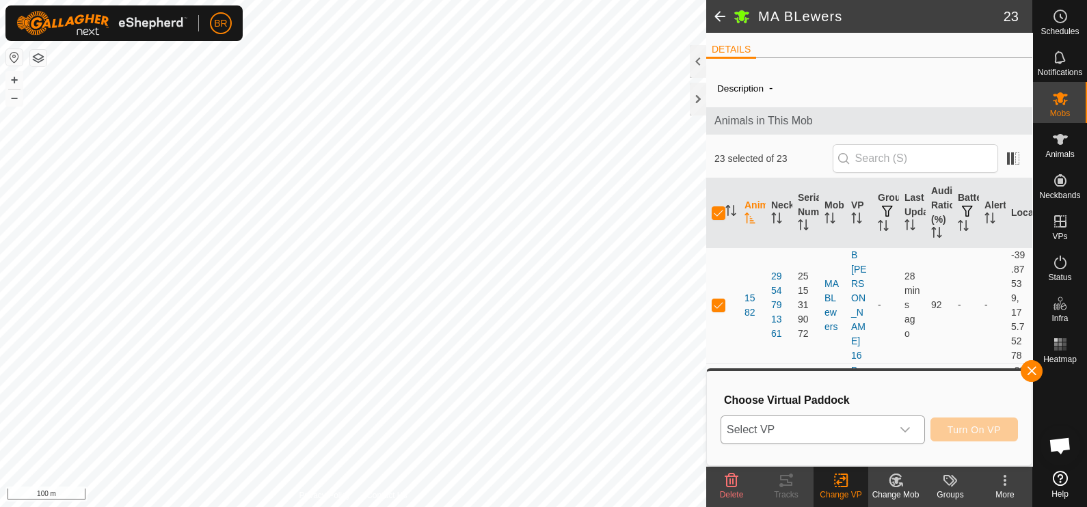
click at [719, 12] on span at bounding box center [719, 16] width 27 height 33
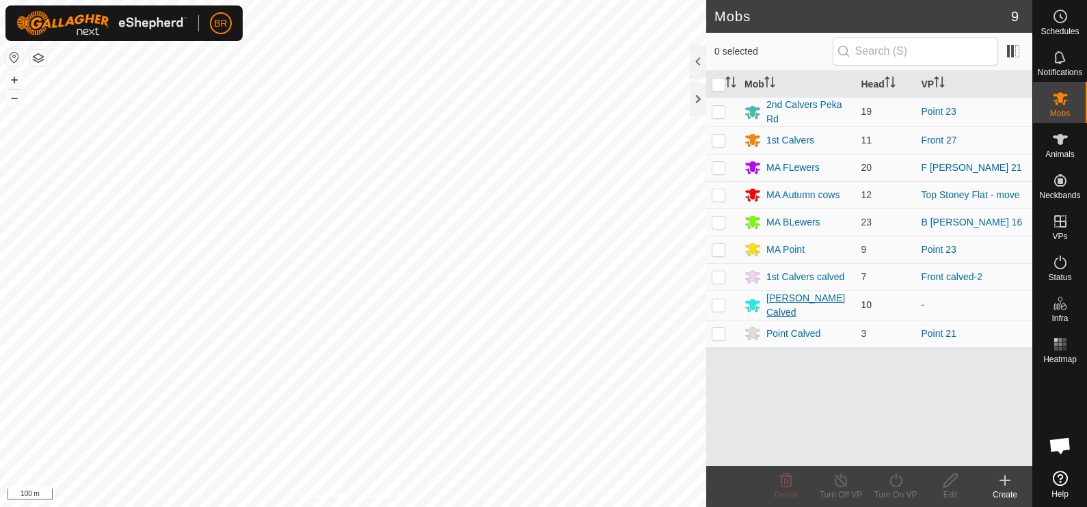
click at [783, 300] on div "[PERSON_NAME] Calved" at bounding box center [809, 305] width 84 height 29
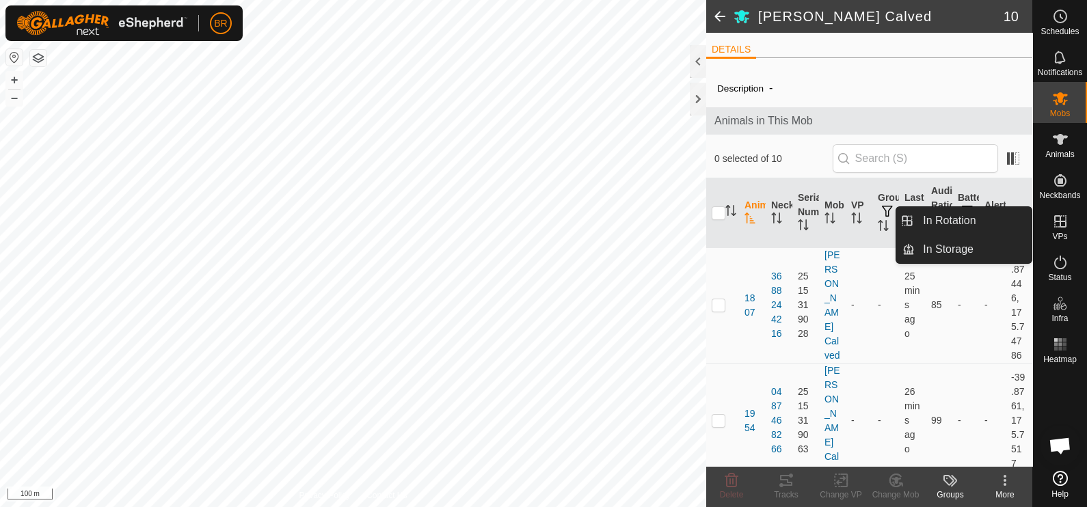
click at [1070, 228] on es-virtualpaddocks-svg-icon at bounding box center [1060, 222] width 25 height 22
click at [983, 222] on link "In Rotation" at bounding box center [973, 220] width 117 height 27
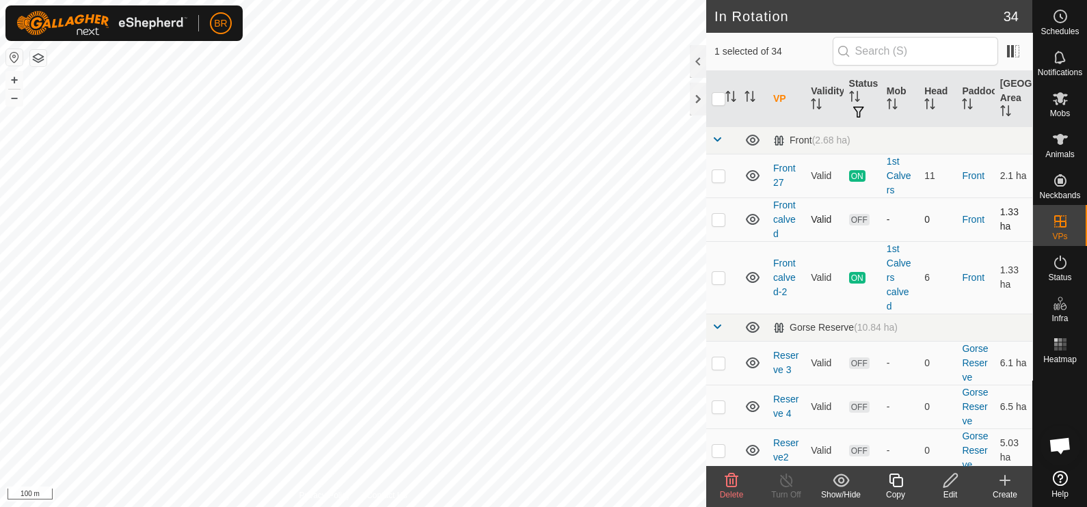
checkbox input "true"
checkbox input "false"
checkbox input "true"
click at [1074, 101] on div "Mobs" at bounding box center [1060, 102] width 54 height 41
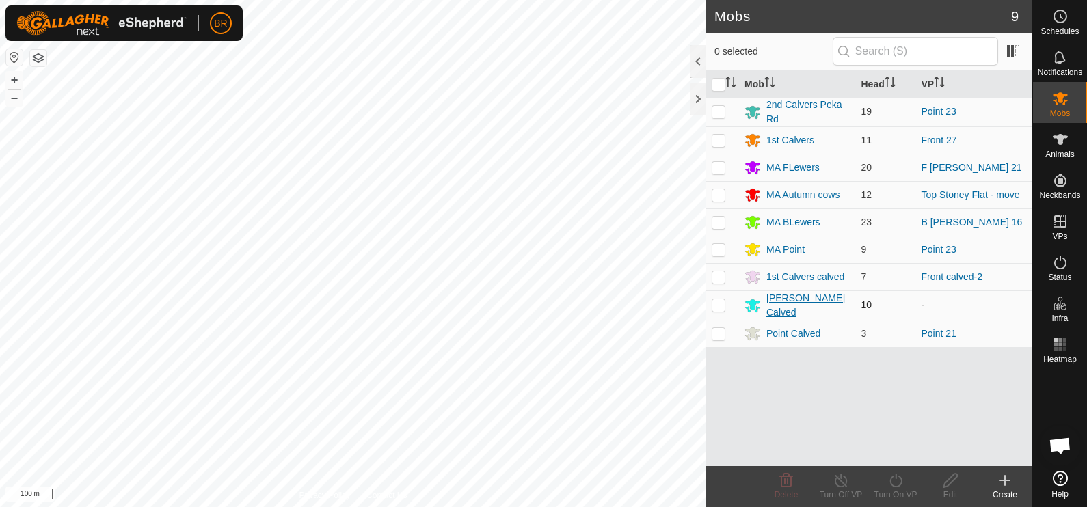
click at [776, 301] on div "[PERSON_NAME] Calved" at bounding box center [809, 305] width 84 height 29
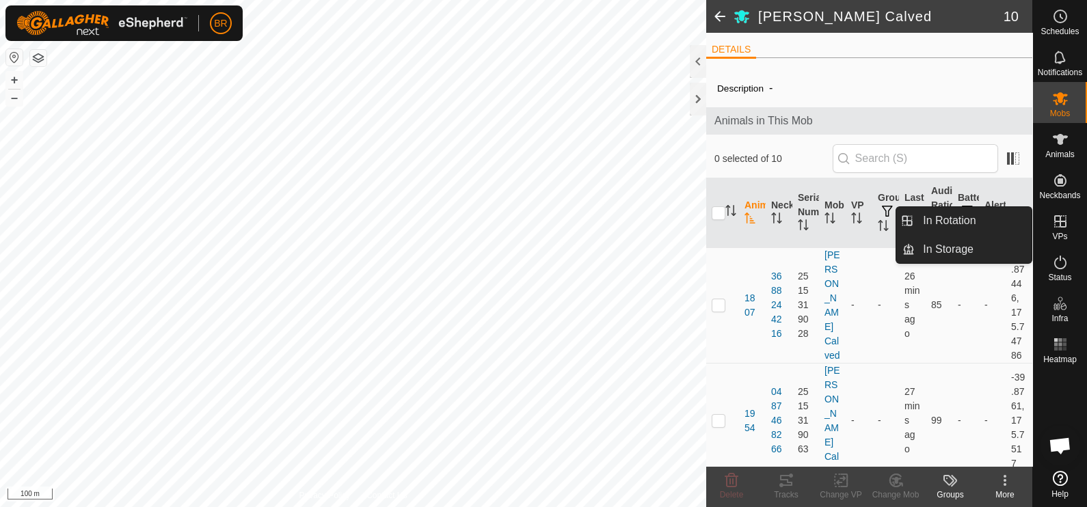
click at [1055, 222] on icon at bounding box center [1061, 221] width 12 height 12
click at [995, 214] on link "In Rotation" at bounding box center [973, 220] width 117 height 27
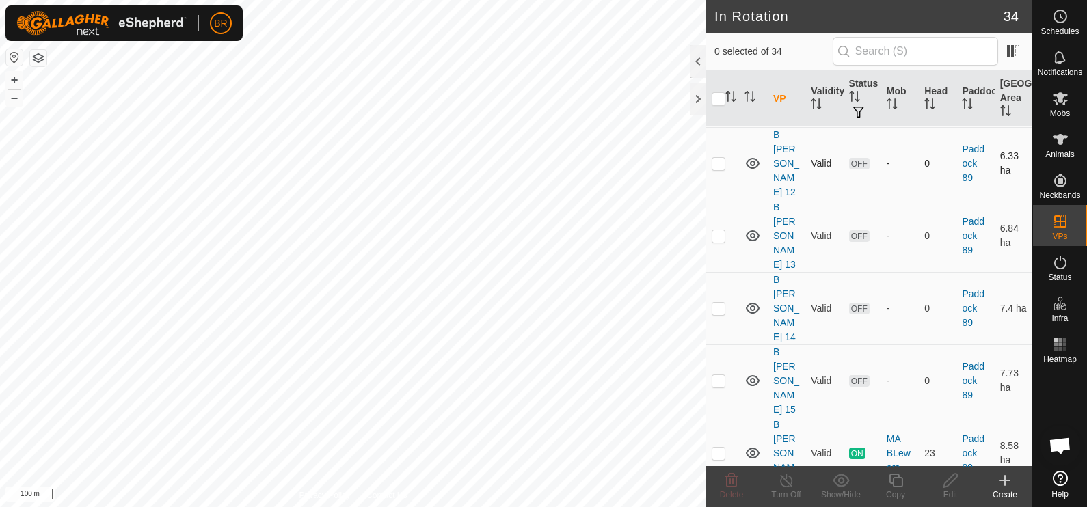
scroll to position [1563, 0]
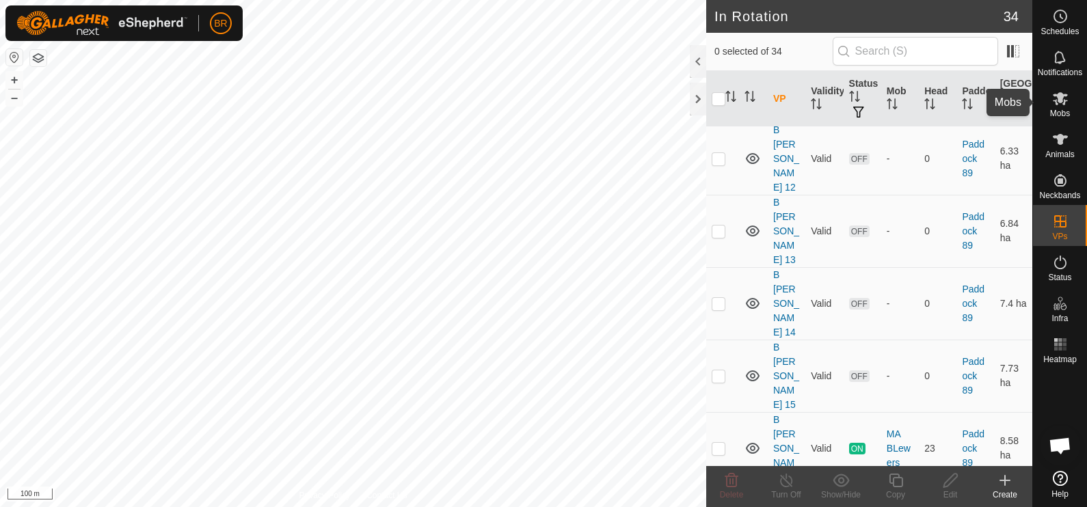
click at [1055, 97] on icon at bounding box center [1061, 98] width 16 height 16
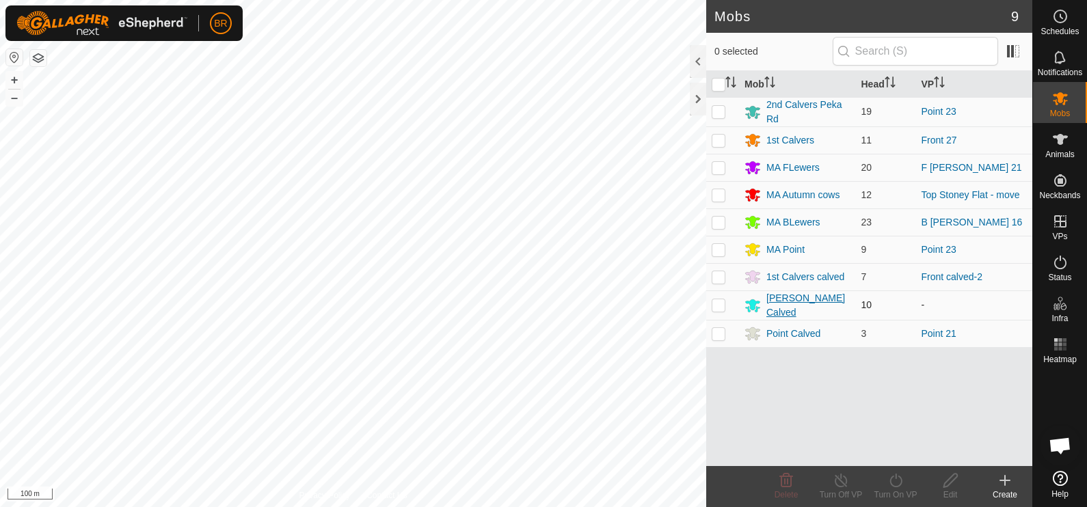
click at [806, 301] on div "[PERSON_NAME] Calved" at bounding box center [809, 305] width 84 height 29
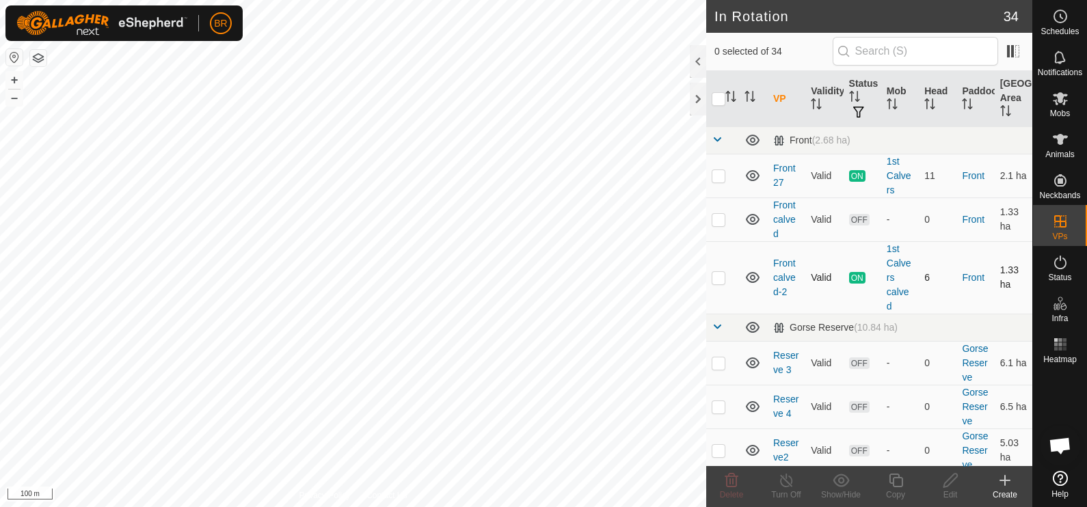
checkbox input "false"
checkbox input "true"
checkbox input "false"
checkbox input "true"
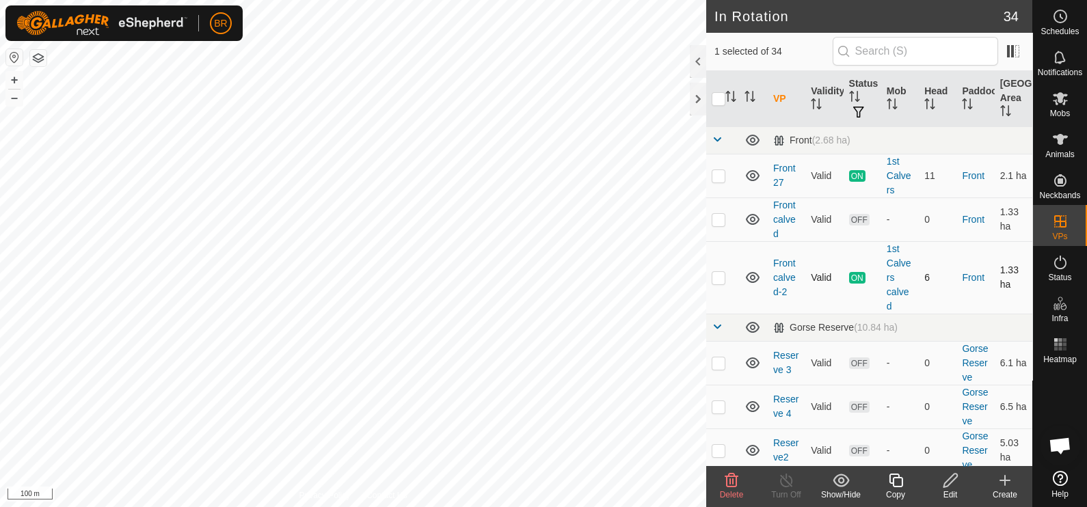
checkbox input "false"
checkbox input "true"
checkbox input "false"
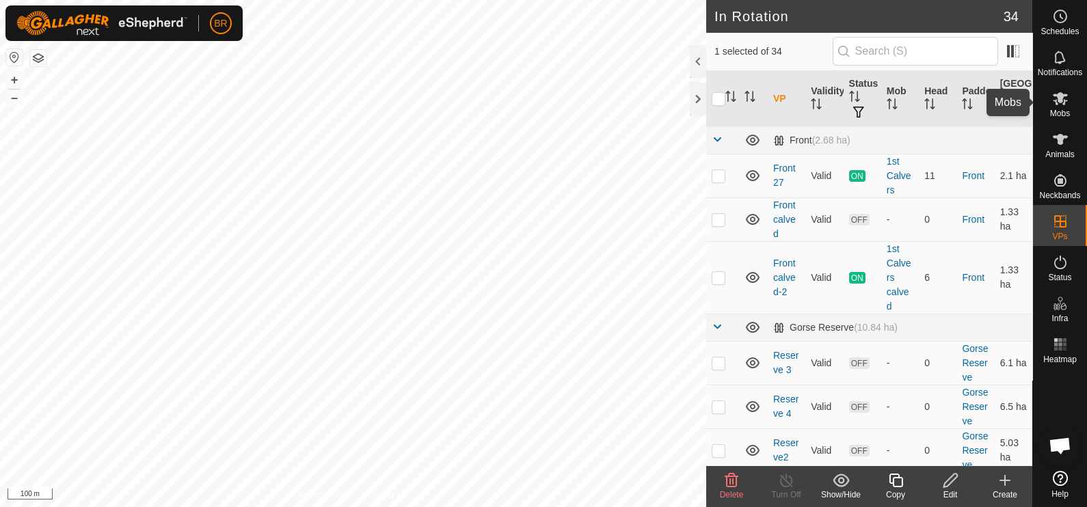
click at [1057, 98] on icon at bounding box center [1060, 98] width 15 height 13
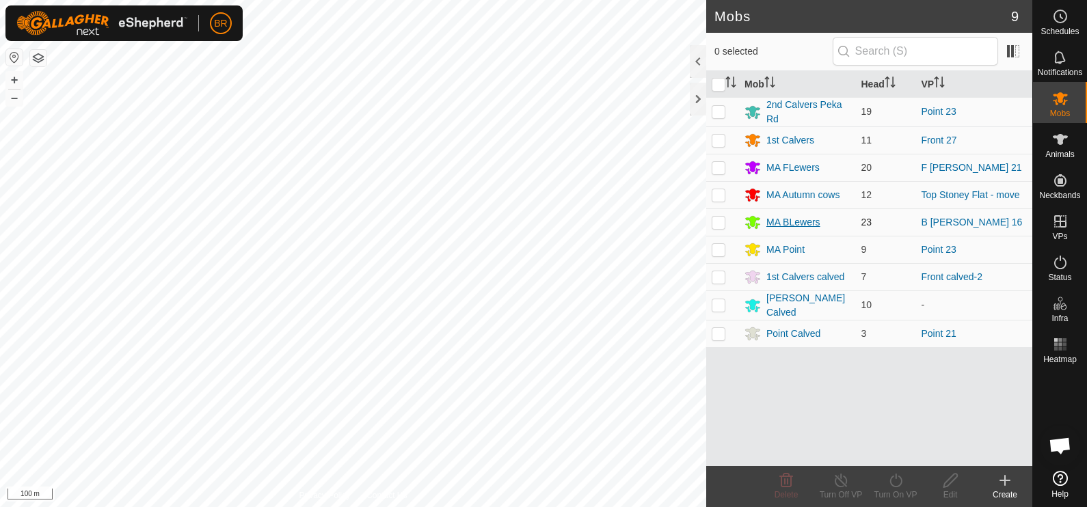
click at [809, 217] on div "MA BLewers" at bounding box center [794, 222] width 54 height 14
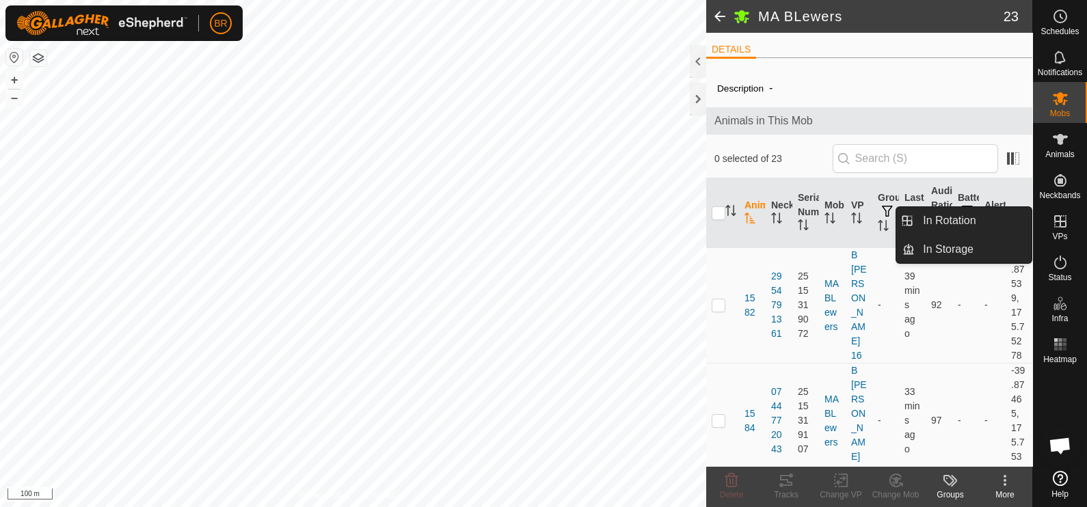
click at [1063, 220] on icon at bounding box center [1061, 221] width 16 height 16
click at [1001, 215] on link "In Rotation" at bounding box center [973, 220] width 117 height 27
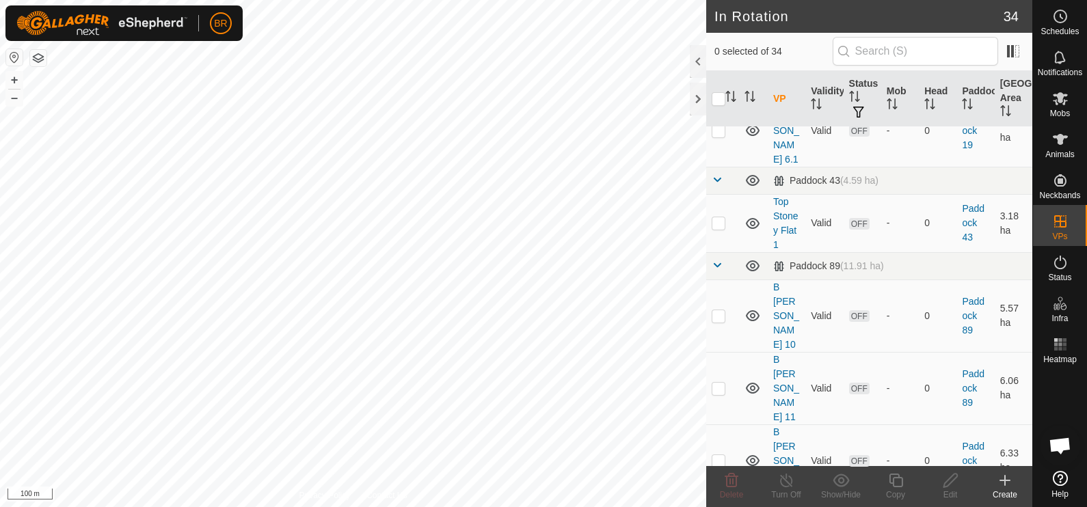
scroll to position [1367, 0]
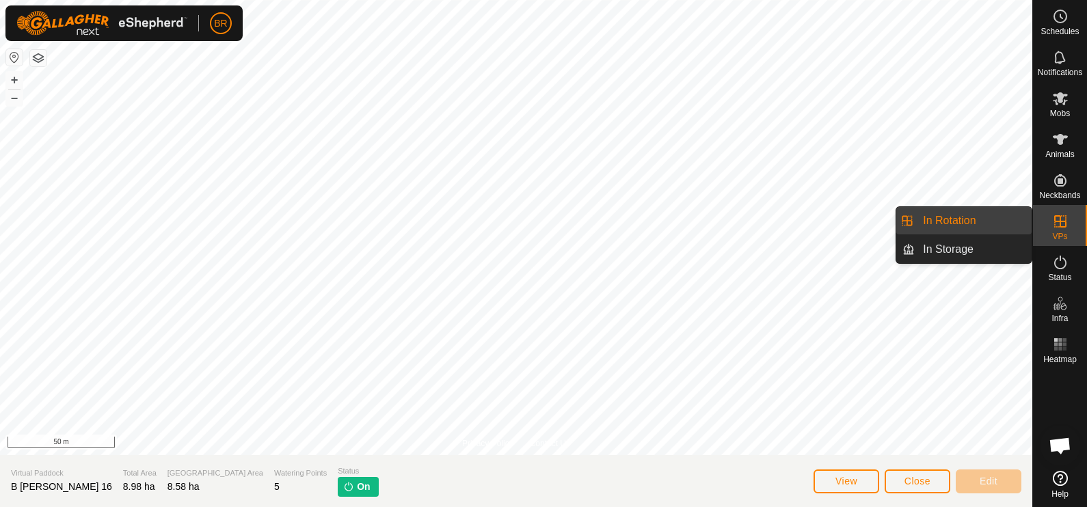
click at [1067, 228] on icon at bounding box center [1061, 221] width 16 height 16
click at [998, 224] on link "In Rotation" at bounding box center [973, 220] width 117 height 27
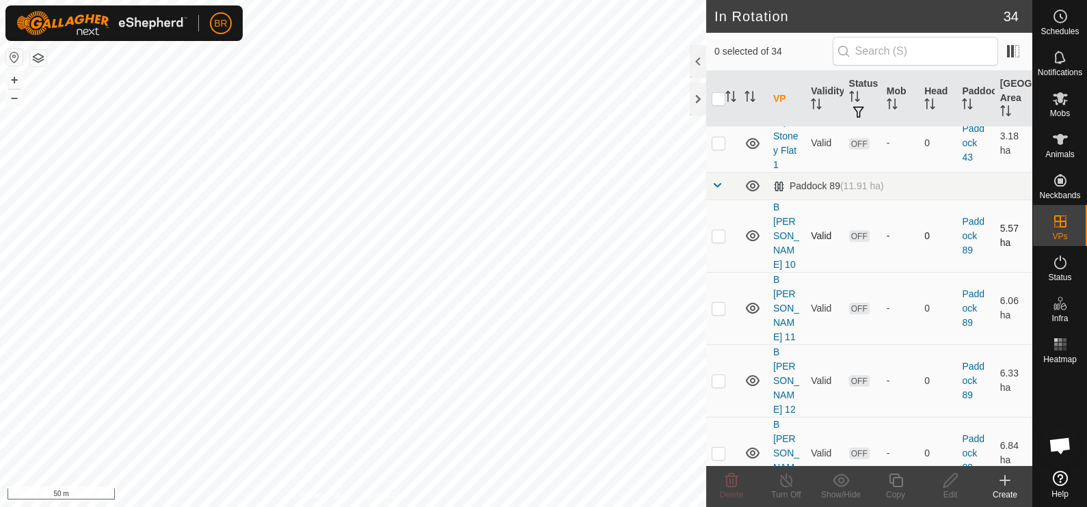
scroll to position [1367, 0]
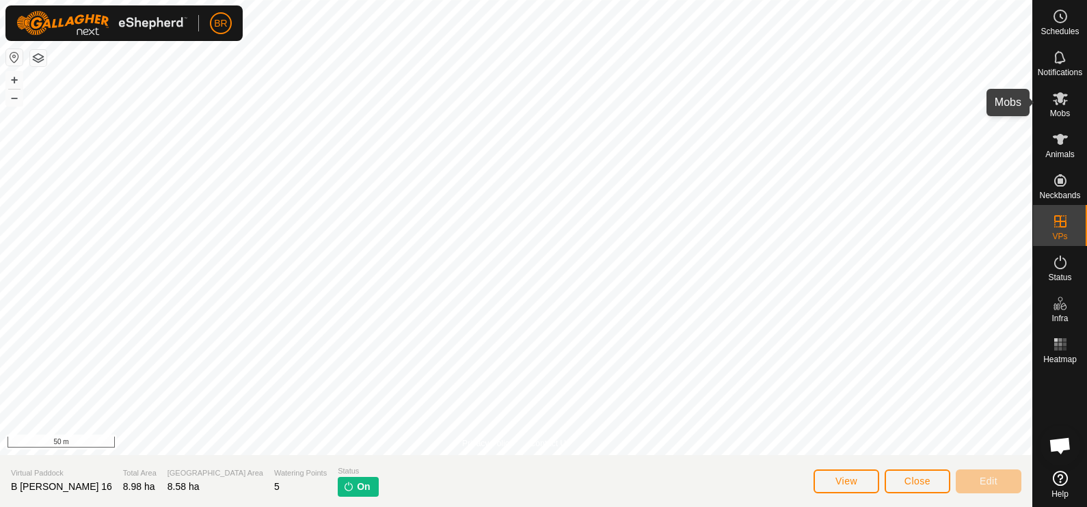
click at [1061, 103] on icon at bounding box center [1061, 98] width 16 height 16
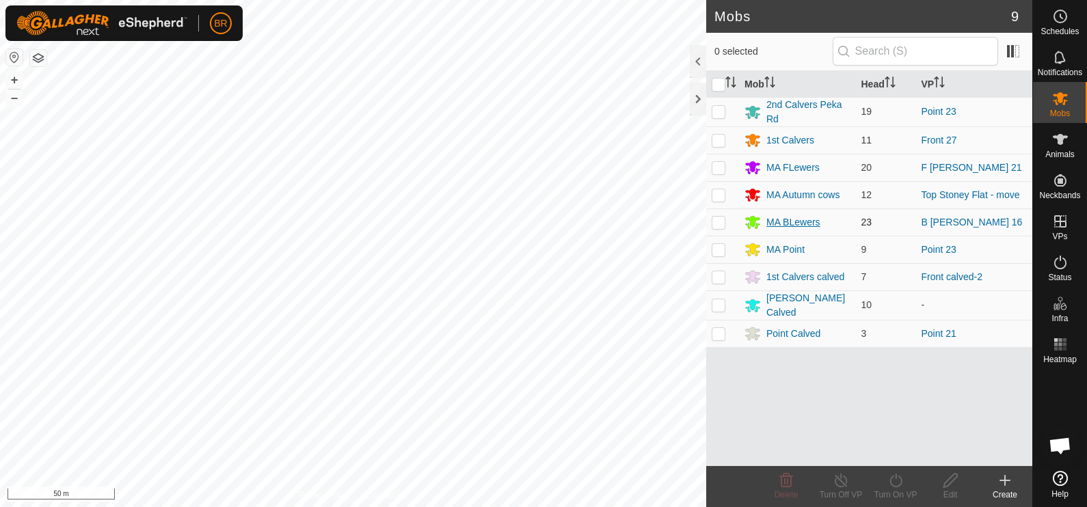
click at [795, 217] on div "MA BLewers" at bounding box center [794, 222] width 54 height 14
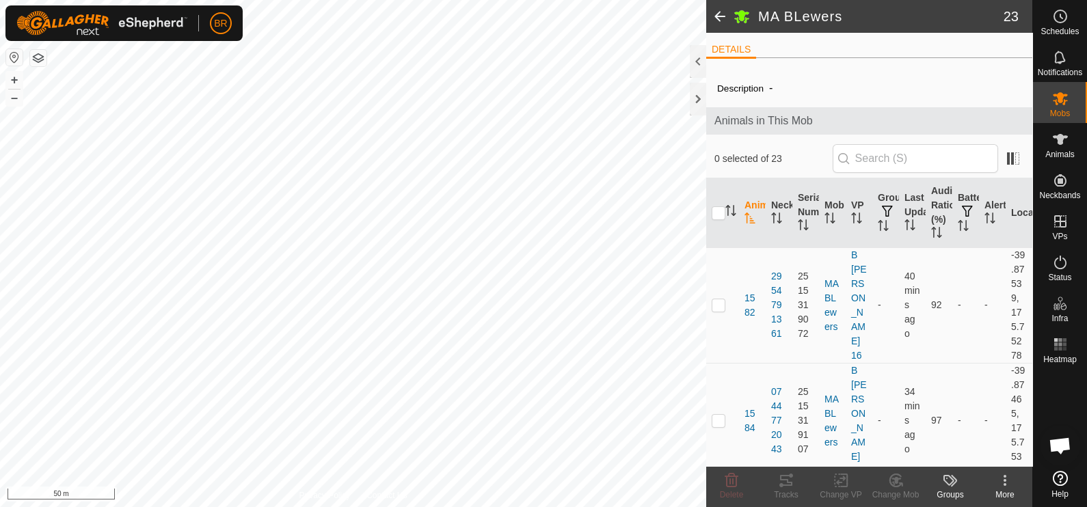
click at [945, 479] on icon at bounding box center [950, 481] width 16 height 16
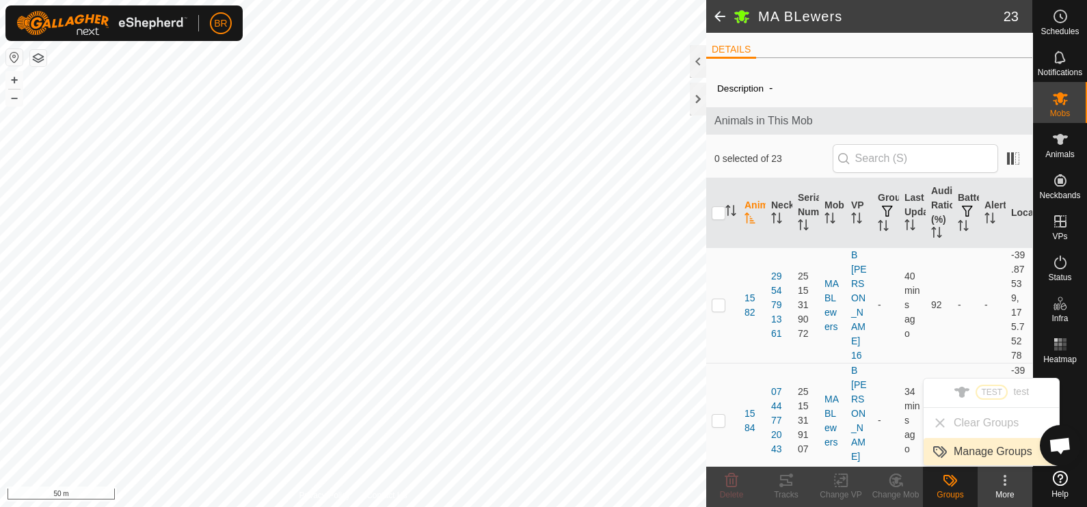
click at [971, 450] on link "Manage Groups" at bounding box center [991, 451] width 135 height 27
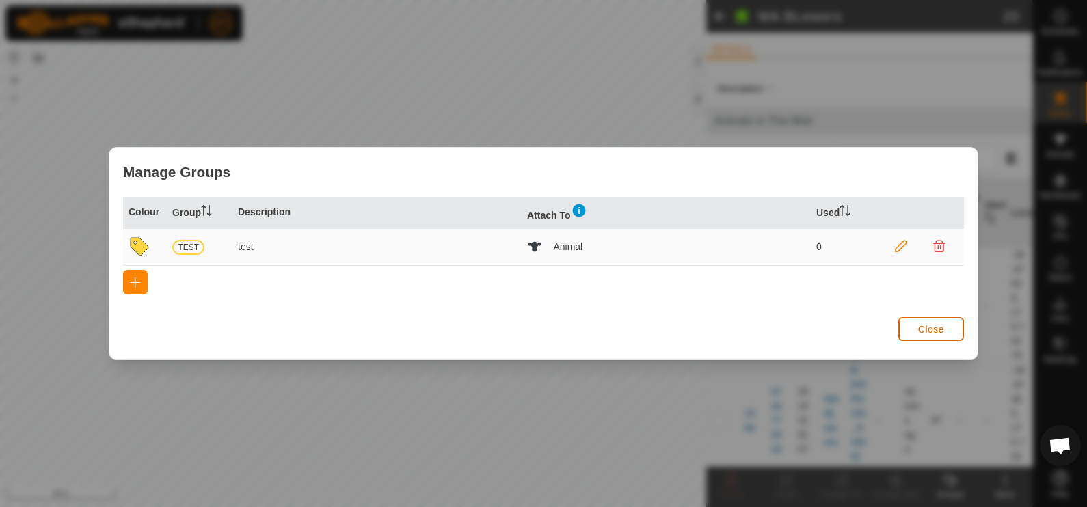
click at [912, 328] on button "Close" at bounding box center [932, 329] width 66 height 24
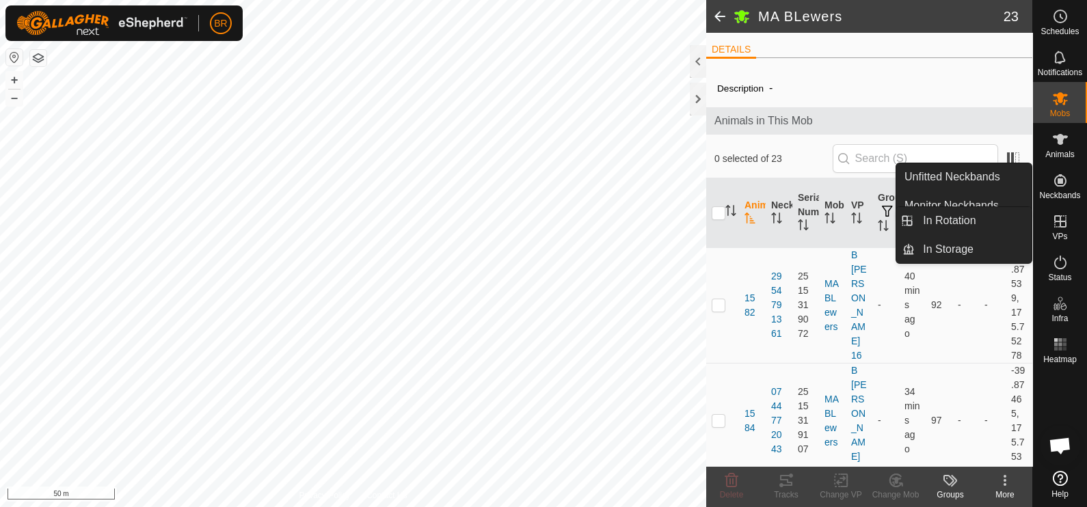
click at [1055, 217] on icon at bounding box center [1061, 221] width 16 height 16
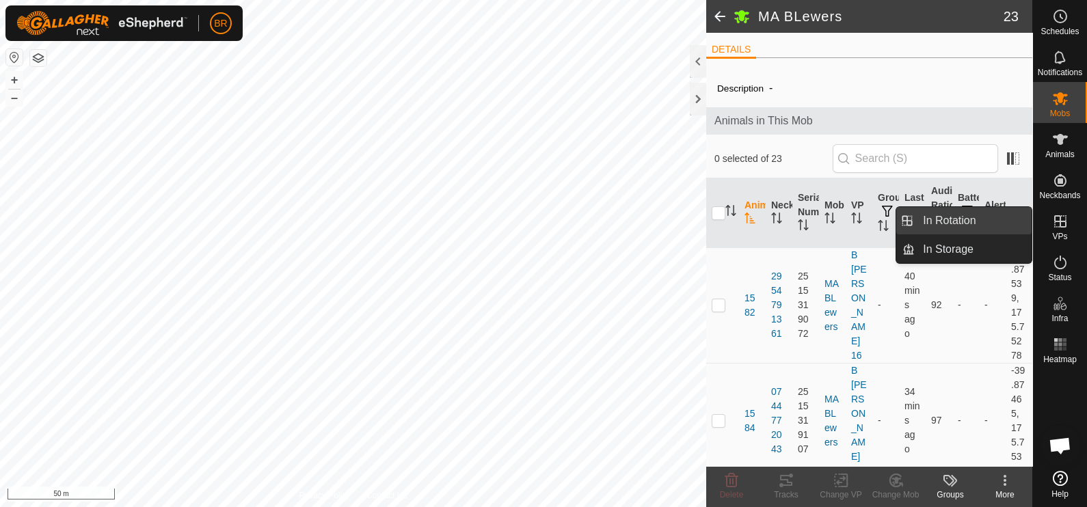
click at [994, 222] on link "In Rotation" at bounding box center [973, 220] width 117 height 27
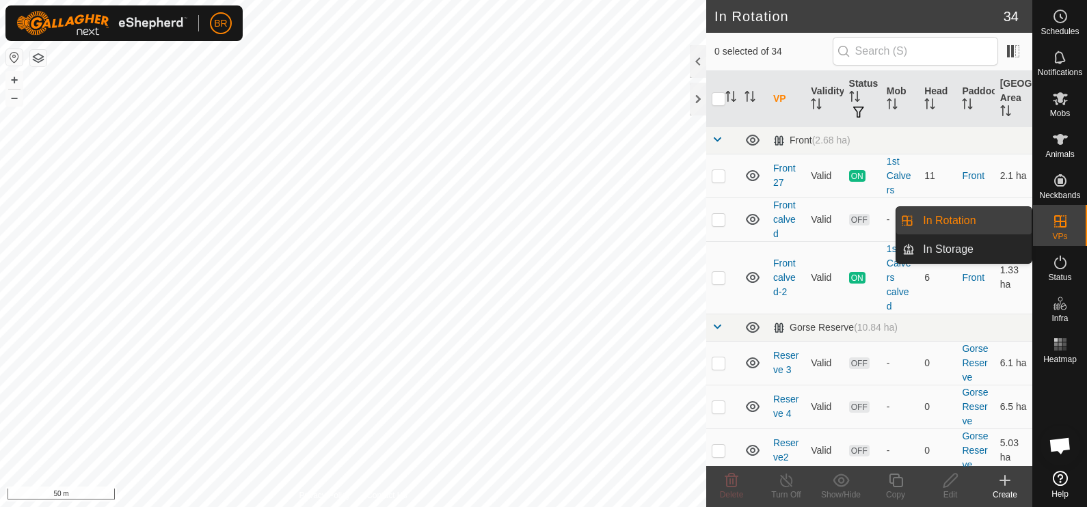
click at [951, 212] on link "In Rotation" at bounding box center [973, 220] width 117 height 27
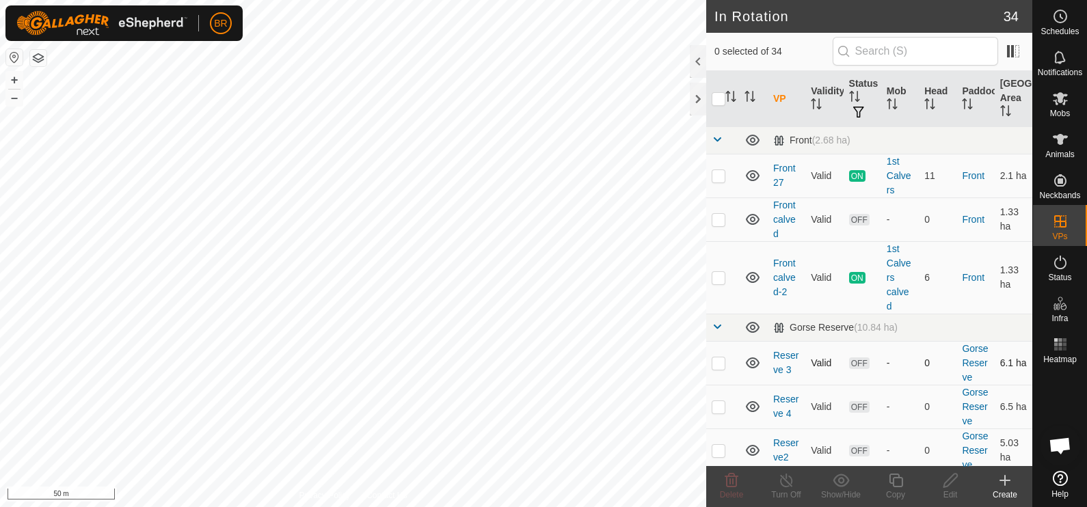
checkbox input "true"
checkbox input "false"
checkbox input "true"
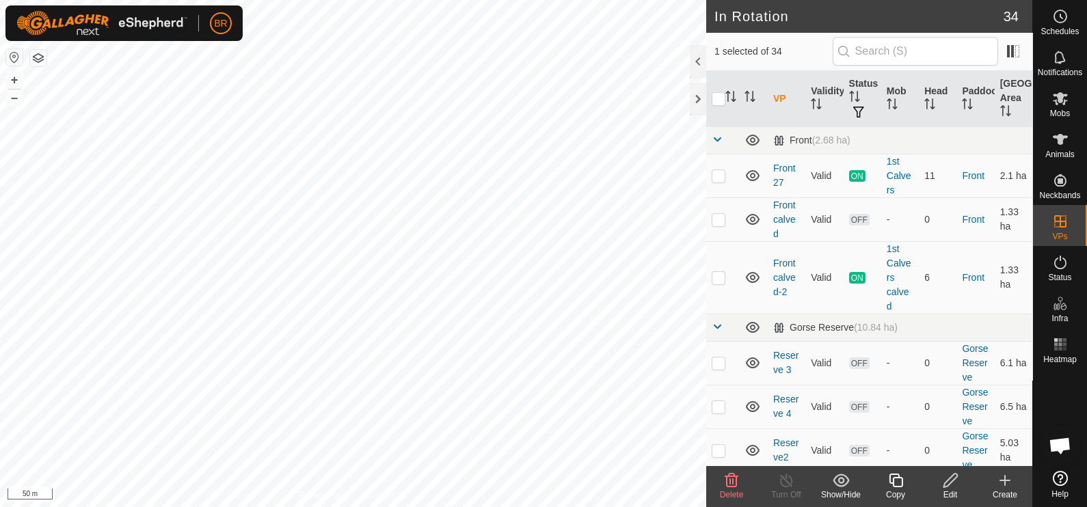
checkbox input "true"
checkbox input "false"
checkbox input "true"
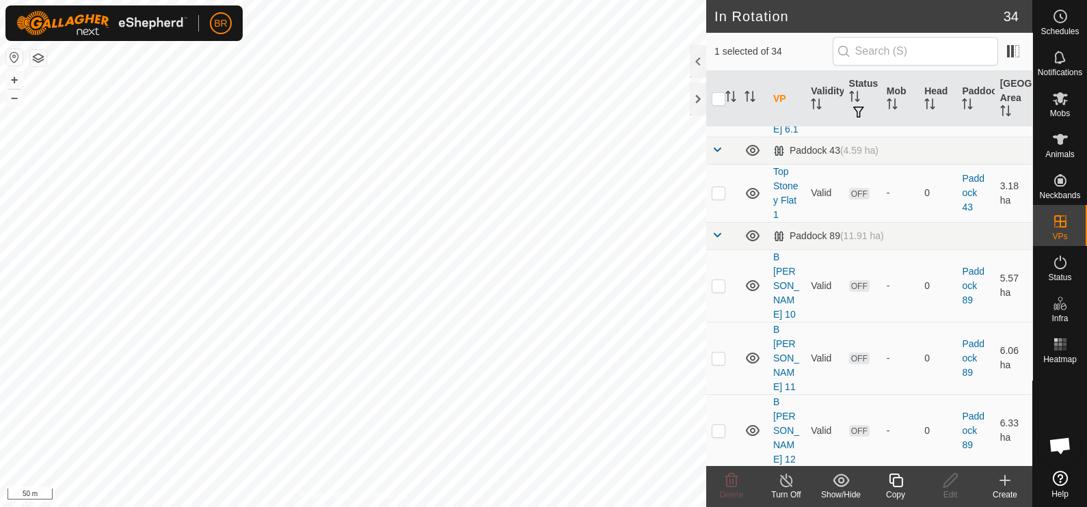
scroll to position [1367, 0]
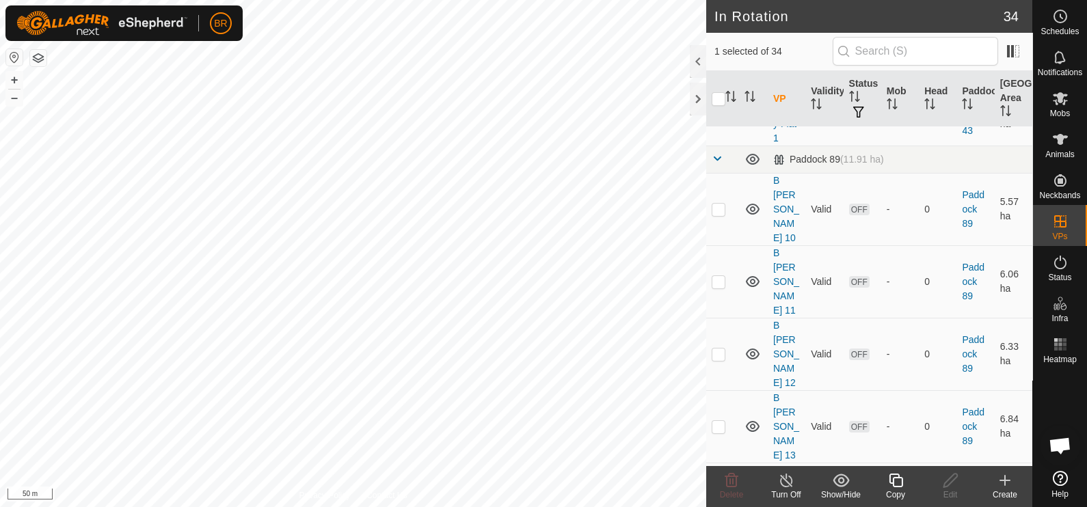
checkbox input "false"
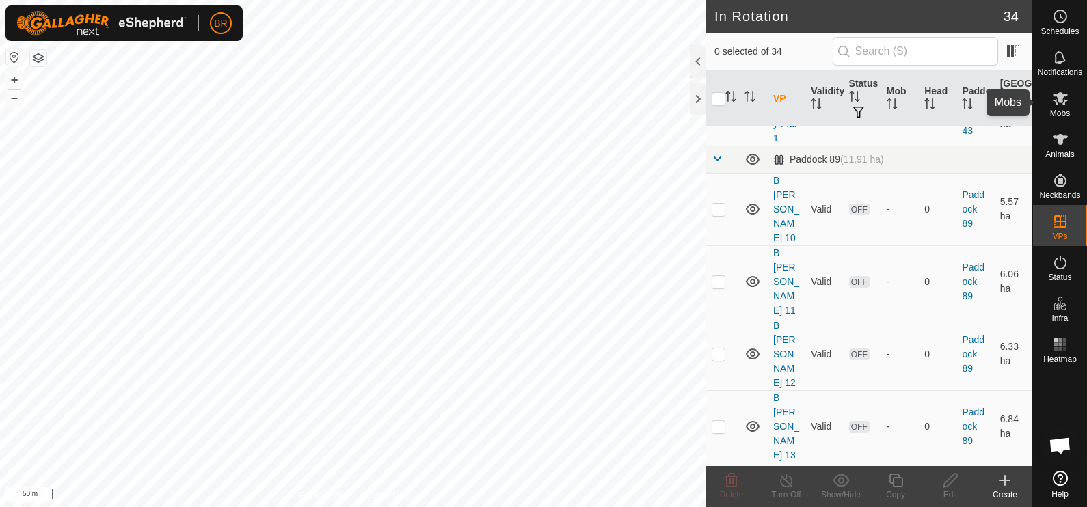
click at [1063, 116] on span "Mobs" at bounding box center [1060, 113] width 20 height 8
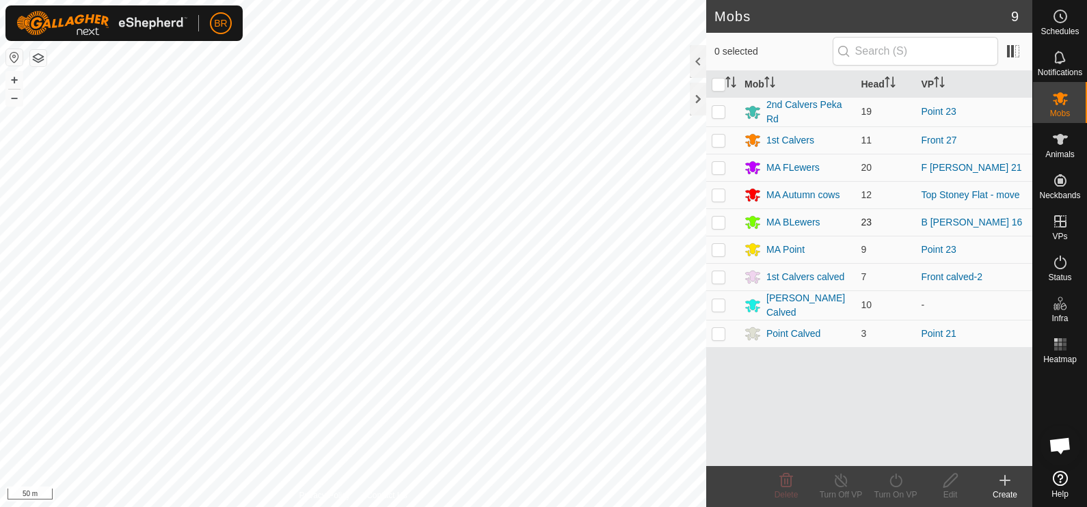
click at [713, 217] on p-checkbox at bounding box center [719, 222] width 14 height 11
checkbox input "true"
click at [895, 477] on icon at bounding box center [896, 481] width 17 height 16
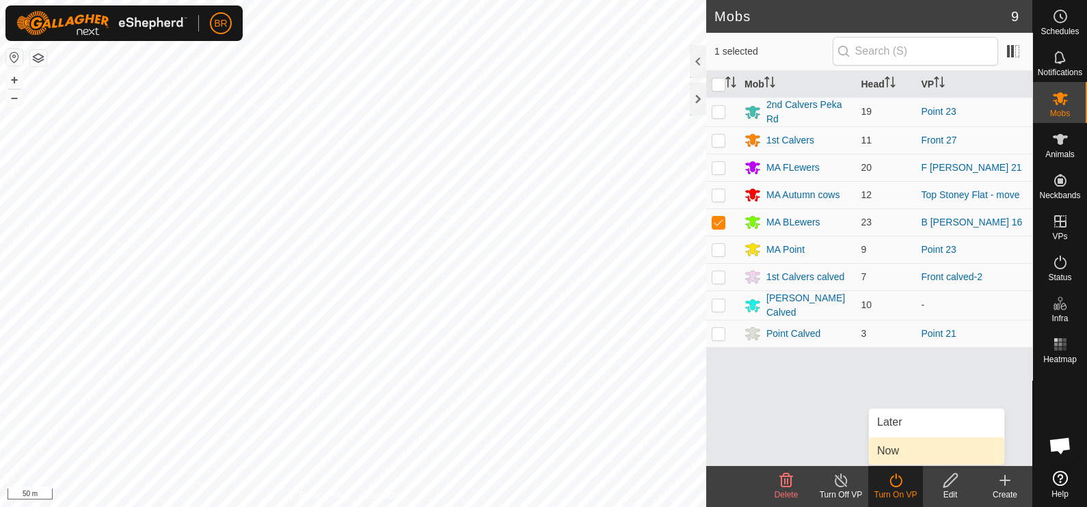
click at [893, 447] on link "Now" at bounding box center [936, 451] width 135 height 27
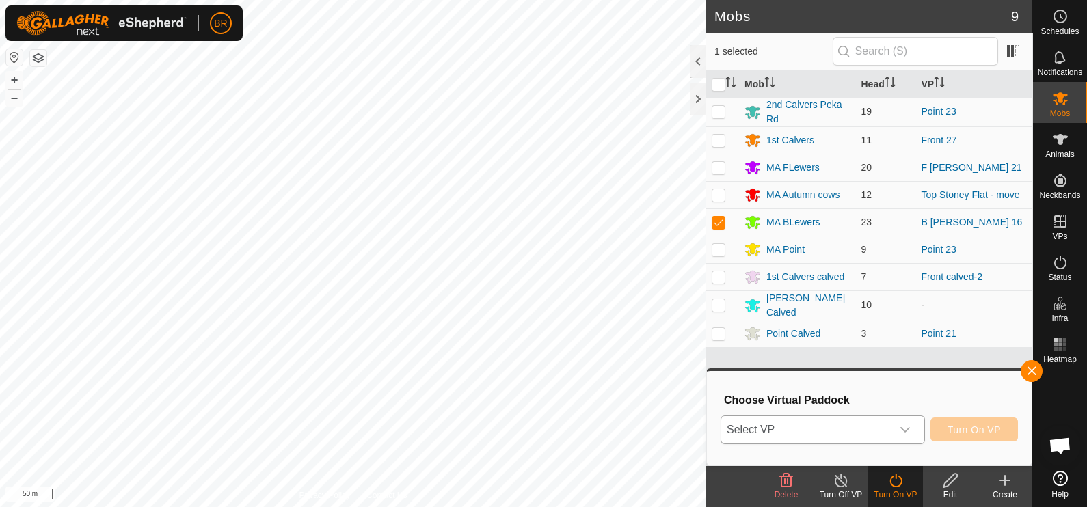
click at [910, 425] on icon "dropdown trigger" at bounding box center [905, 430] width 11 height 11
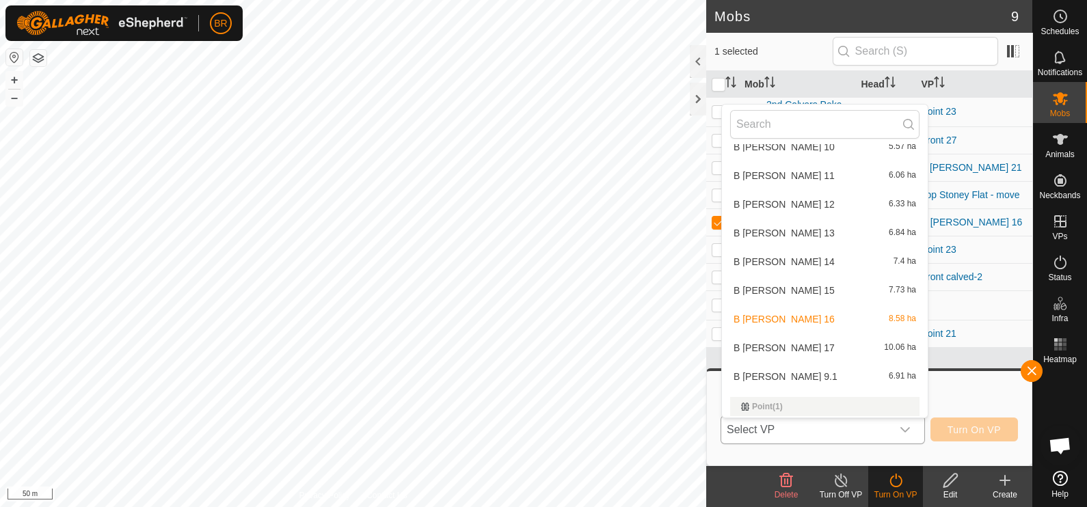
scroll to position [793, 0]
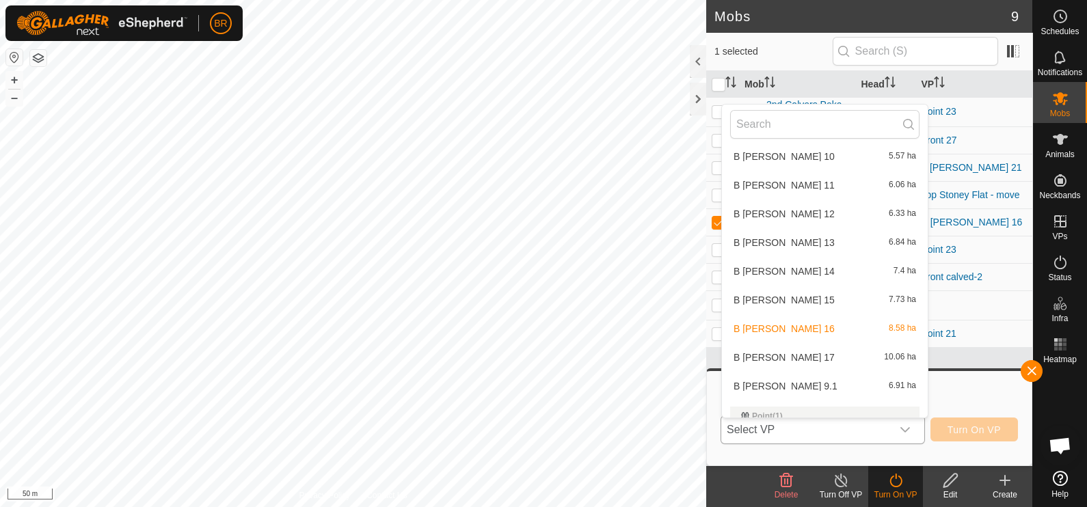
click at [772, 350] on li "B Lewers 17 10.06 ha" at bounding box center [825, 357] width 206 height 27
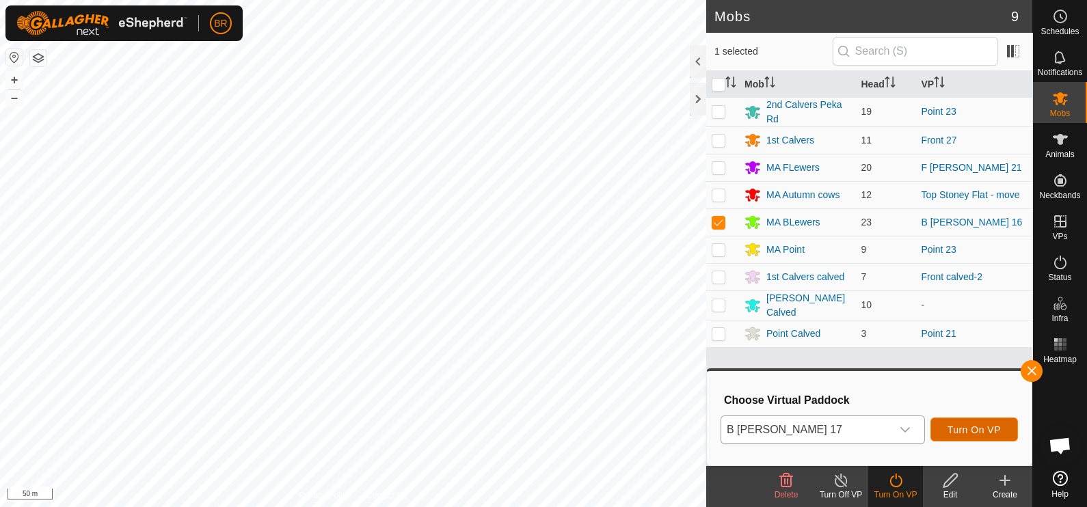
click at [981, 422] on button "Turn On VP" at bounding box center [975, 430] width 88 height 24
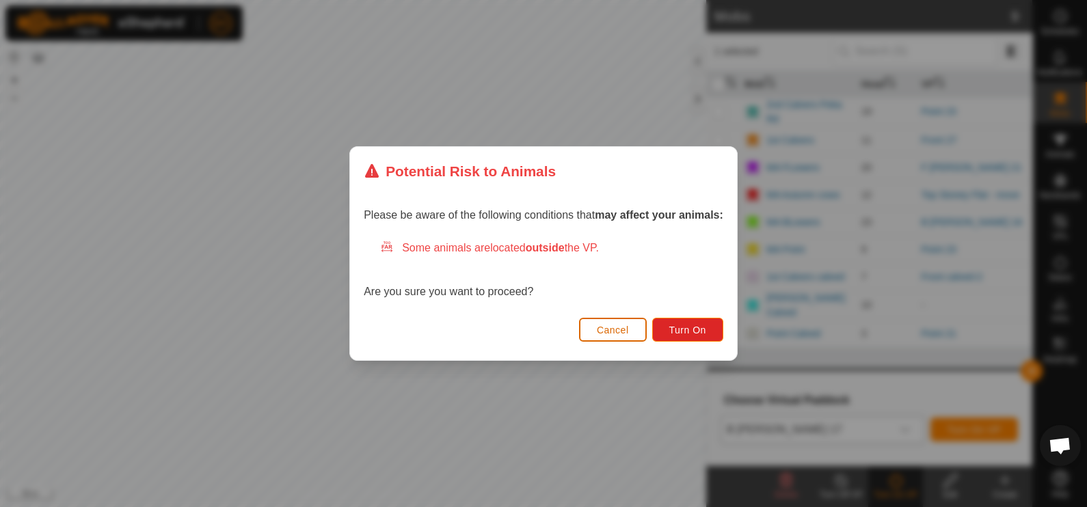
click at [616, 328] on span "Cancel" at bounding box center [613, 330] width 32 height 11
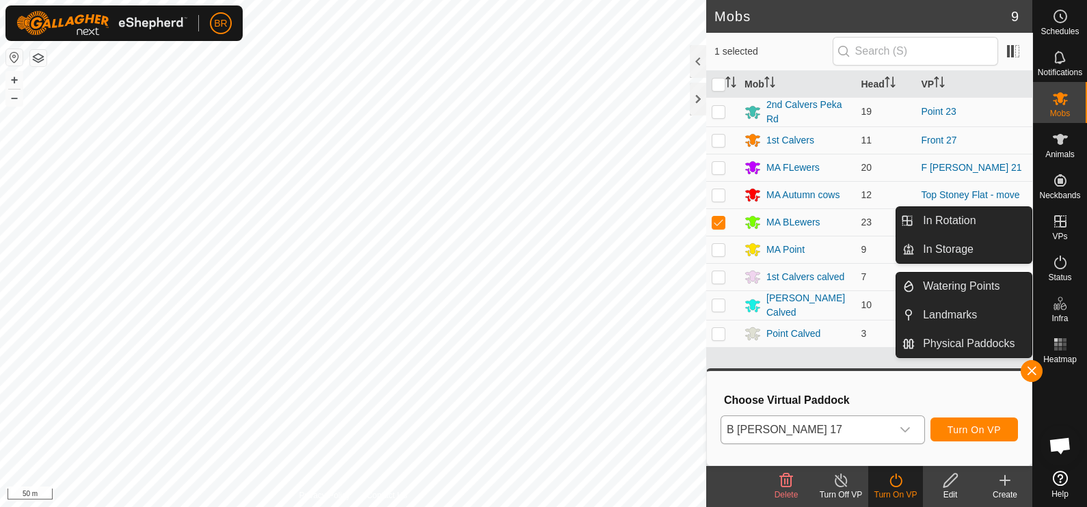
click at [1056, 226] on icon at bounding box center [1061, 221] width 16 height 16
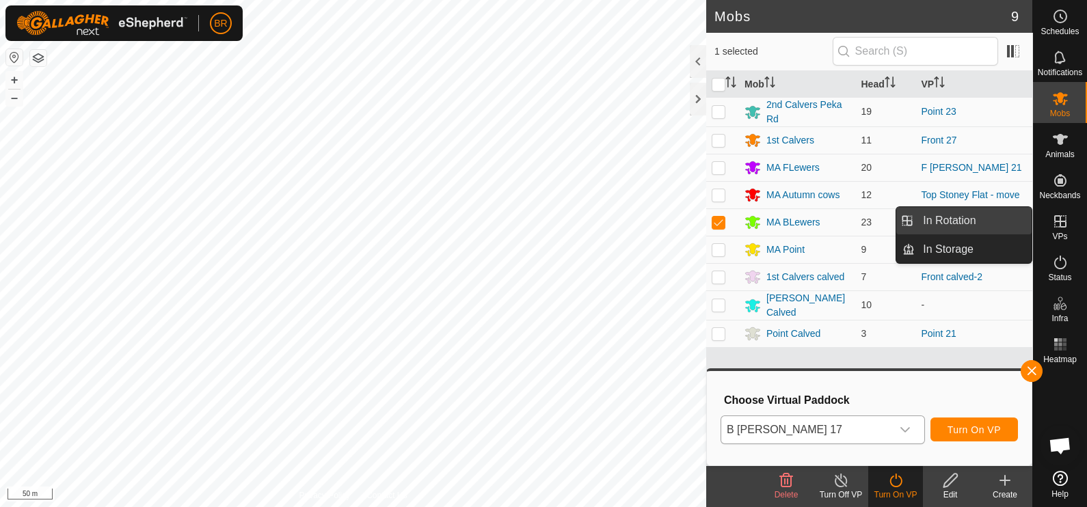
click at [990, 213] on link "In Rotation" at bounding box center [973, 220] width 117 height 27
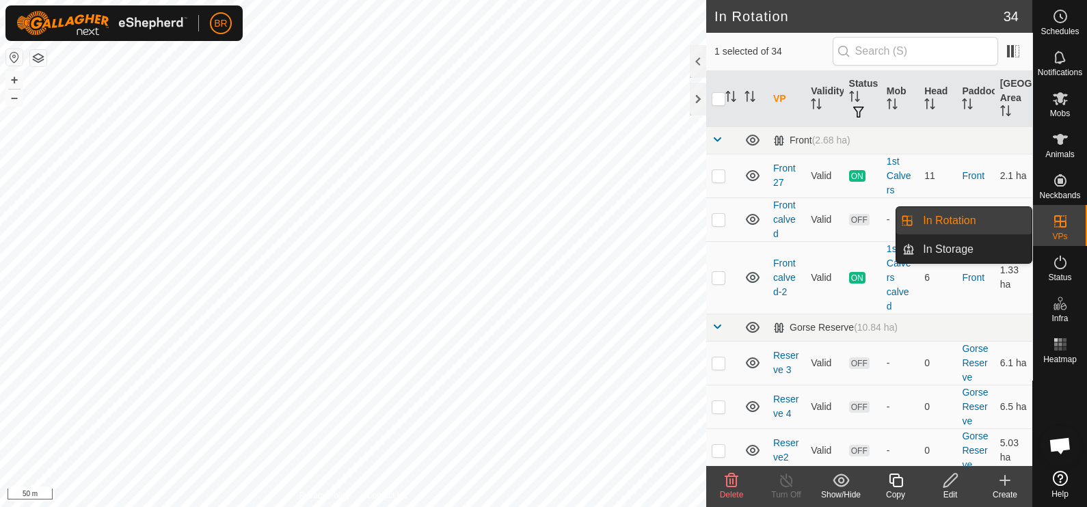
click at [940, 212] on link "In Rotation" at bounding box center [973, 220] width 117 height 27
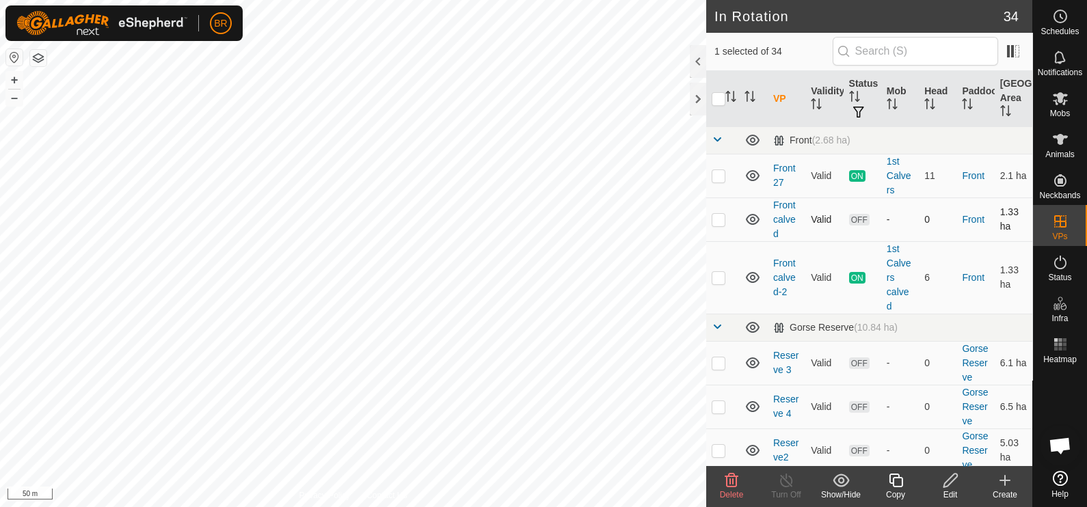
checkbox input "true"
checkbox input "false"
checkbox input "true"
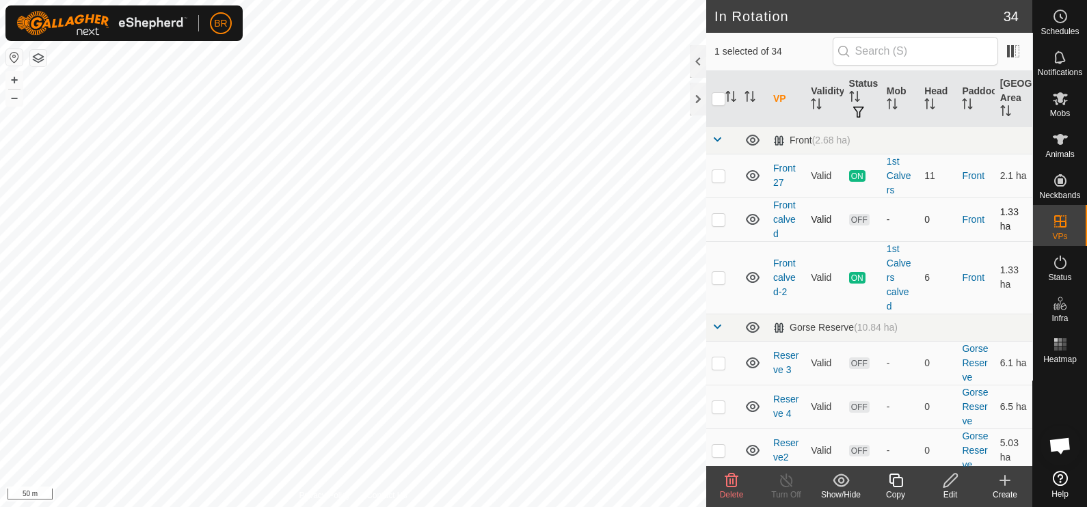
checkbox input "true"
checkbox input "false"
checkbox input "true"
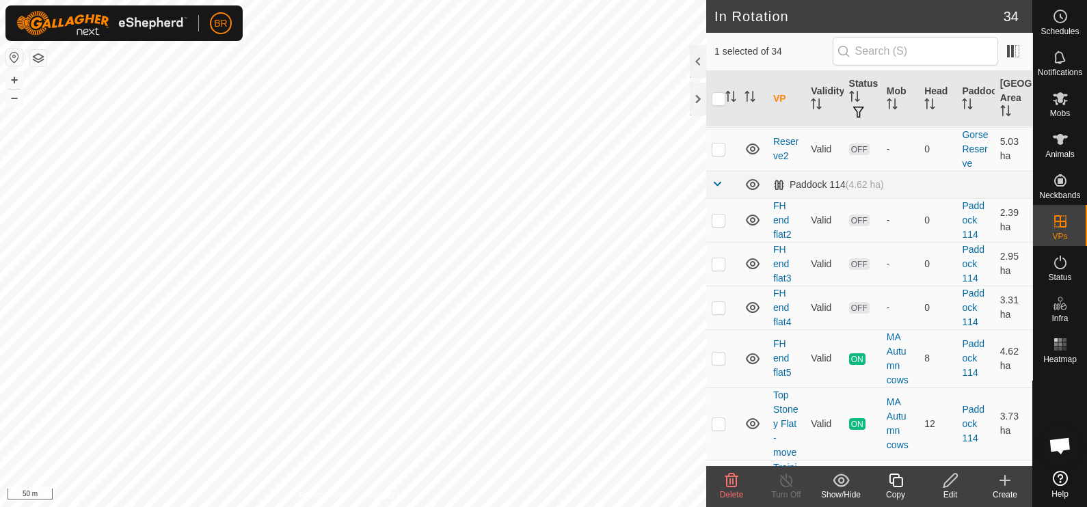
scroll to position [341, 0]
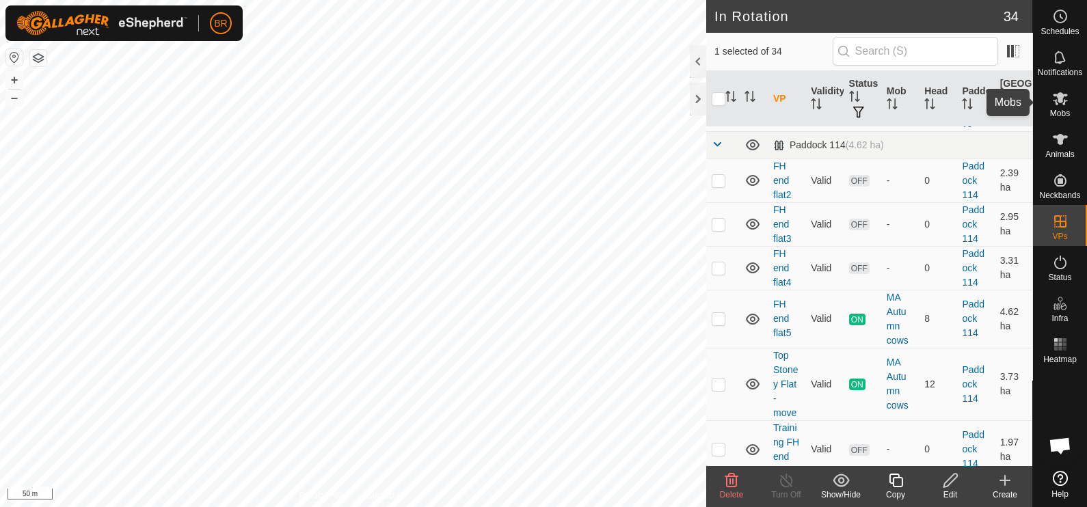
click at [1066, 105] on icon at bounding box center [1061, 98] width 16 height 16
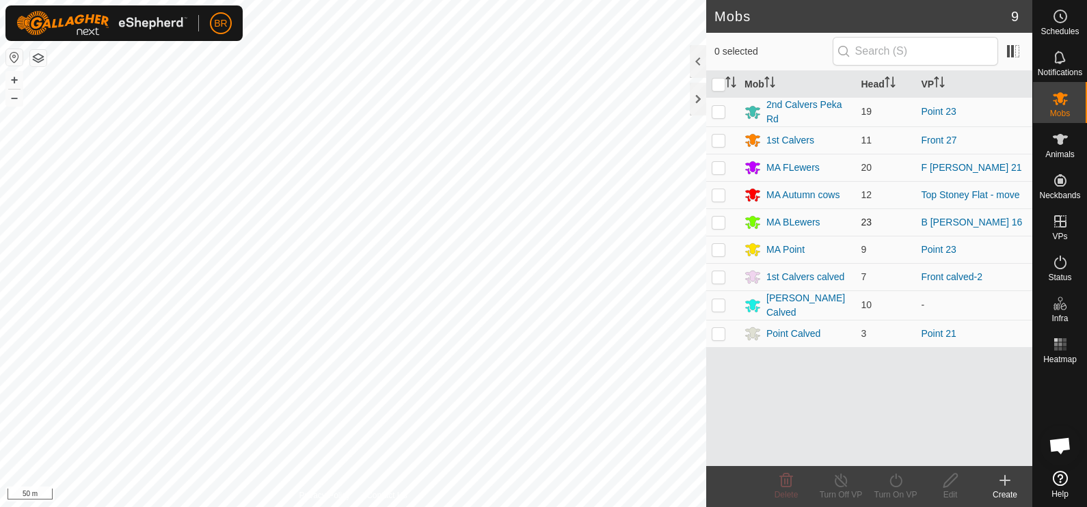
click at [722, 220] on p-checkbox at bounding box center [719, 222] width 14 height 11
checkbox input "true"
click at [772, 215] on div "MA BLewers" at bounding box center [794, 222] width 54 height 14
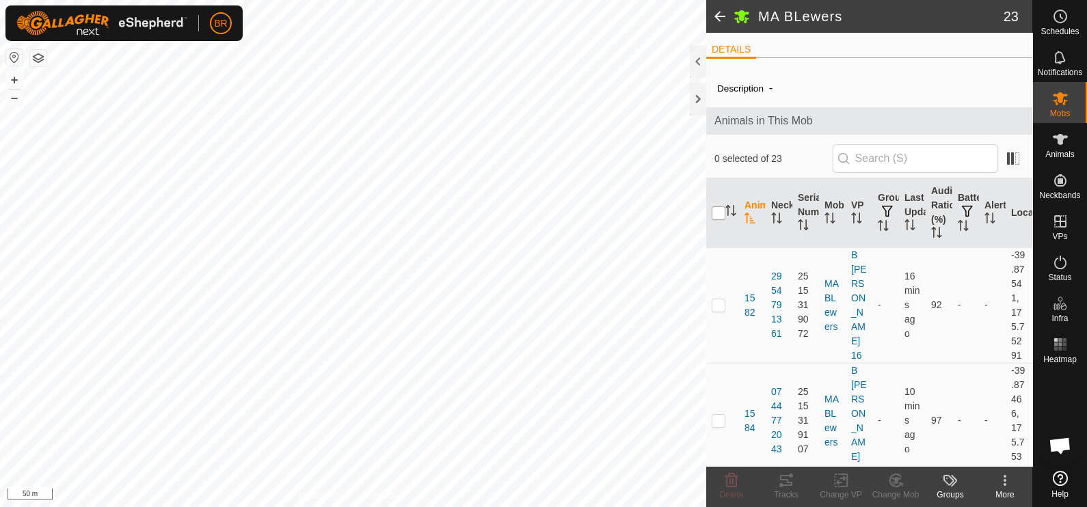
click at [715, 208] on input "checkbox" at bounding box center [719, 214] width 14 height 14
checkbox input "true"
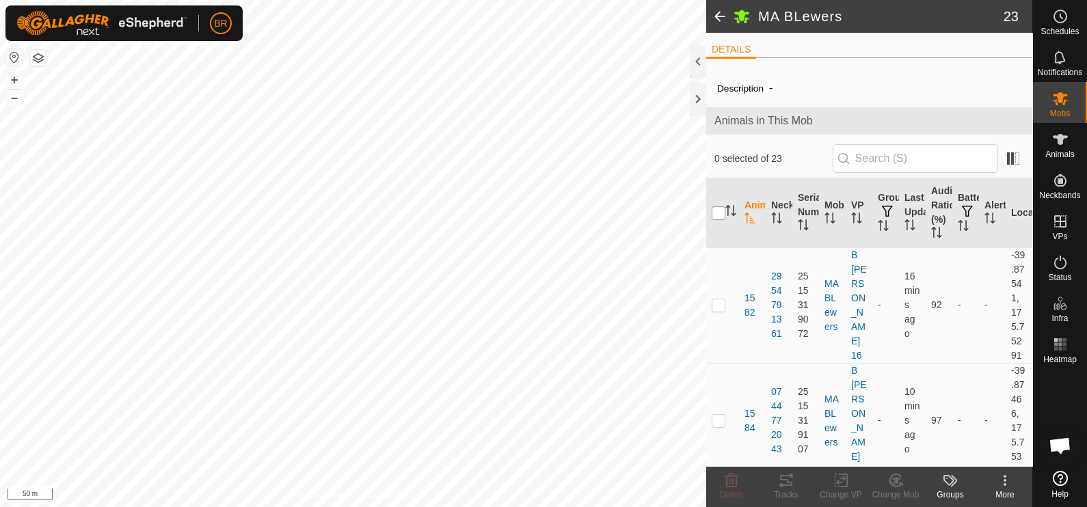
checkbox input "true"
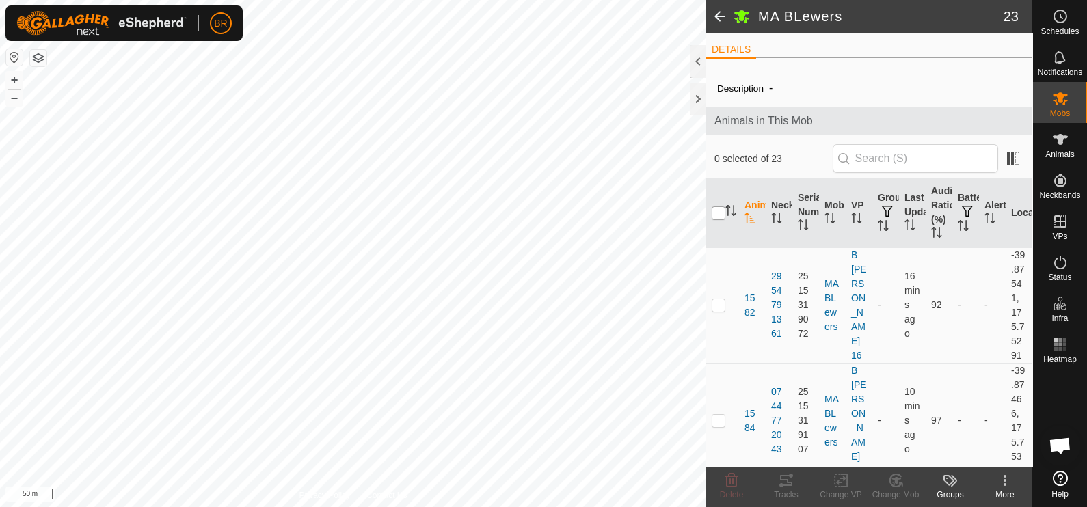
checkbox input "true"
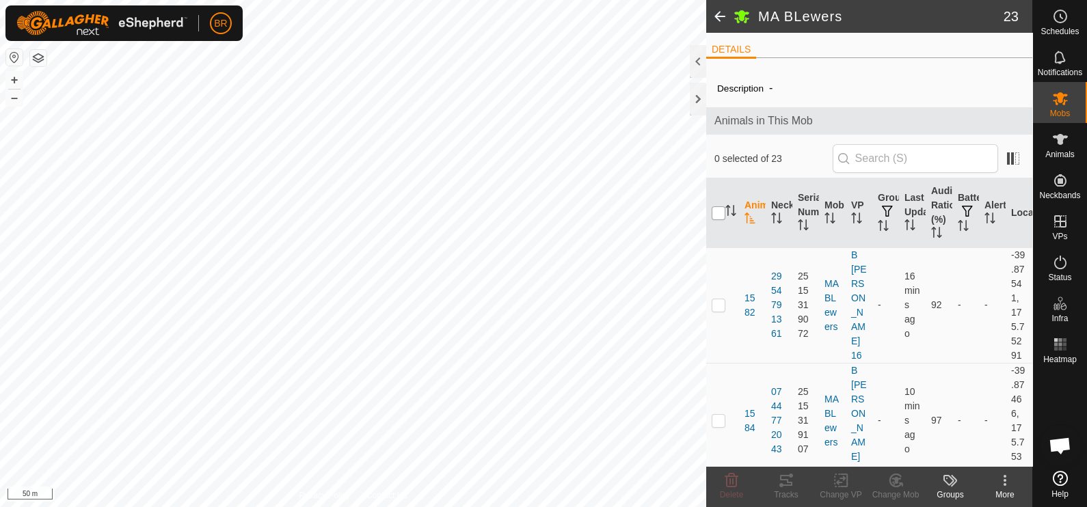
checkbox input "true"
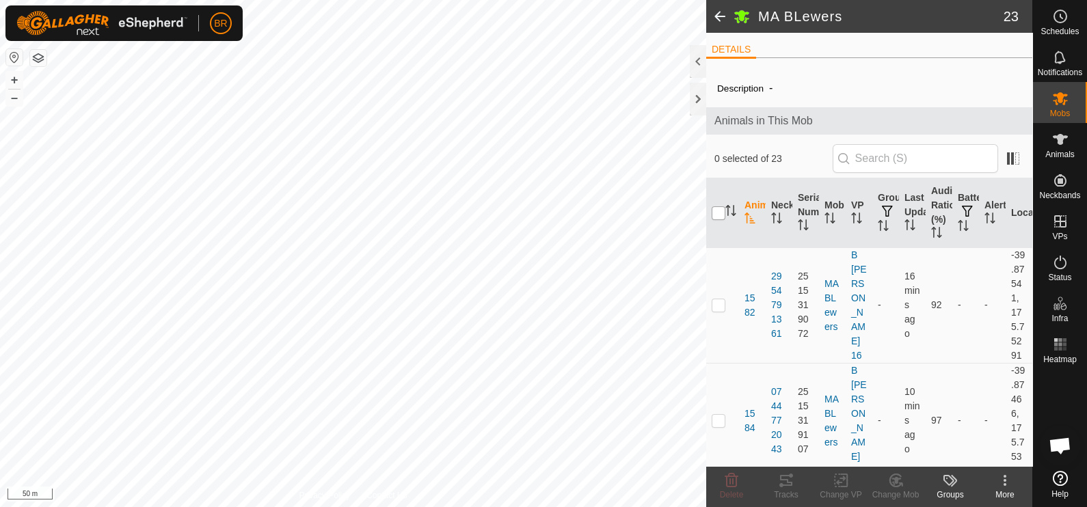
checkbox input "true"
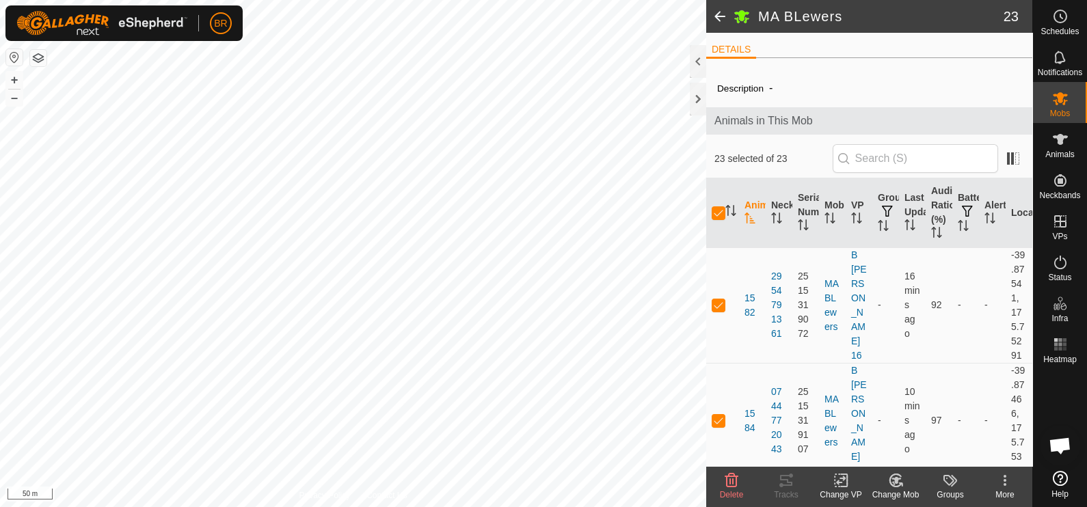
click at [848, 482] on icon at bounding box center [841, 481] width 17 height 16
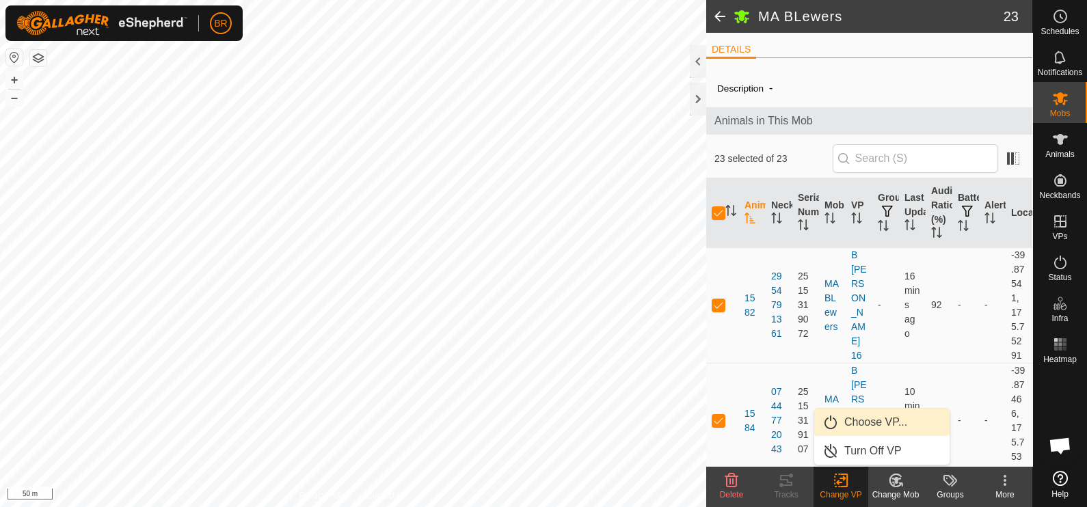
click at [860, 423] on link "Choose VP..." at bounding box center [882, 422] width 135 height 27
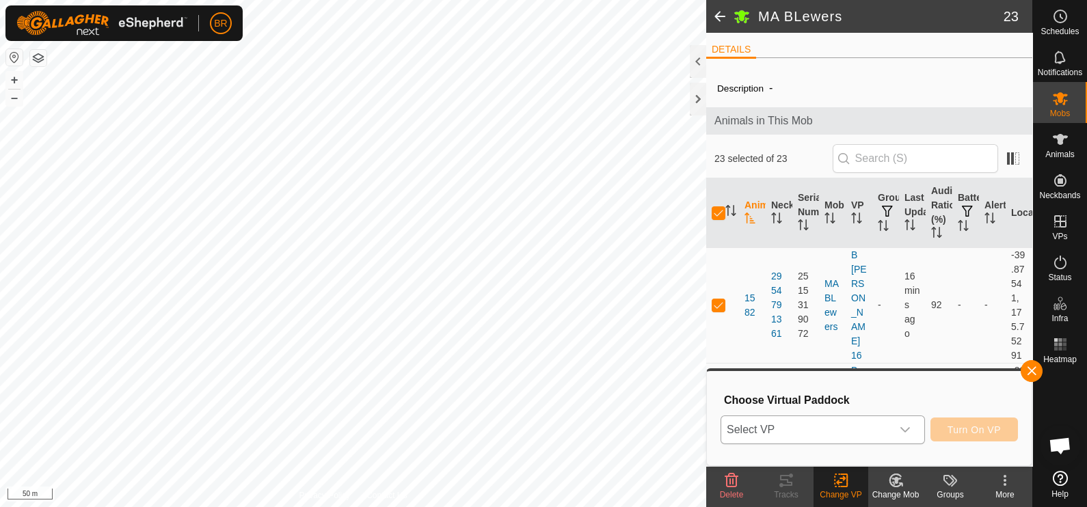
click at [909, 429] on icon "dropdown trigger" at bounding box center [905, 430] width 11 height 11
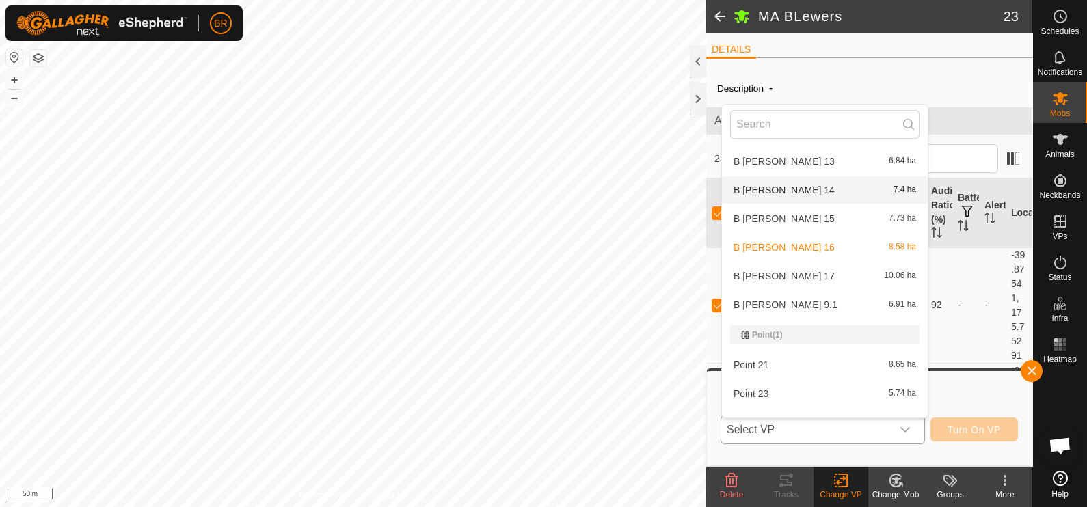
scroll to position [875, 0]
click at [797, 269] on li "B Lewers 17 10.06 ha" at bounding box center [825, 275] width 206 height 27
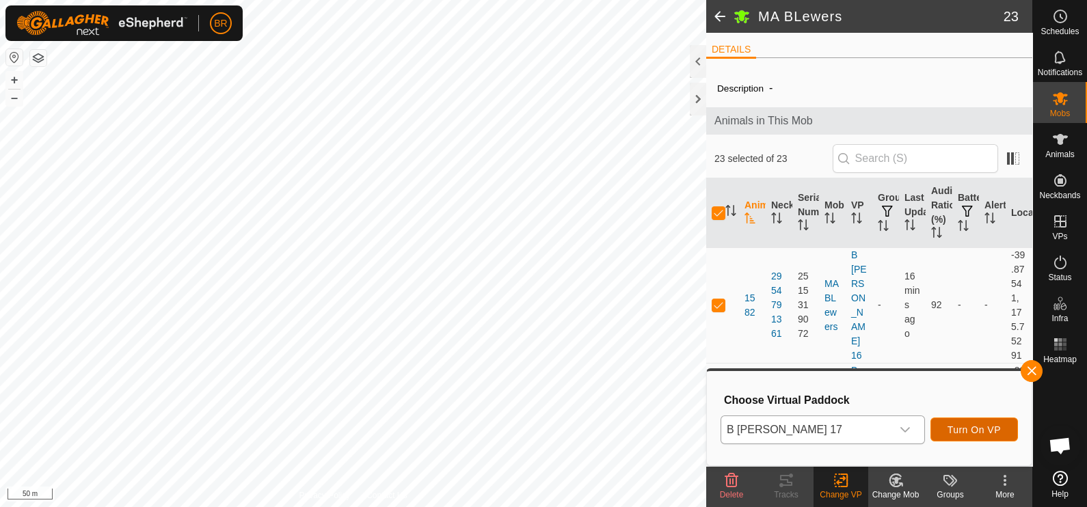
click at [954, 425] on span "Turn On VP" at bounding box center [974, 430] width 53 height 11
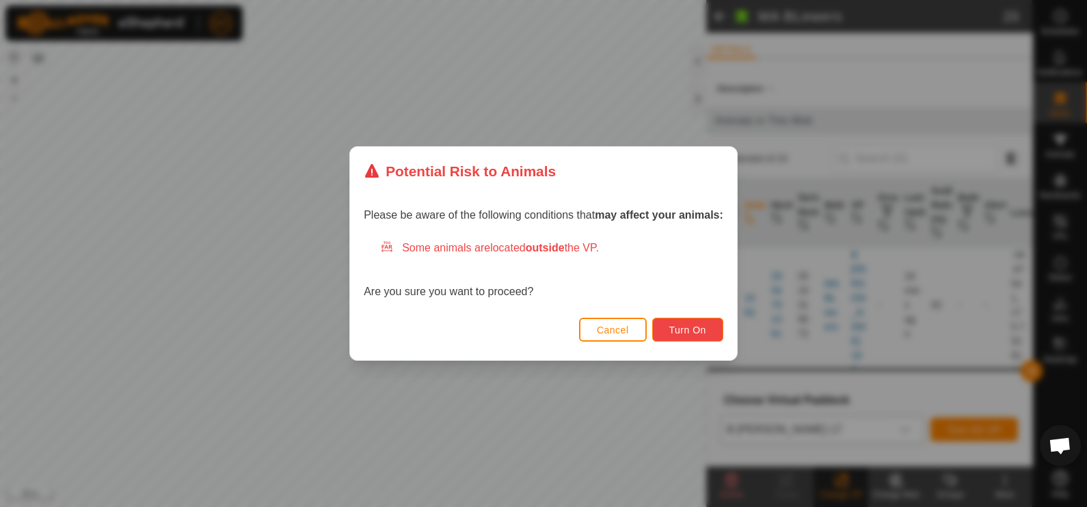
click at [699, 327] on span "Turn On" at bounding box center [688, 330] width 37 height 11
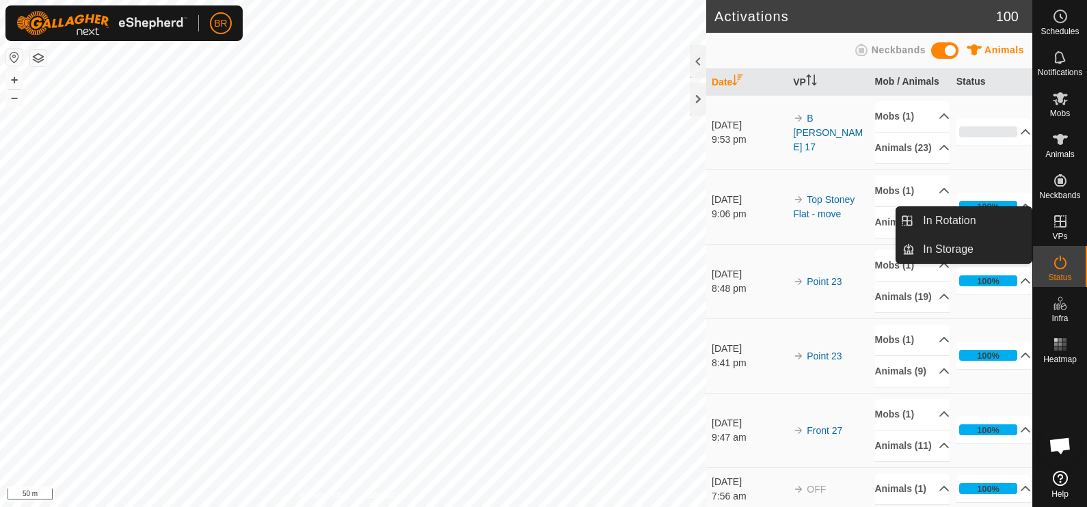
click at [1061, 224] on icon at bounding box center [1061, 221] width 16 height 16
click at [975, 222] on link "In Rotation" at bounding box center [973, 220] width 117 height 27
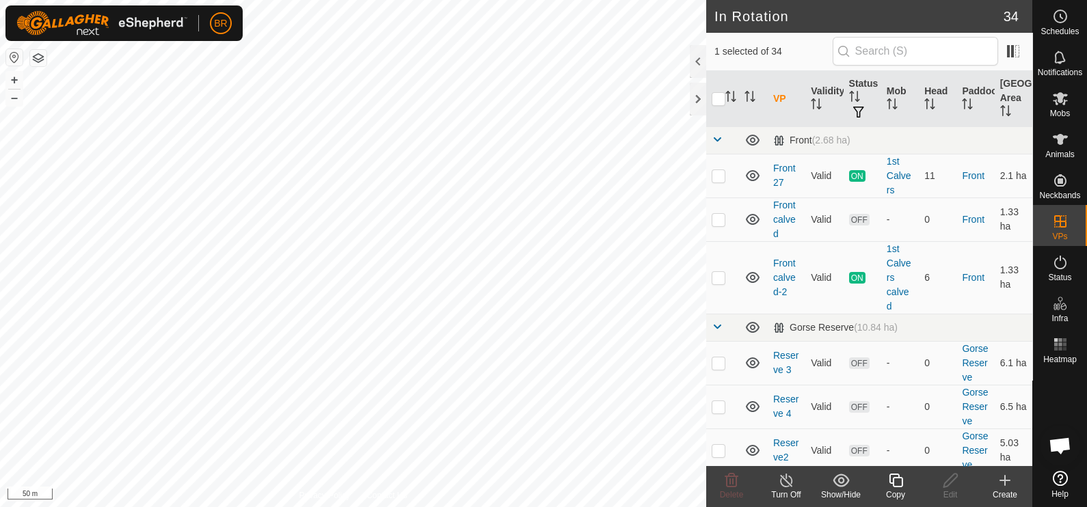
click at [904, 482] on copy-svg-icon at bounding box center [896, 481] width 55 height 16
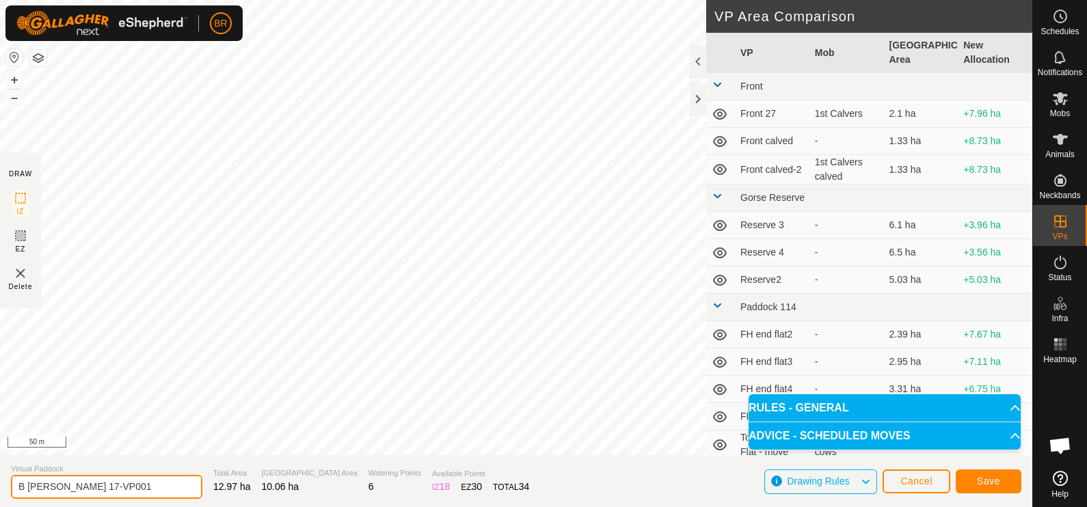
drag, startPoint x: 105, startPoint y: 485, endPoint x: 18, endPoint y: 513, distance: 90.6
click at [18, 507] on html "BR Schedules Notifications Mobs Animals Neckbands VPs Status Infra Heatmap Help…" at bounding box center [543, 253] width 1087 height 507
type input "Mountain 1"
click at [996, 484] on span "Save" at bounding box center [988, 481] width 23 height 11
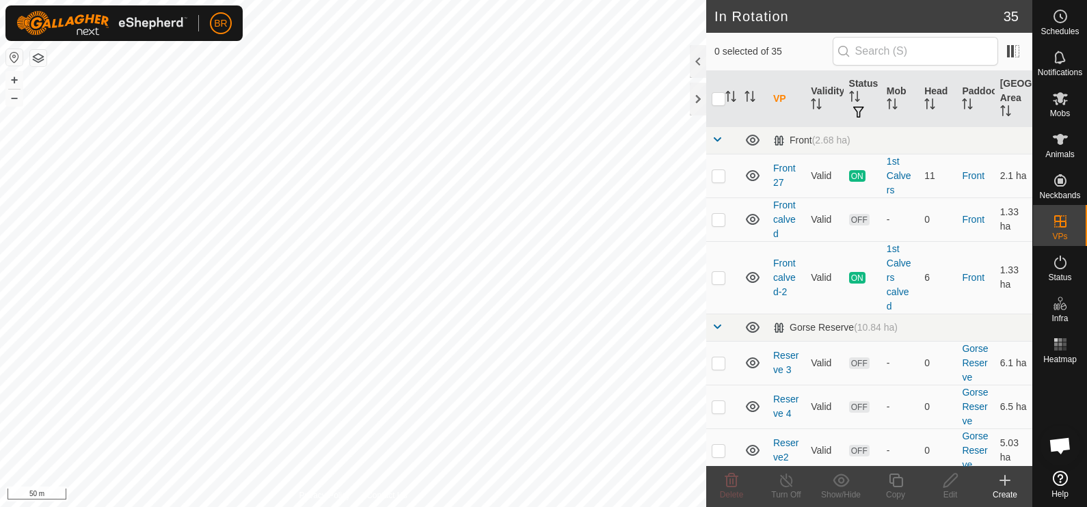
checkbox input "true"
click at [899, 484] on icon at bounding box center [896, 481] width 17 height 16
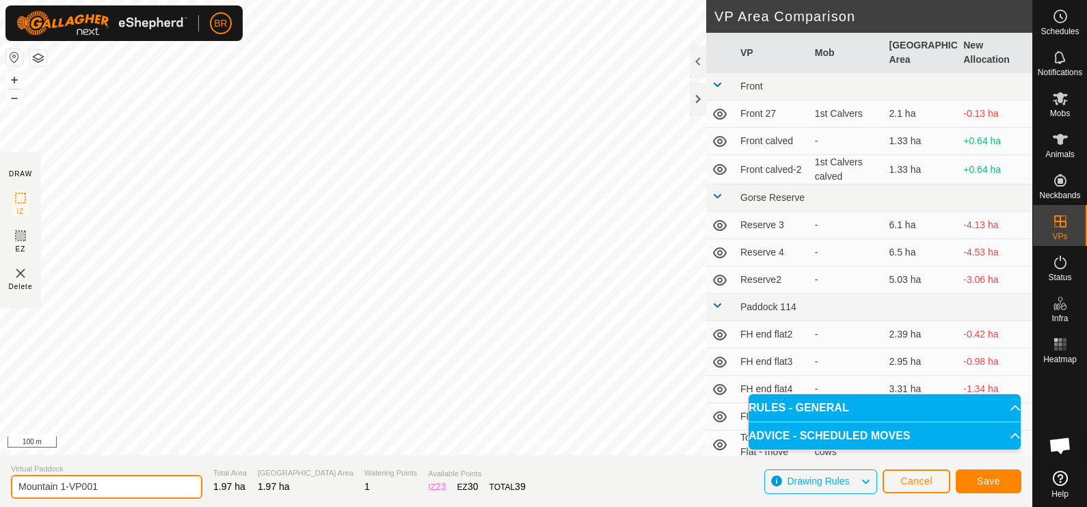
click at [103, 488] on input "Mountain 1-VP001" at bounding box center [106, 487] width 191 height 24
type input "Mountain 2"
click at [979, 479] on span "Save" at bounding box center [988, 481] width 23 height 11
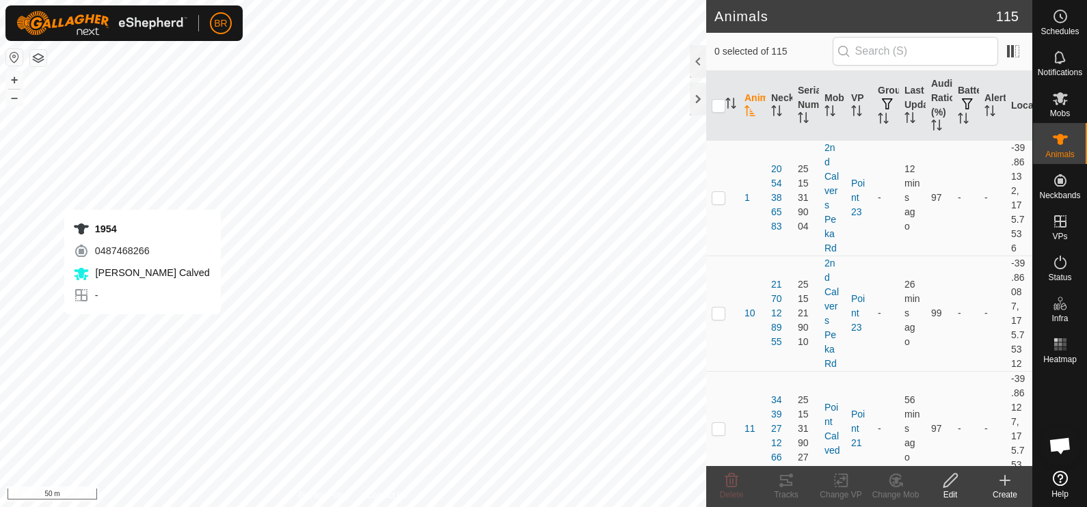
checkbox input "true"
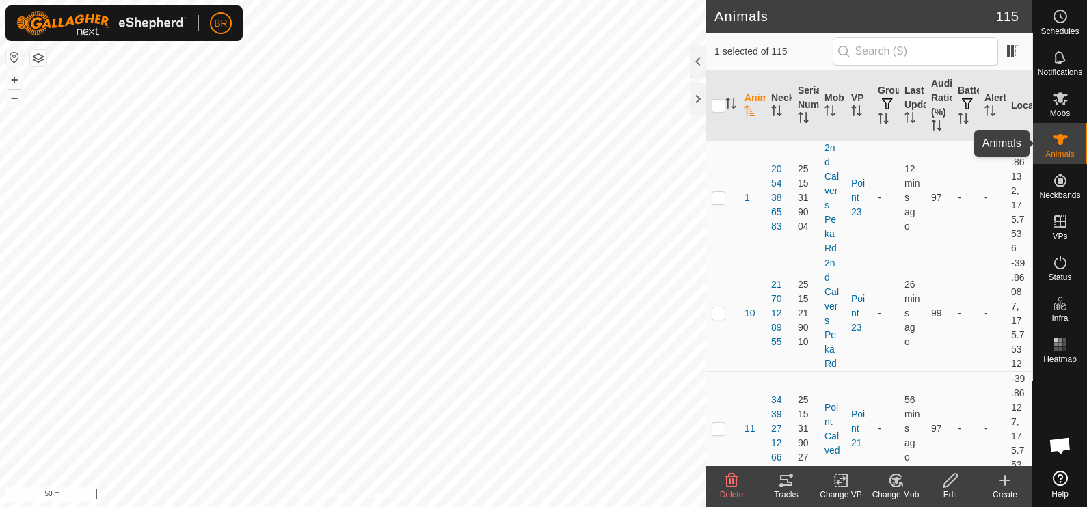
click at [1066, 140] on icon at bounding box center [1061, 139] width 16 height 16
click at [1062, 105] on icon at bounding box center [1061, 98] width 16 height 16
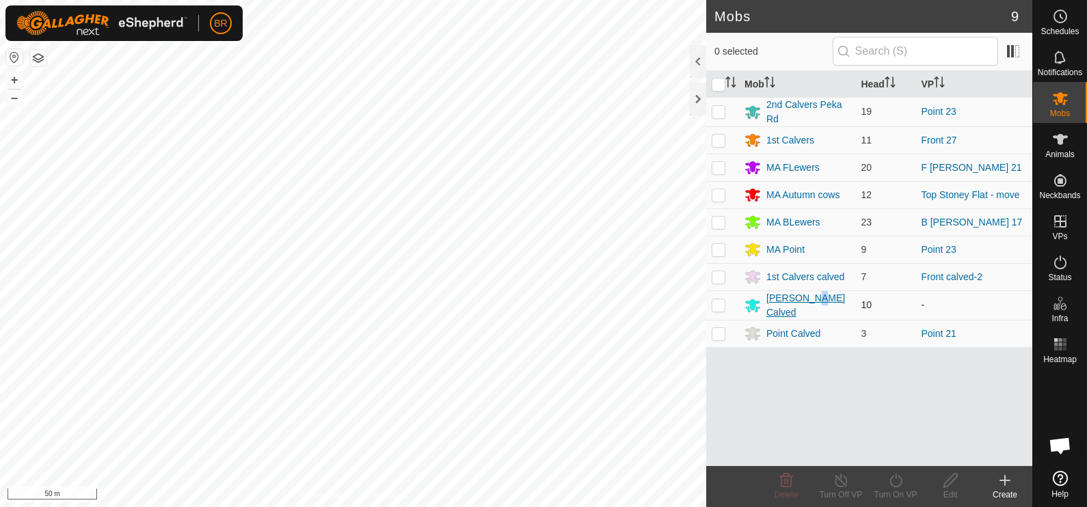
click at [812, 302] on div "[PERSON_NAME] Calved" at bounding box center [809, 305] width 84 height 29
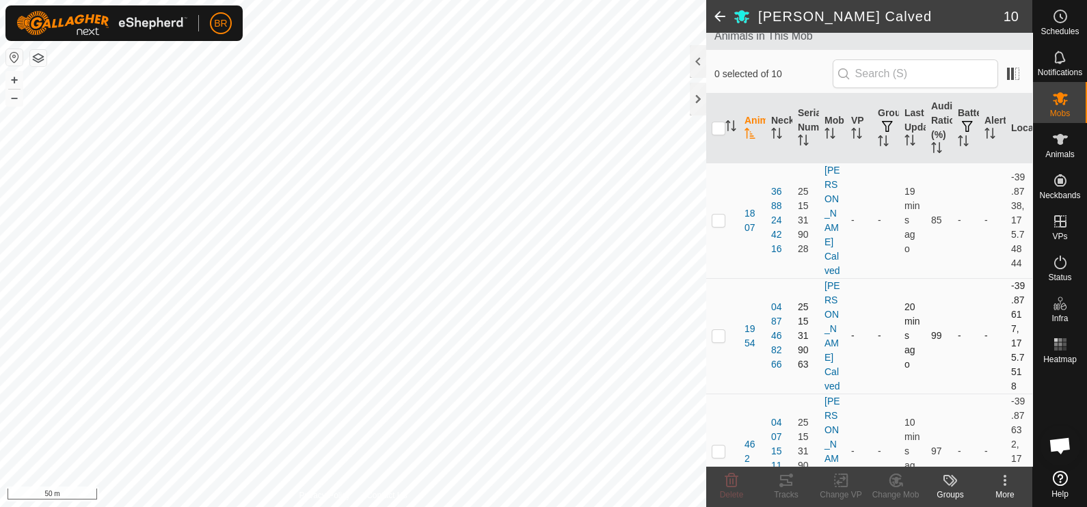
scroll to position [170, 0]
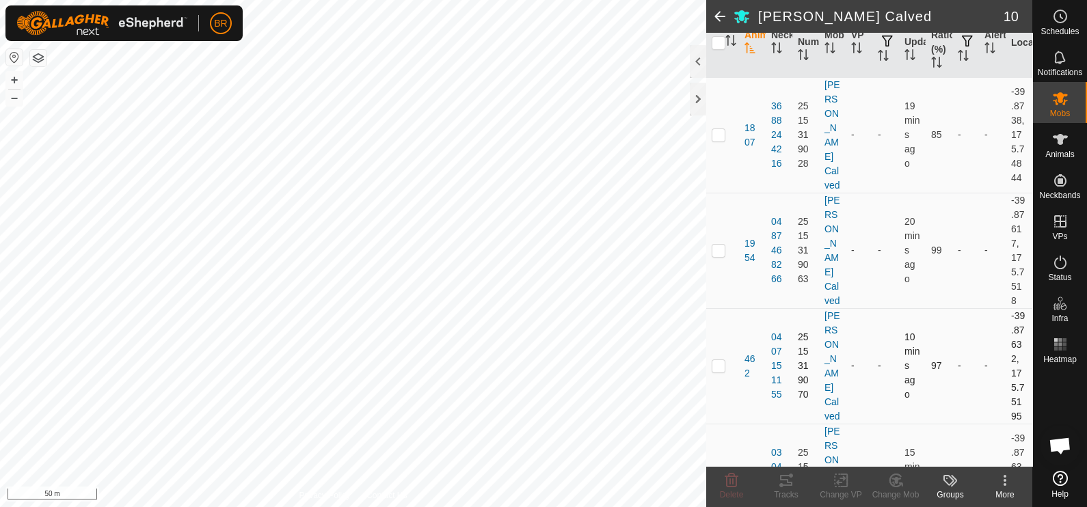
click at [716, 360] on p-checkbox at bounding box center [719, 365] width 14 height 11
click at [902, 482] on icon at bounding box center [896, 481] width 17 height 16
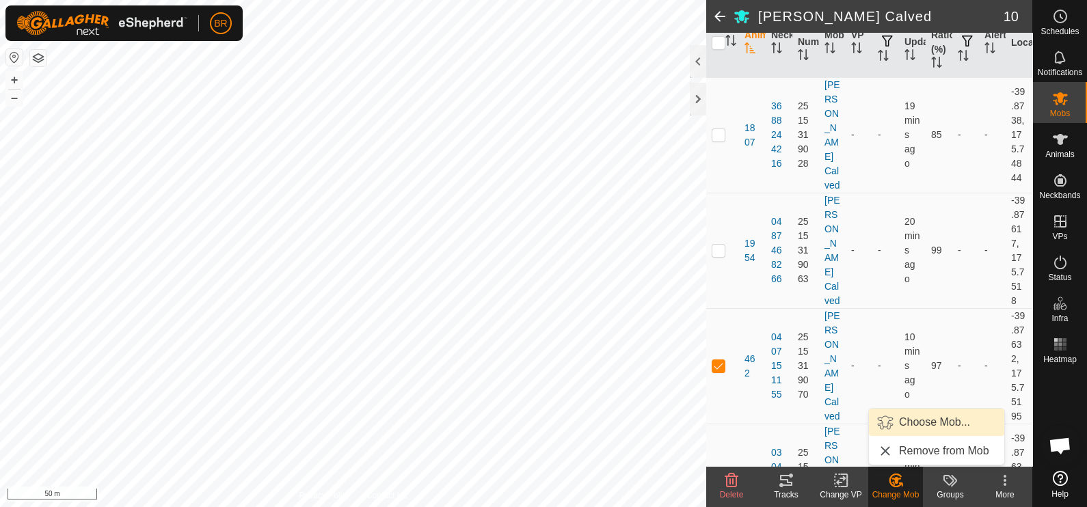
click at [919, 419] on link "Choose Mob..." at bounding box center [936, 422] width 135 height 27
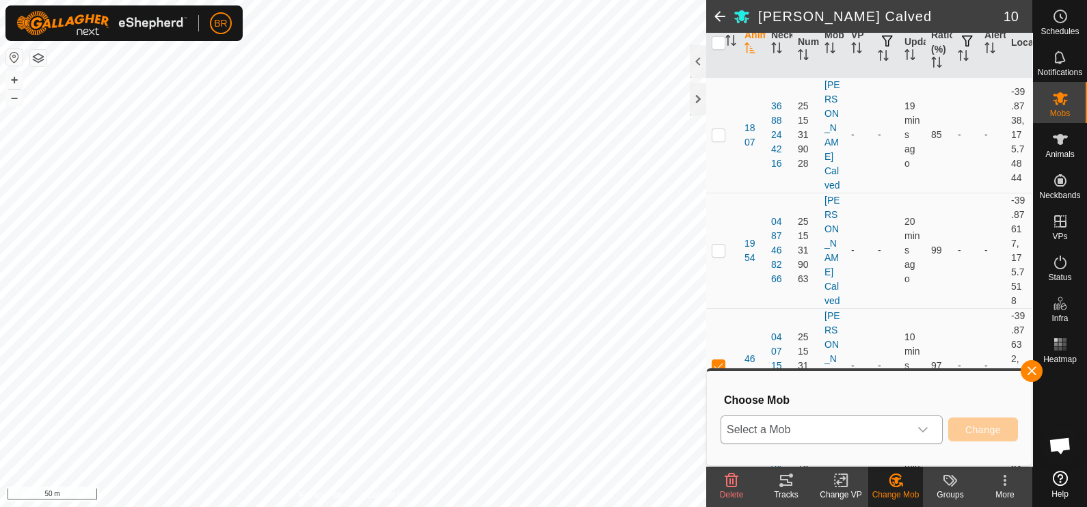
click at [929, 429] on icon "dropdown trigger" at bounding box center [923, 430] width 11 height 11
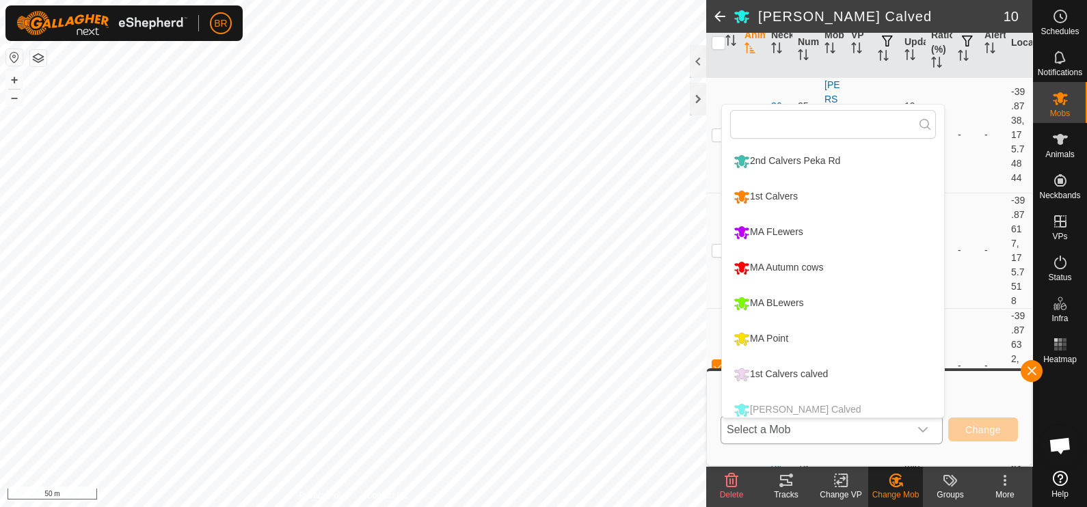
click at [832, 298] on li "MA BLewers" at bounding box center [833, 304] width 222 height 34
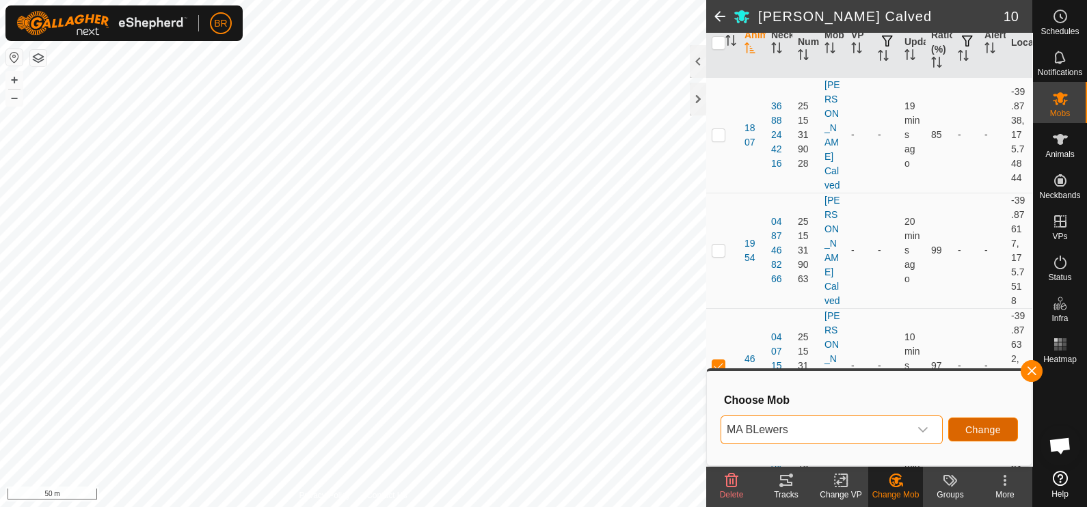
click at [986, 424] on button "Change" at bounding box center [984, 430] width 70 height 24
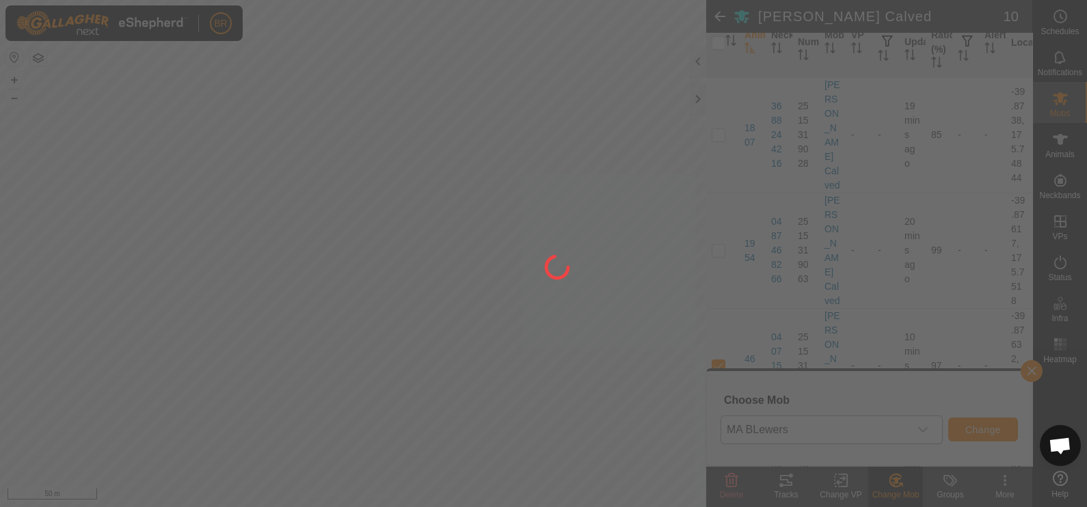
checkbox input "false"
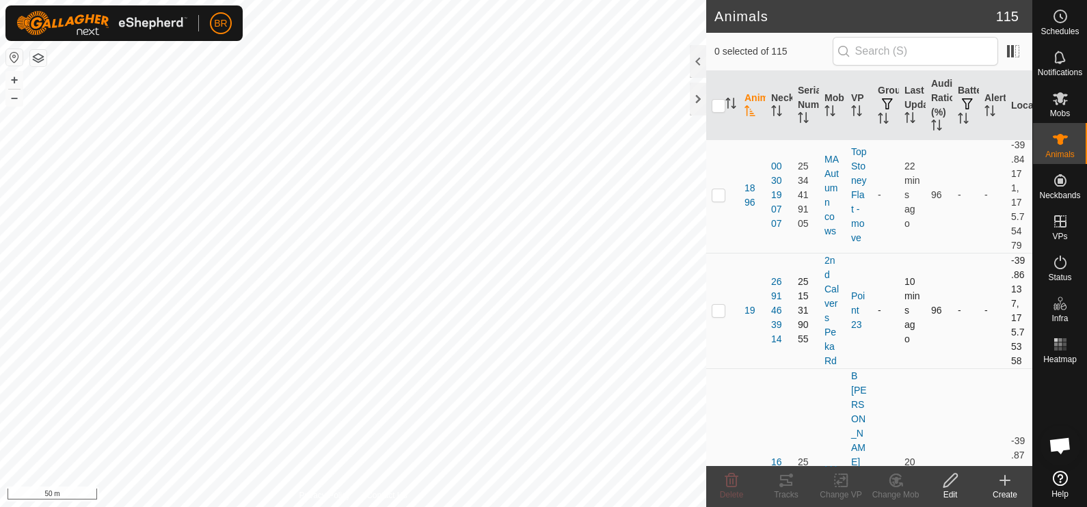
scroll to position [5043, 0]
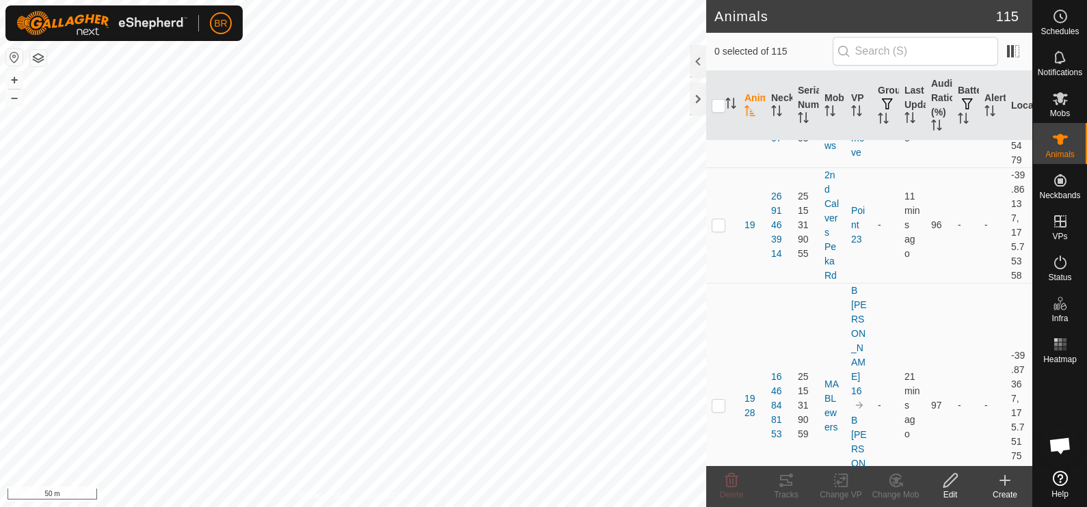
click at [902, 479] on icon at bounding box center [896, 481] width 17 height 16
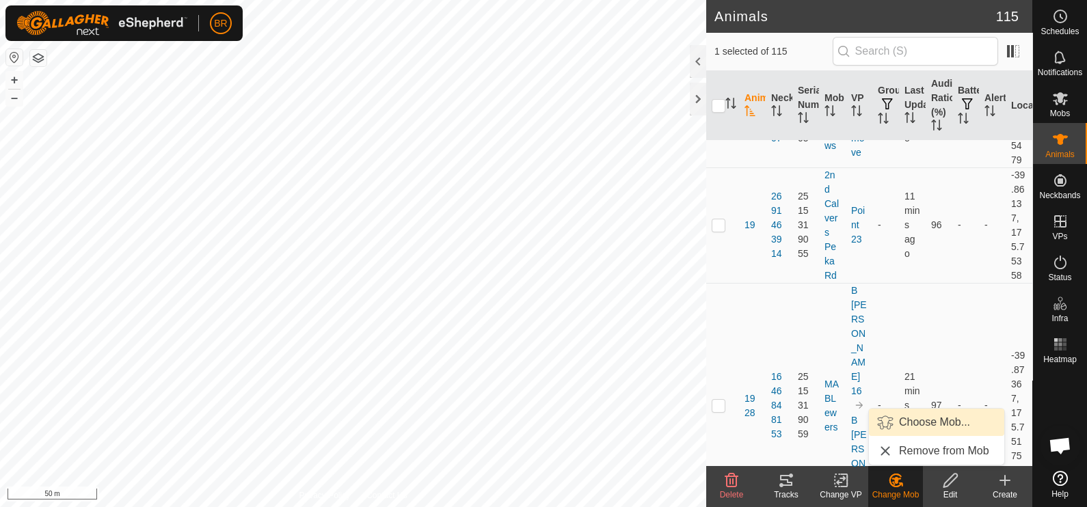
click at [919, 427] on link "Choose Mob..." at bounding box center [936, 422] width 135 height 27
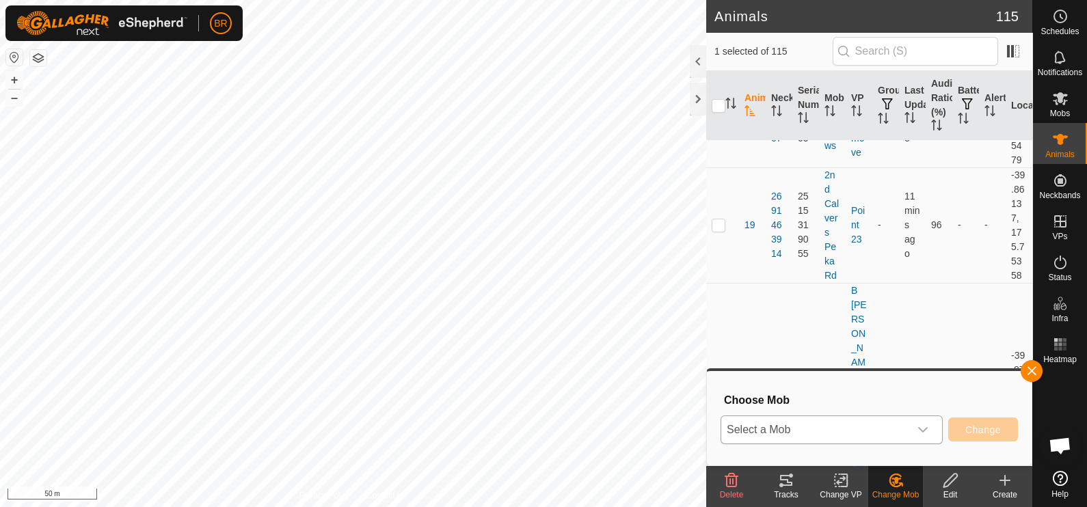
click at [921, 423] on div "dropdown trigger" at bounding box center [923, 430] width 27 height 27
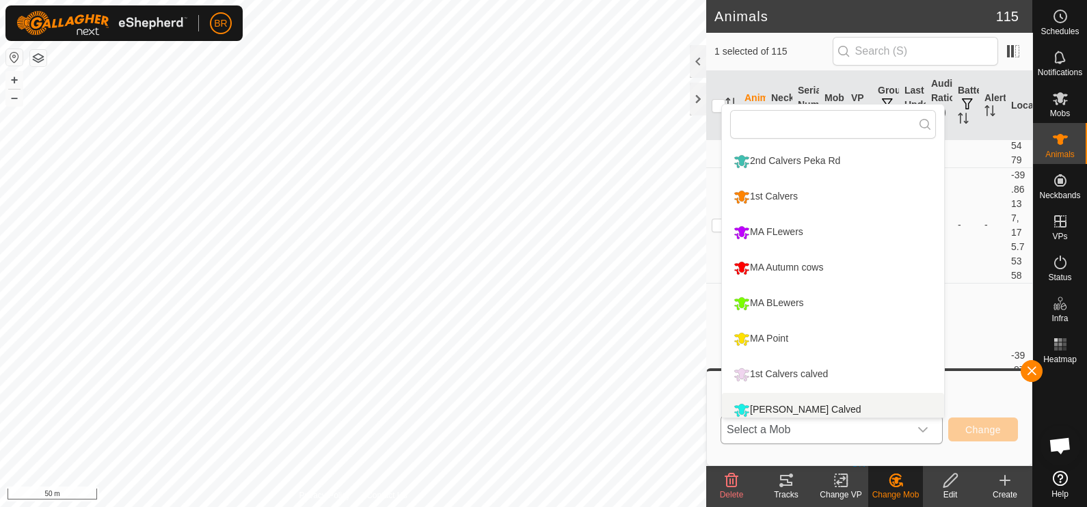
scroll to position [10, 0]
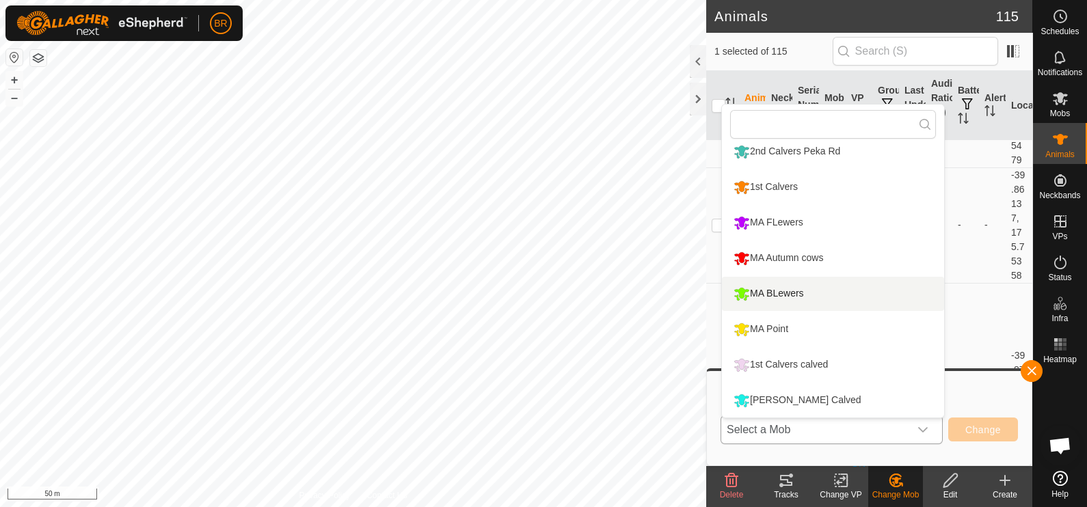
click at [795, 291] on li "MA BLewers" at bounding box center [833, 294] width 222 height 34
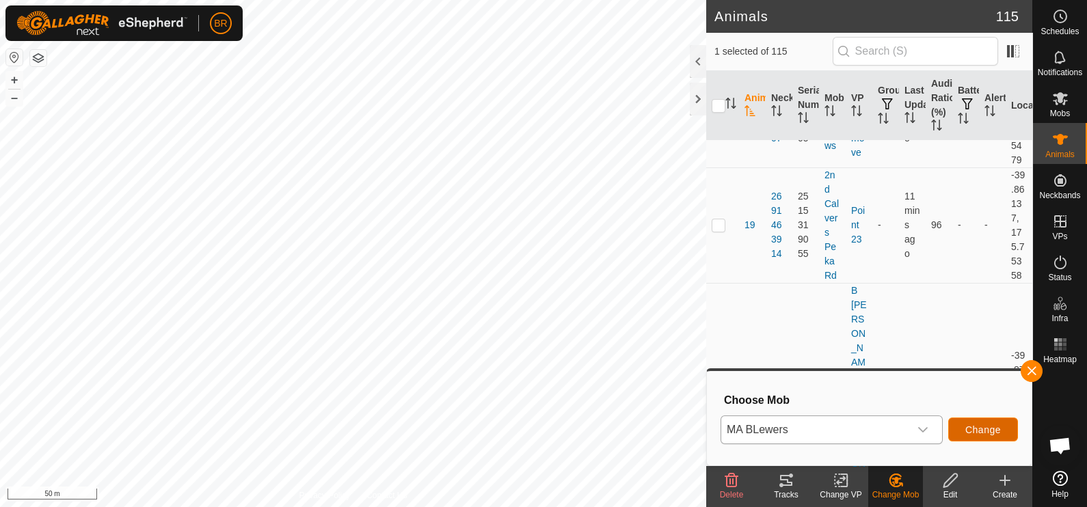
click at [980, 430] on span "Change" at bounding box center [984, 430] width 36 height 11
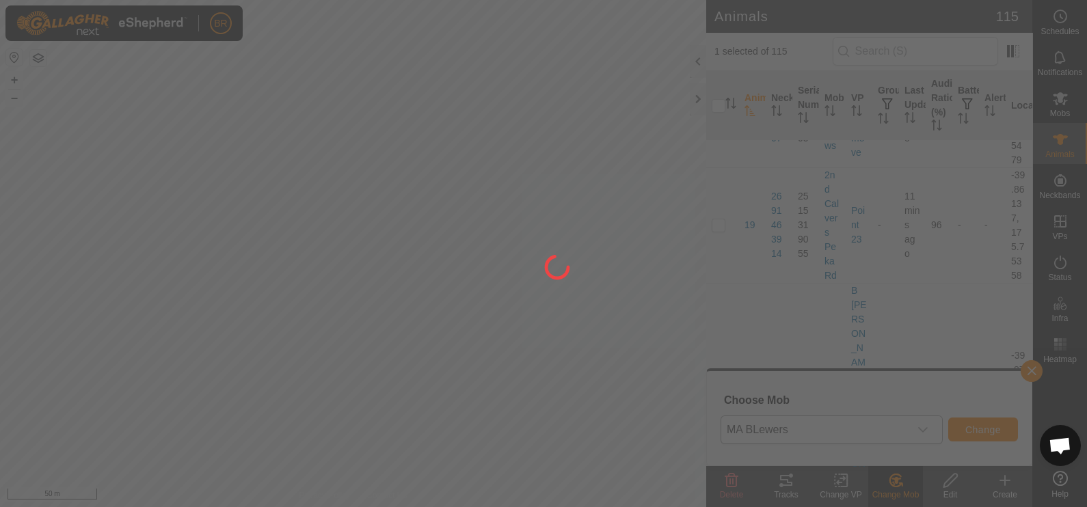
checkbox input "false"
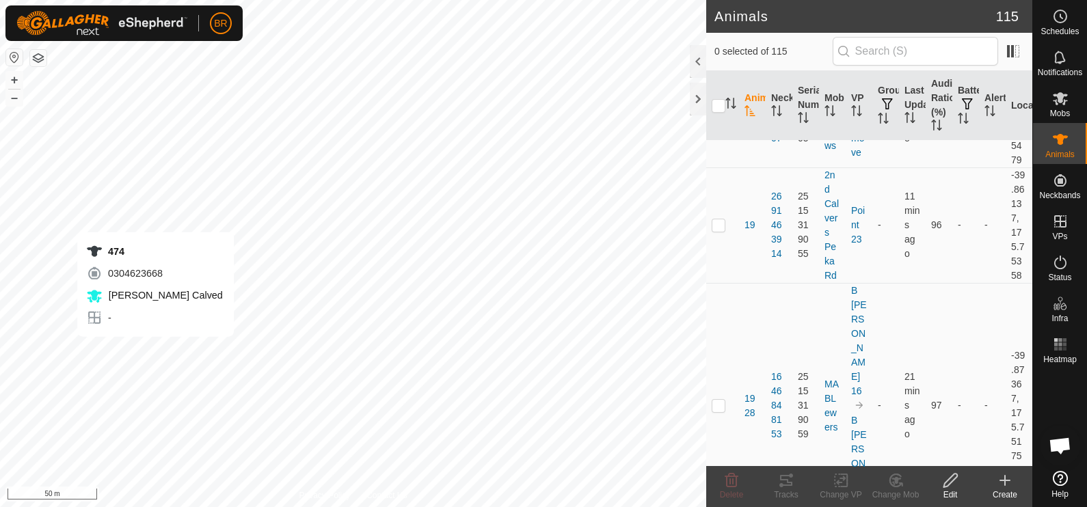
checkbox input "true"
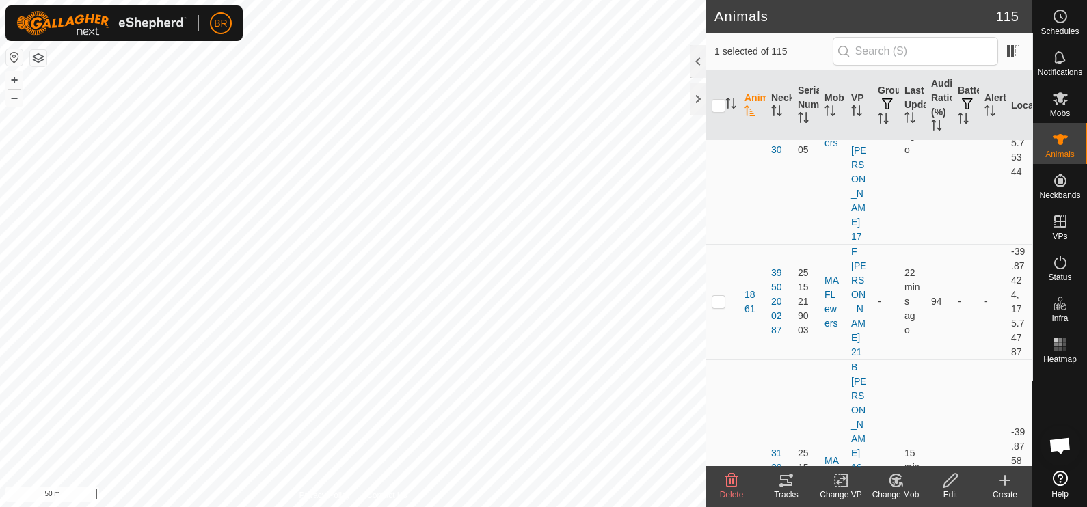
scroll to position [3163, 0]
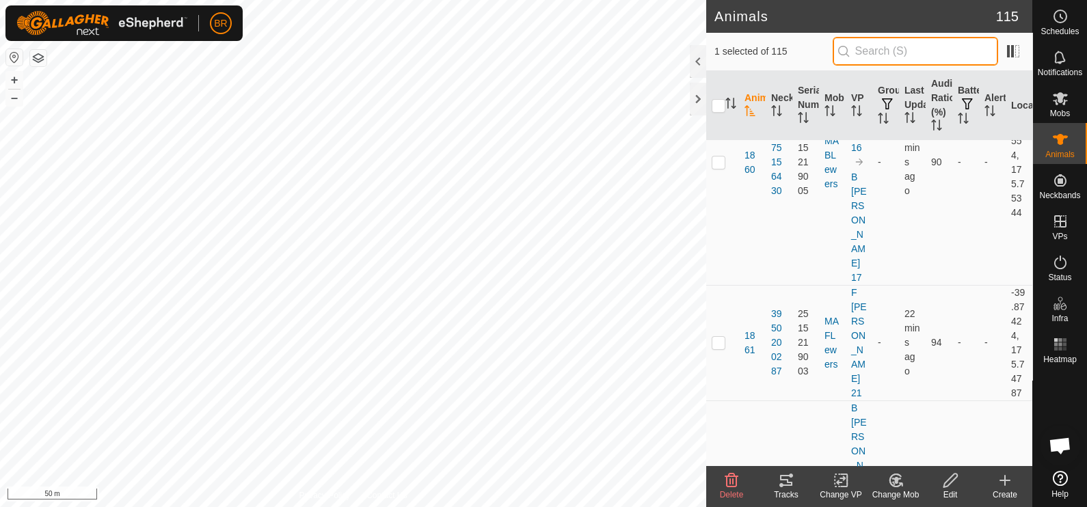
click at [904, 55] on input "text" at bounding box center [916, 51] width 166 height 29
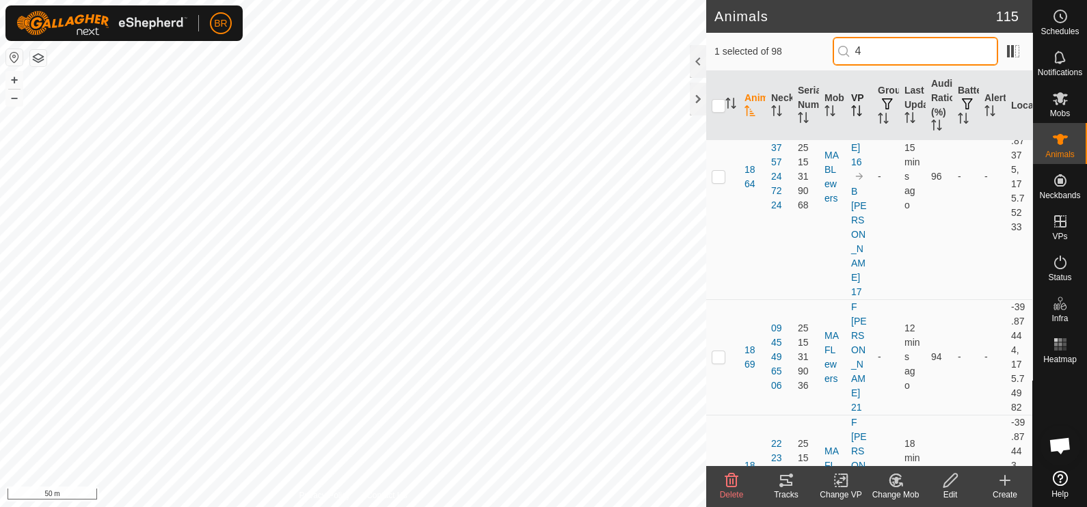
scroll to position [0, 0]
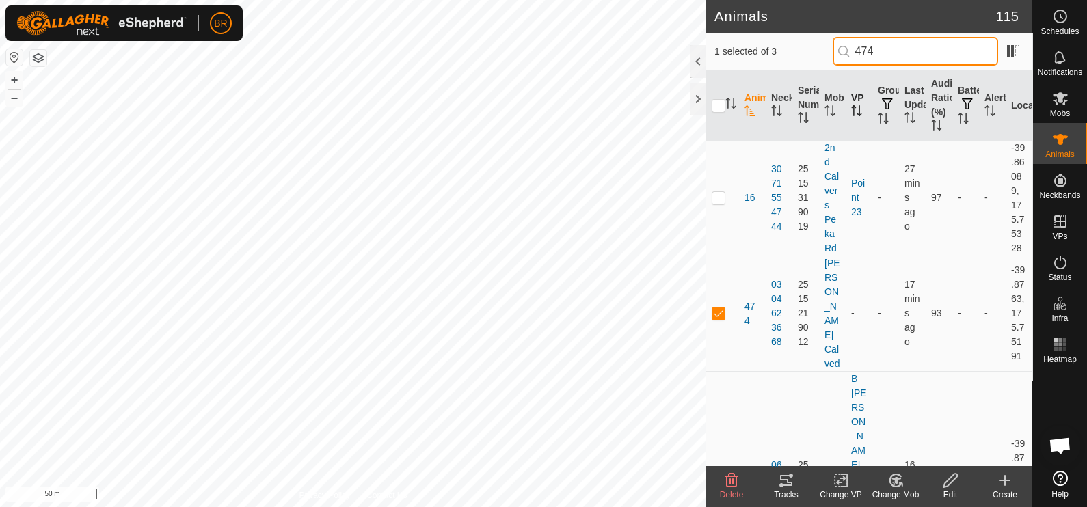
type input "474"
click at [888, 485] on icon at bounding box center [896, 481] width 17 height 16
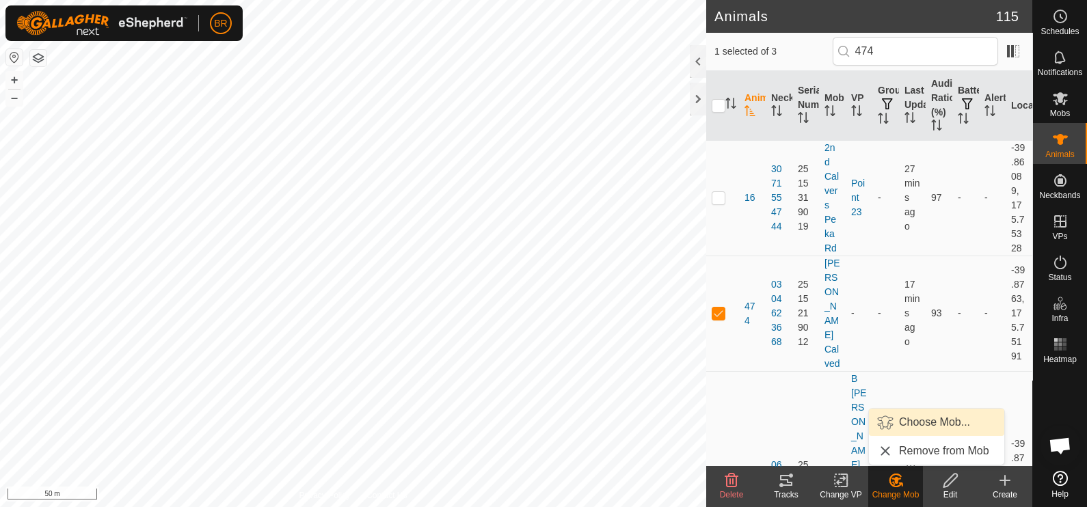
click at [933, 423] on link "Choose Mob..." at bounding box center [936, 422] width 135 height 27
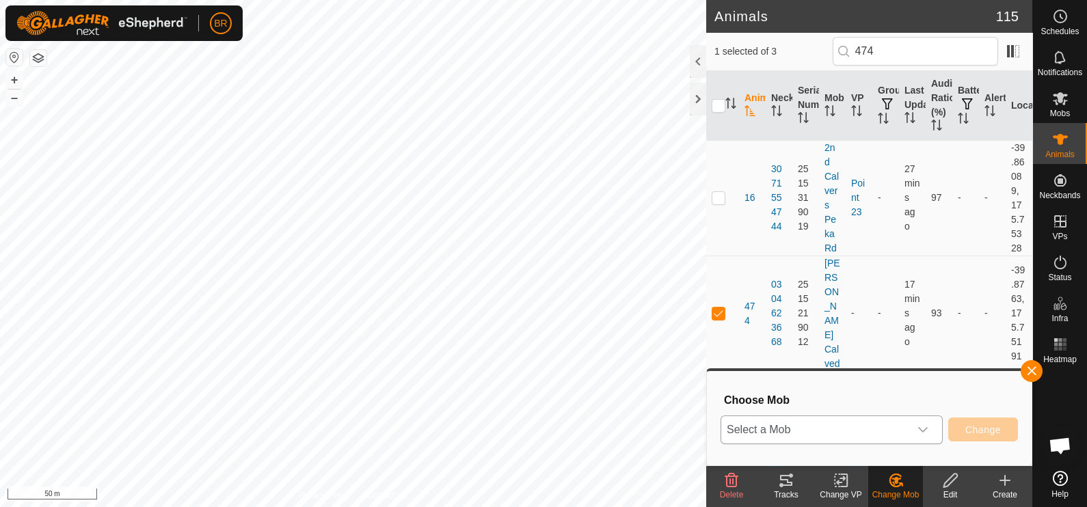
click at [924, 423] on div "dropdown trigger" at bounding box center [923, 430] width 27 height 27
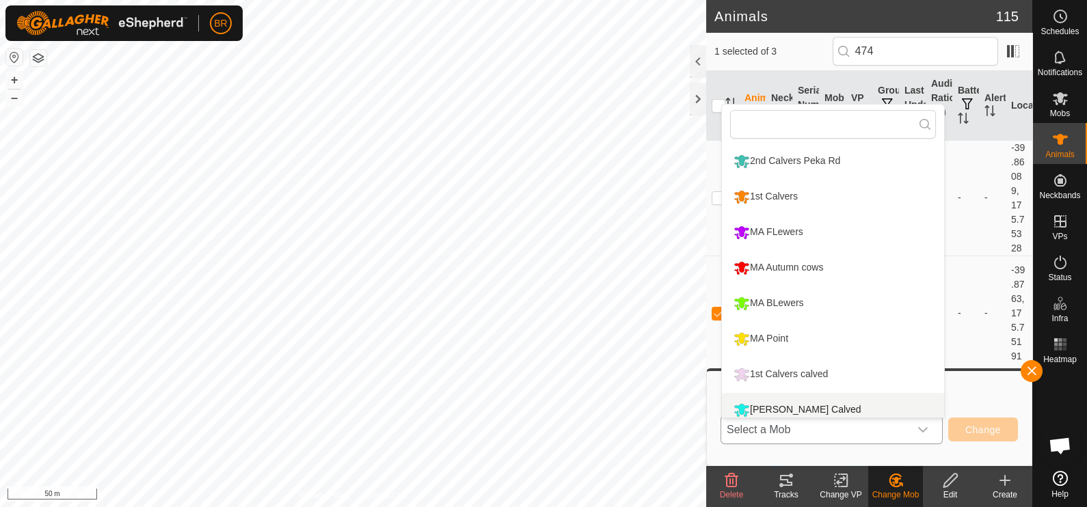
scroll to position [10, 0]
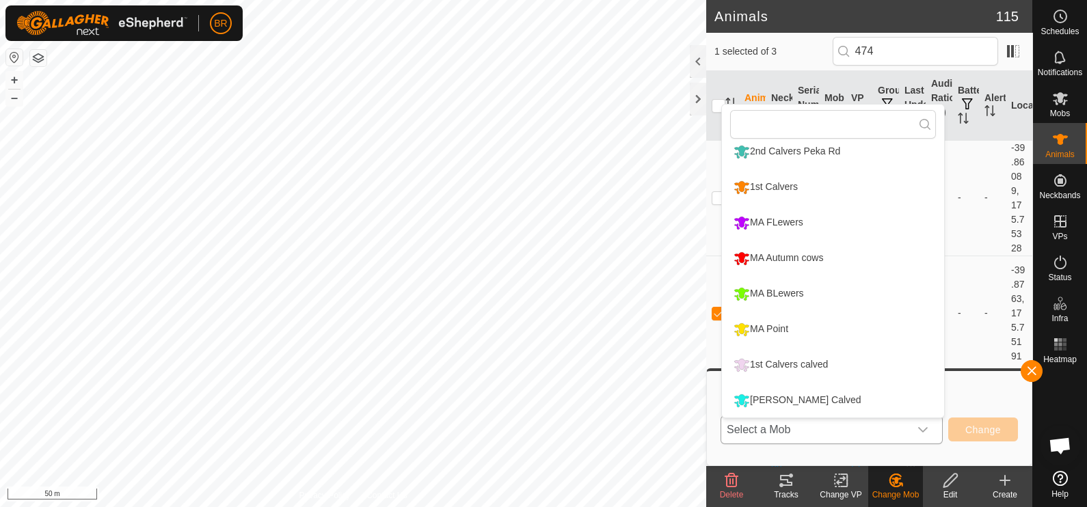
click at [808, 293] on li "MA BLewers" at bounding box center [833, 294] width 222 height 34
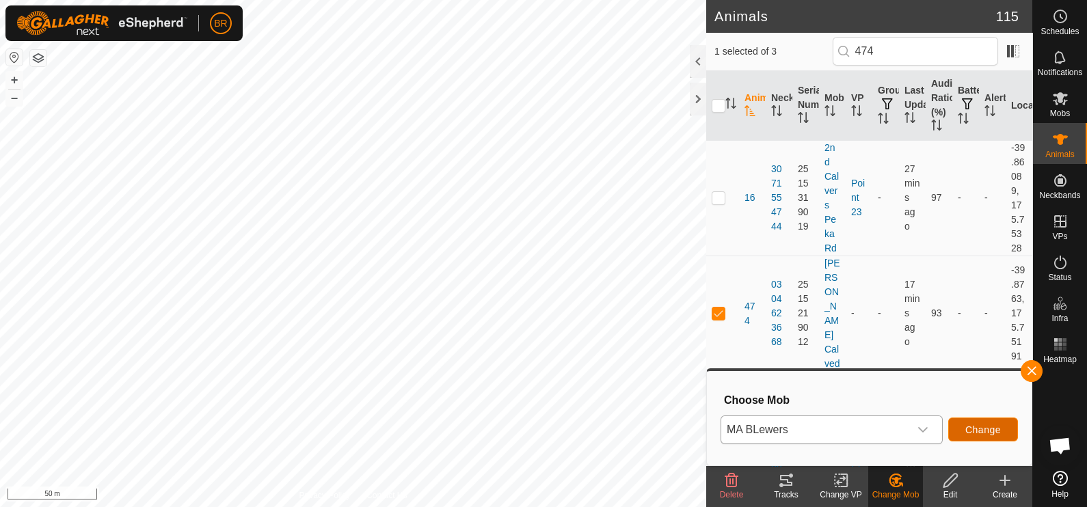
click at [975, 425] on span "Change" at bounding box center [984, 430] width 36 height 11
checkbox input "false"
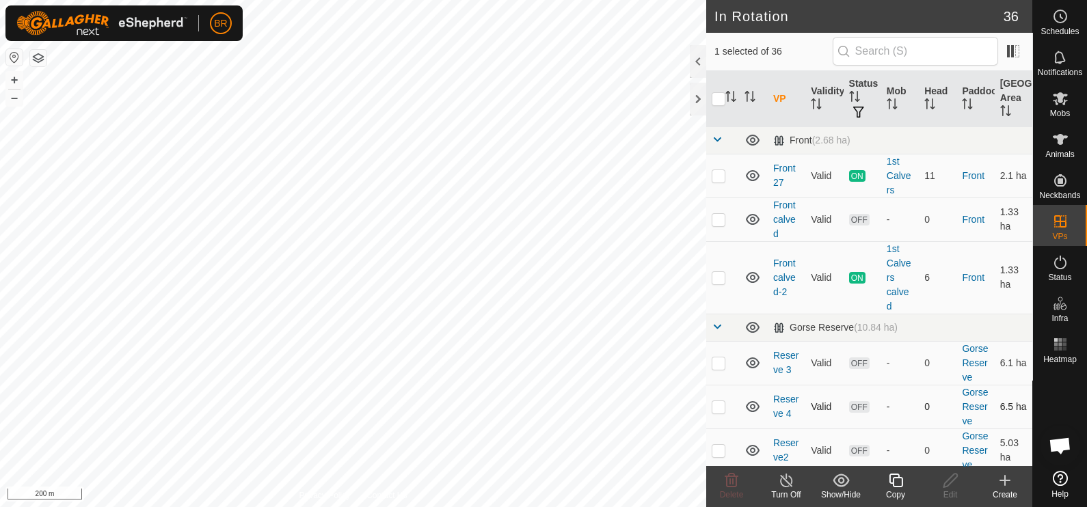
checkbox input "true"
checkbox input "false"
checkbox input "true"
checkbox input "false"
checkbox input "true"
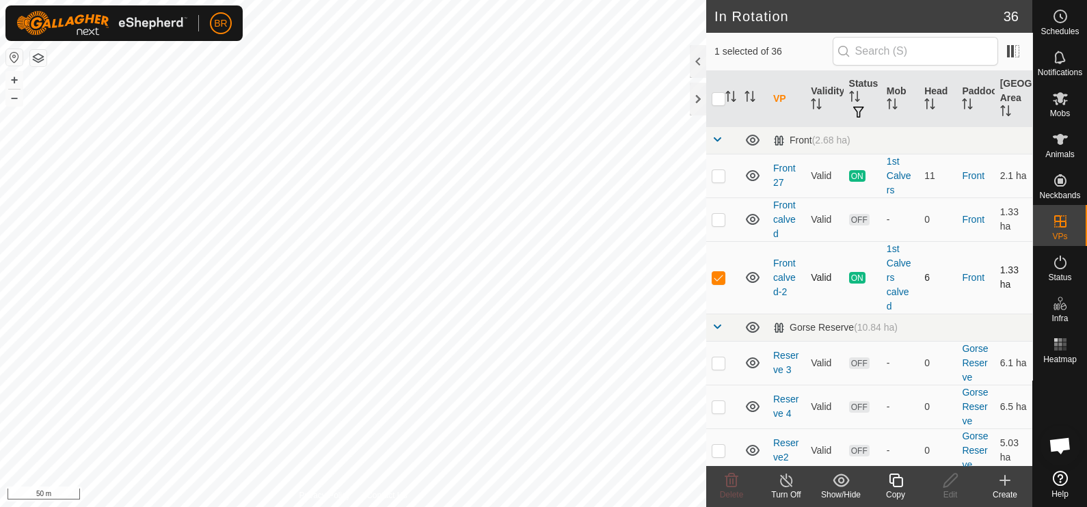
checkbox input "false"
checkbox input "true"
checkbox input "false"
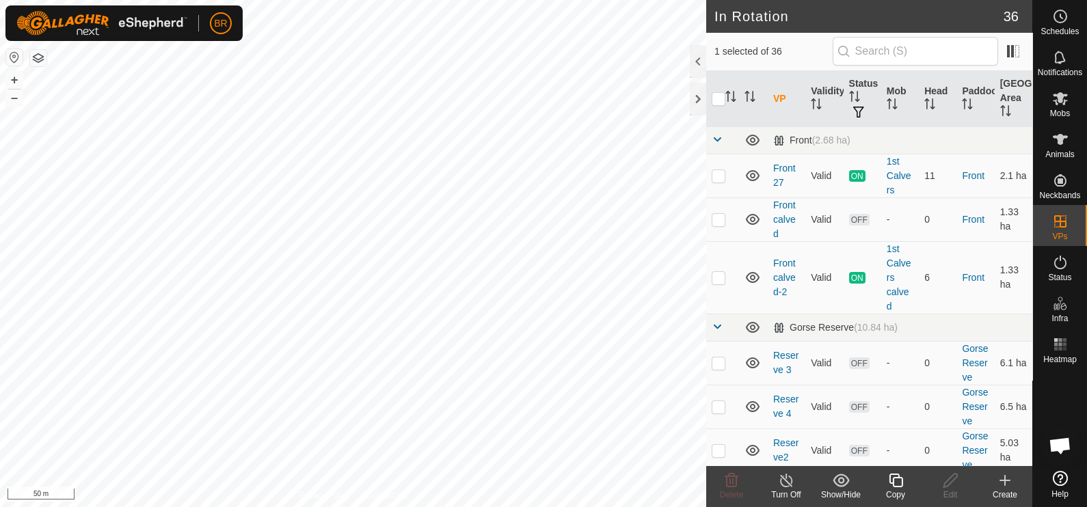
checkbox input "false"
checkbox input "true"
checkbox input "false"
click at [730, 477] on icon at bounding box center [732, 481] width 13 height 14
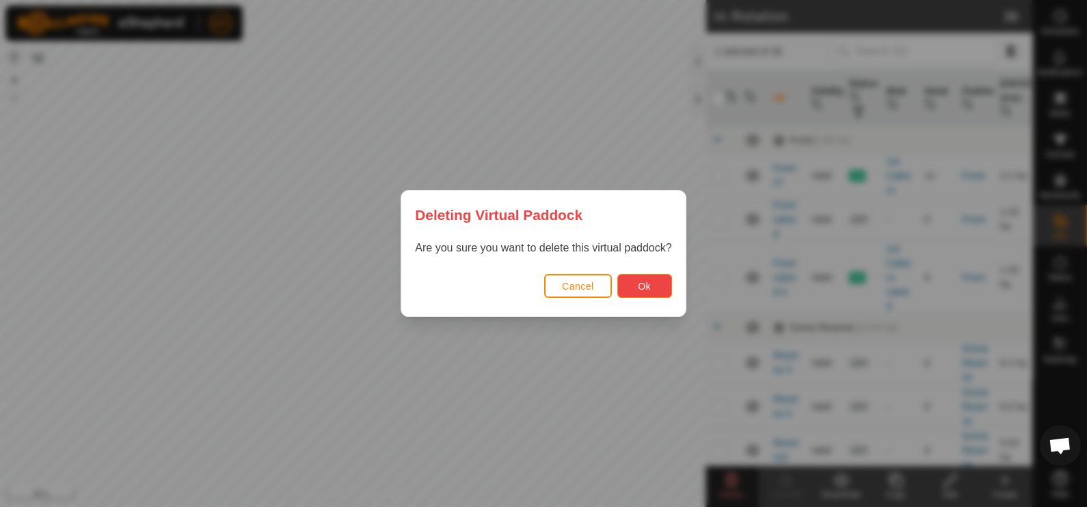
click at [639, 282] on span "Ok" at bounding box center [644, 286] width 13 height 11
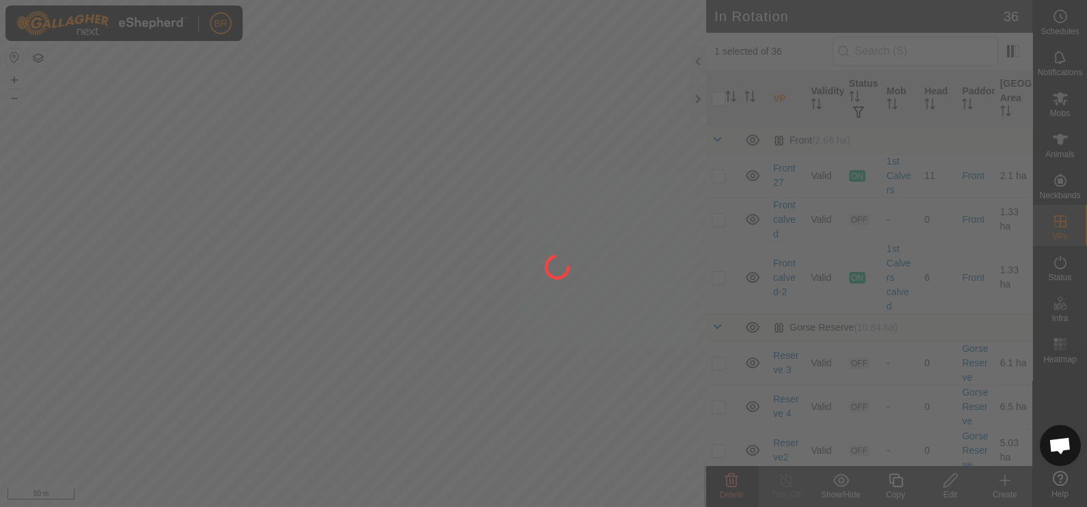
checkbox input "false"
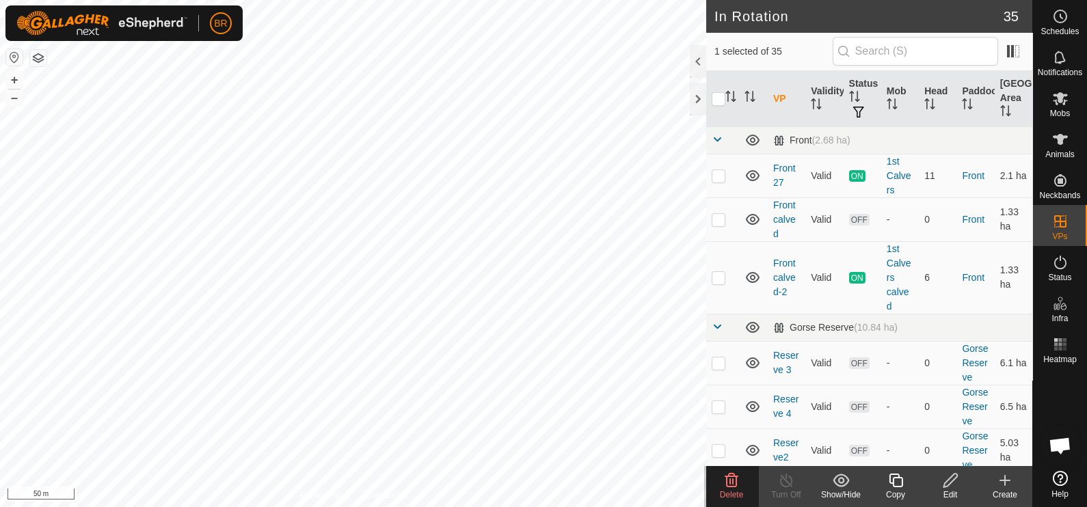
click at [735, 489] on div "Delete" at bounding box center [731, 495] width 55 height 12
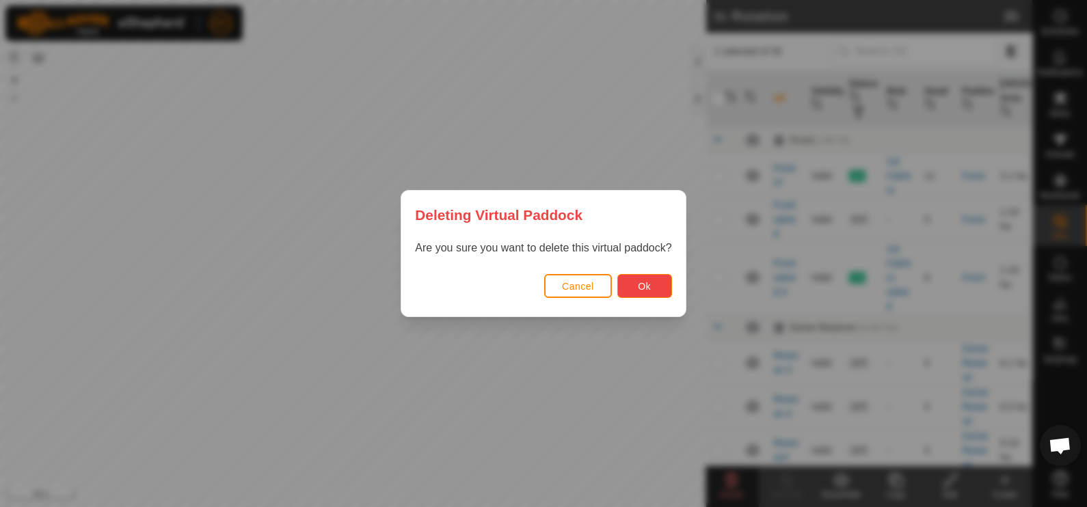
click at [638, 286] on button "Ok" at bounding box center [645, 286] width 55 height 24
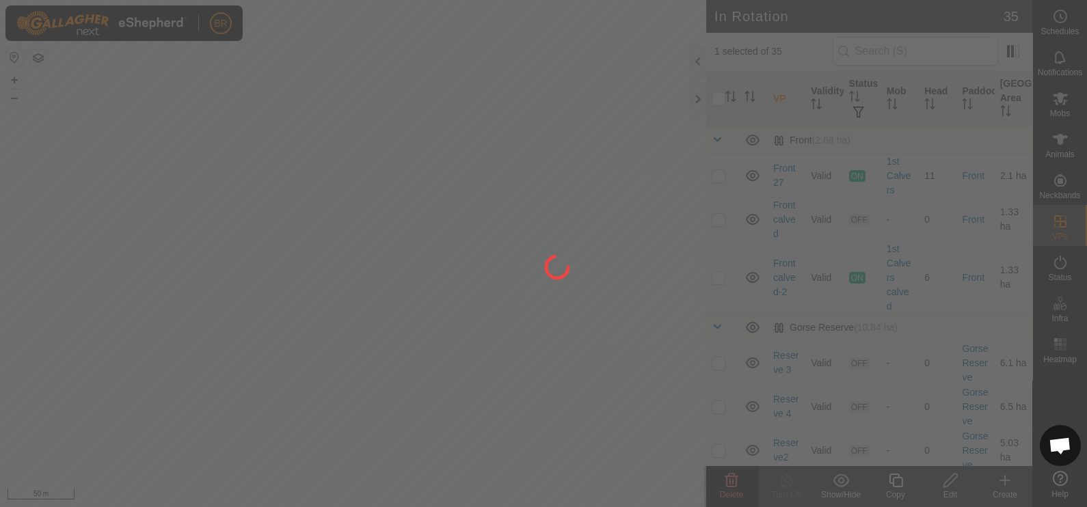
checkbox input "false"
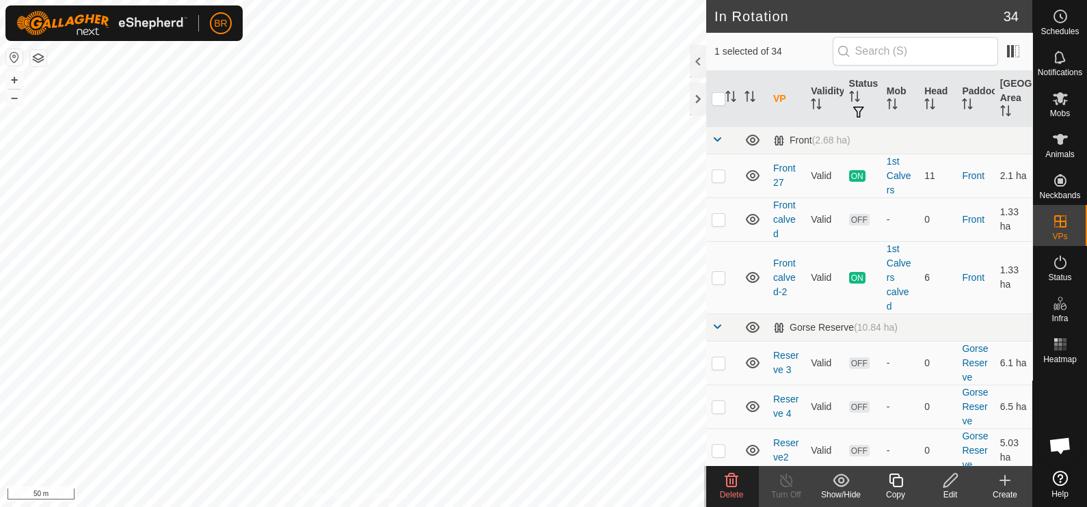
click at [730, 486] on icon at bounding box center [732, 481] width 16 height 16
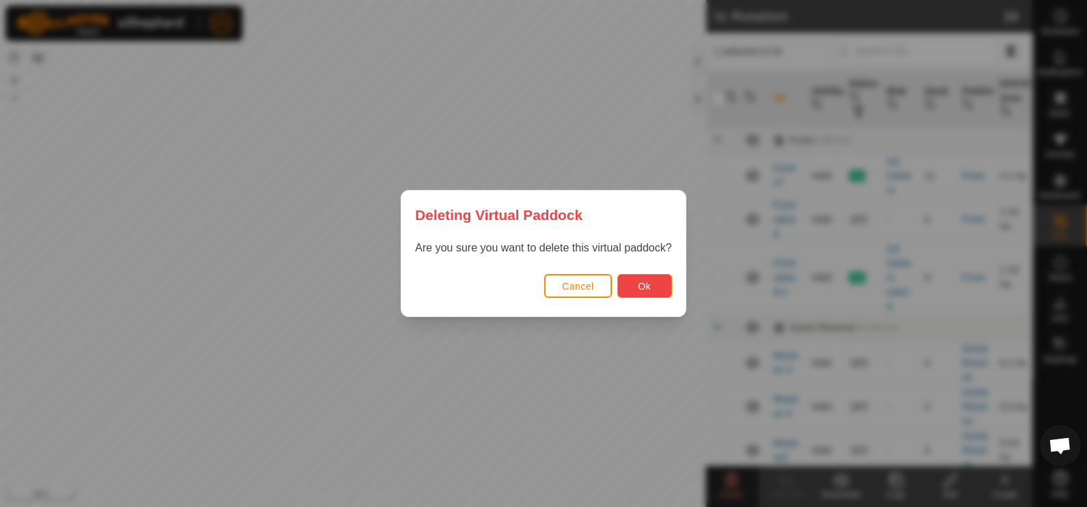
click at [661, 278] on button "Ok" at bounding box center [645, 286] width 55 height 24
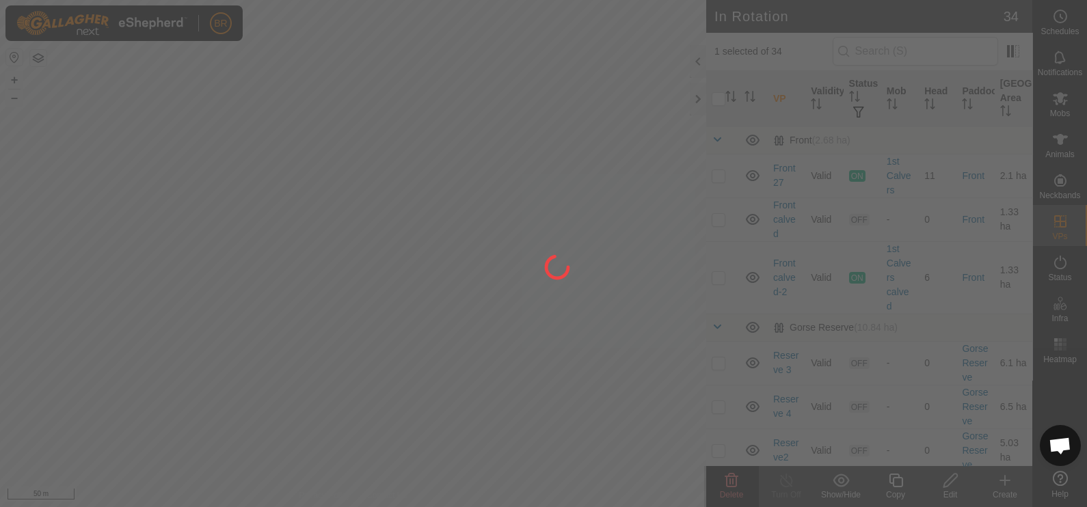
checkbox input "false"
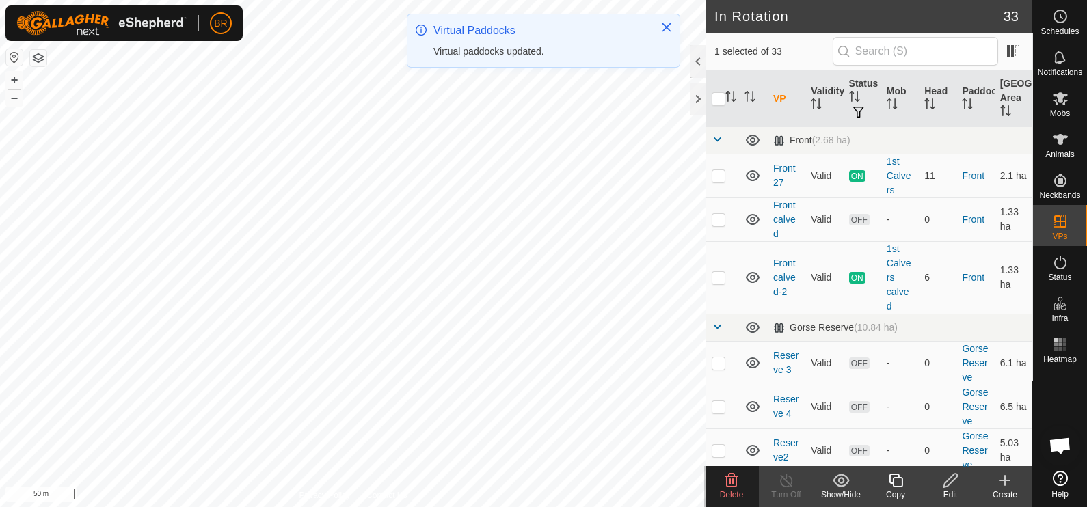
click at [729, 483] on icon at bounding box center [732, 481] width 16 height 16
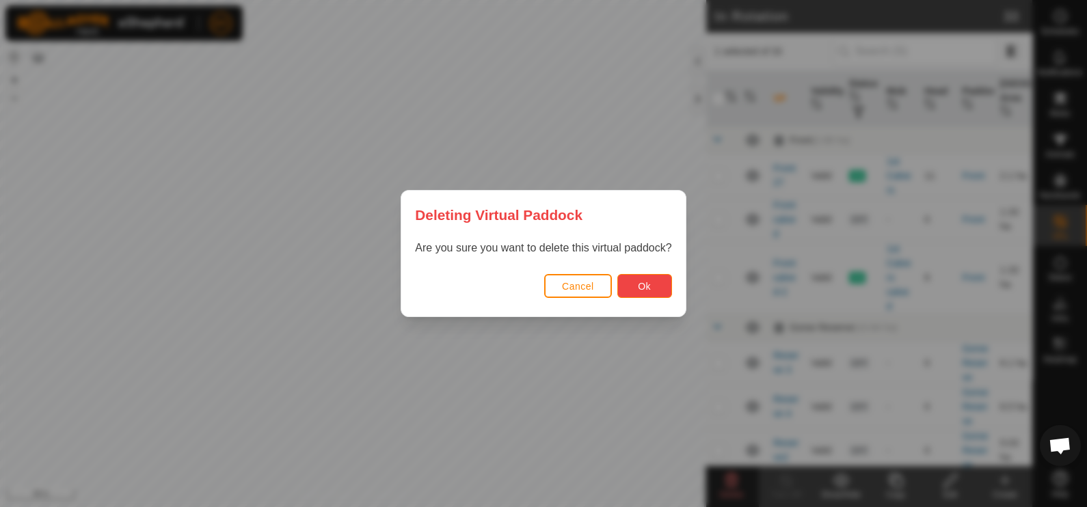
click at [636, 277] on button "Ok" at bounding box center [645, 286] width 55 height 24
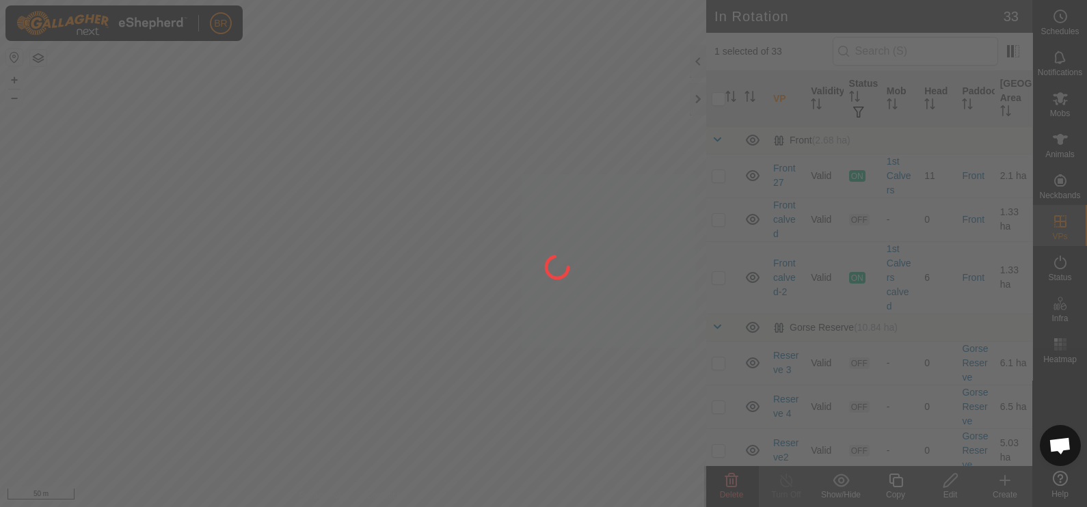
checkbox input "false"
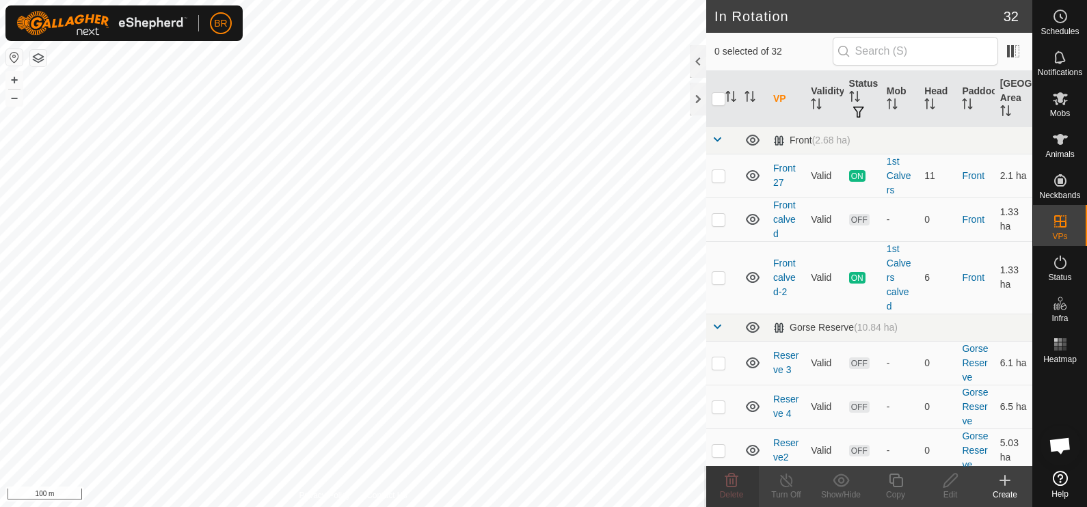
checkbox input "true"
checkbox input "false"
checkbox input "true"
checkbox input "false"
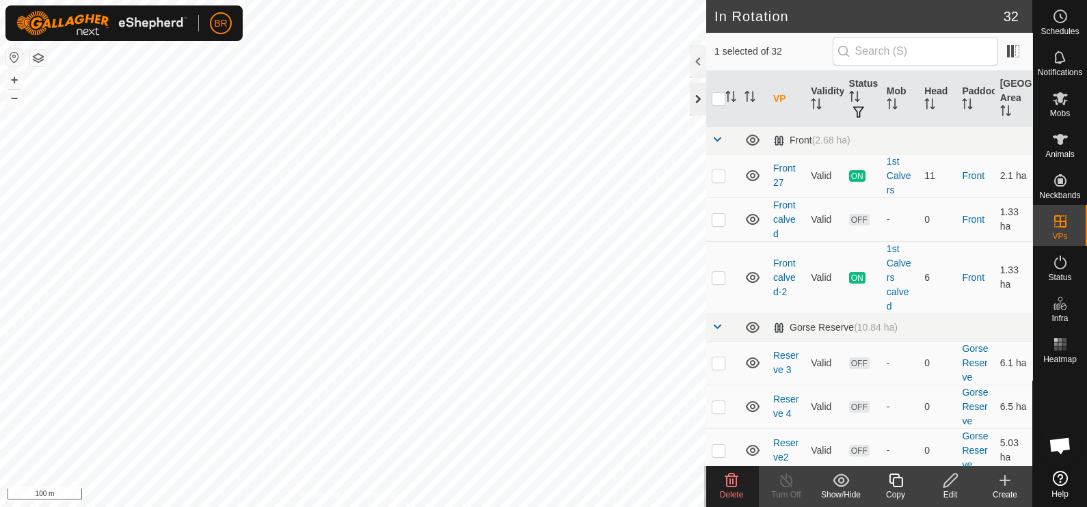
checkbox input "false"
checkbox input "true"
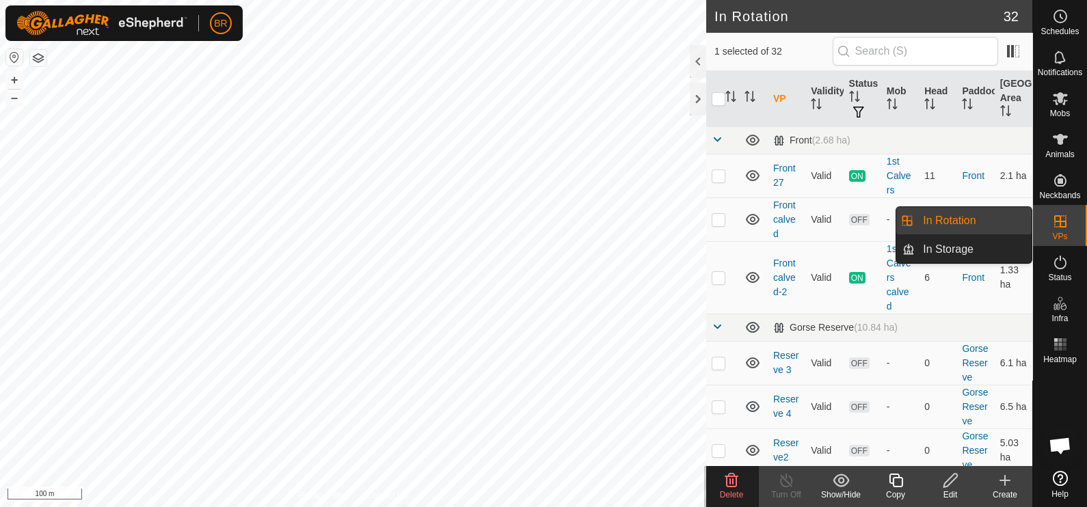
click at [1064, 235] on span "VPs" at bounding box center [1060, 237] width 15 height 8
click at [981, 223] on link "In Rotation" at bounding box center [973, 220] width 117 height 27
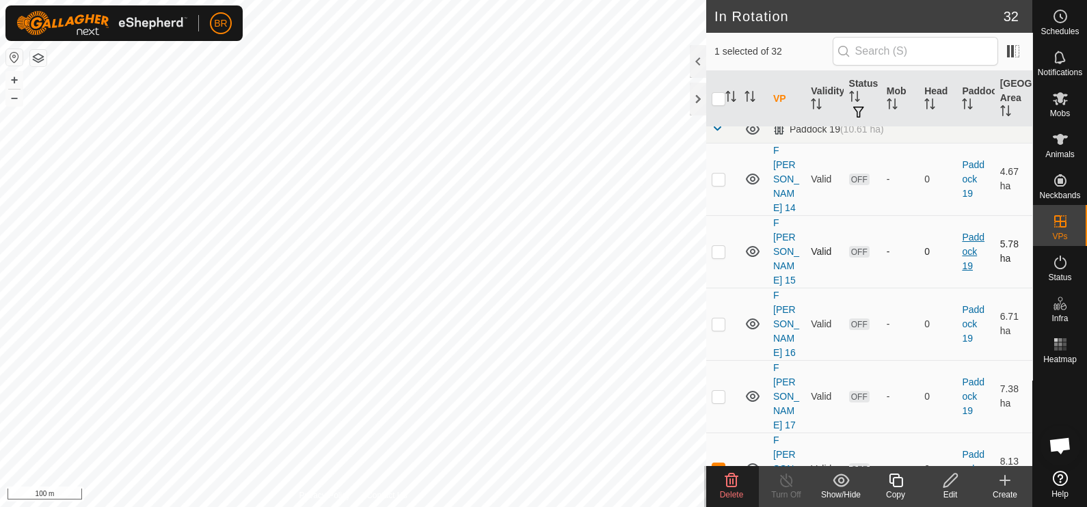
scroll to position [678, 0]
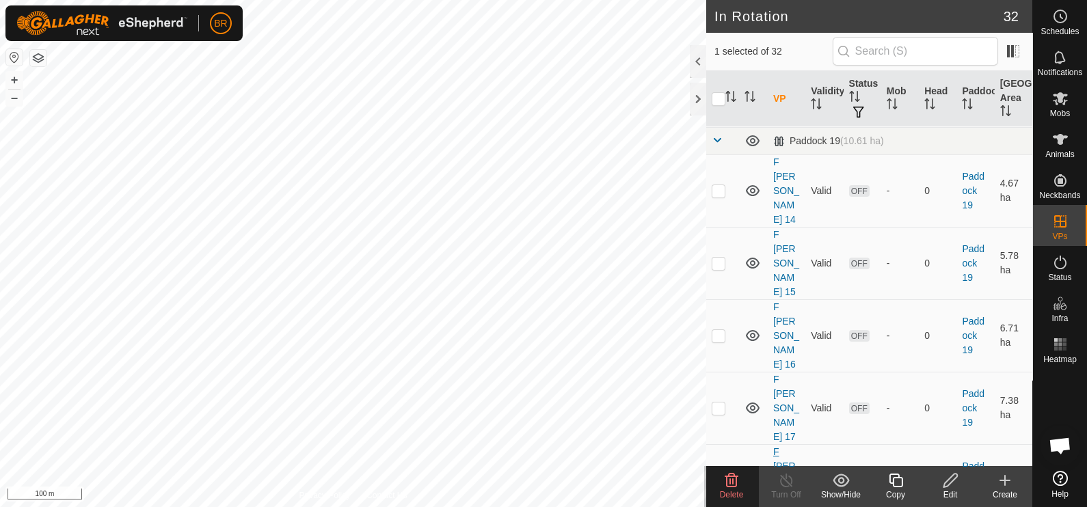
click at [790, 447] on link "F [PERSON_NAME] 18" at bounding box center [787, 481] width 26 height 68
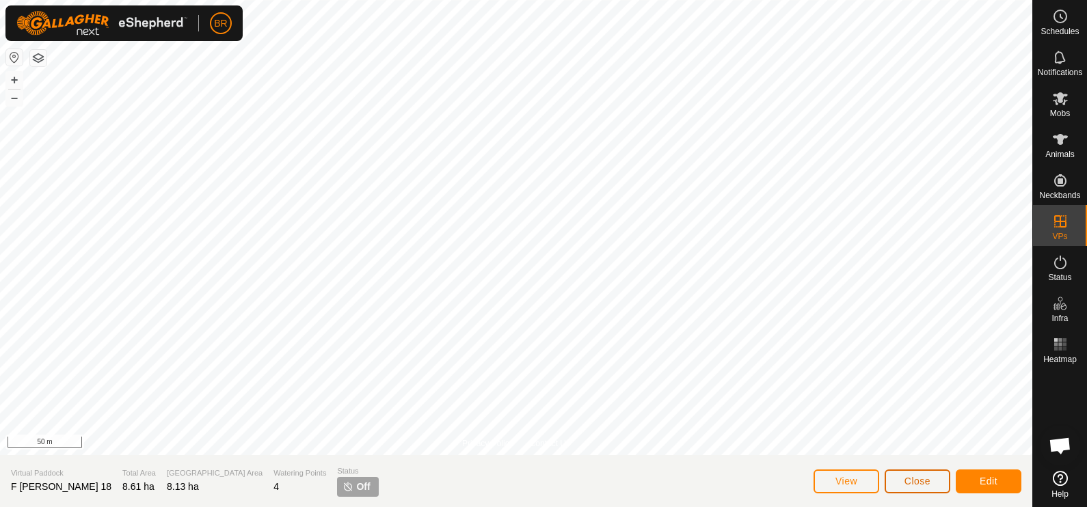
click at [906, 486] on span "Close" at bounding box center [918, 481] width 26 height 11
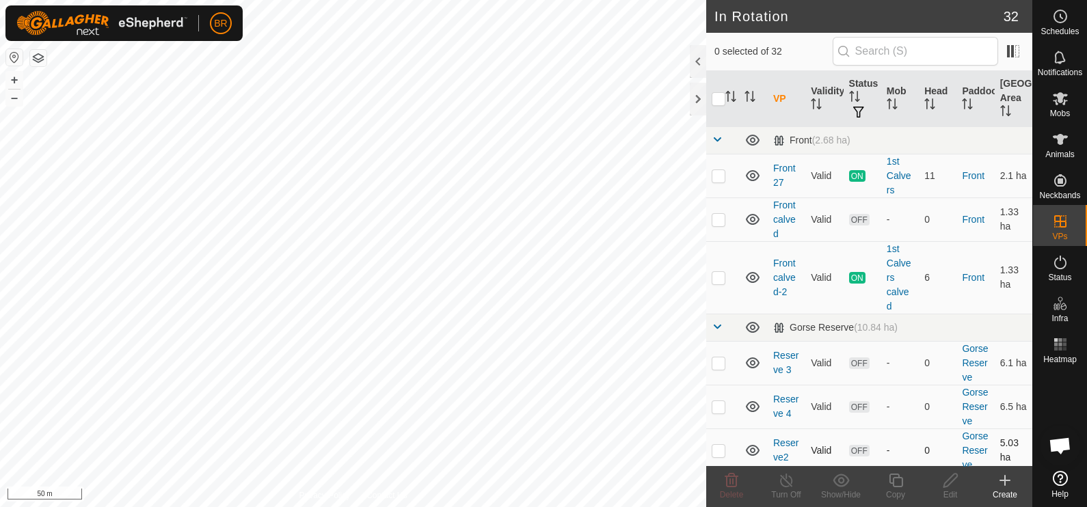
checkbox input "true"
checkbox input "false"
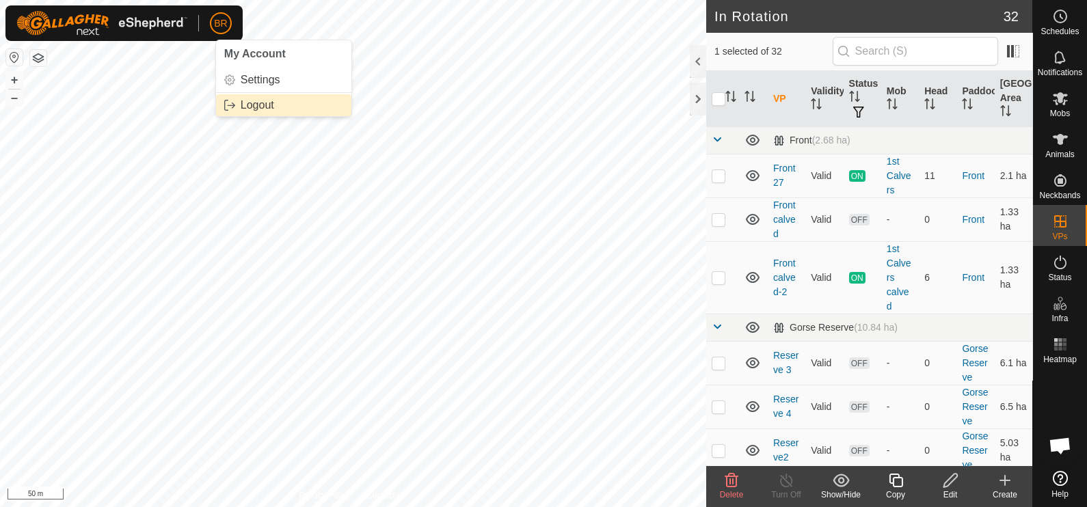
click at [265, 101] on link "Logout" at bounding box center [283, 105] width 135 height 22
